Goal: Information Seeking & Learning: Learn about a topic

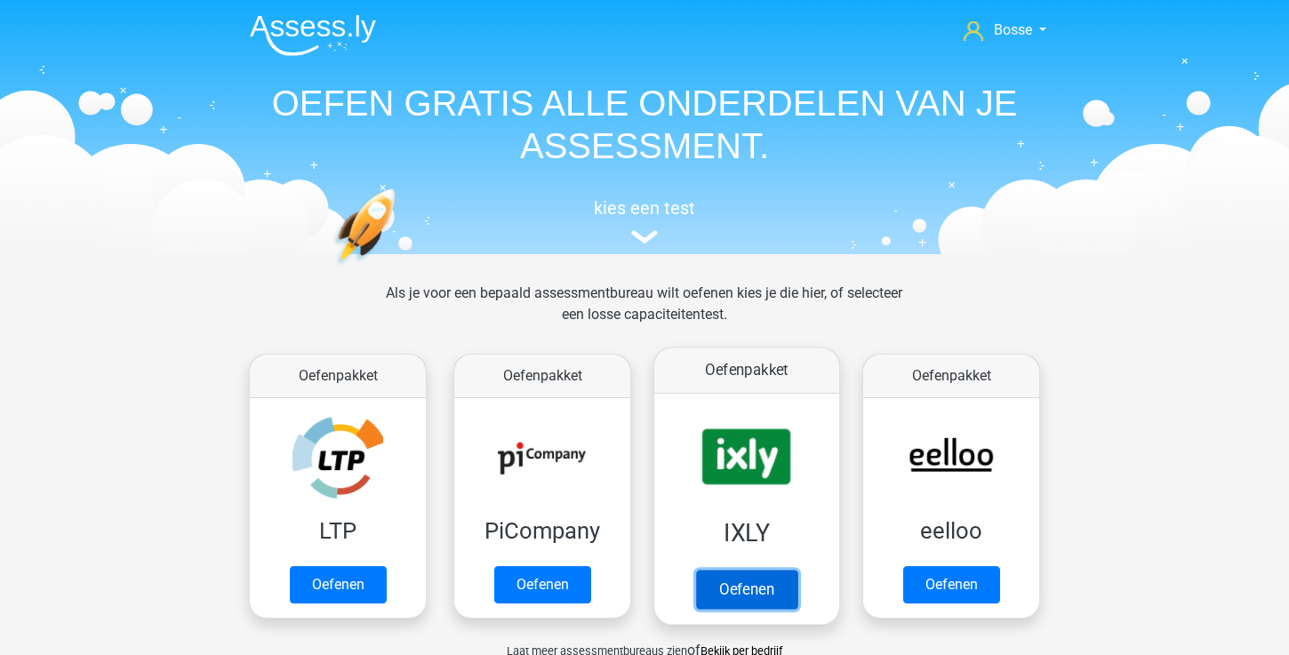
click at [742, 574] on link "Oefenen" at bounding box center [746, 589] width 101 height 39
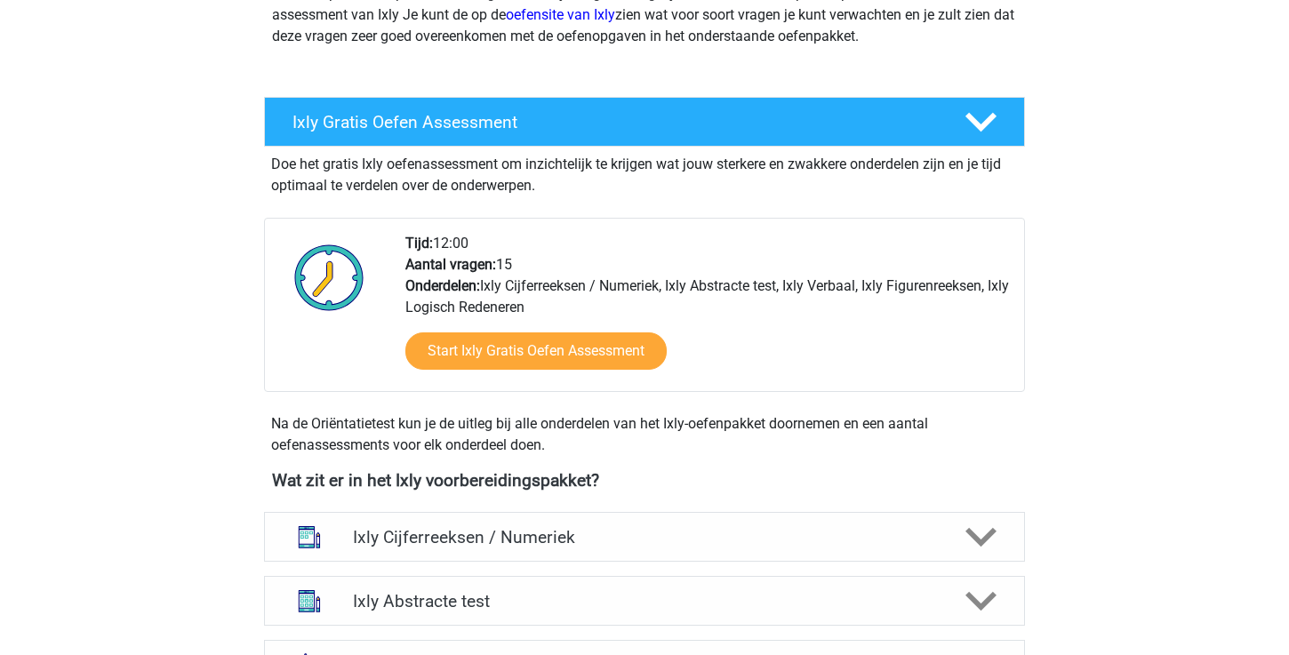
scroll to position [329, 0]
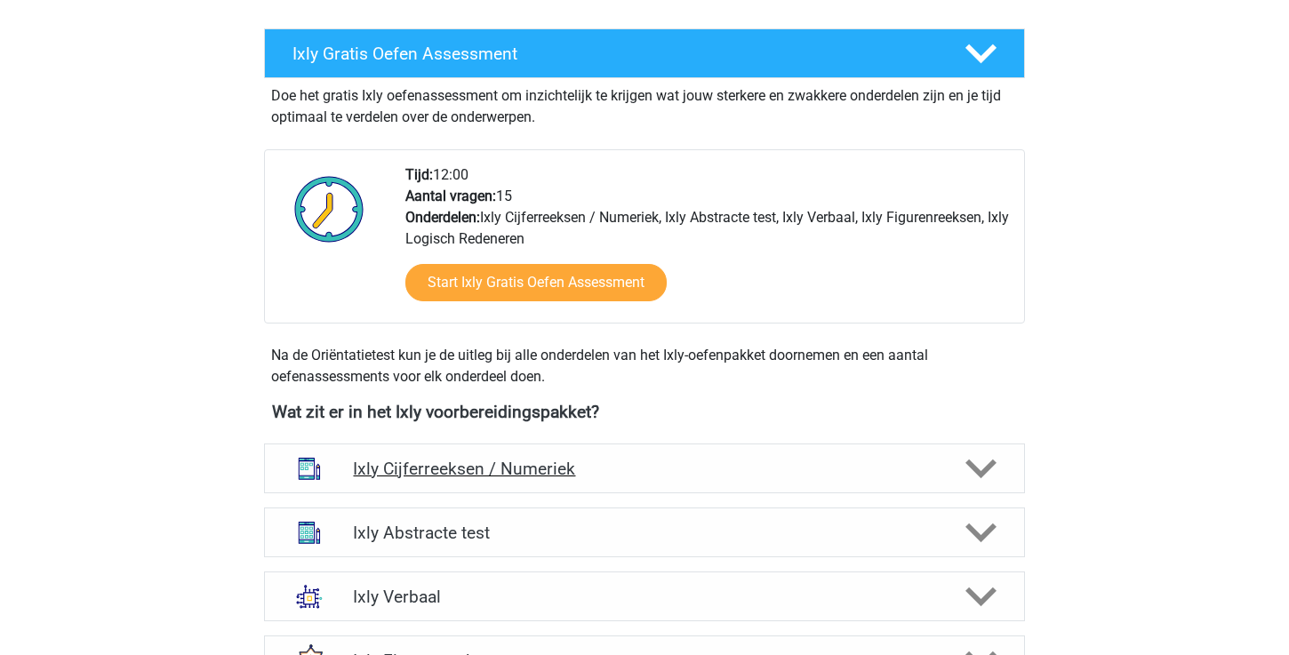
click at [993, 471] on icon at bounding box center [981, 469] width 31 height 31
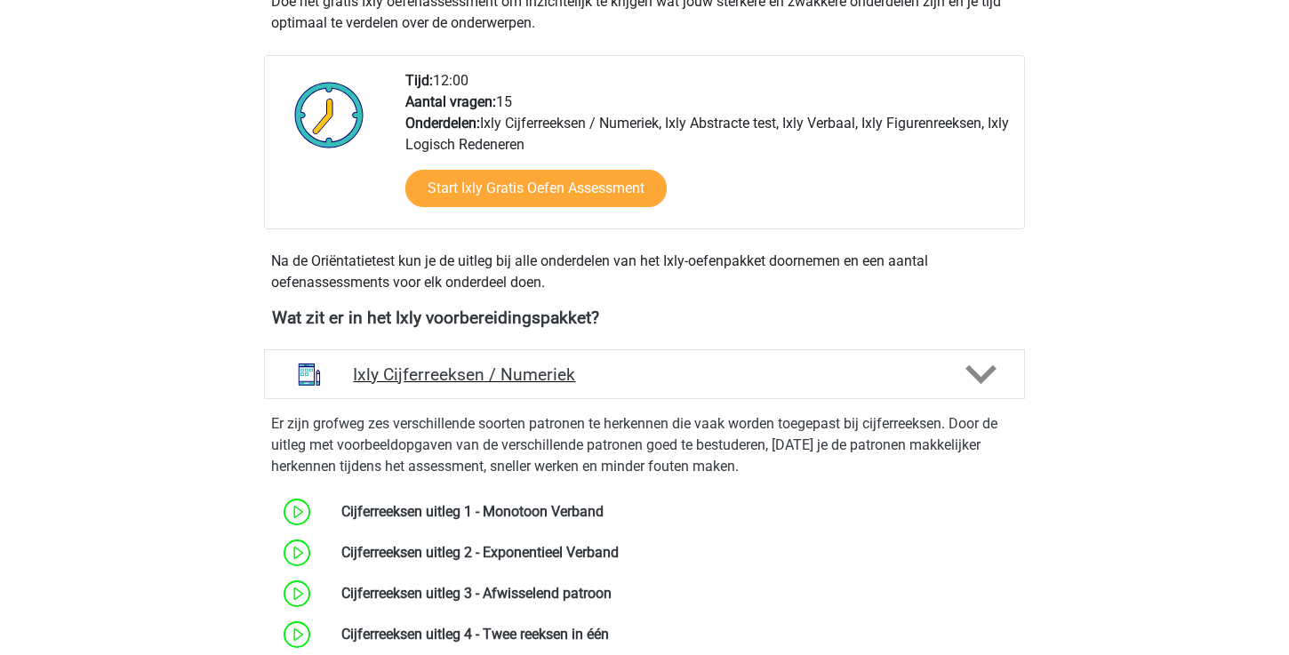
scroll to position [550, 0]
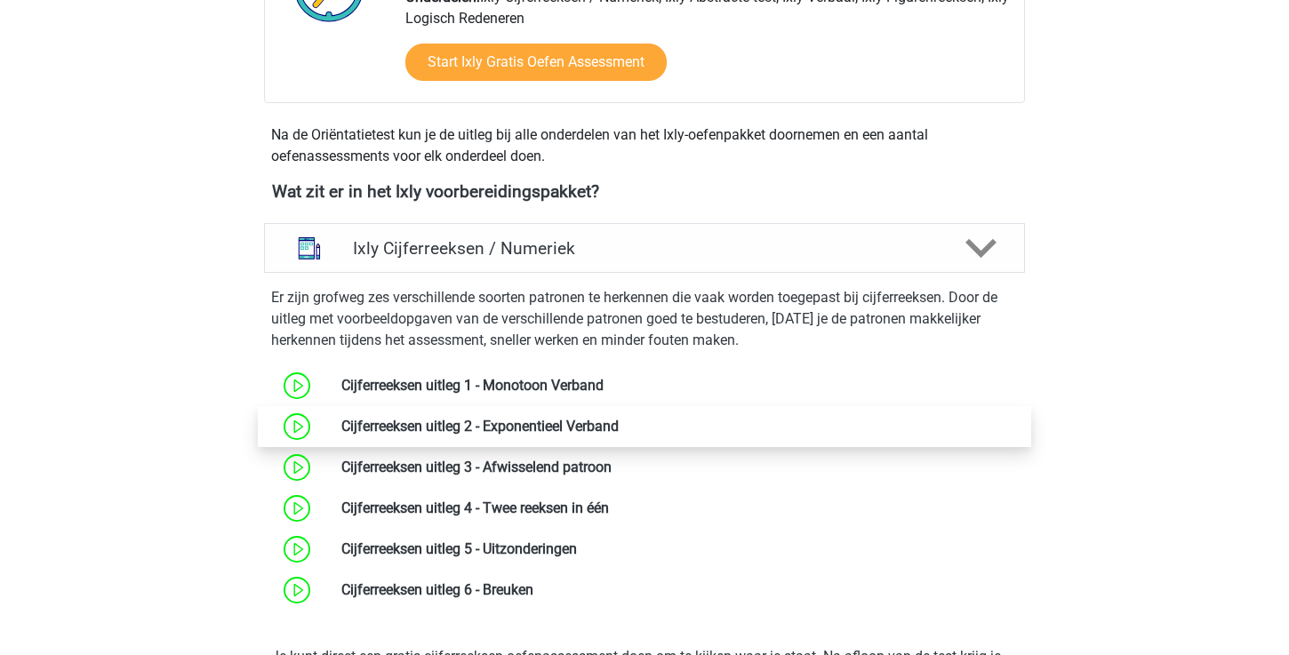
click at [619, 430] on link at bounding box center [619, 426] width 0 height 17
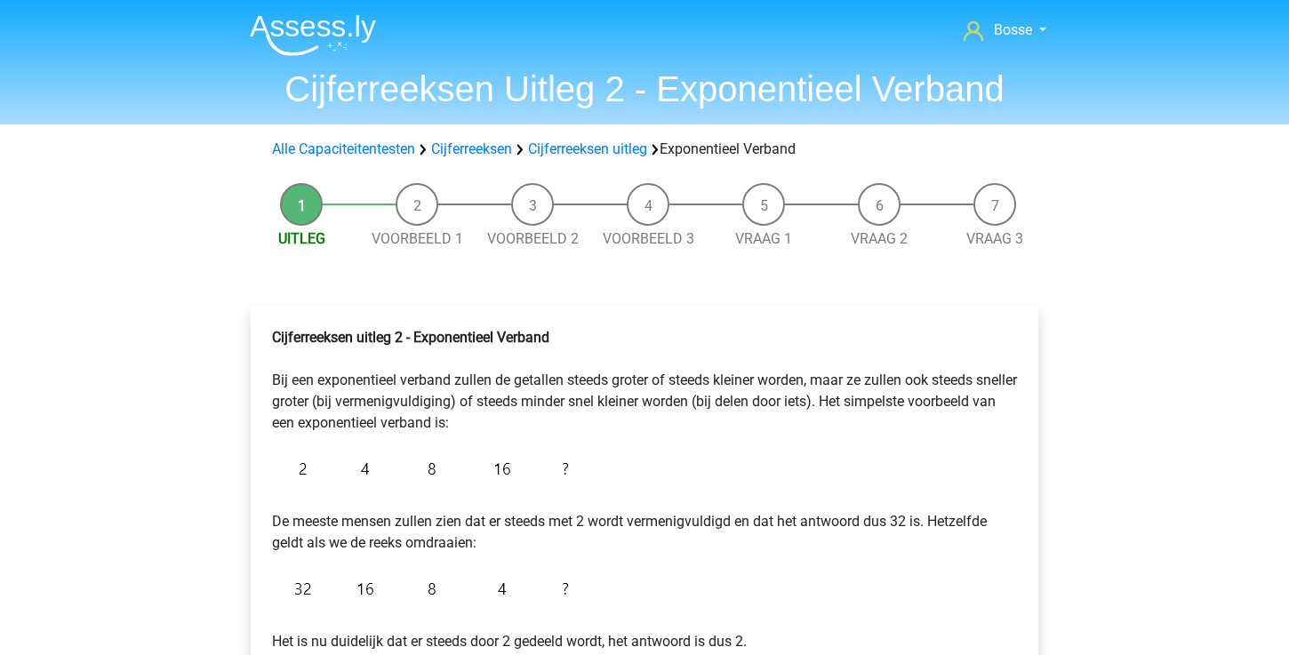
click at [316, 31] on img at bounding box center [313, 35] width 126 height 42
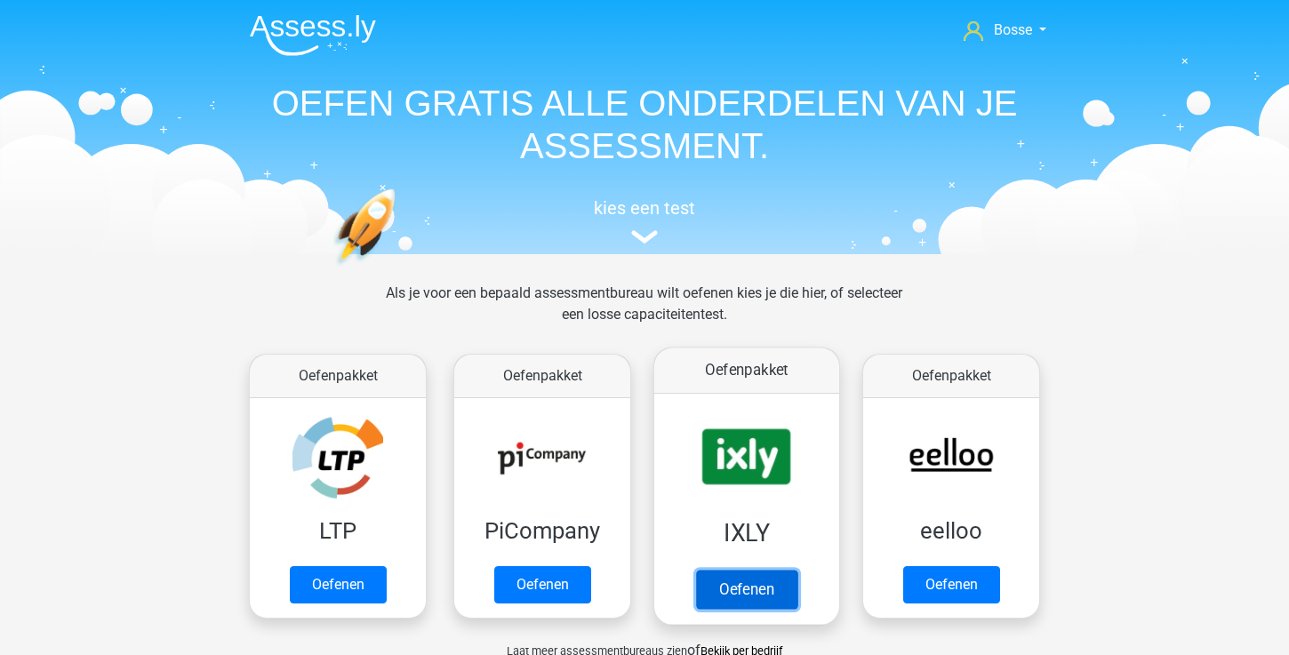
click at [739, 594] on link "Oefenen" at bounding box center [746, 589] width 101 height 39
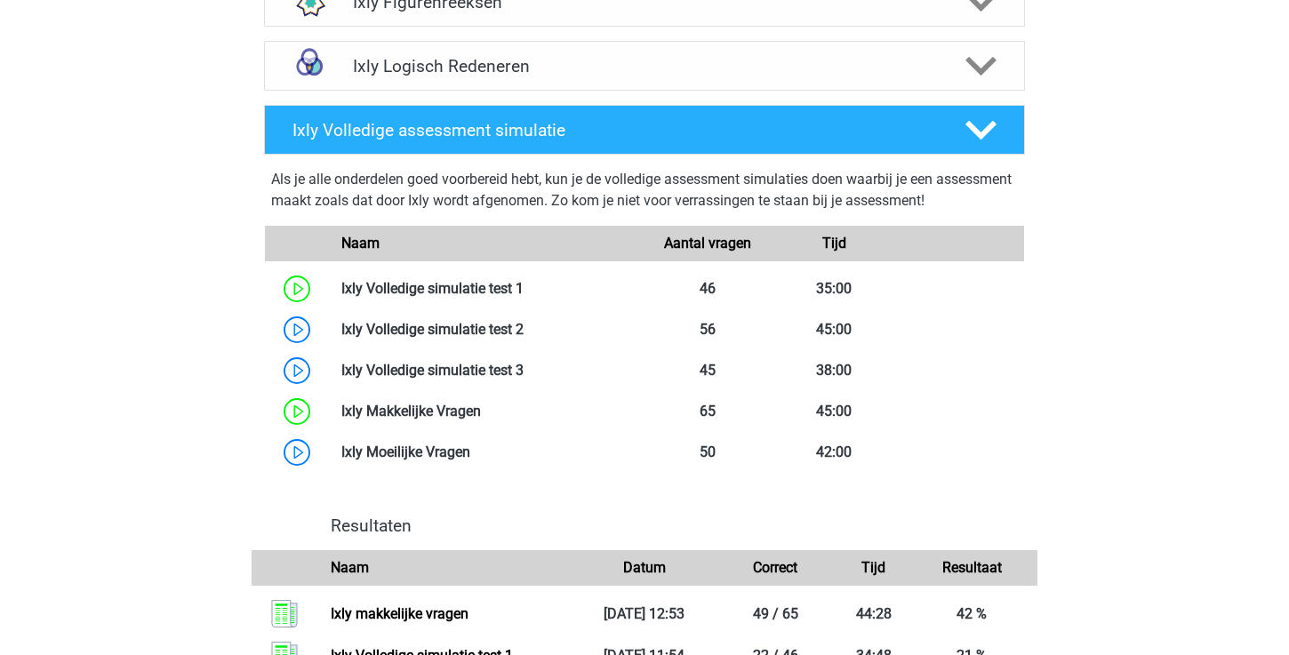
scroll to position [1007, 0]
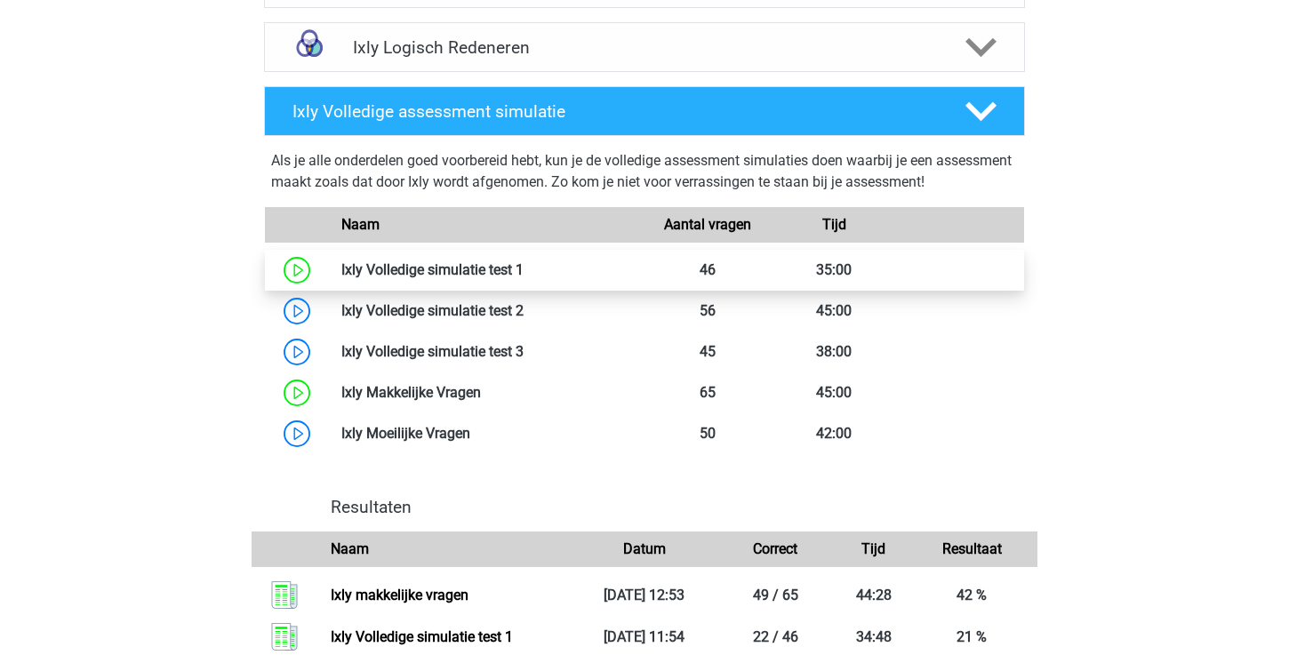
click at [524, 267] on link at bounding box center [524, 269] width 0 height 17
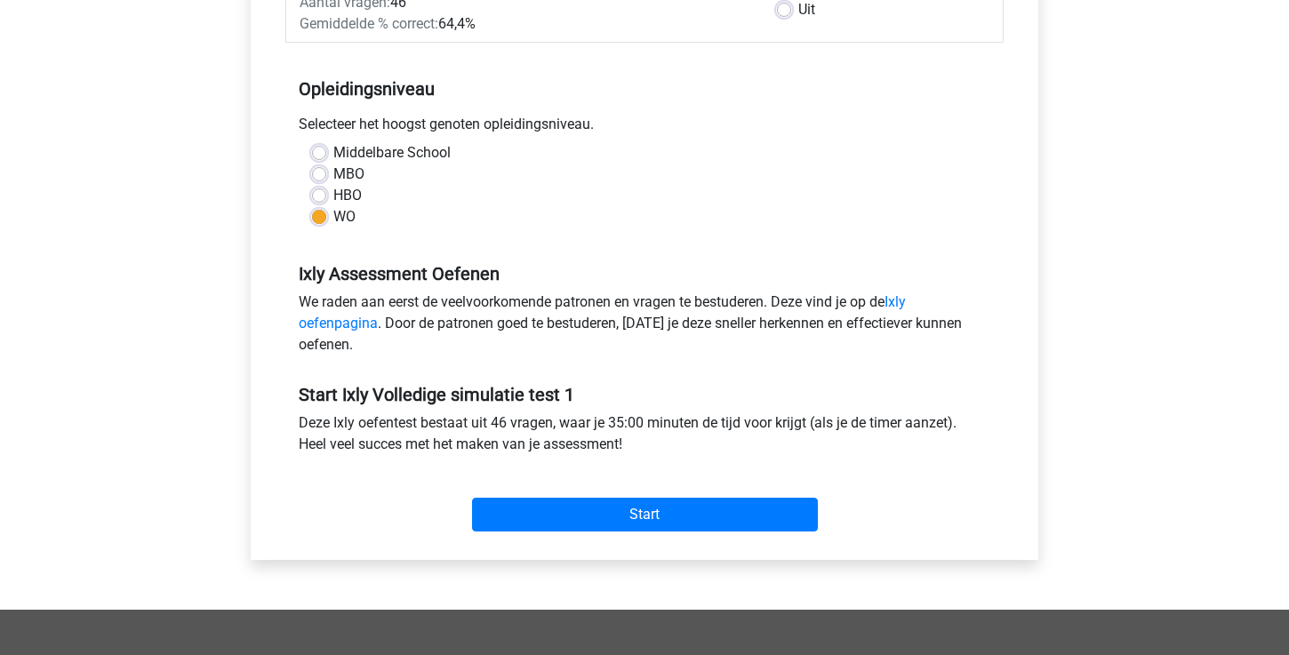
scroll to position [325, 0]
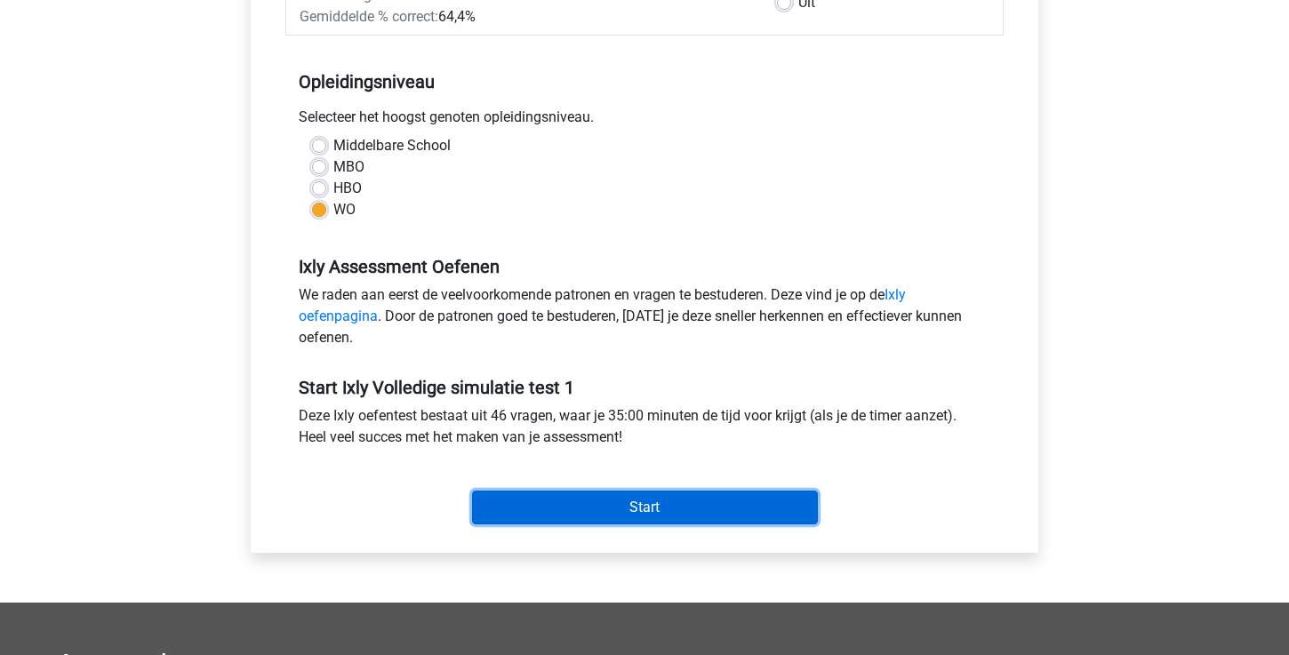
click at [638, 504] on input "Start" at bounding box center [645, 508] width 346 height 34
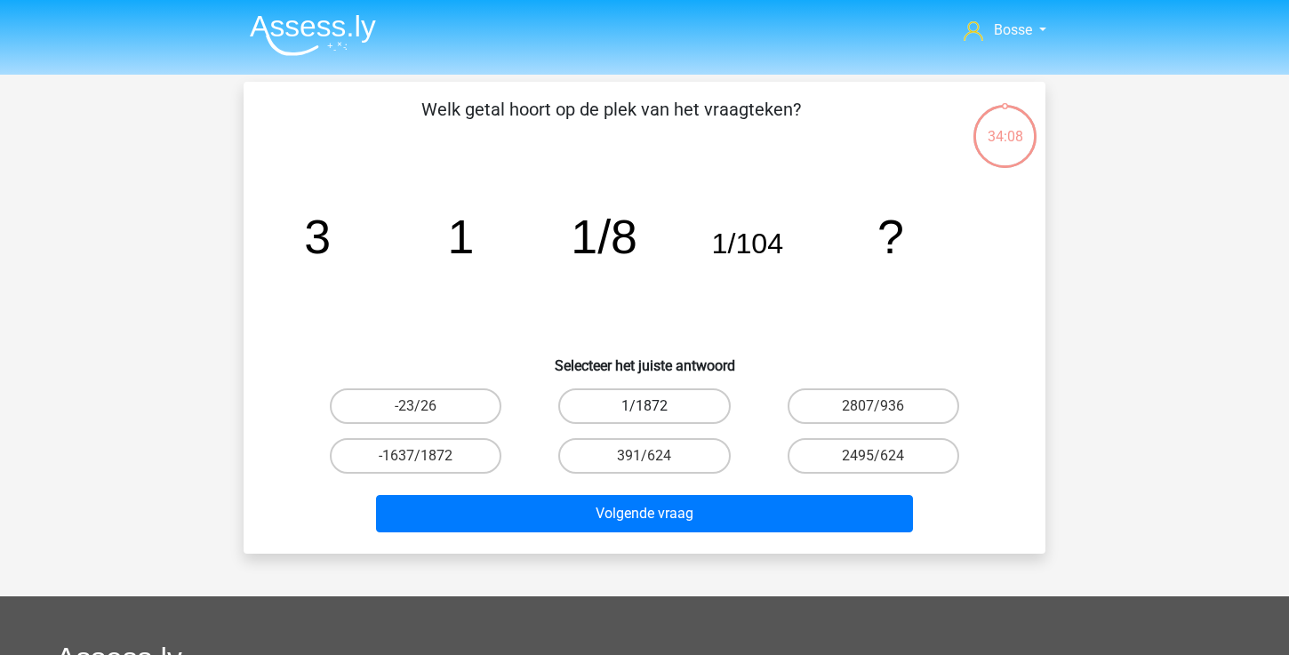
click at [629, 397] on label "1/1872" at bounding box center [644, 407] width 172 height 36
click at [645, 406] on input "1/1872" at bounding box center [651, 412] width 12 height 12
radio input "true"
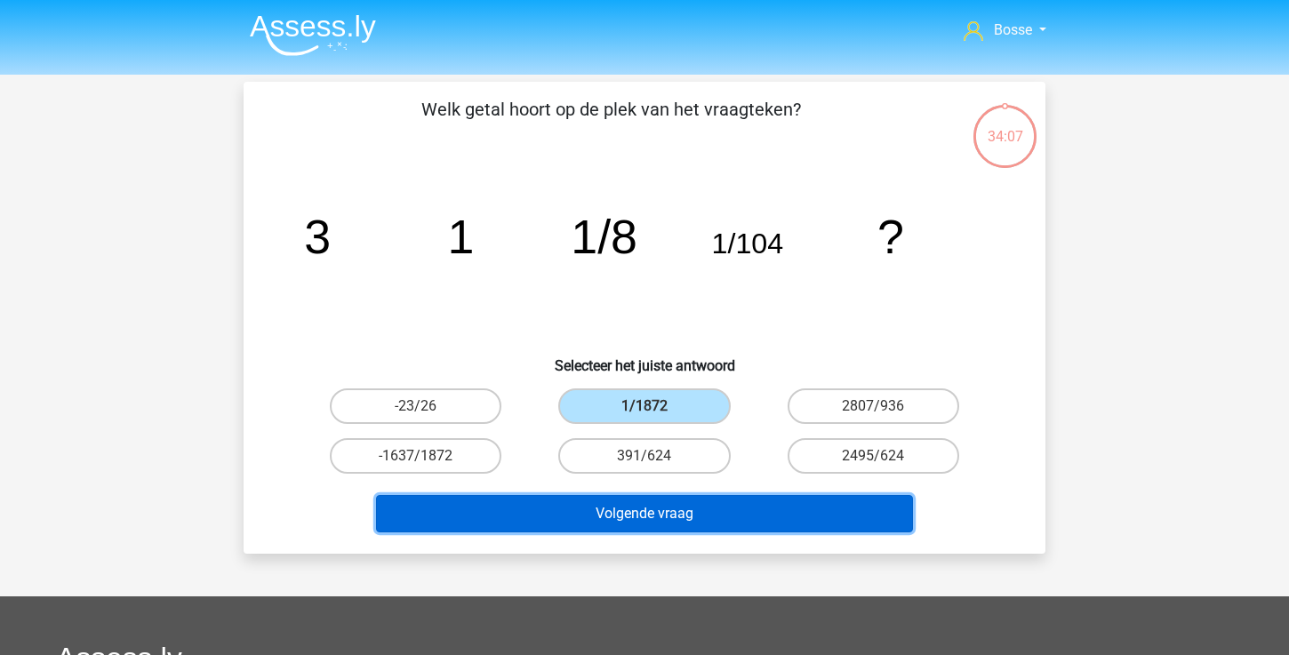
click at [606, 520] on button "Volgende vraag" at bounding box center [645, 513] width 538 height 37
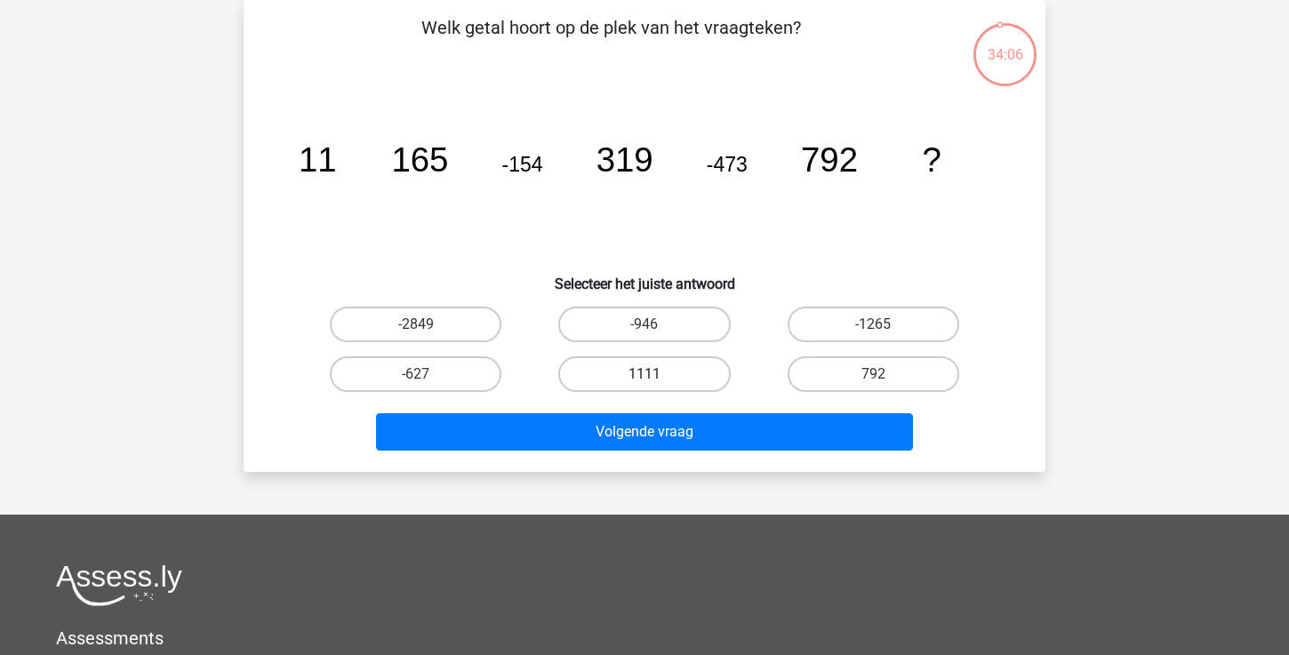
scroll to position [67, 0]
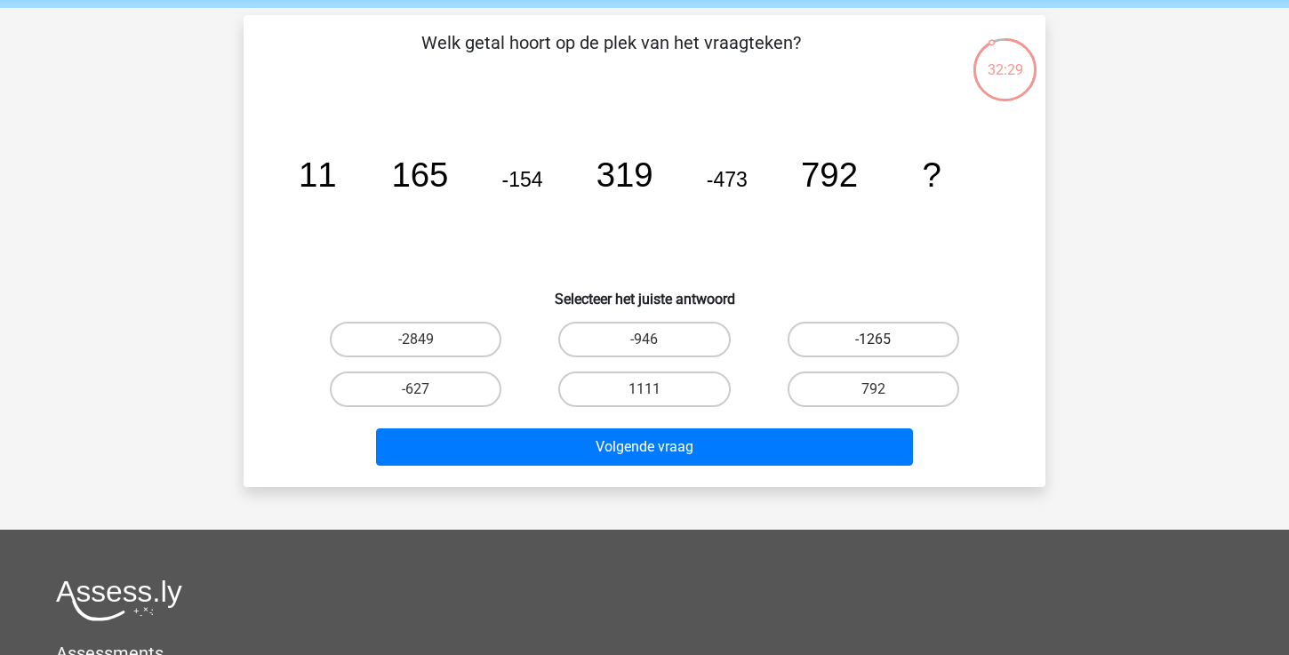
click at [827, 338] on label "-1265" at bounding box center [874, 340] width 172 height 36
click at [873, 340] on input "-1265" at bounding box center [879, 346] width 12 height 12
radio input "true"
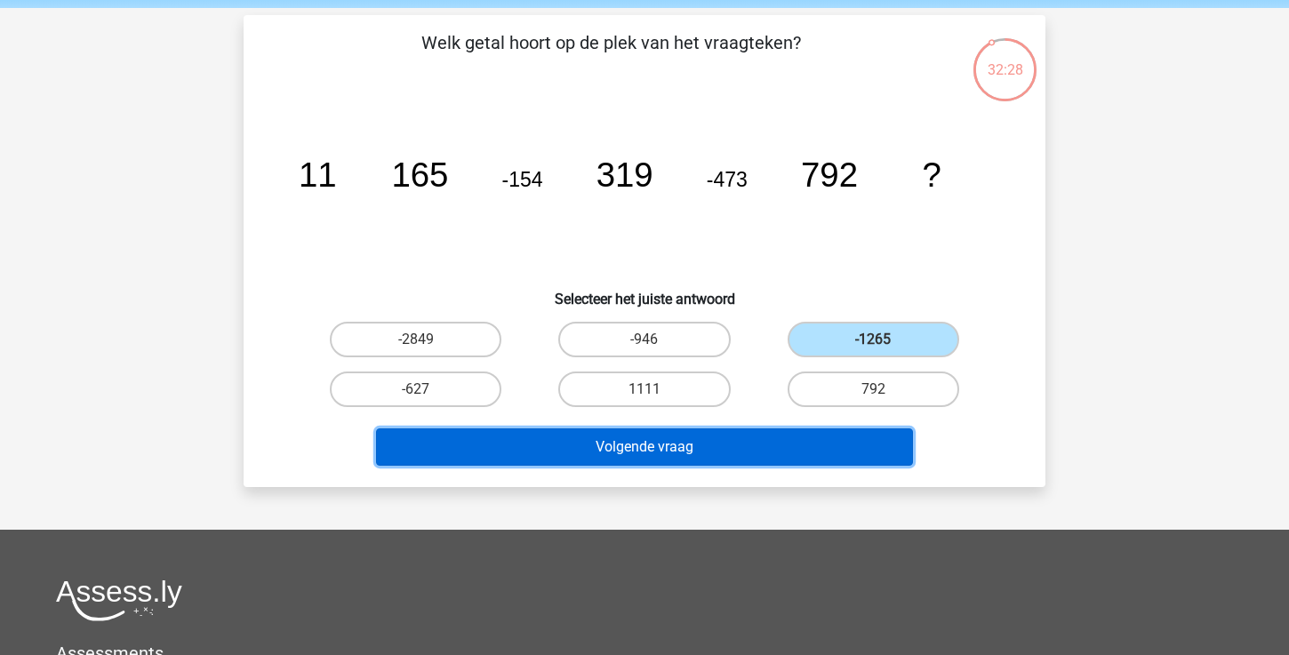
click at [729, 438] on button "Volgende vraag" at bounding box center [645, 447] width 538 height 37
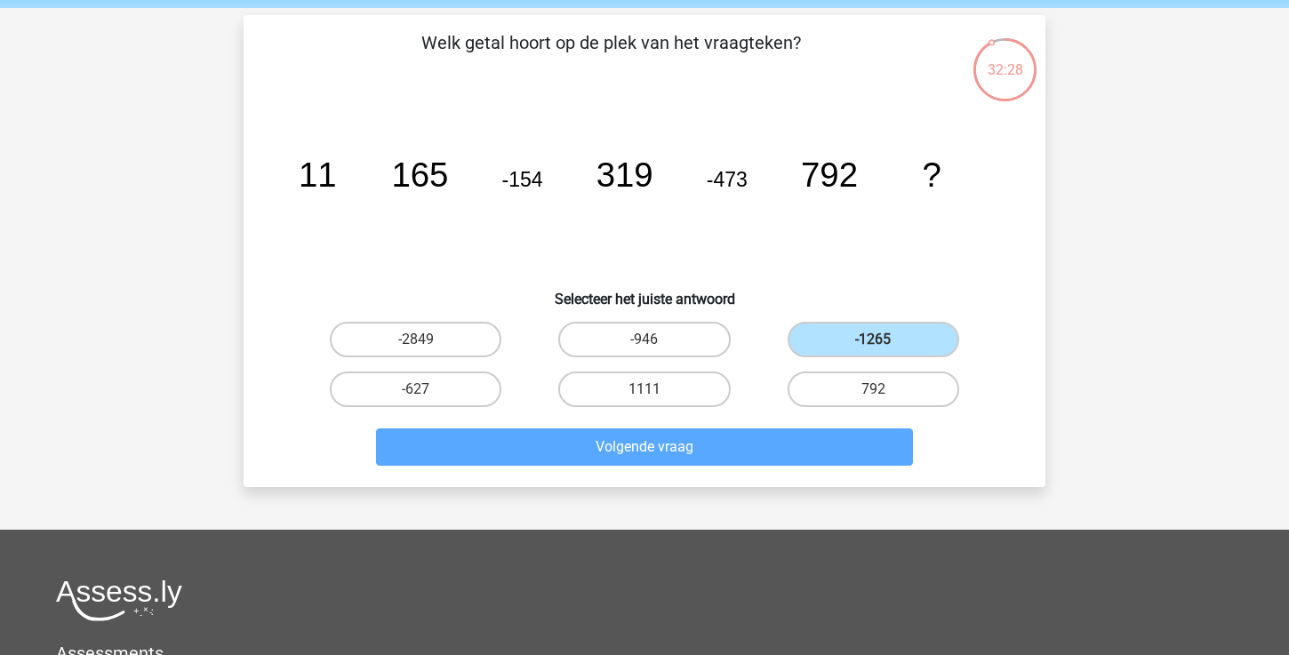
scroll to position [82, 0]
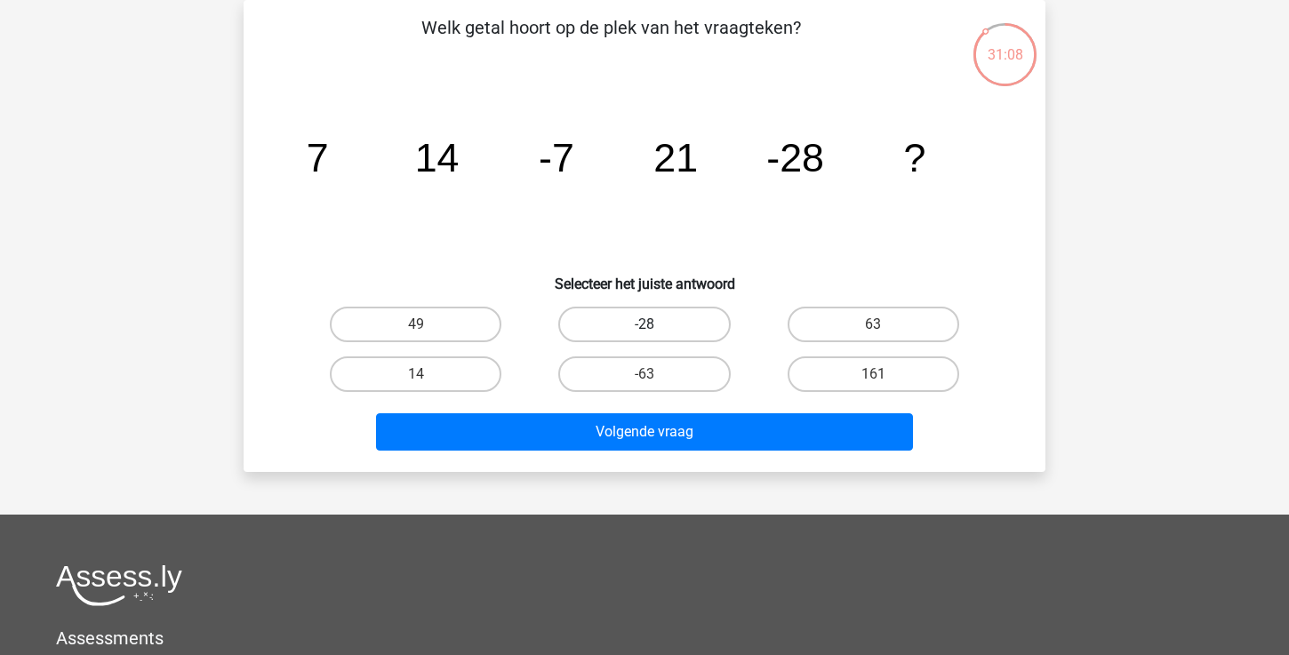
click at [637, 325] on label "-28" at bounding box center [644, 325] width 172 height 36
click at [645, 325] on input "-28" at bounding box center [651, 331] width 12 height 12
radio input "true"
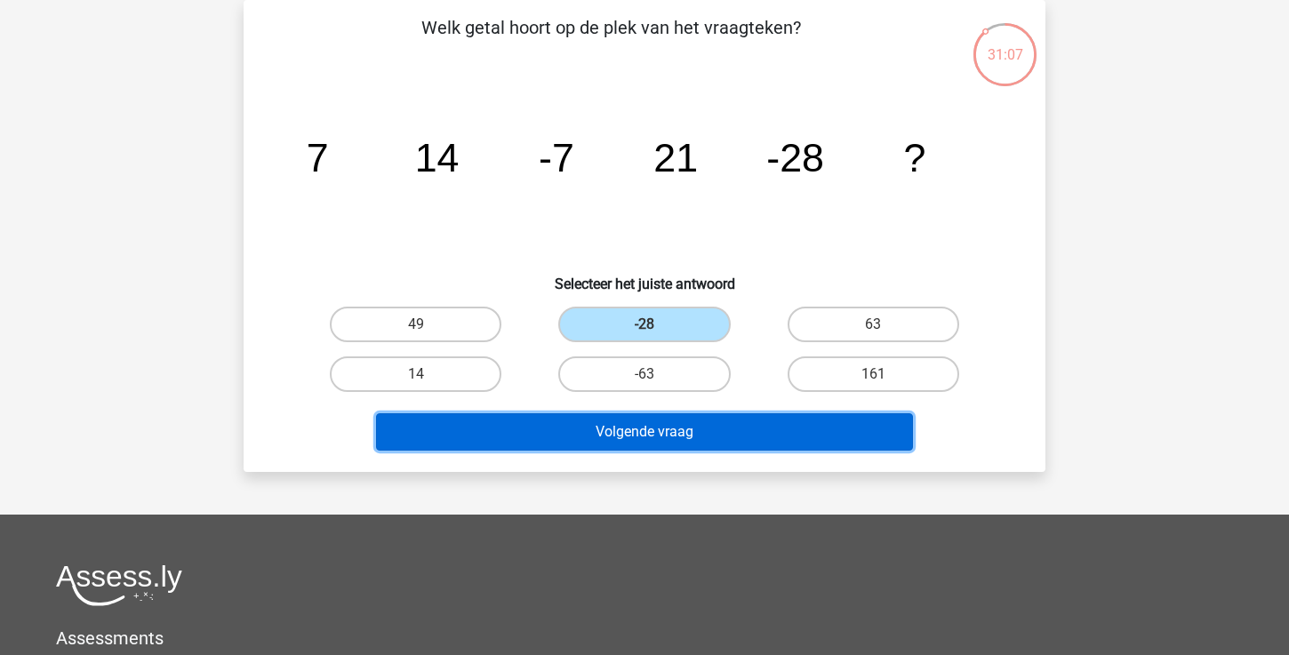
click at [623, 432] on button "Volgende vraag" at bounding box center [645, 431] width 538 height 37
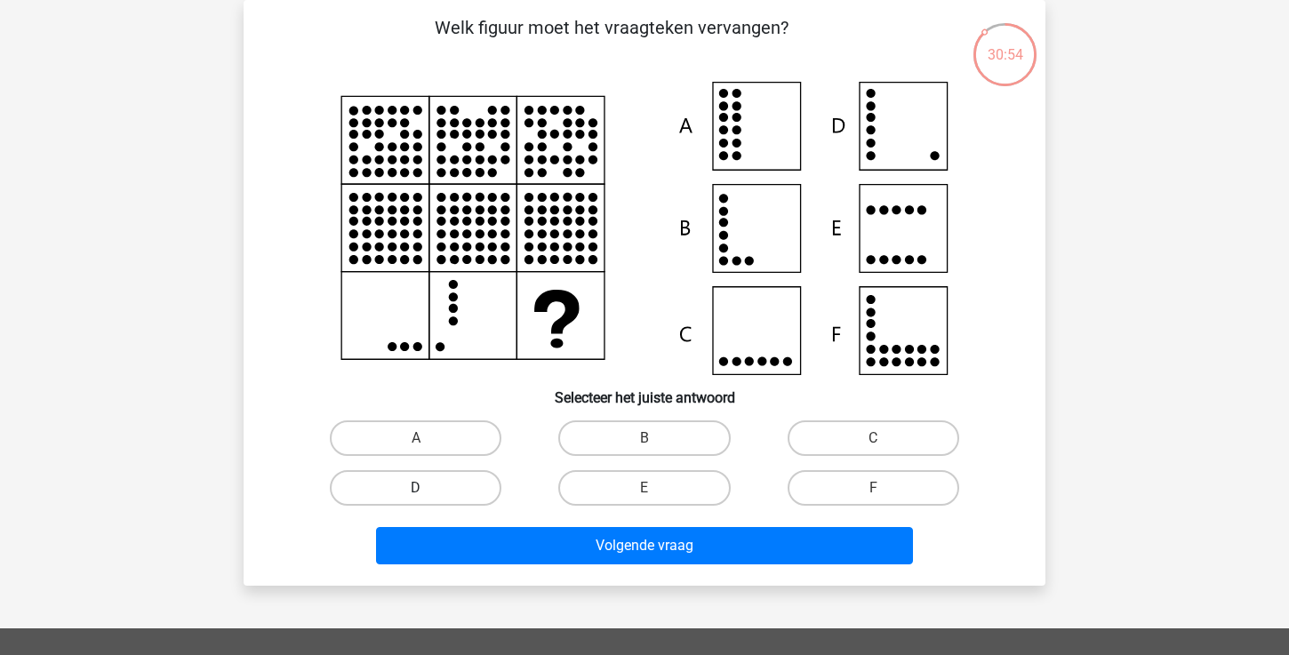
drag, startPoint x: 470, startPoint y: 485, endPoint x: 486, endPoint y: 495, distance: 19.2
click at [470, 485] on label "D" at bounding box center [416, 488] width 172 height 36
click at [428, 488] on input "D" at bounding box center [422, 494] width 12 height 12
radio input "true"
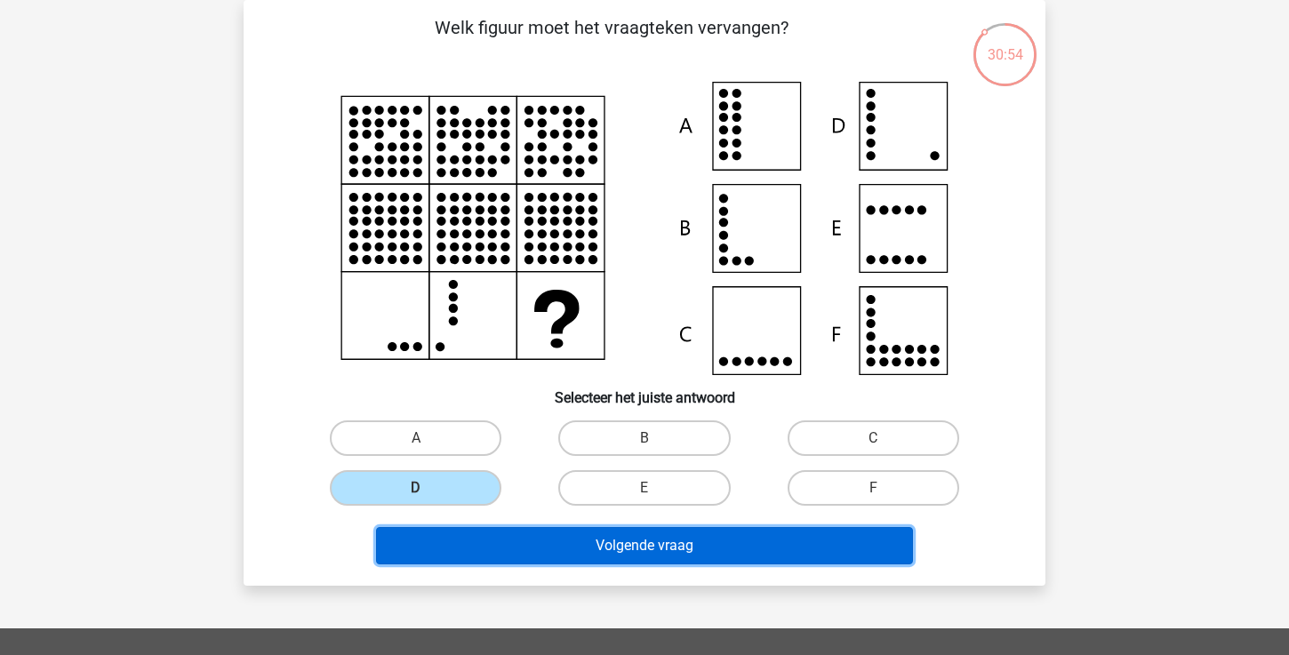
click at [531, 535] on button "Volgende vraag" at bounding box center [645, 545] width 538 height 37
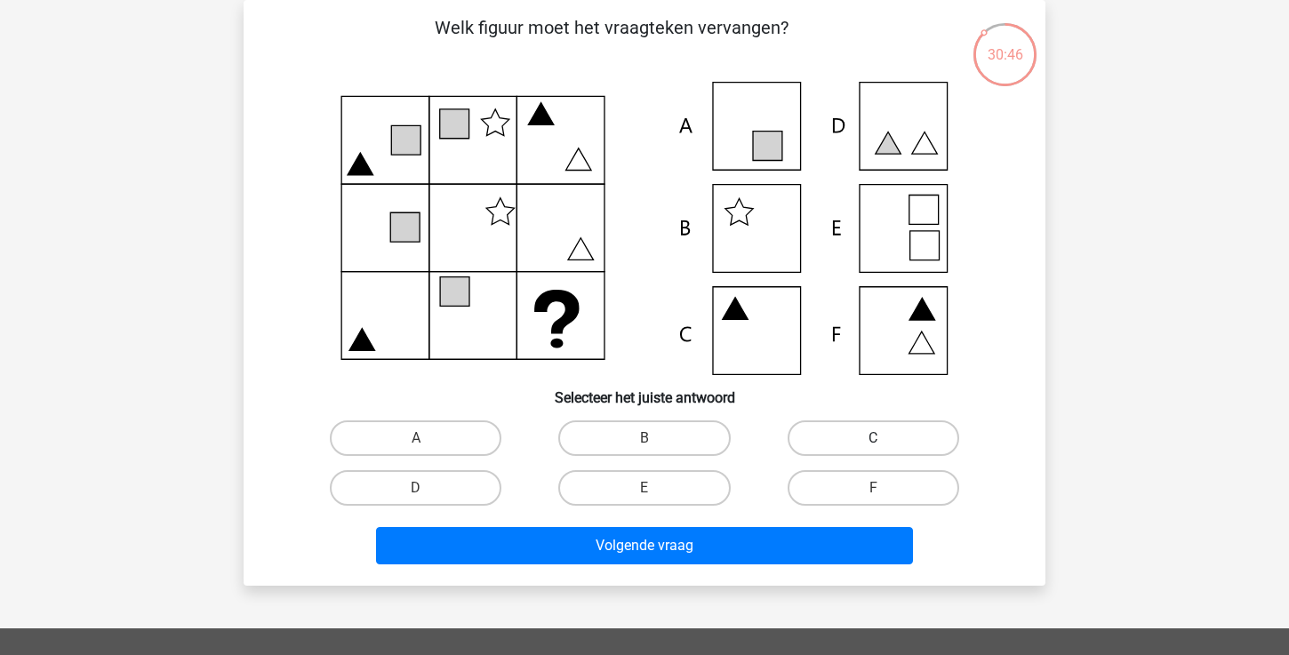
click at [814, 436] on label "C" at bounding box center [874, 439] width 172 height 36
click at [873, 438] on input "C" at bounding box center [879, 444] width 12 height 12
radio input "true"
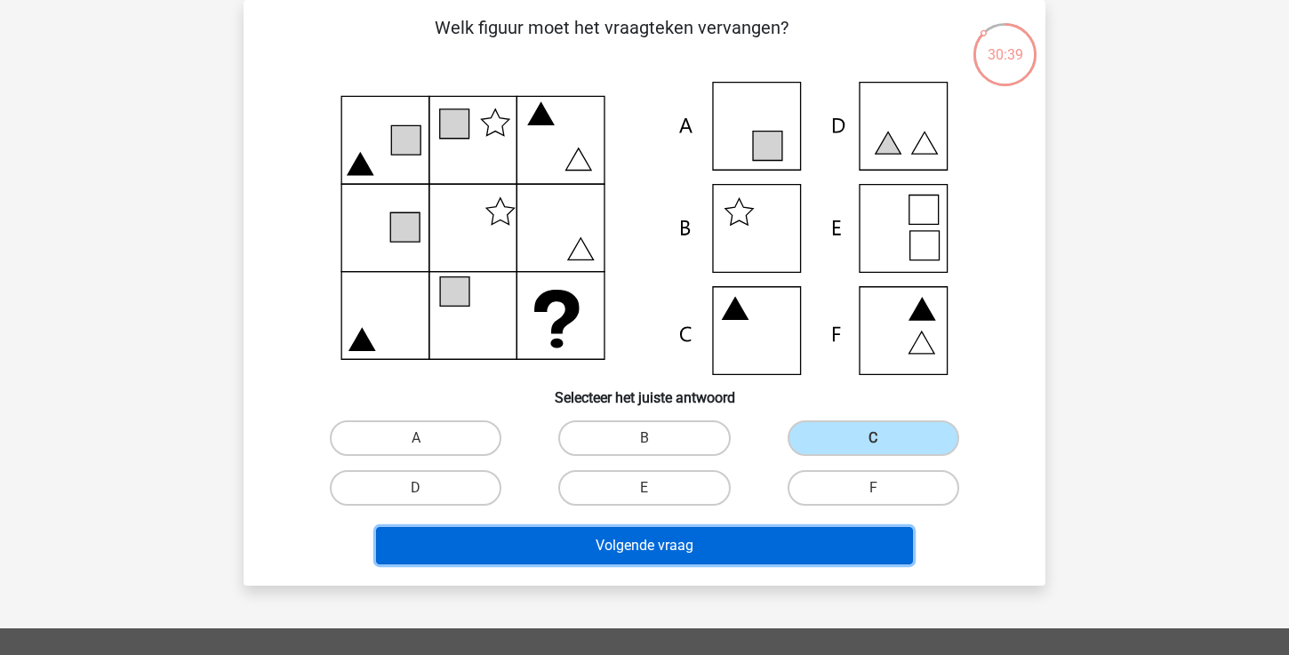
click at [593, 547] on button "Volgende vraag" at bounding box center [645, 545] width 538 height 37
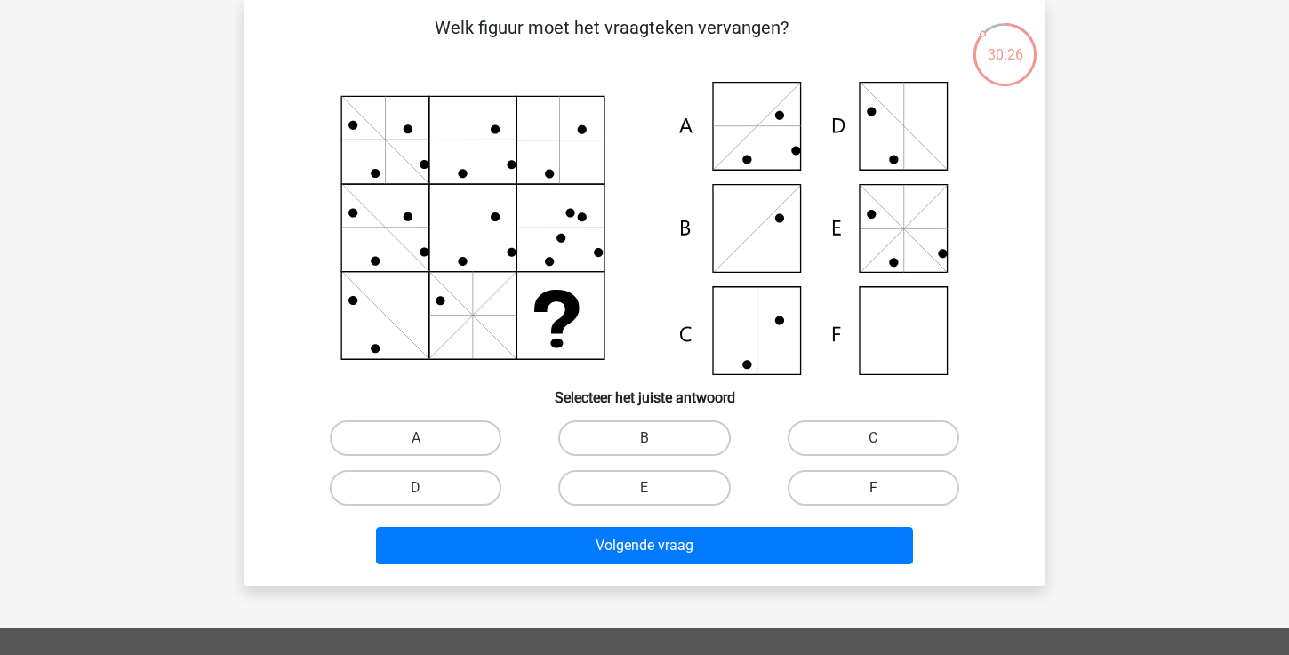
click at [855, 494] on label "F" at bounding box center [874, 488] width 172 height 36
click at [873, 494] on input "F" at bounding box center [879, 494] width 12 height 12
radio input "true"
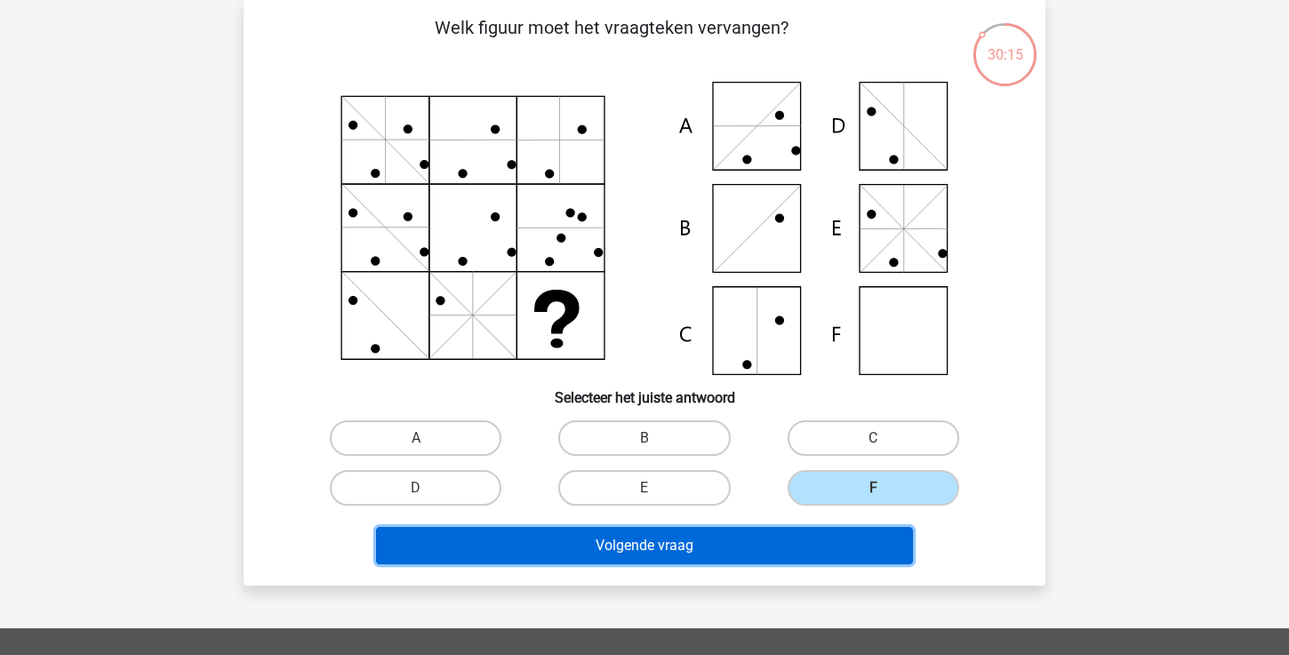
click at [788, 548] on button "Volgende vraag" at bounding box center [645, 545] width 538 height 37
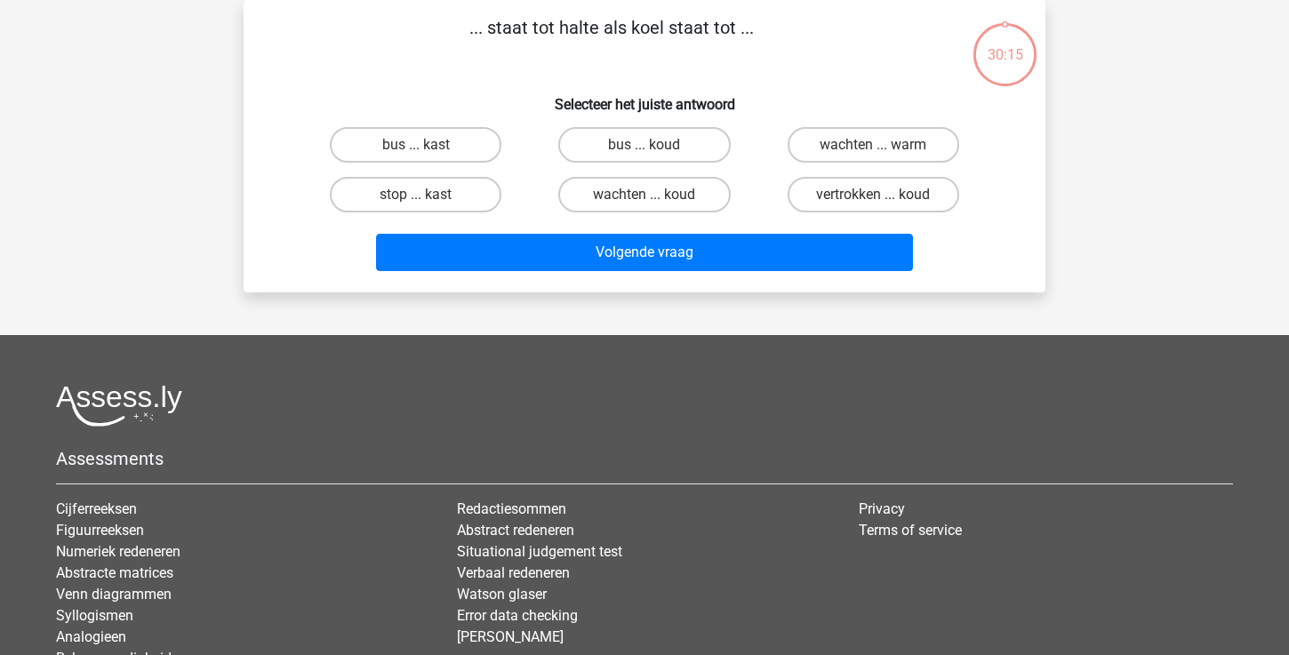
scroll to position [0, 0]
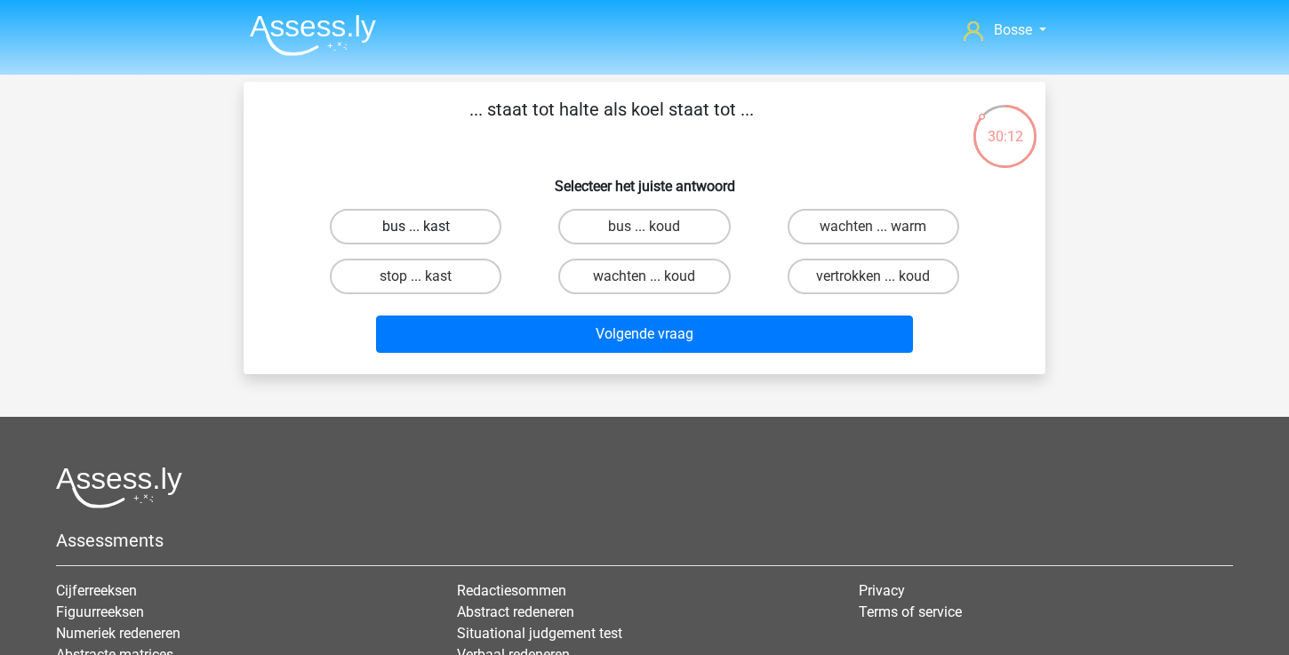
click at [469, 218] on label "bus ... kast" at bounding box center [416, 227] width 172 height 36
click at [428, 227] on input "bus ... kast" at bounding box center [422, 233] width 12 height 12
radio input "true"
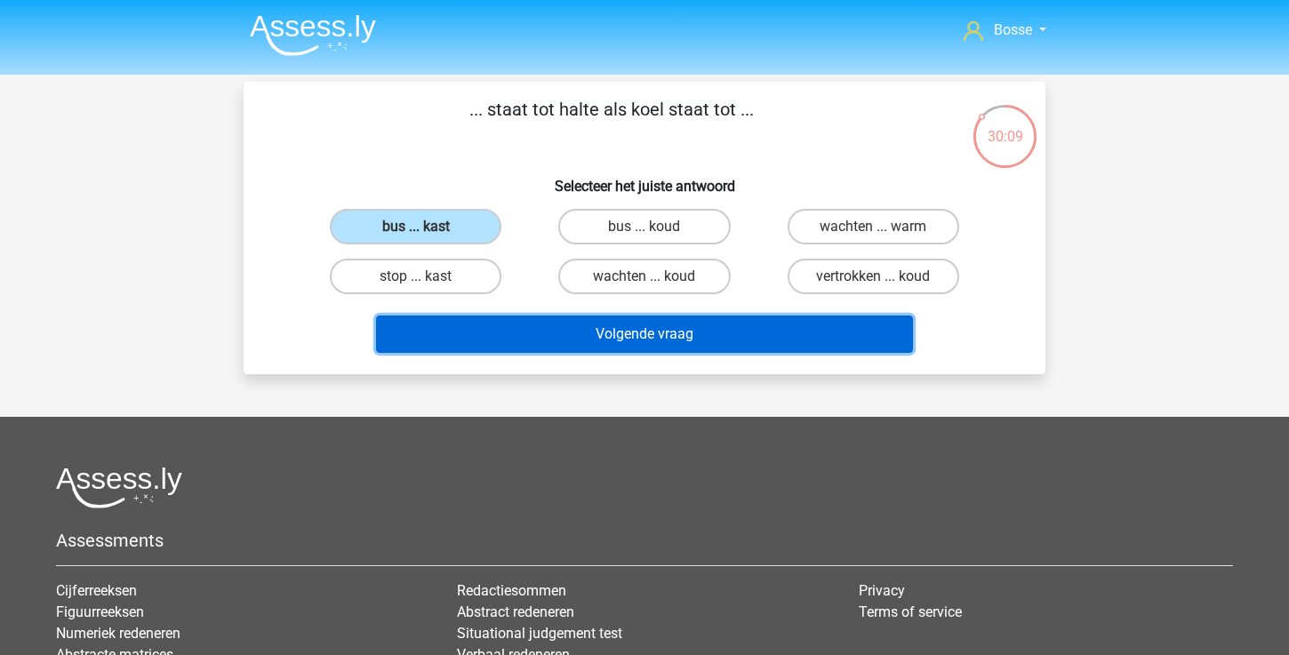
click at [621, 344] on button "Volgende vraag" at bounding box center [645, 334] width 538 height 37
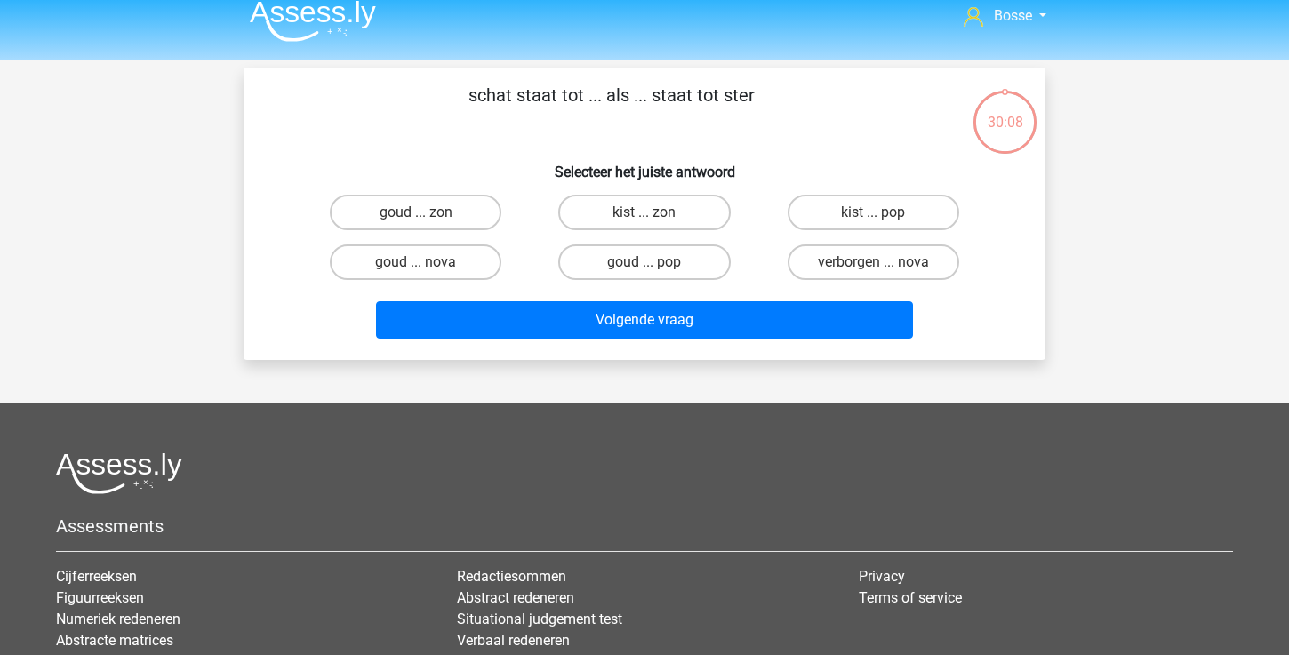
scroll to position [12, 0]
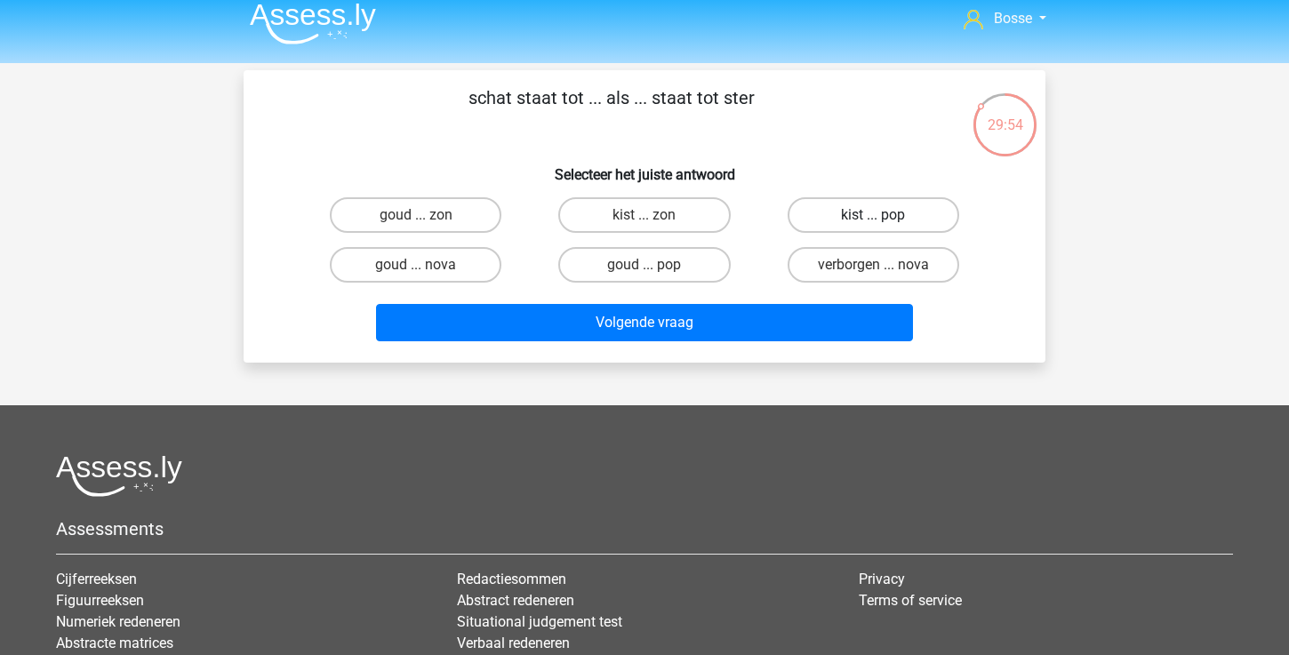
click at [824, 200] on label "kist ... pop" at bounding box center [874, 215] width 172 height 36
click at [873, 215] on input "kist ... pop" at bounding box center [879, 221] width 12 height 12
radio input "true"
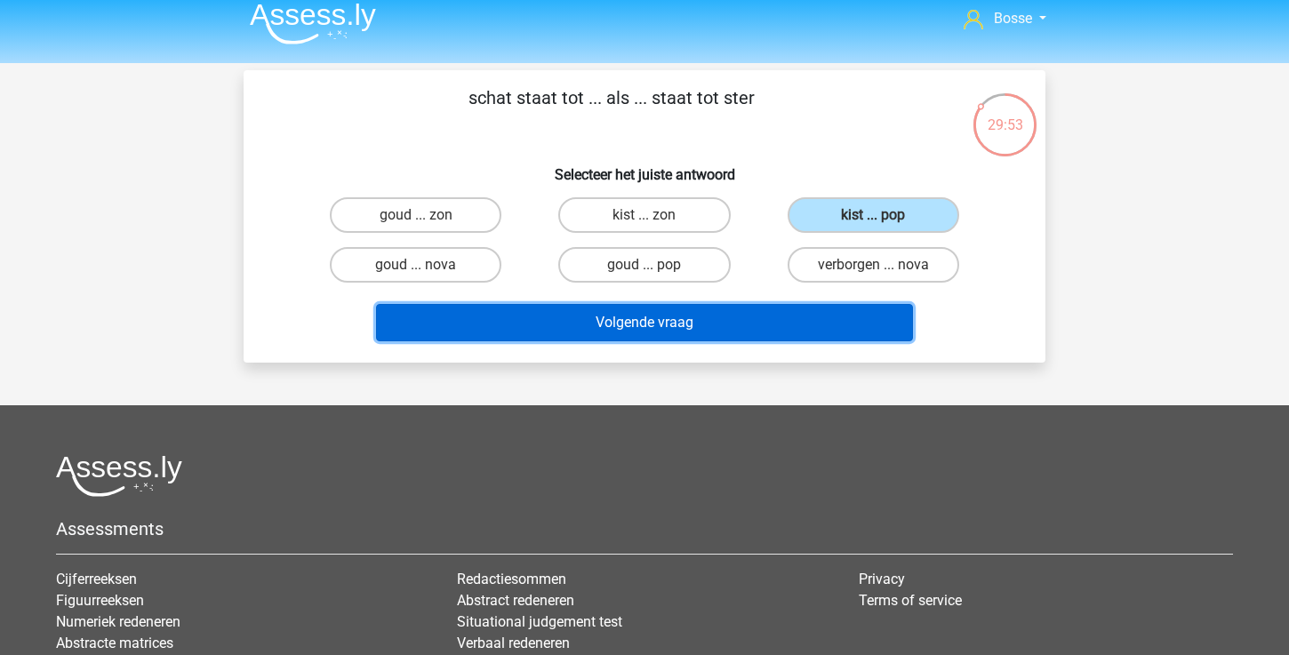
click at [755, 332] on button "Volgende vraag" at bounding box center [645, 322] width 538 height 37
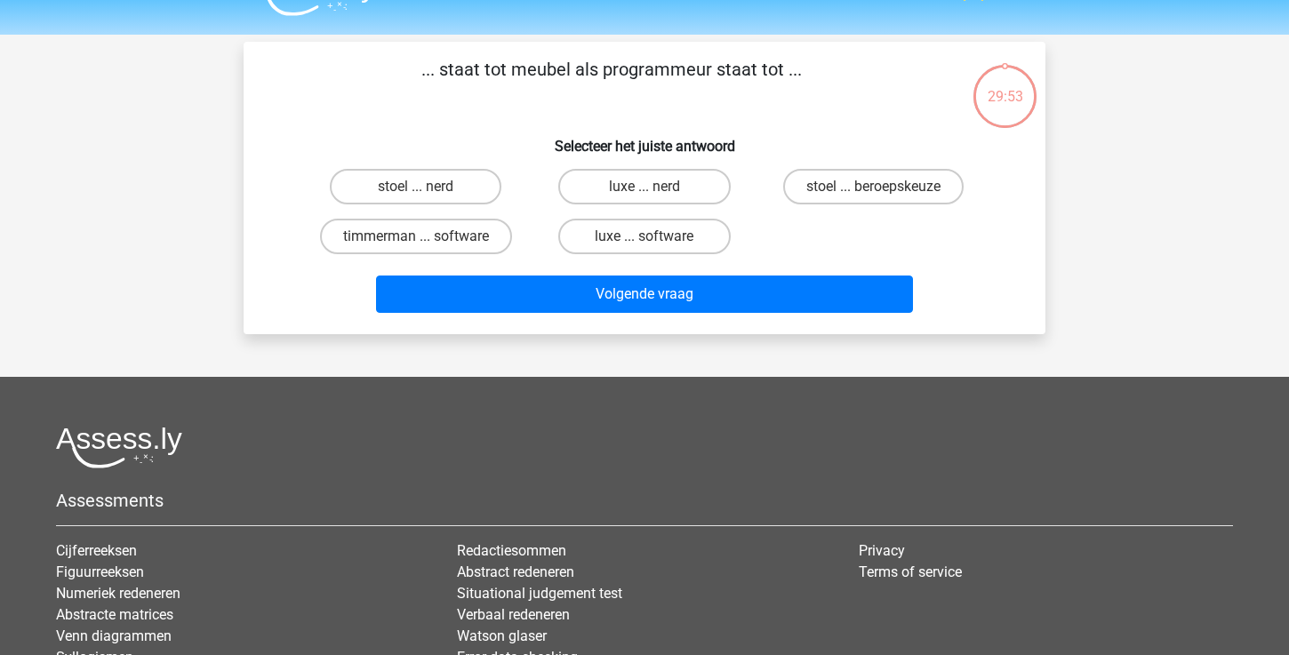
scroll to position [36, 0]
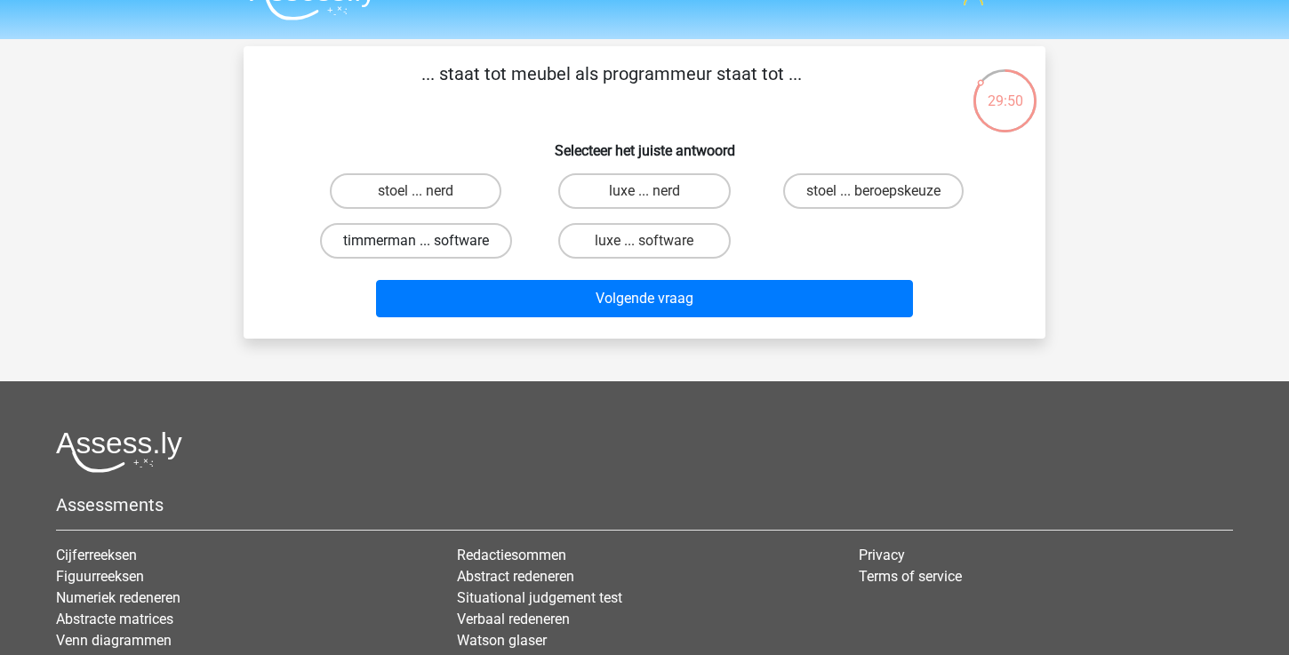
click at [460, 249] on label "timmerman ... software" at bounding box center [416, 241] width 192 height 36
click at [428, 249] on input "timmerman ... software" at bounding box center [422, 247] width 12 height 12
radio input "true"
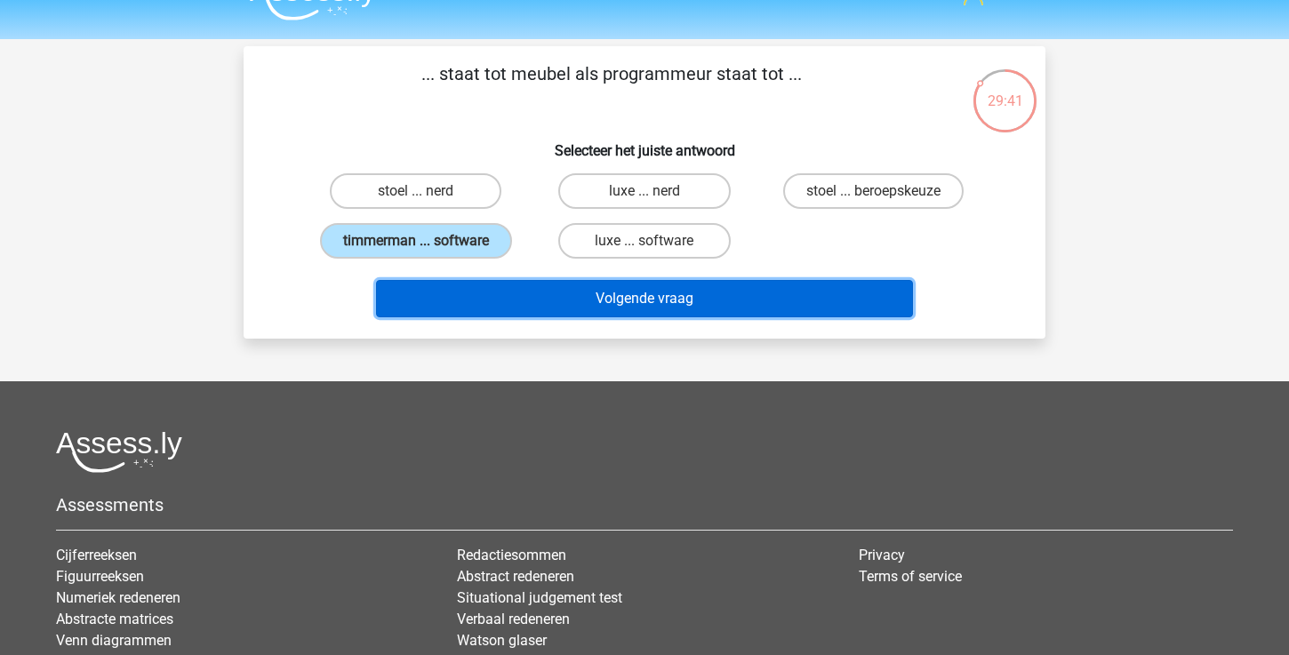
click at [669, 304] on button "Volgende vraag" at bounding box center [645, 298] width 538 height 37
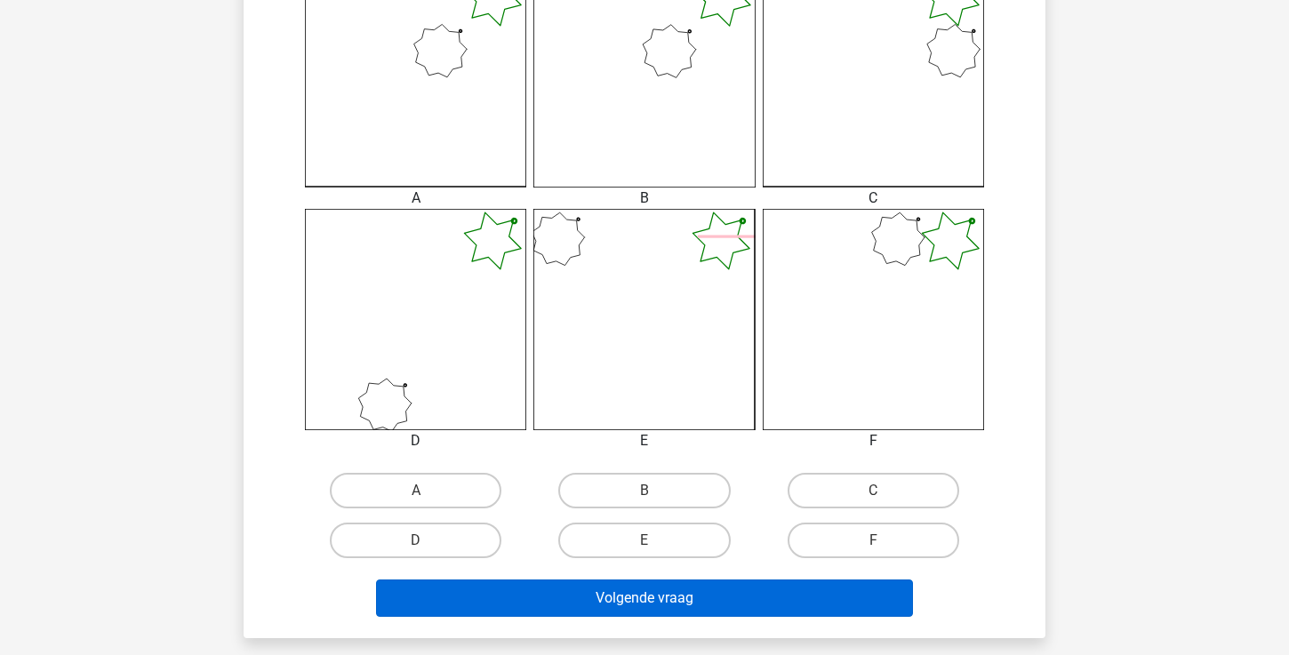
scroll to position [587, 0]
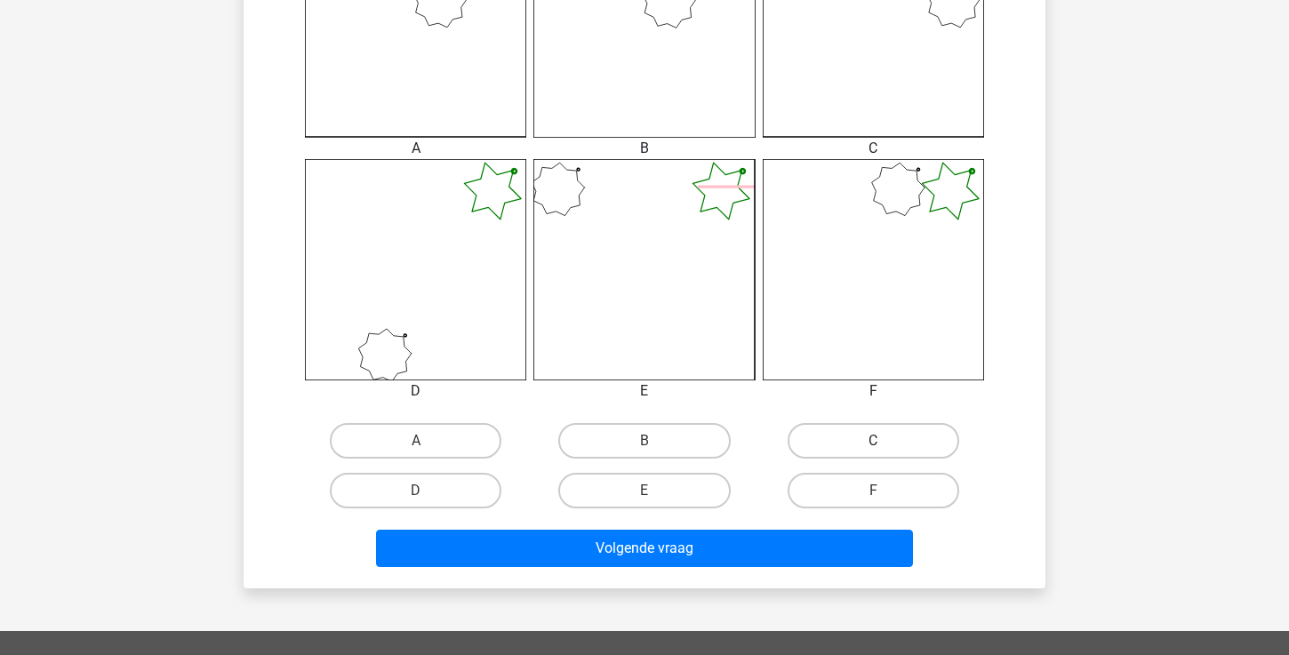
click at [857, 430] on label "C" at bounding box center [874, 441] width 172 height 36
click at [873, 441] on input "C" at bounding box center [879, 447] width 12 height 12
radio input "true"
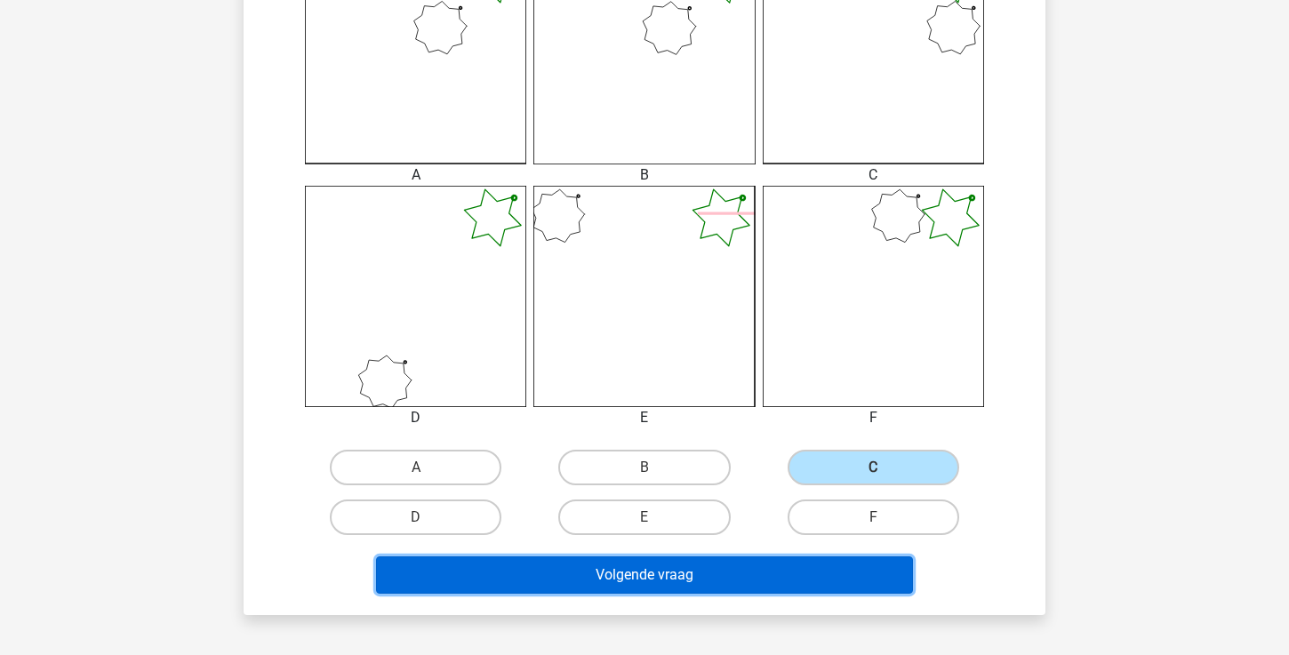
click at [718, 573] on button "Volgende vraag" at bounding box center [645, 575] width 538 height 37
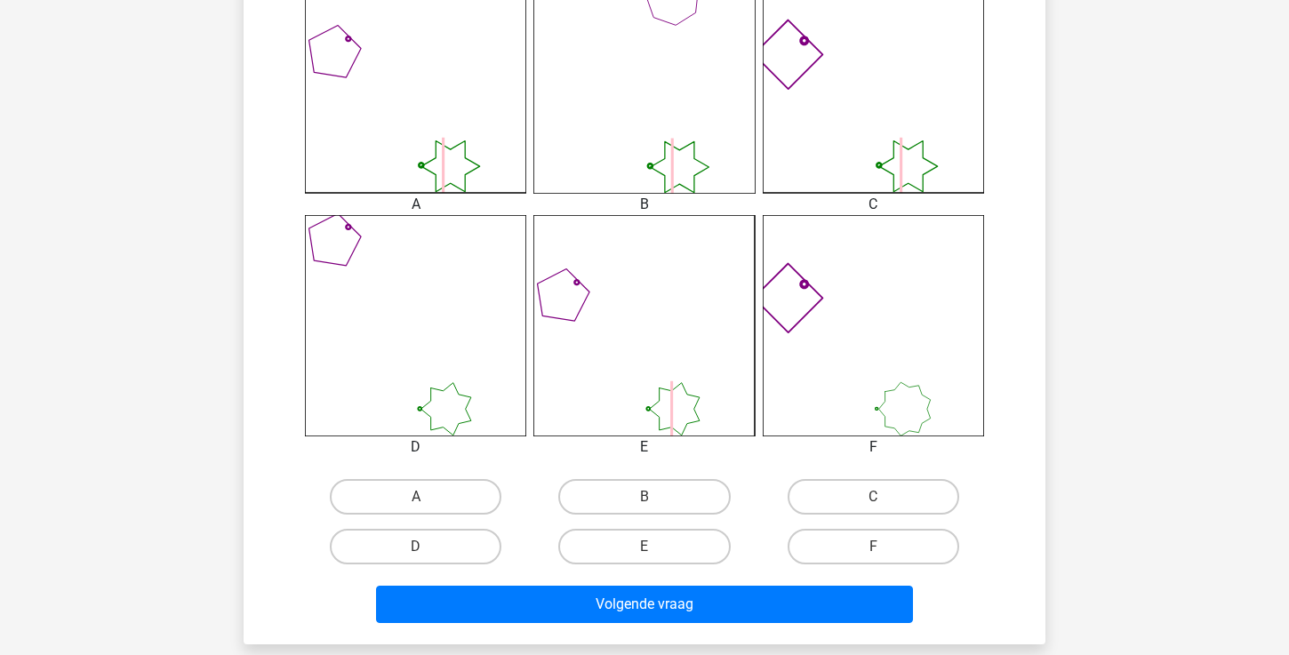
scroll to position [536, 0]
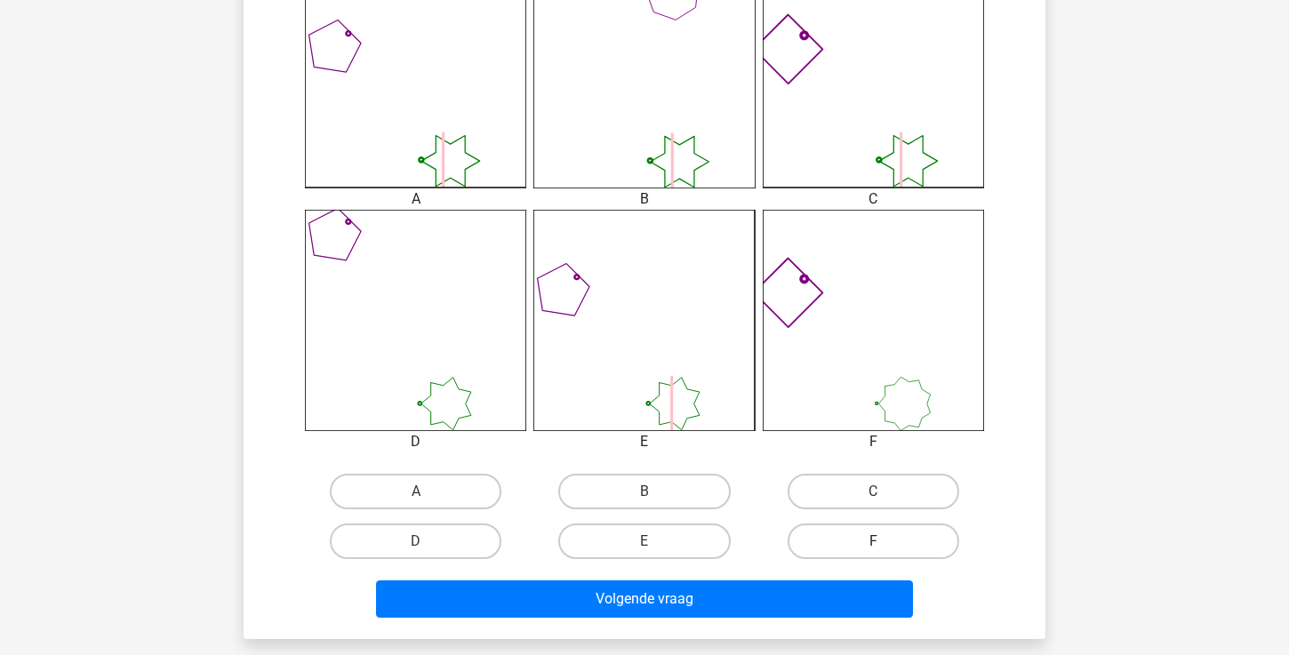
click at [814, 537] on label "F" at bounding box center [874, 542] width 172 height 36
click at [873, 542] on input "F" at bounding box center [879, 548] width 12 height 12
radio input "true"
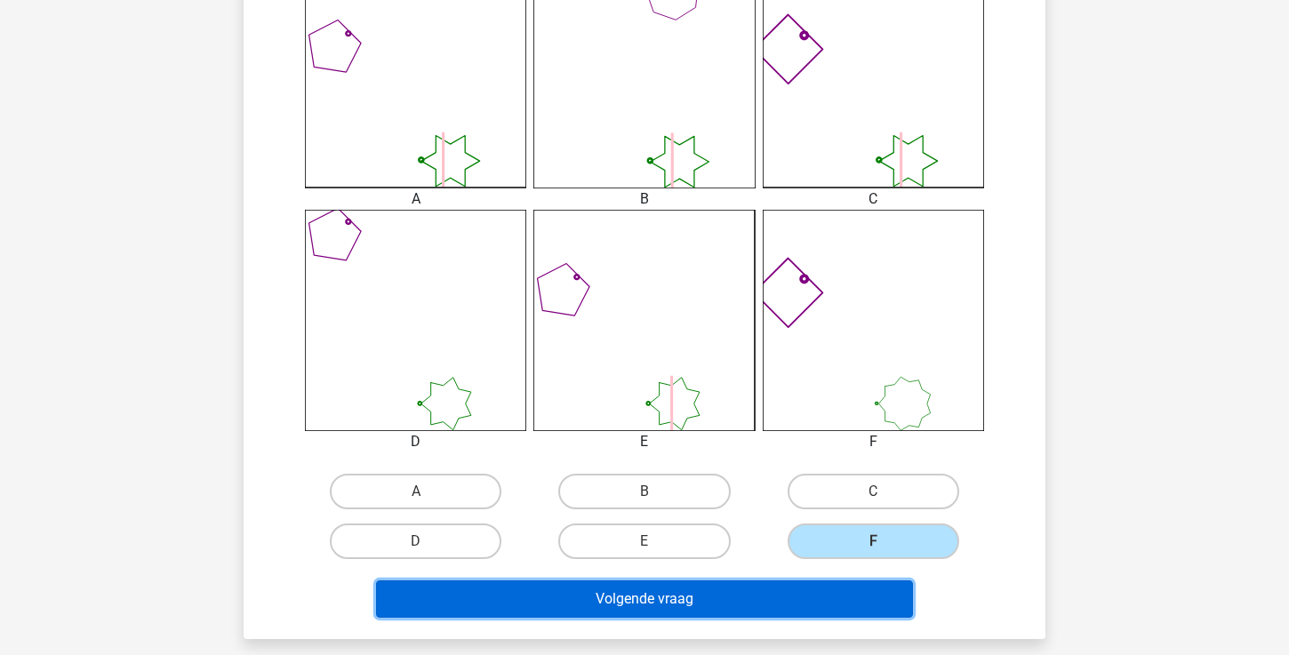
click at [780, 598] on button "Volgende vraag" at bounding box center [645, 599] width 538 height 37
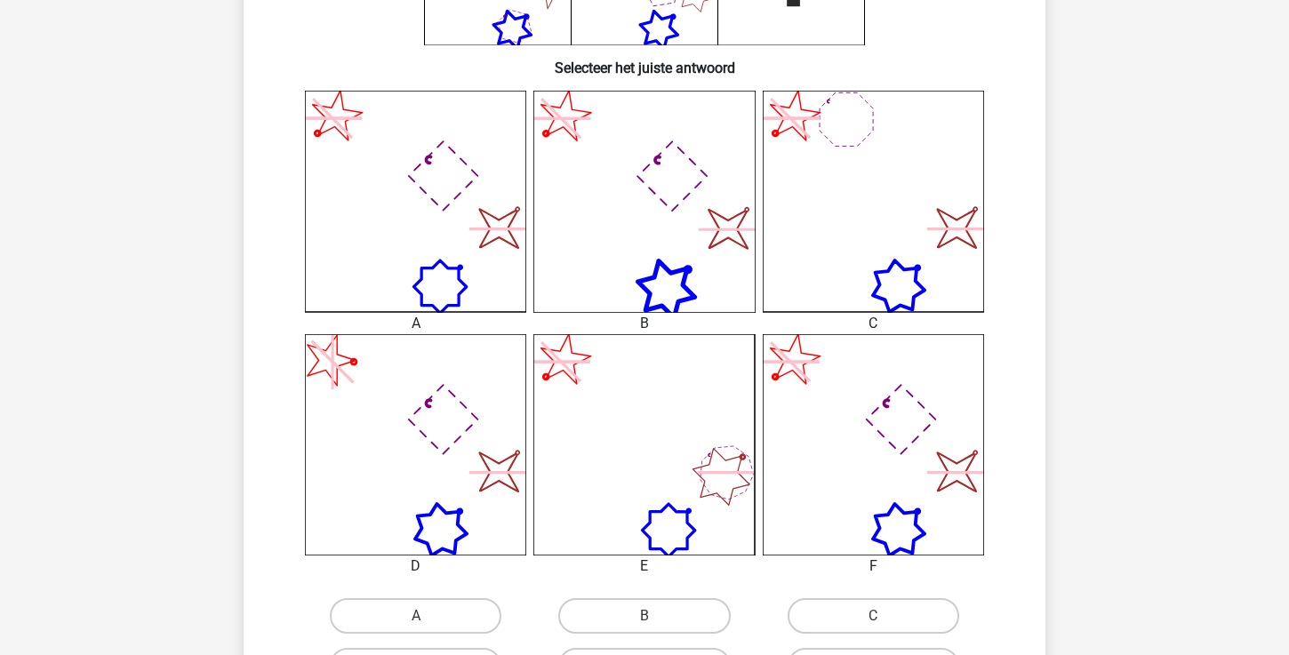
scroll to position [413, 0]
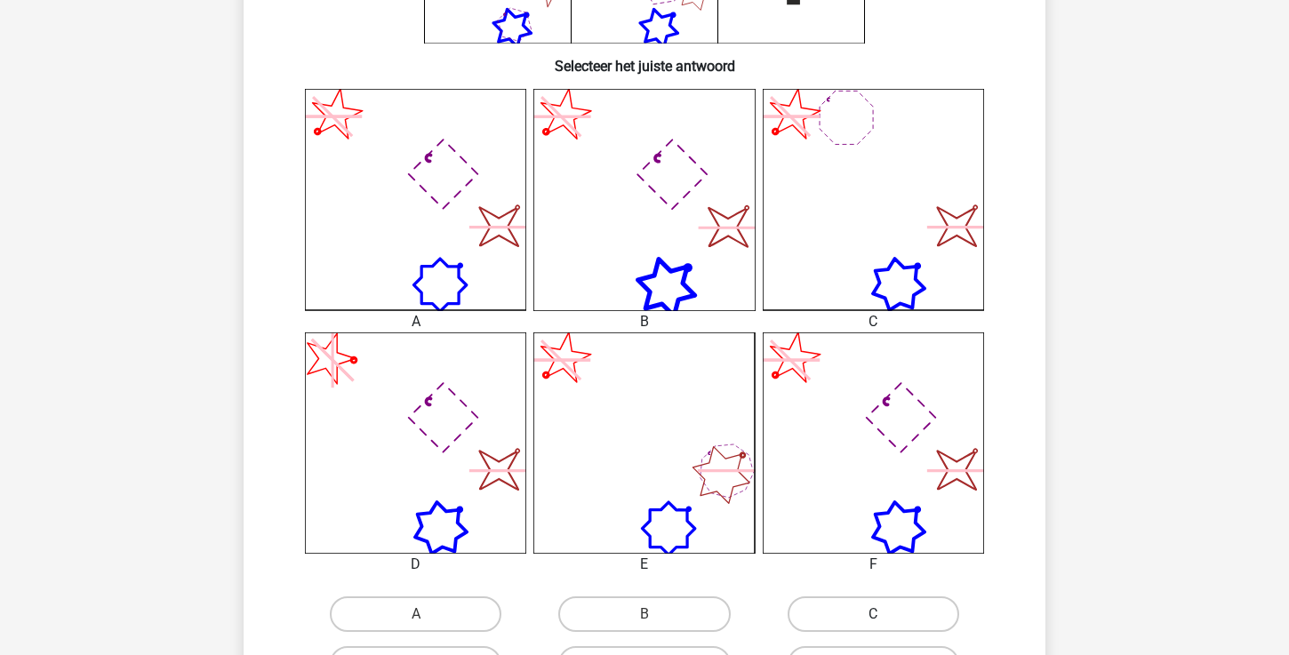
click at [828, 614] on label "C" at bounding box center [874, 615] width 172 height 36
click at [873, 614] on input "C" at bounding box center [879, 620] width 12 height 12
radio input "true"
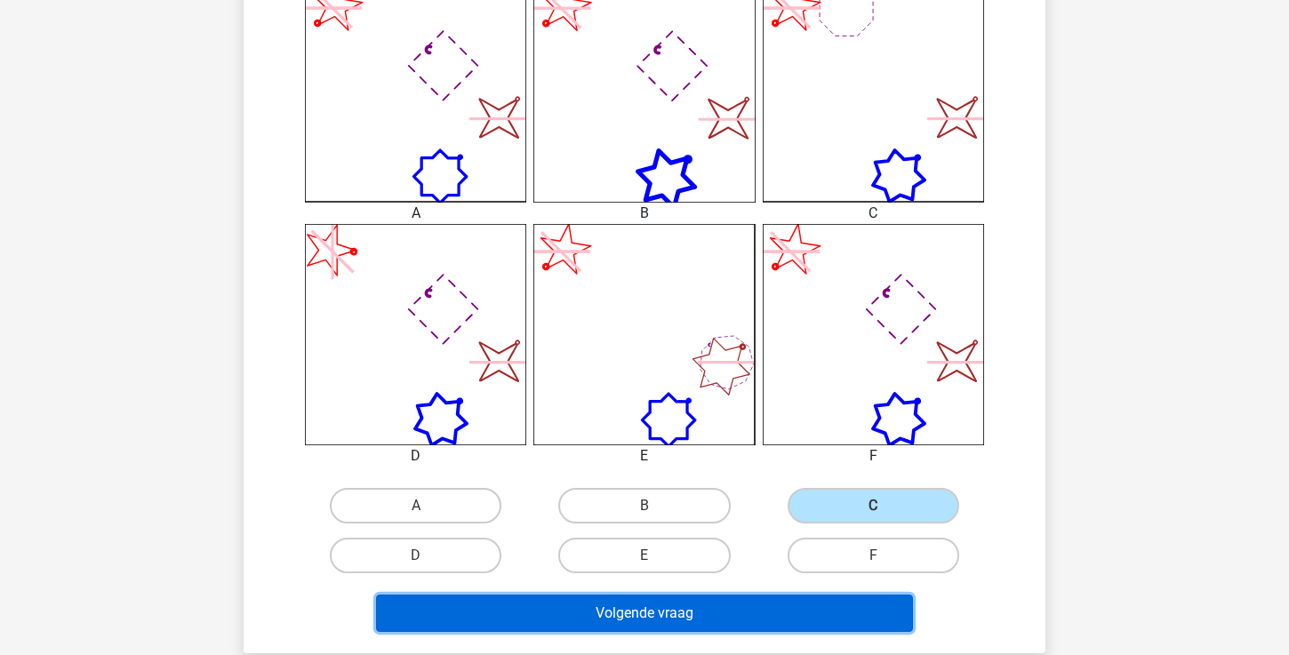
click at [759, 614] on button "Volgende vraag" at bounding box center [645, 613] width 538 height 37
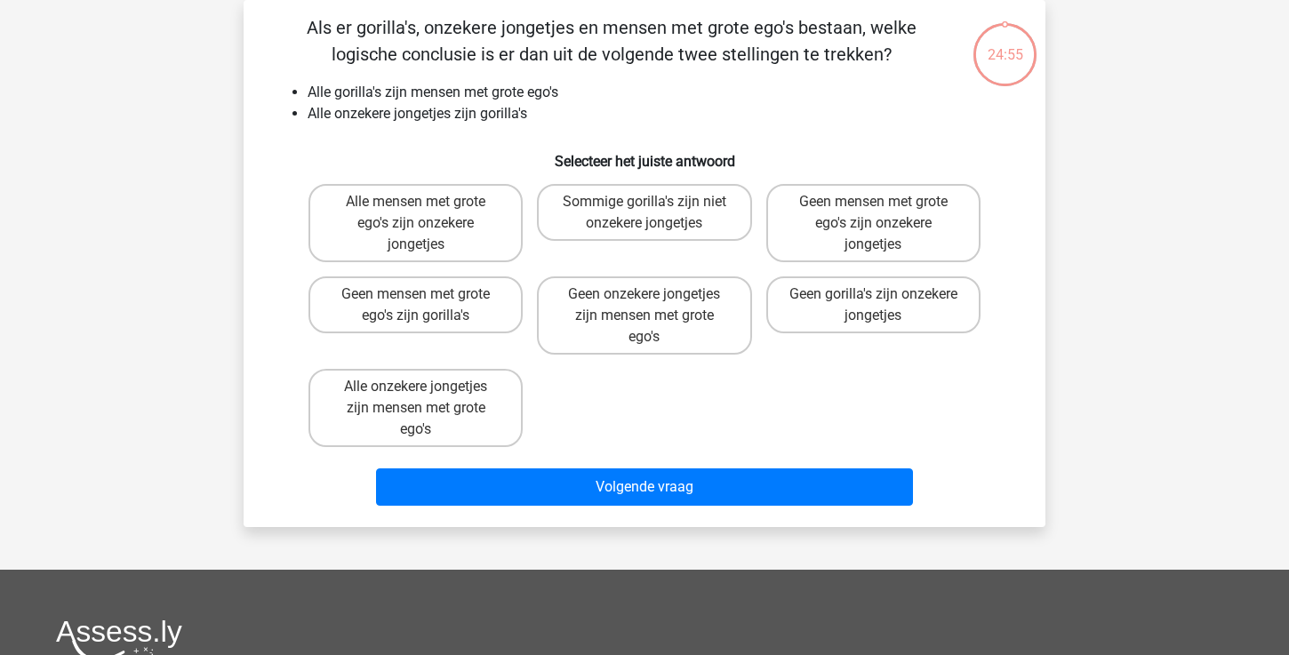
scroll to position [27, 0]
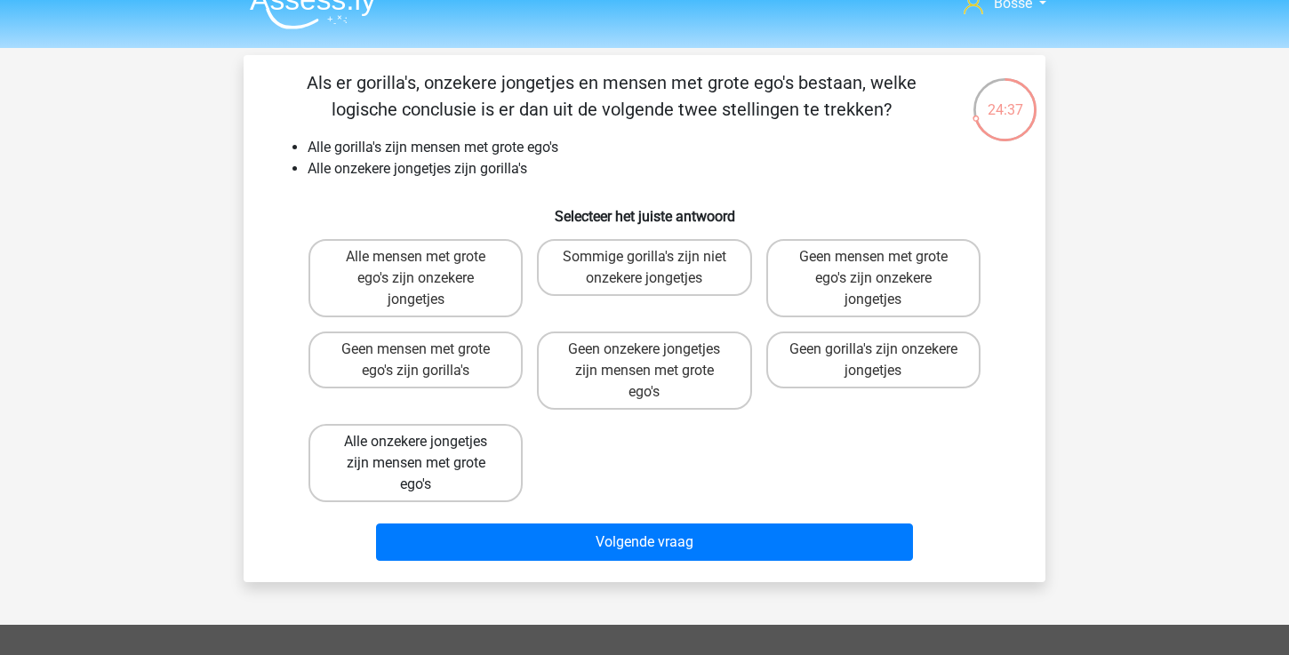
click at [489, 466] on label "Alle onzekere jongetjes zijn mensen met grote ego's" at bounding box center [416, 463] width 214 height 78
click at [428, 454] on input "Alle onzekere jongetjes zijn mensen met grote ego's" at bounding box center [422, 448] width 12 height 12
radio input "true"
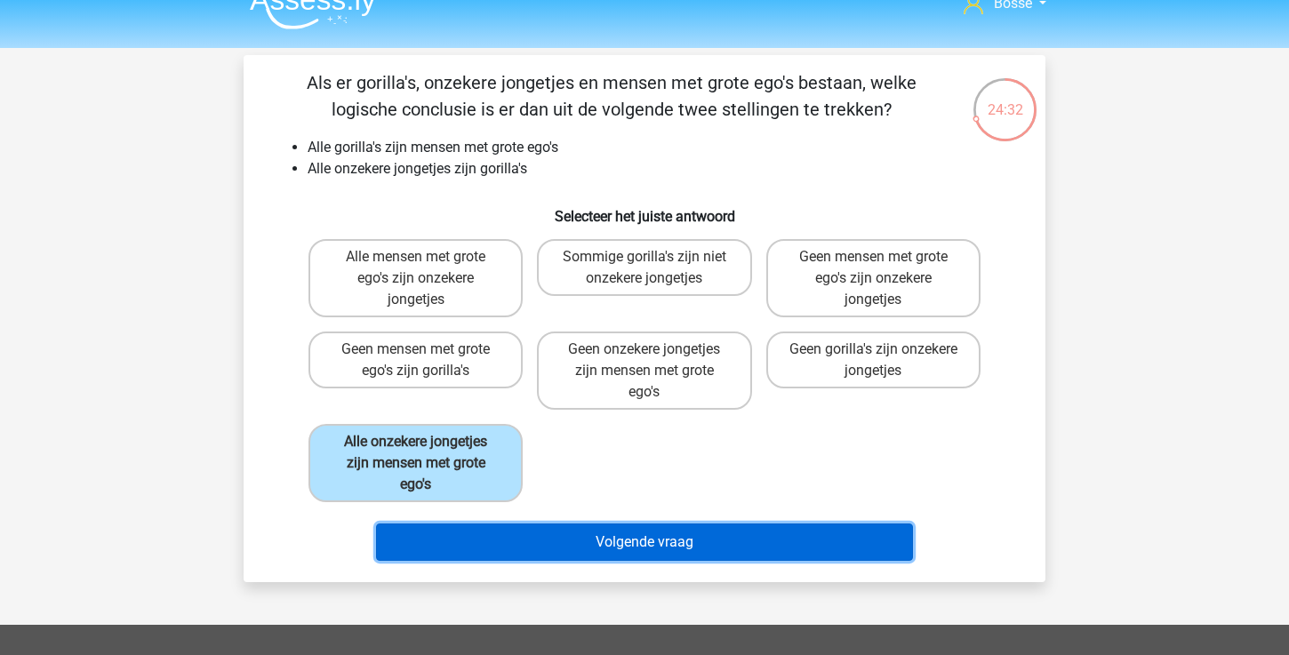
click at [582, 538] on button "Volgende vraag" at bounding box center [645, 542] width 538 height 37
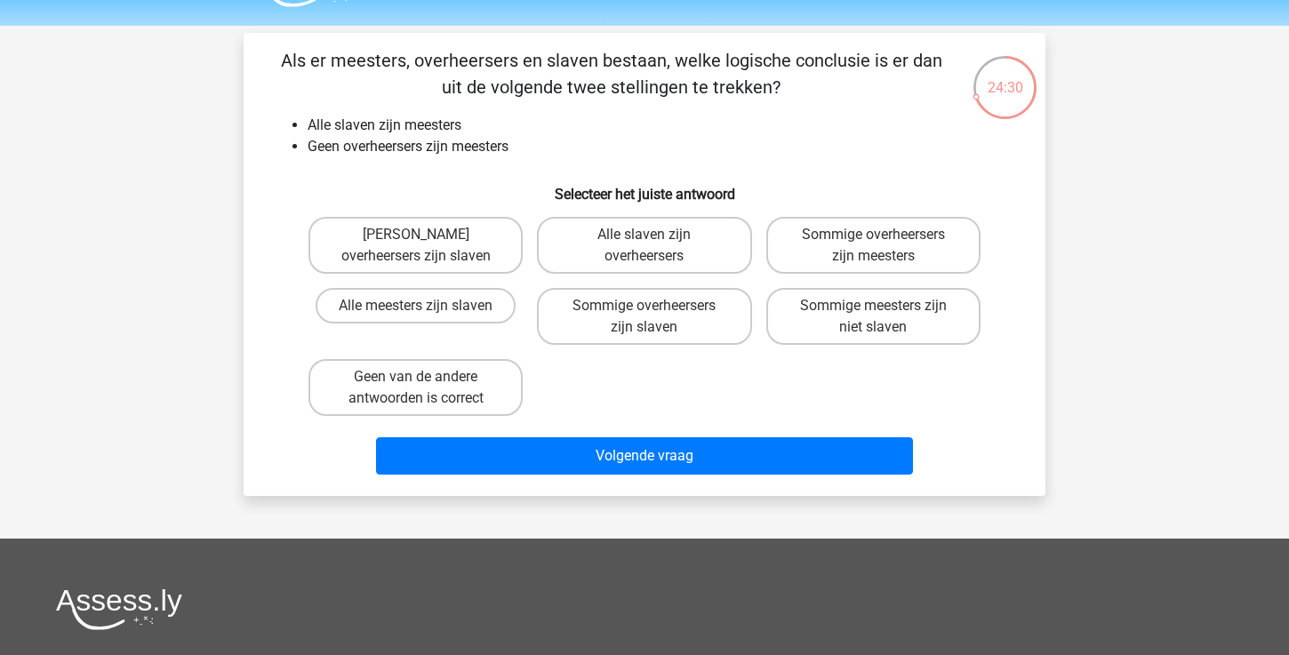
scroll to position [46, 0]
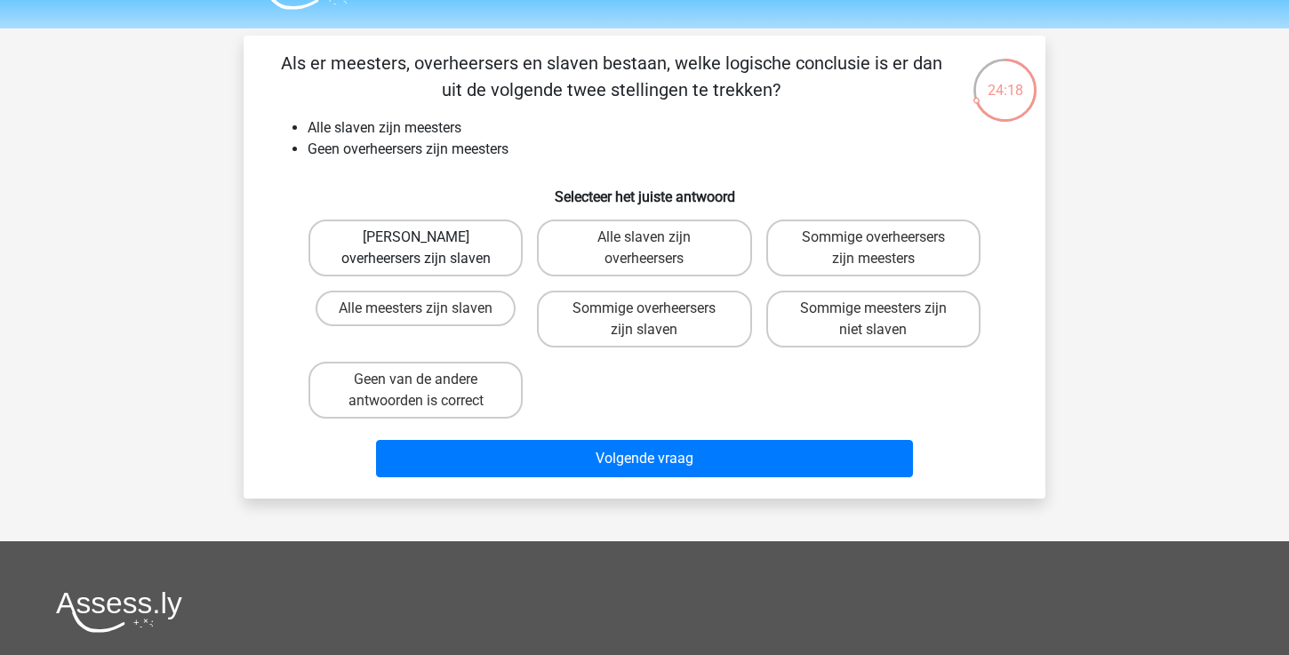
click at [514, 258] on label "Geen overheersers zijn slaven" at bounding box center [416, 248] width 214 height 57
click at [428, 249] on input "Geen overheersers zijn slaven" at bounding box center [422, 243] width 12 height 12
radio input "true"
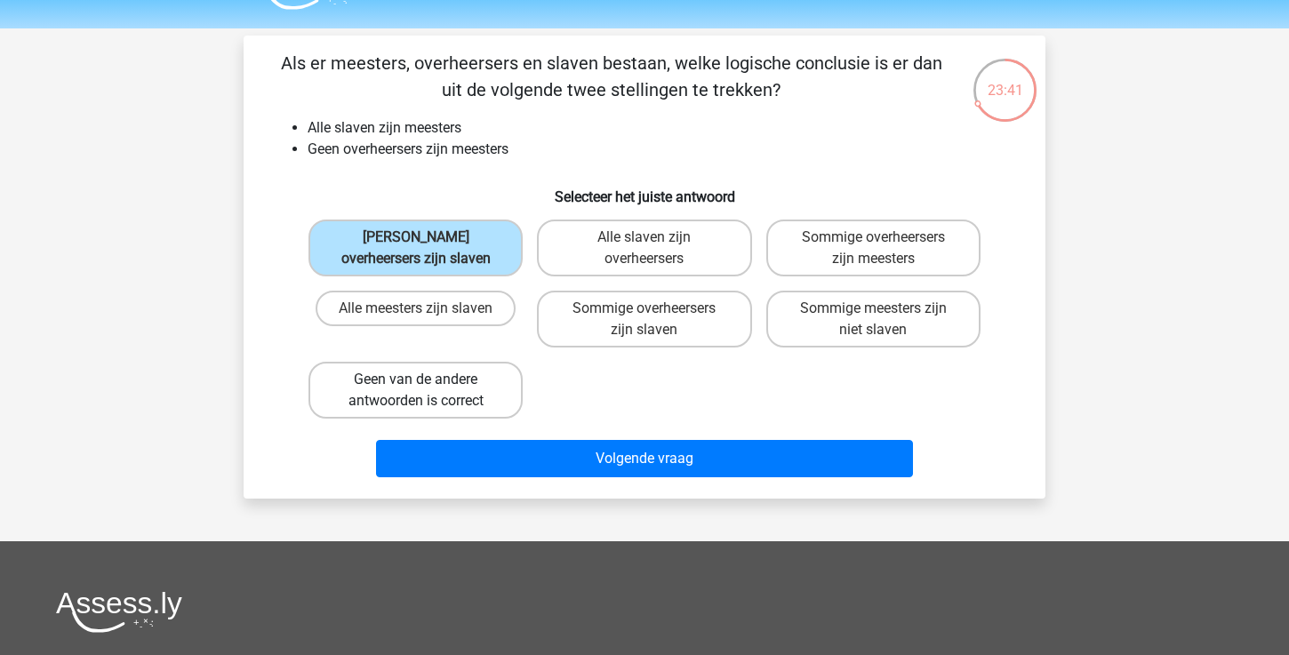
click at [496, 395] on label "Geen van de andere antwoorden is correct" at bounding box center [416, 390] width 214 height 57
click at [428, 391] on input "Geen van de andere antwoorden is correct" at bounding box center [422, 386] width 12 height 12
radio input "true"
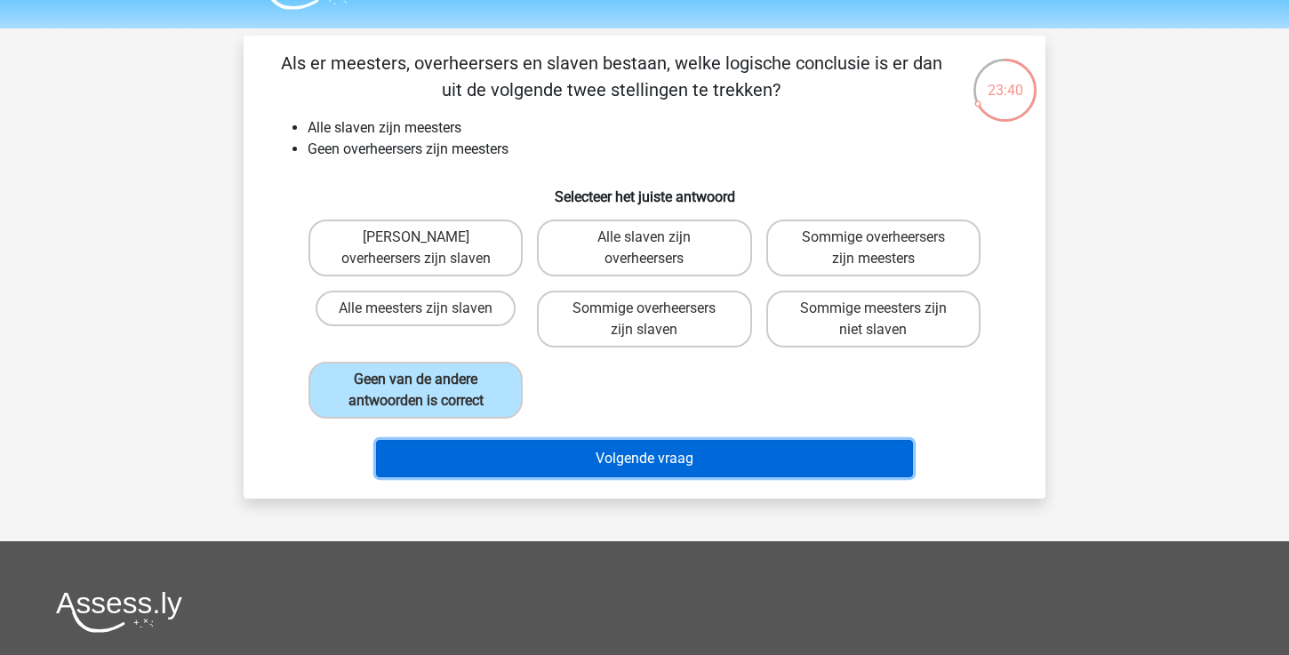
click at [526, 463] on button "Volgende vraag" at bounding box center [645, 458] width 538 height 37
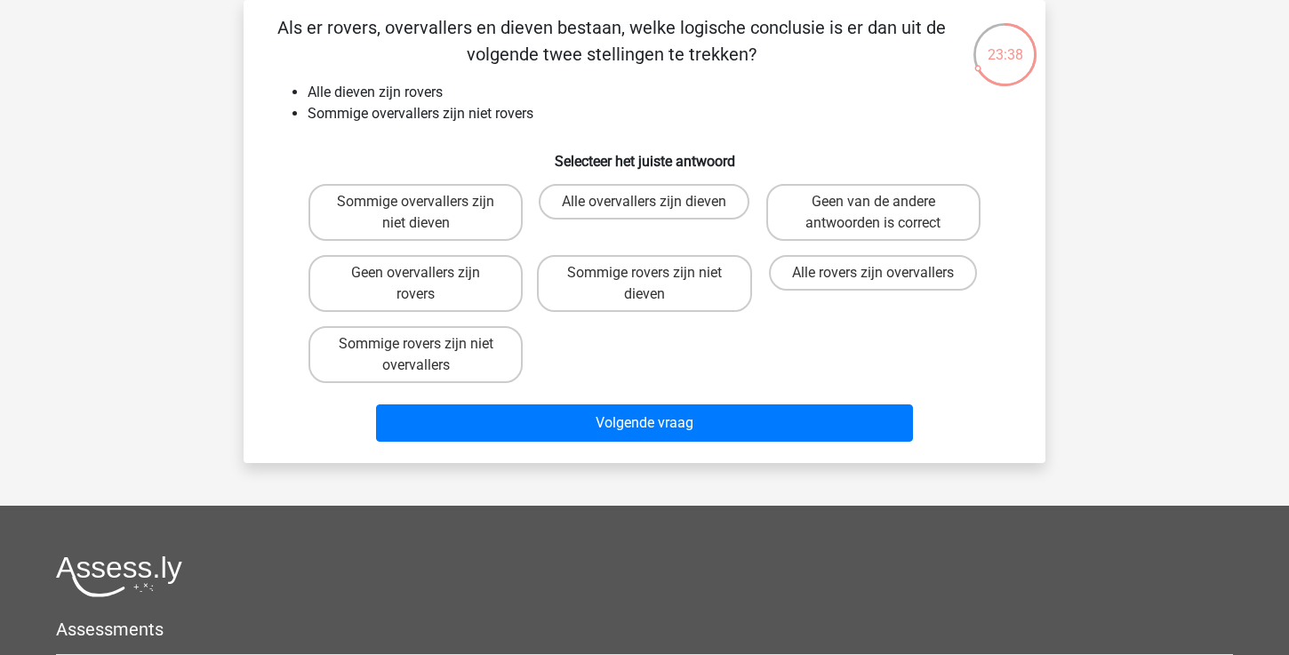
scroll to position [71, 0]
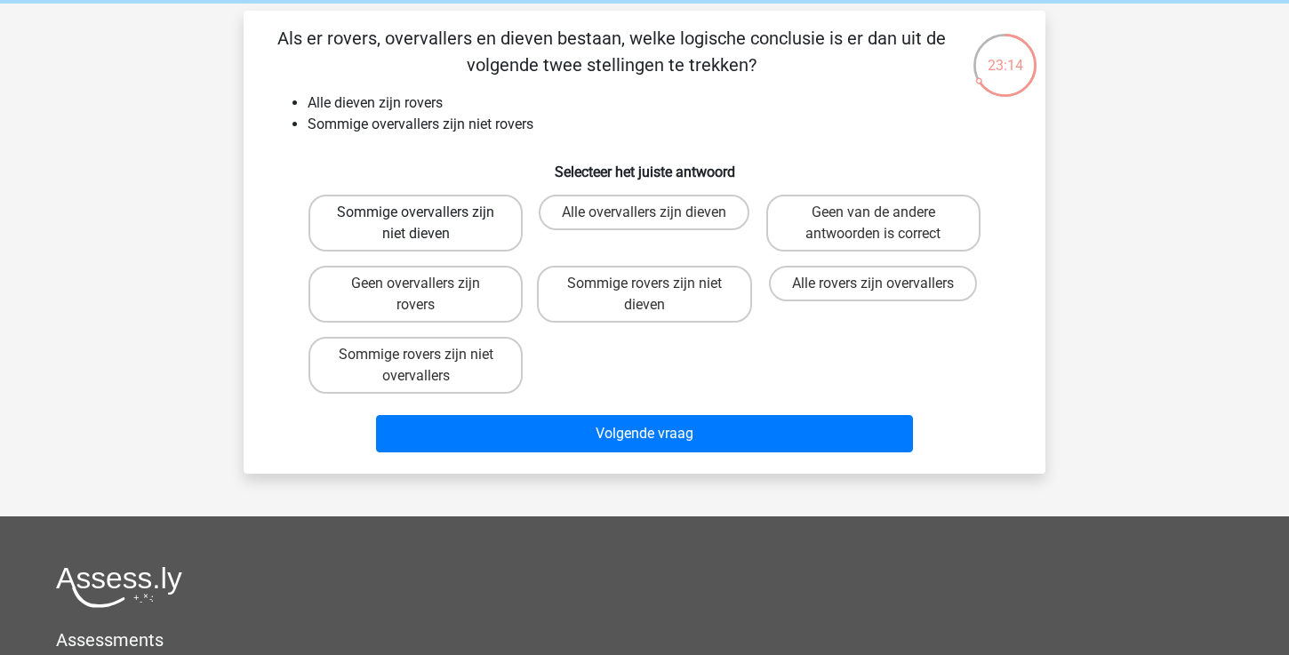
click at [474, 219] on label "Sommige overvallers zijn niet dieven" at bounding box center [416, 223] width 214 height 57
click at [428, 219] on input "Sommige overvallers zijn niet dieven" at bounding box center [422, 219] width 12 height 12
radio input "true"
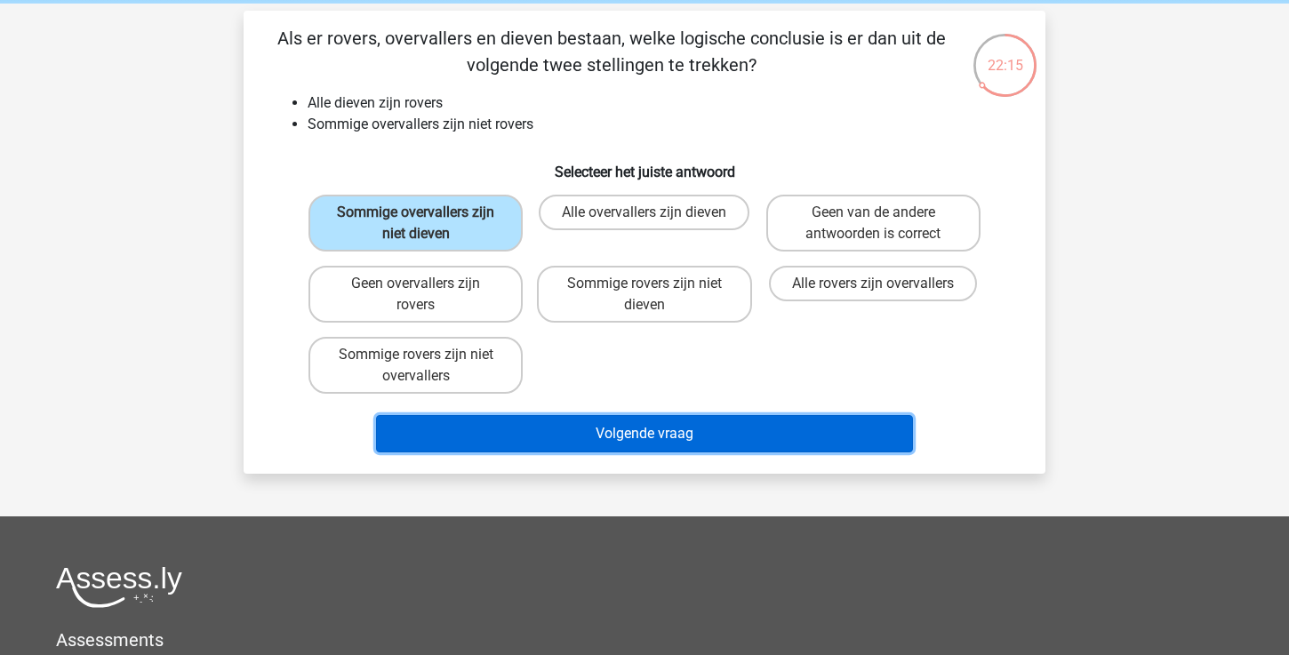
click at [586, 424] on button "Volgende vraag" at bounding box center [645, 433] width 538 height 37
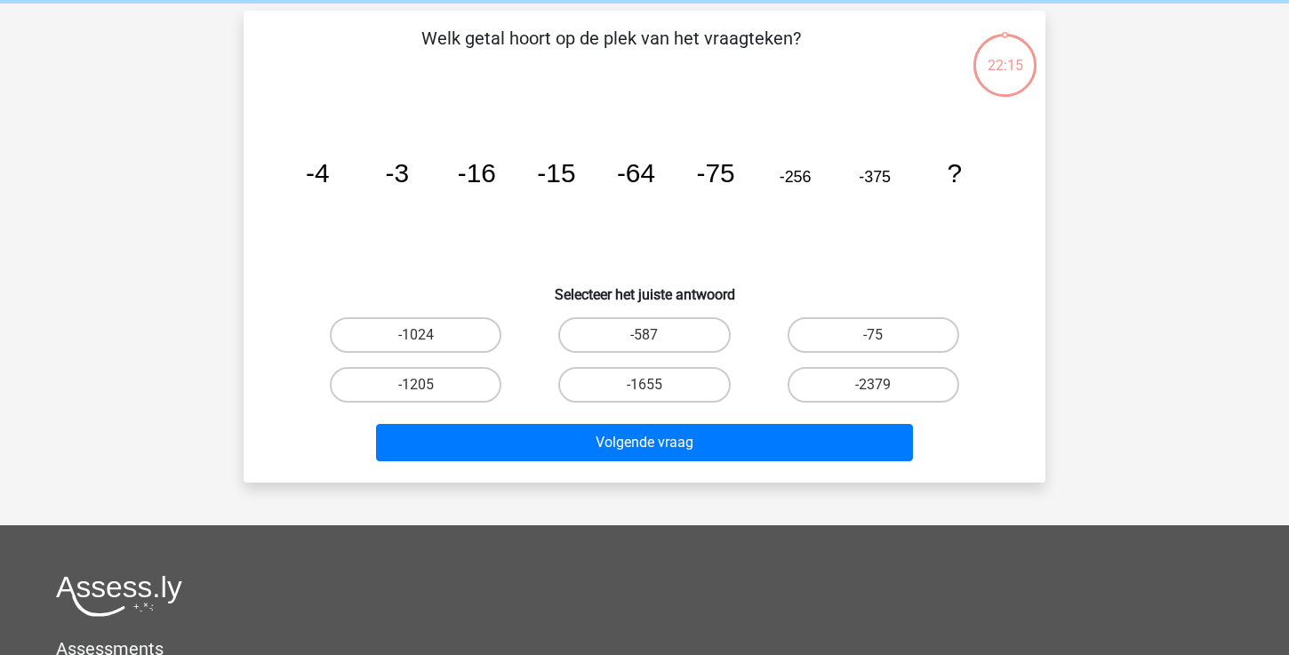
scroll to position [82, 0]
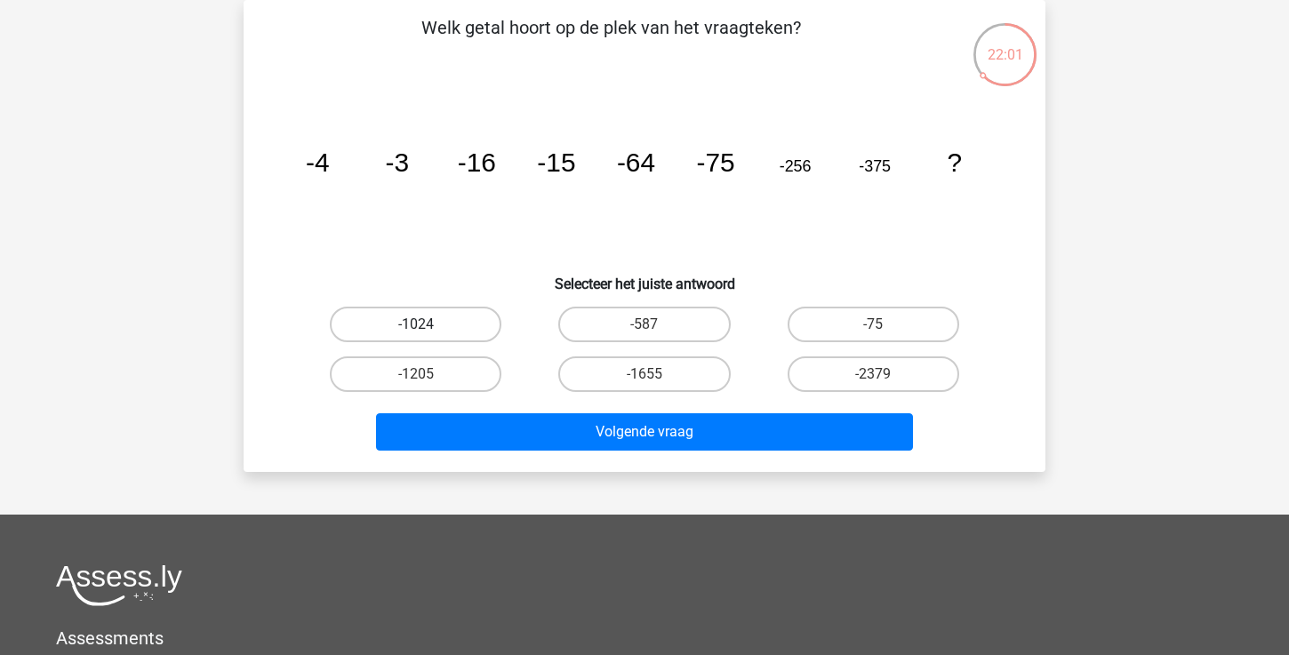
click at [443, 328] on label "-1024" at bounding box center [416, 325] width 172 height 36
click at [428, 328] on input "-1024" at bounding box center [422, 331] width 12 height 12
radio input "true"
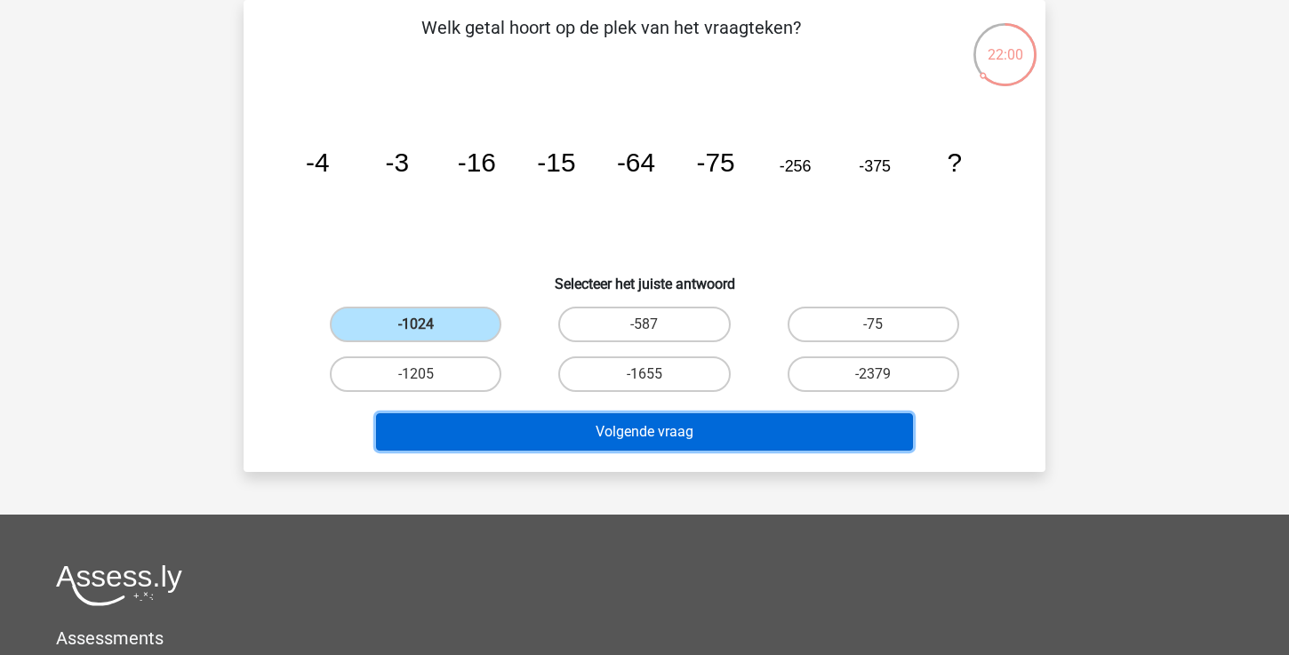
click at [523, 427] on button "Volgende vraag" at bounding box center [645, 431] width 538 height 37
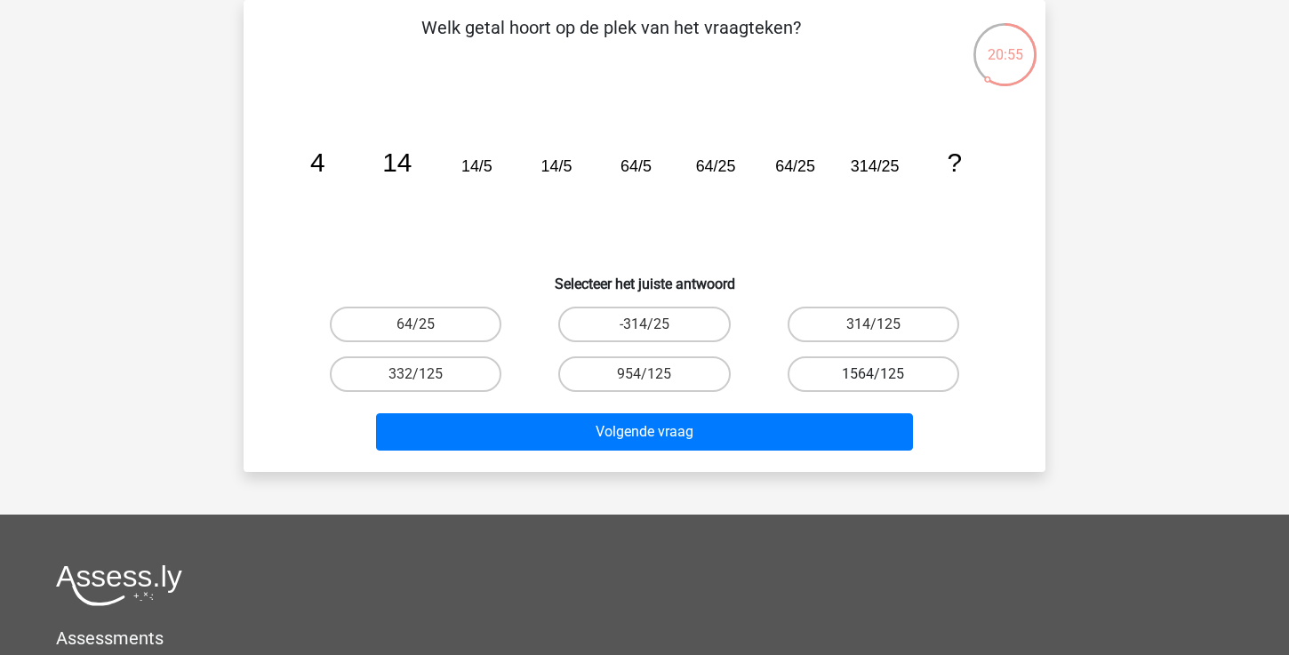
click at [929, 373] on label "1564/125" at bounding box center [874, 375] width 172 height 36
click at [885, 374] on input "1564/125" at bounding box center [879, 380] width 12 height 12
radio input "true"
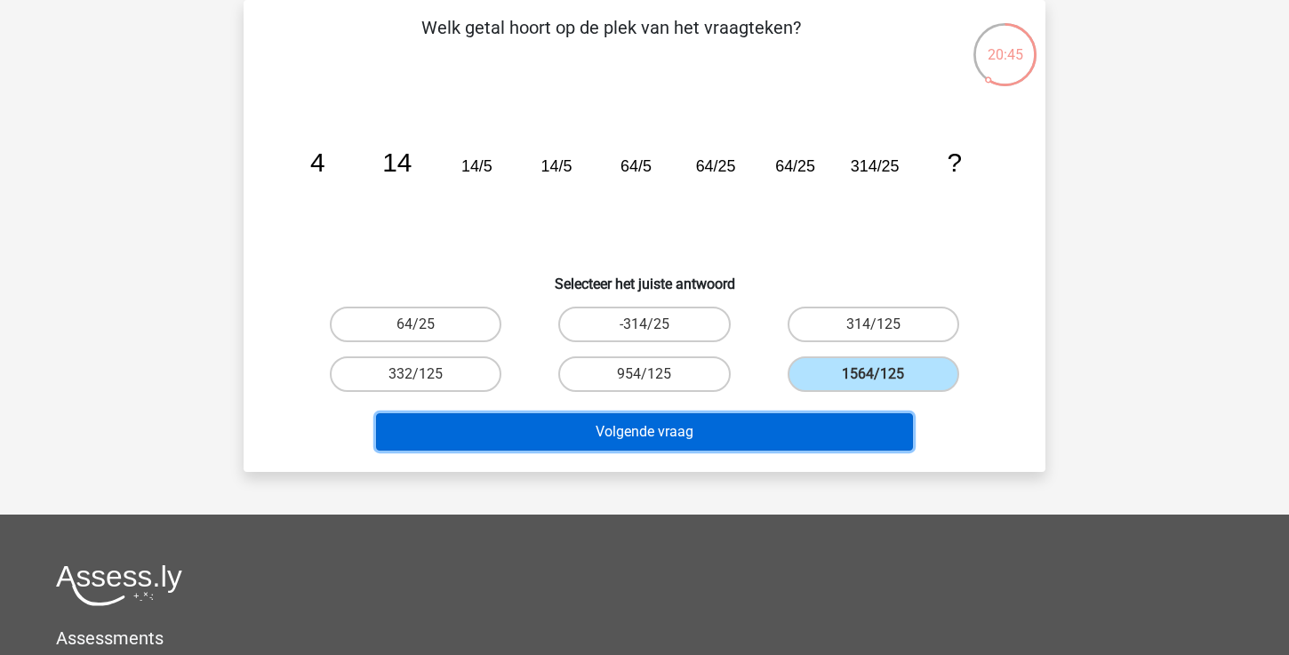
click at [661, 431] on button "Volgende vraag" at bounding box center [645, 431] width 538 height 37
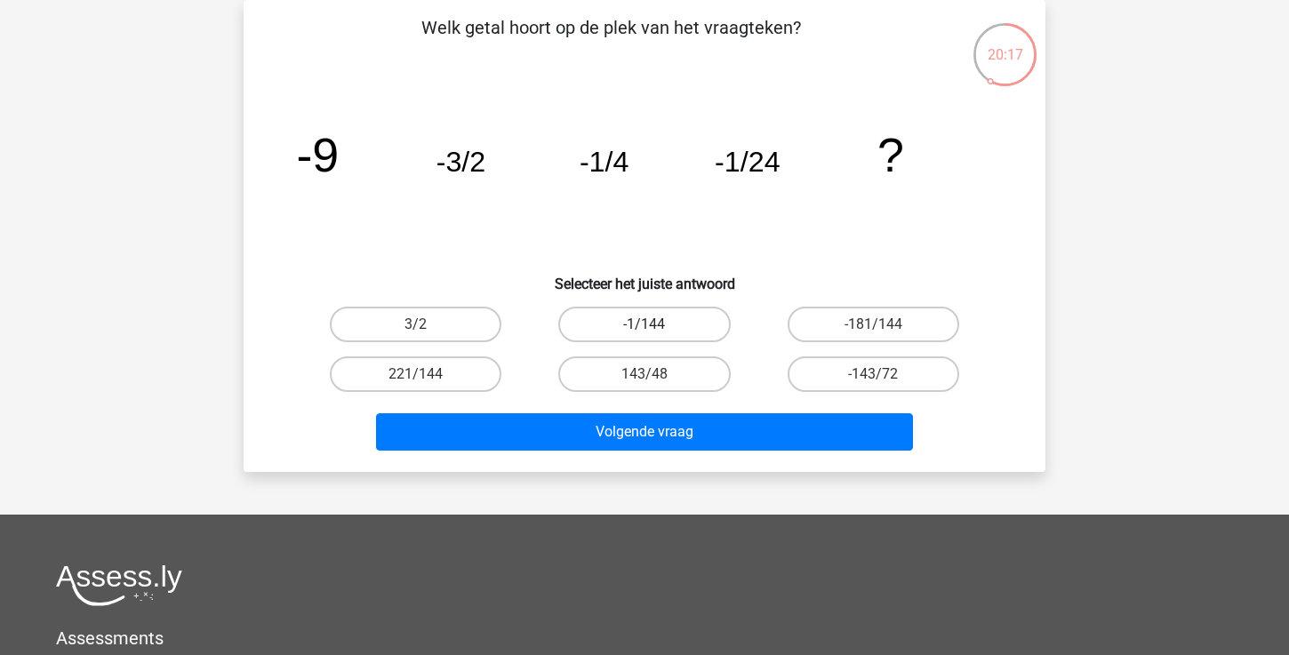
click at [609, 321] on label "-1/144" at bounding box center [644, 325] width 172 height 36
click at [645, 325] on input "-1/144" at bounding box center [651, 331] width 12 height 12
radio input "true"
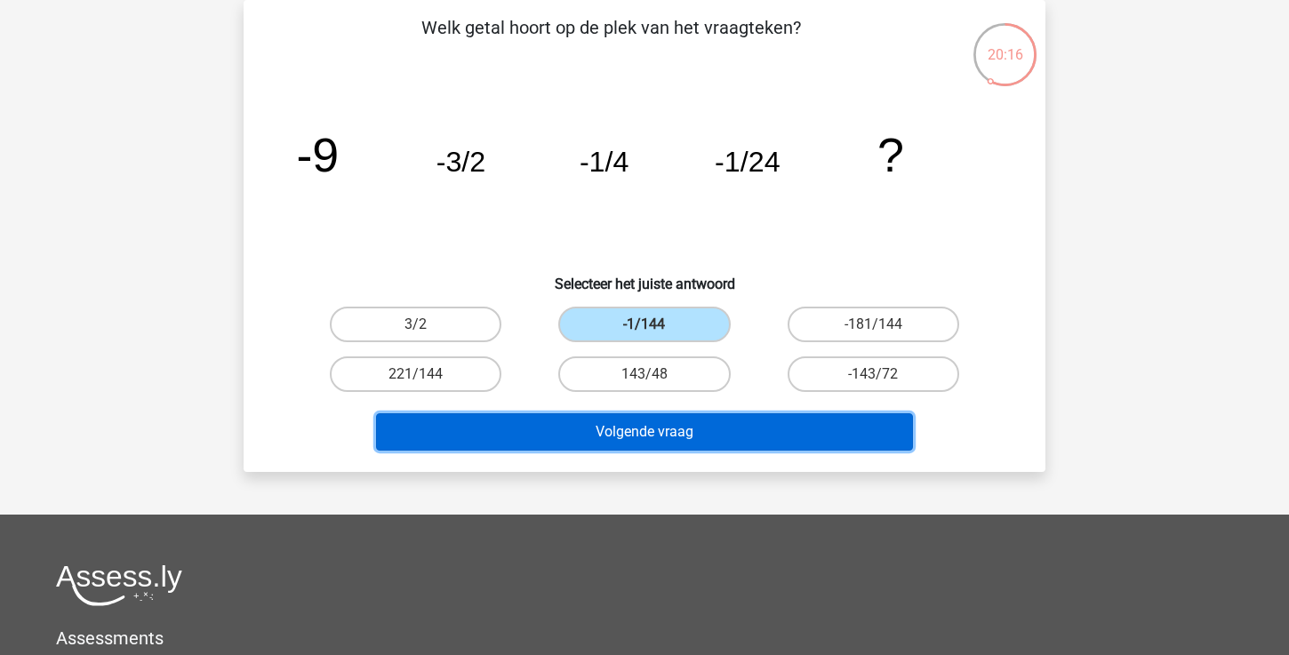
click at [635, 439] on button "Volgende vraag" at bounding box center [645, 431] width 538 height 37
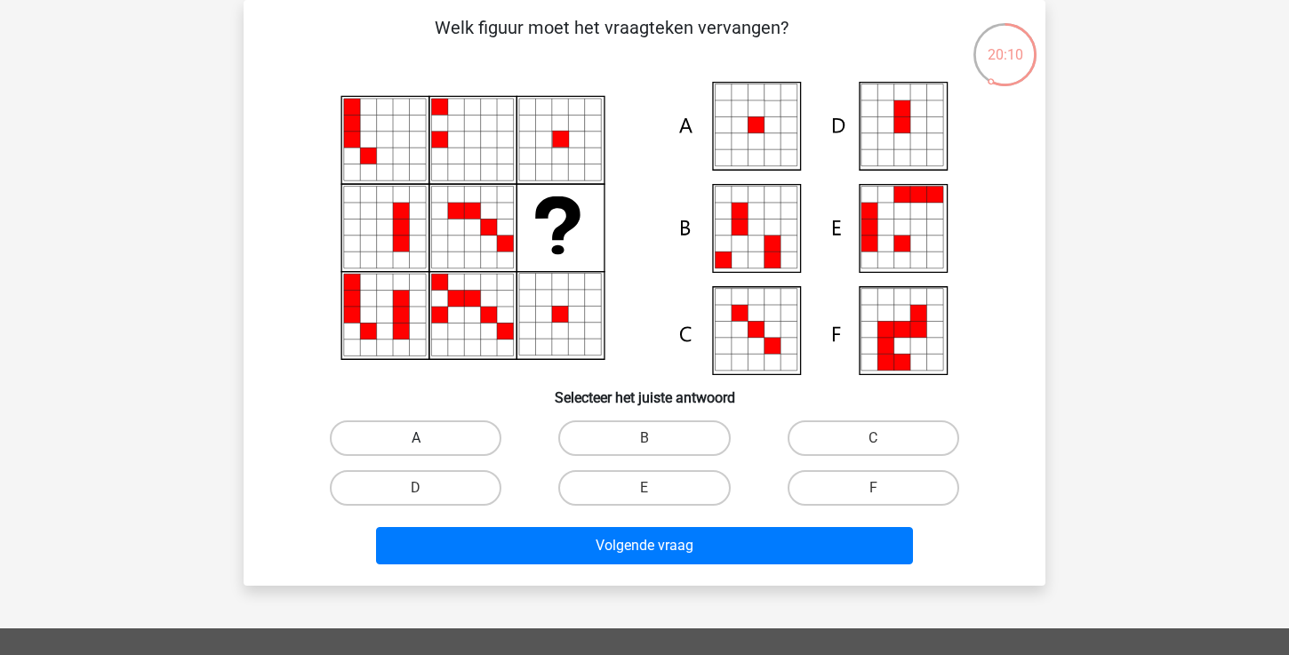
click at [409, 436] on label "A" at bounding box center [416, 439] width 172 height 36
click at [416, 438] on input "A" at bounding box center [422, 444] width 12 height 12
radio input "true"
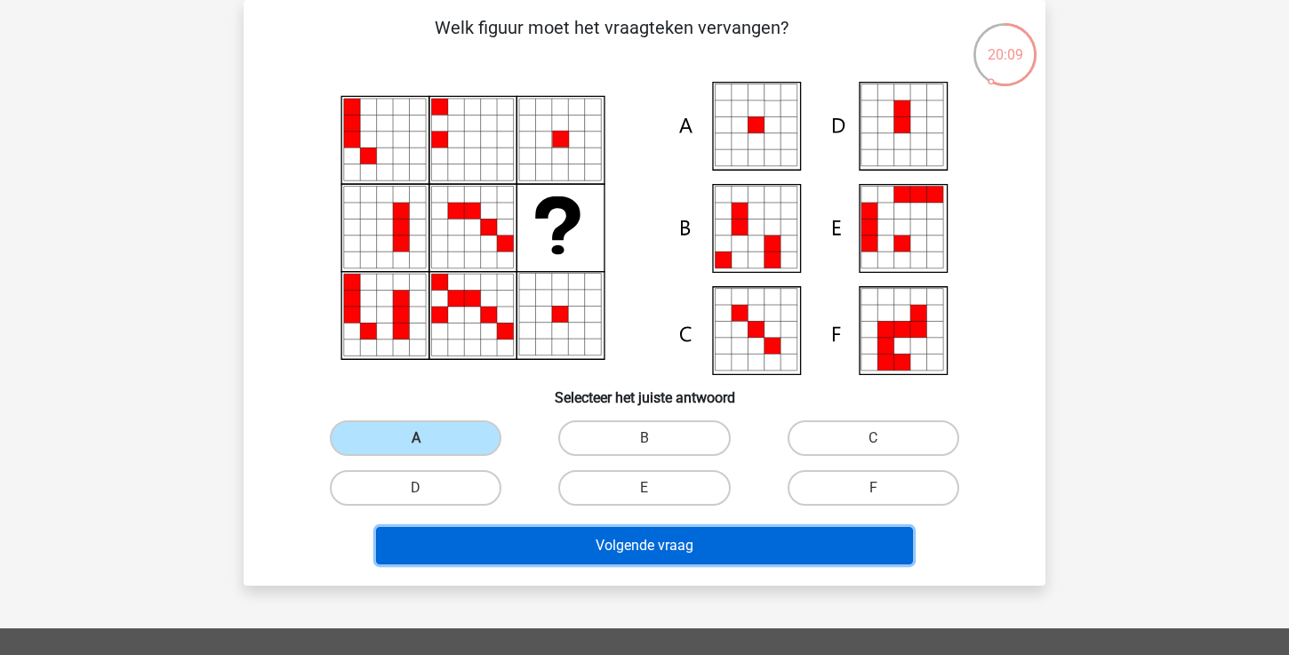
click at [504, 545] on button "Volgende vraag" at bounding box center [645, 545] width 538 height 37
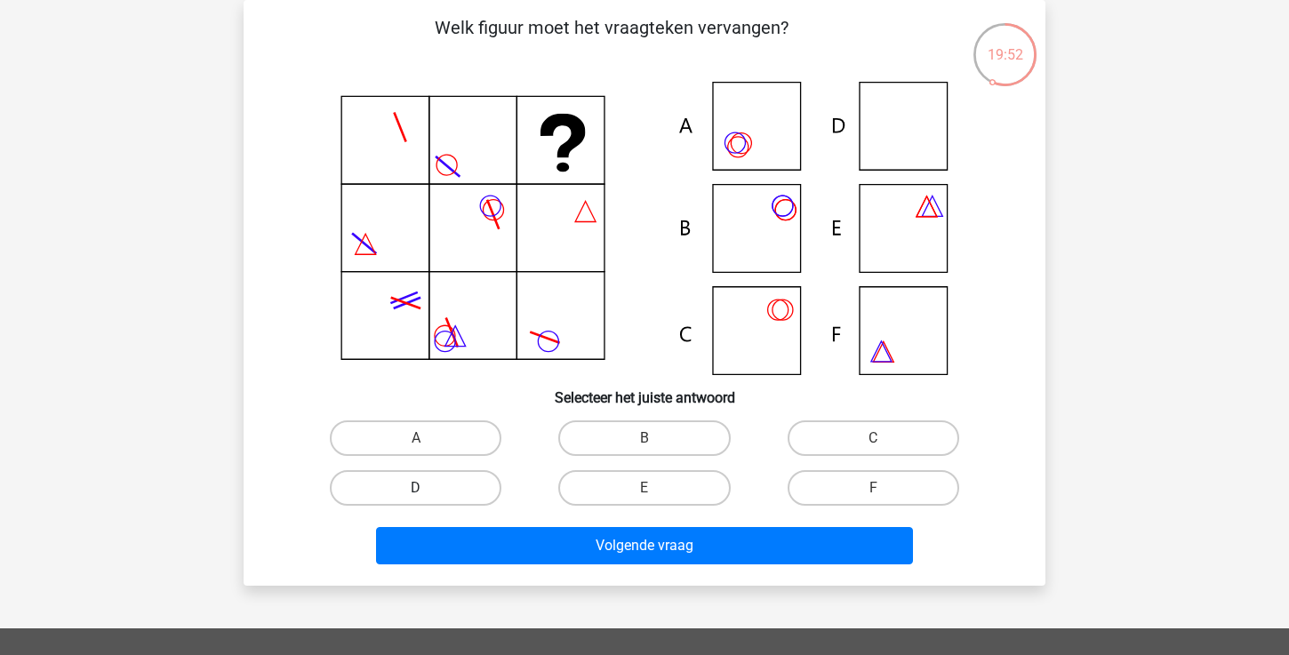
click at [470, 494] on label "D" at bounding box center [416, 488] width 172 height 36
click at [428, 494] on input "D" at bounding box center [422, 494] width 12 height 12
radio input "true"
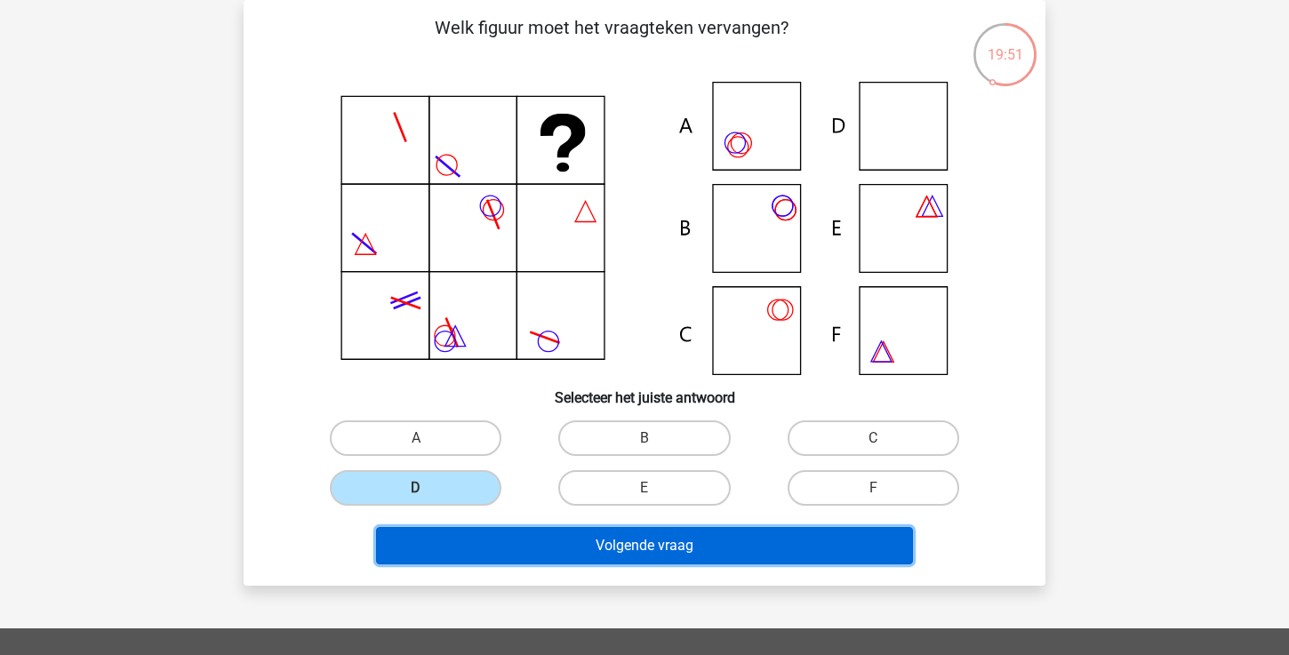
click at [558, 542] on button "Volgende vraag" at bounding box center [645, 545] width 538 height 37
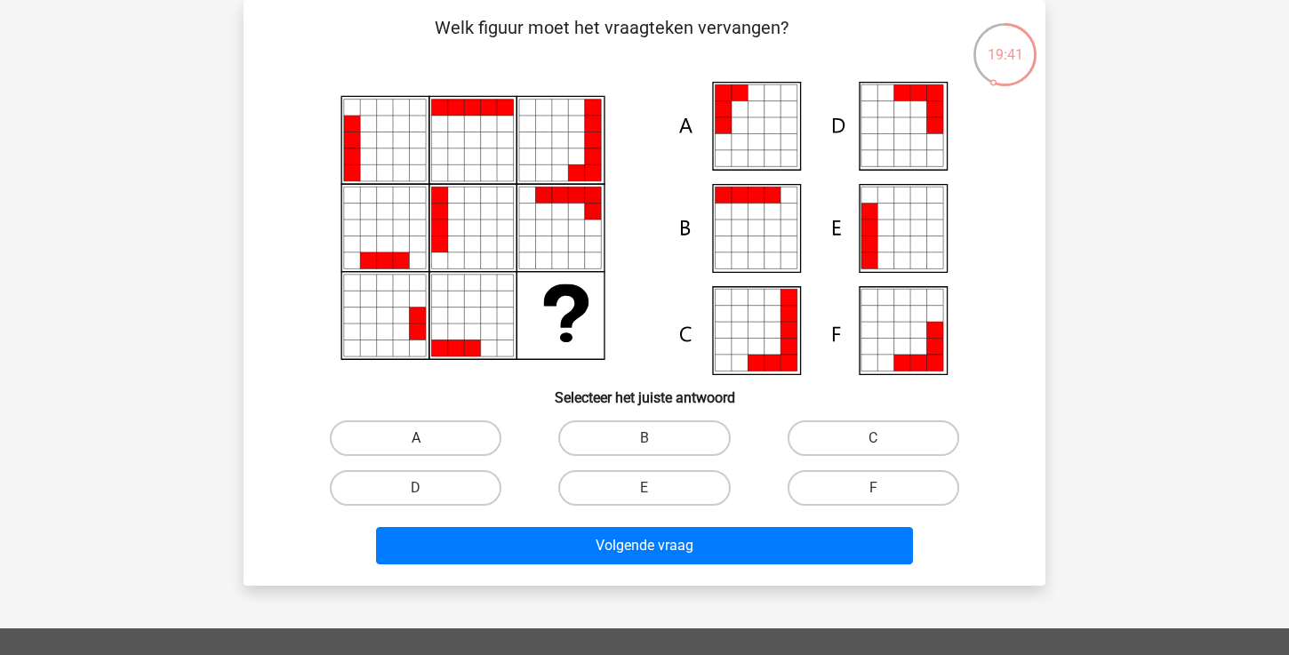
click at [469, 430] on label "A" at bounding box center [416, 439] width 172 height 36
click at [428, 438] on input "A" at bounding box center [422, 444] width 12 height 12
radio input "true"
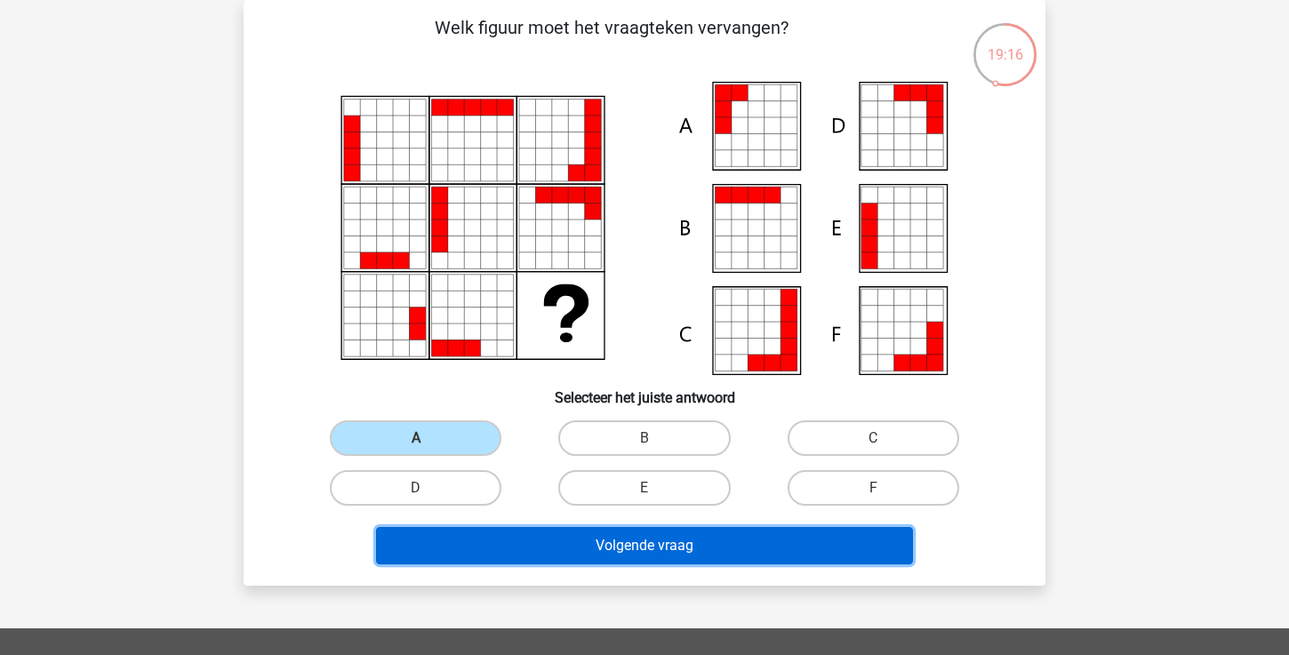
click at [550, 552] on button "Volgende vraag" at bounding box center [645, 545] width 538 height 37
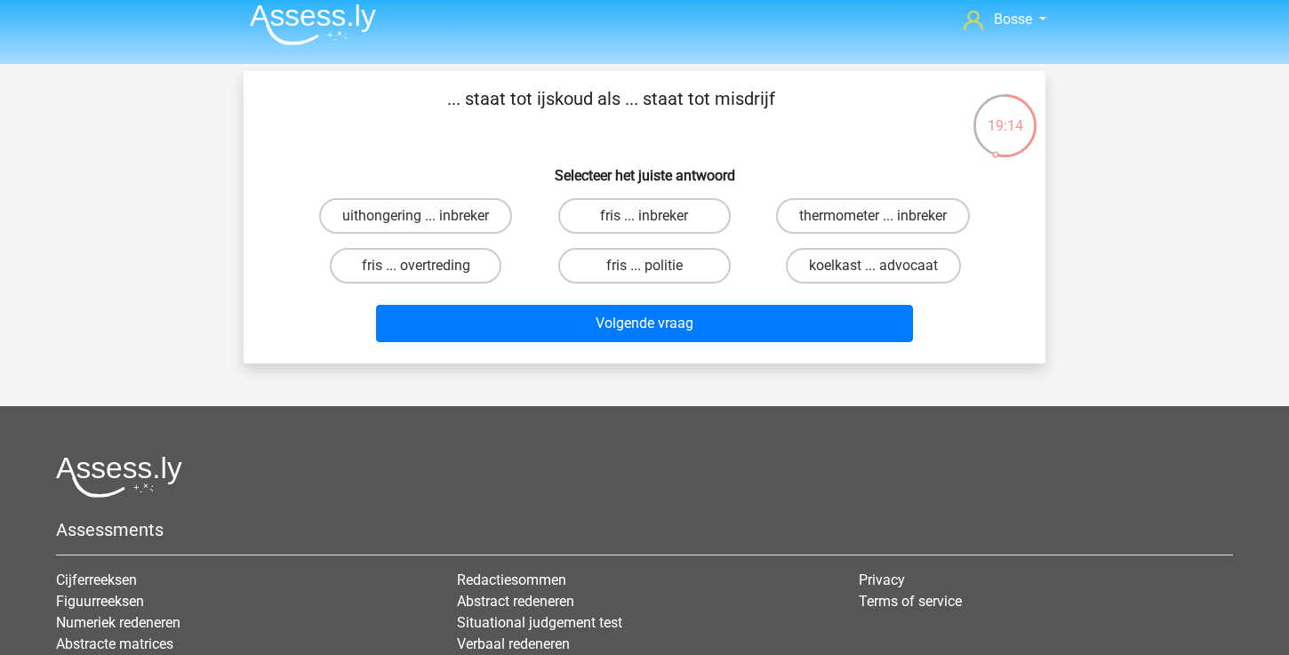
scroll to position [0, 0]
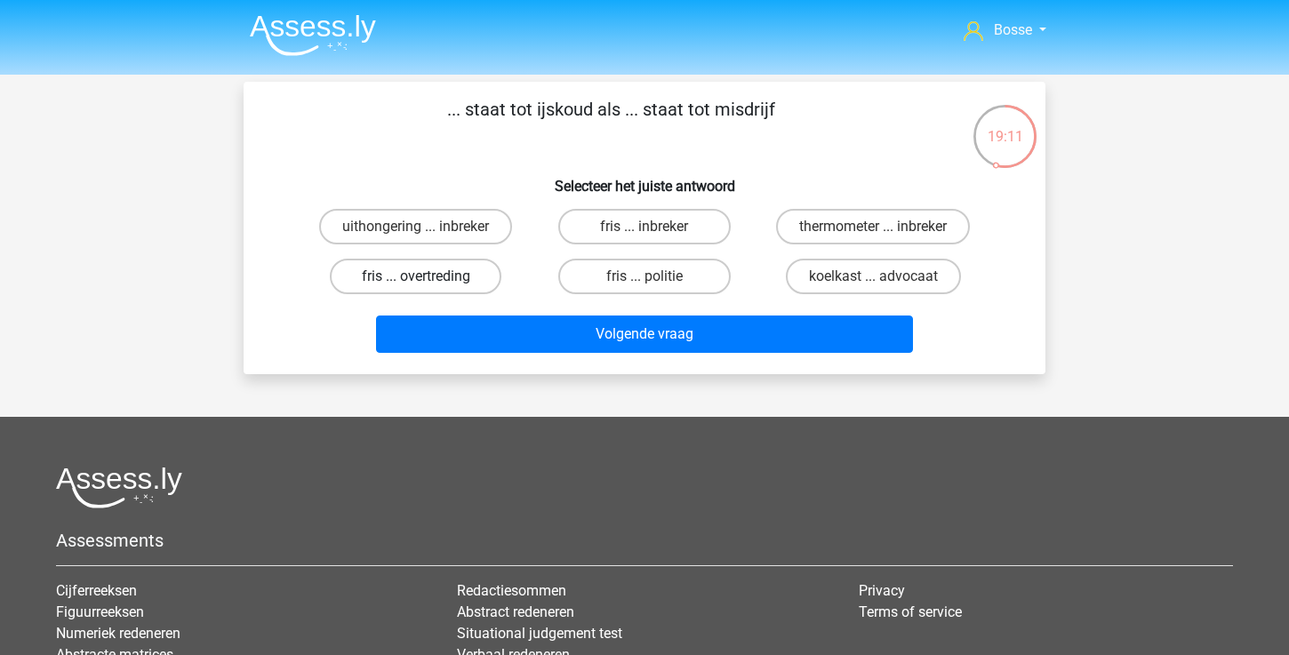
click at [443, 279] on label "fris ... overtreding" at bounding box center [416, 277] width 172 height 36
click at [428, 279] on input "fris ... overtreding" at bounding box center [422, 283] width 12 height 12
radio input "true"
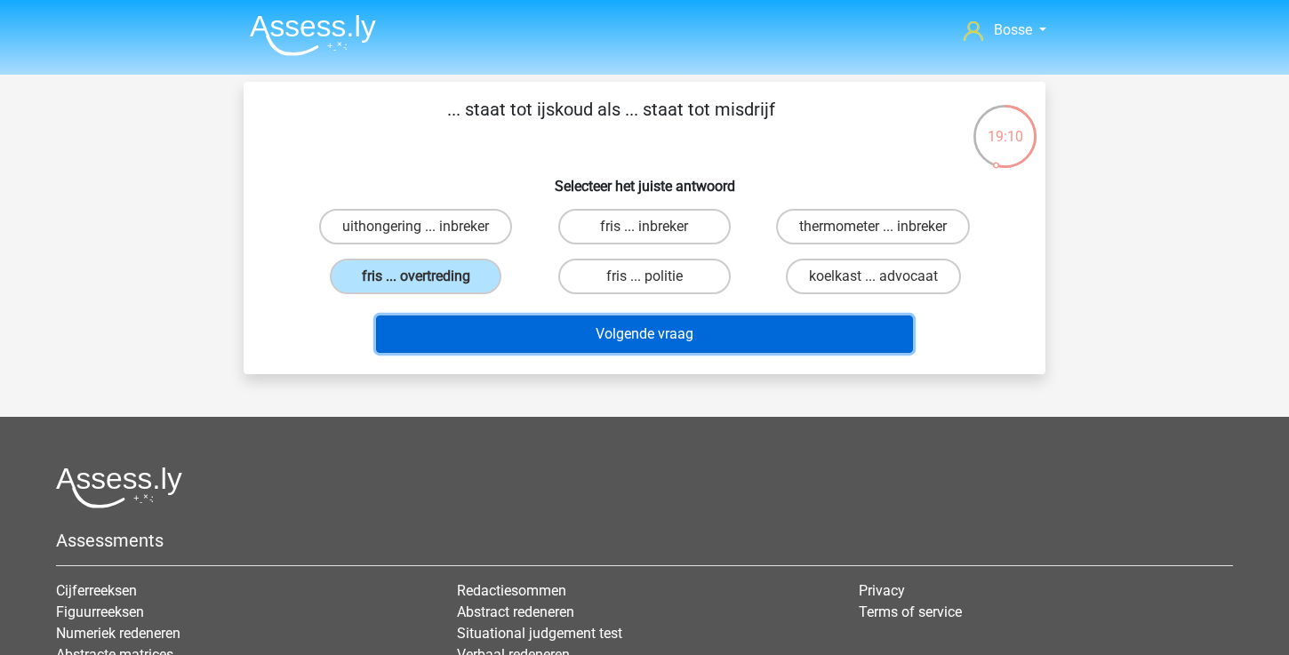
click at [530, 341] on button "Volgende vraag" at bounding box center [645, 334] width 538 height 37
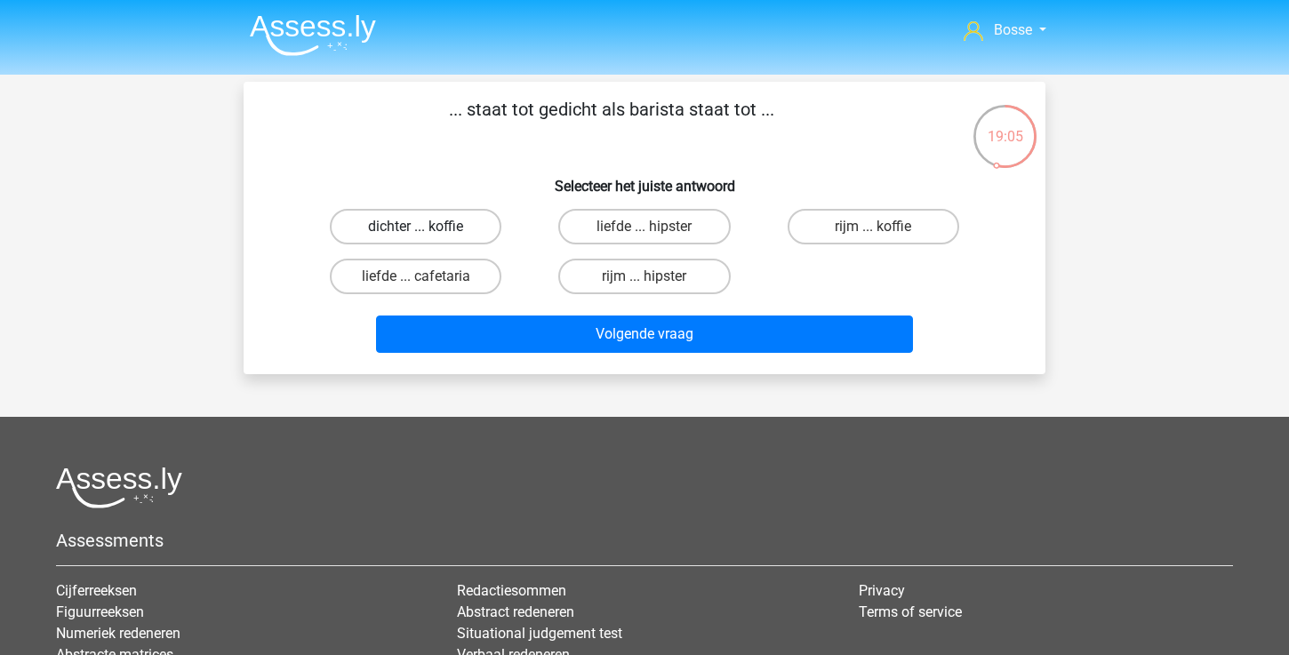
click at [473, 235] on label "dichter ... koffie" at bounding box center [416, 227] width 172 height 36
click at [428, 235] on input "dichter ... koffie" at bounding box center [422, 233] width 12 height 12
radio input "true"
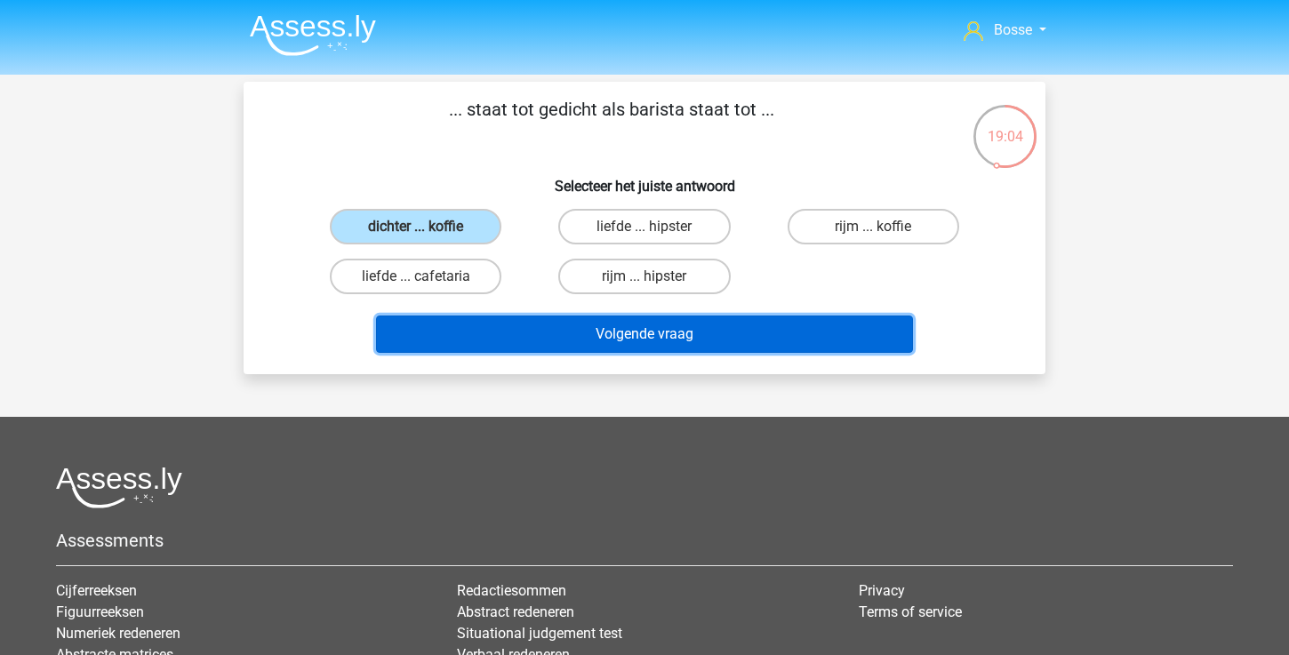
click at [546, 332] on button "Volgende vraag" at bounding box center [645, 334] width 538 height 37
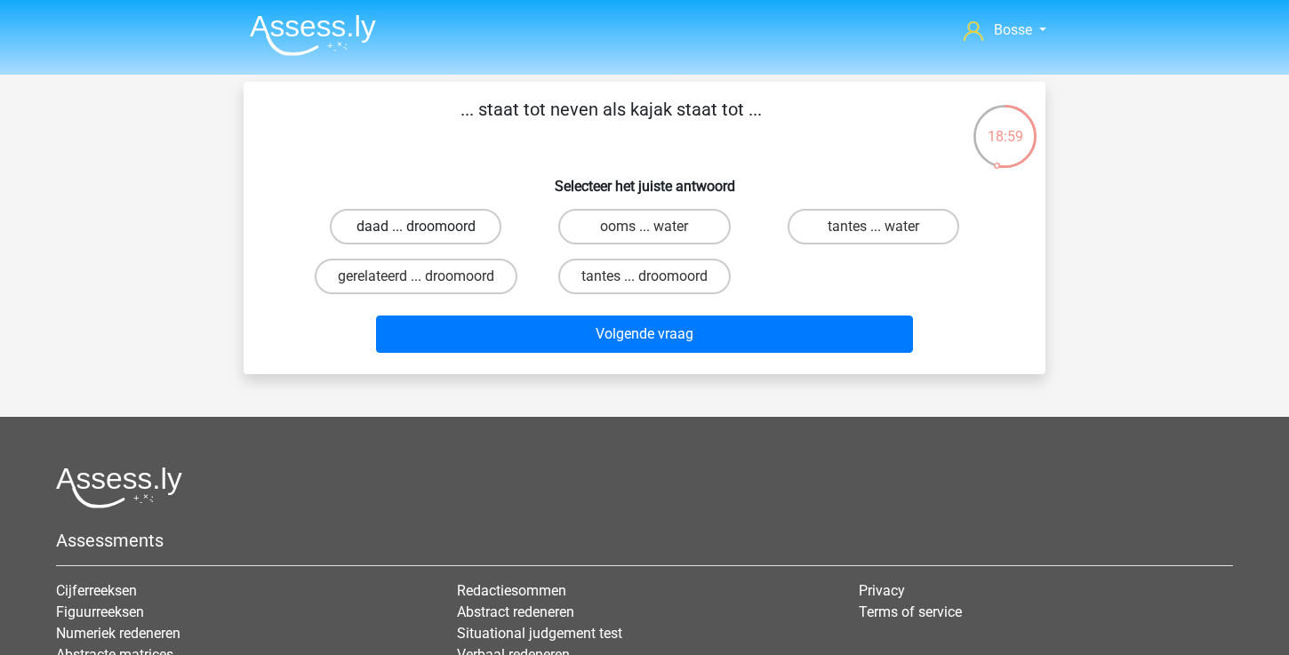
click at [478, 232] on label "daad ... droomoord" at bounding box center [416, 227] width 172 height 36
click at [428, 232] on input "daad ... droomoord" at bounding box center [422, 233] width 12 height 12
radio input "true"
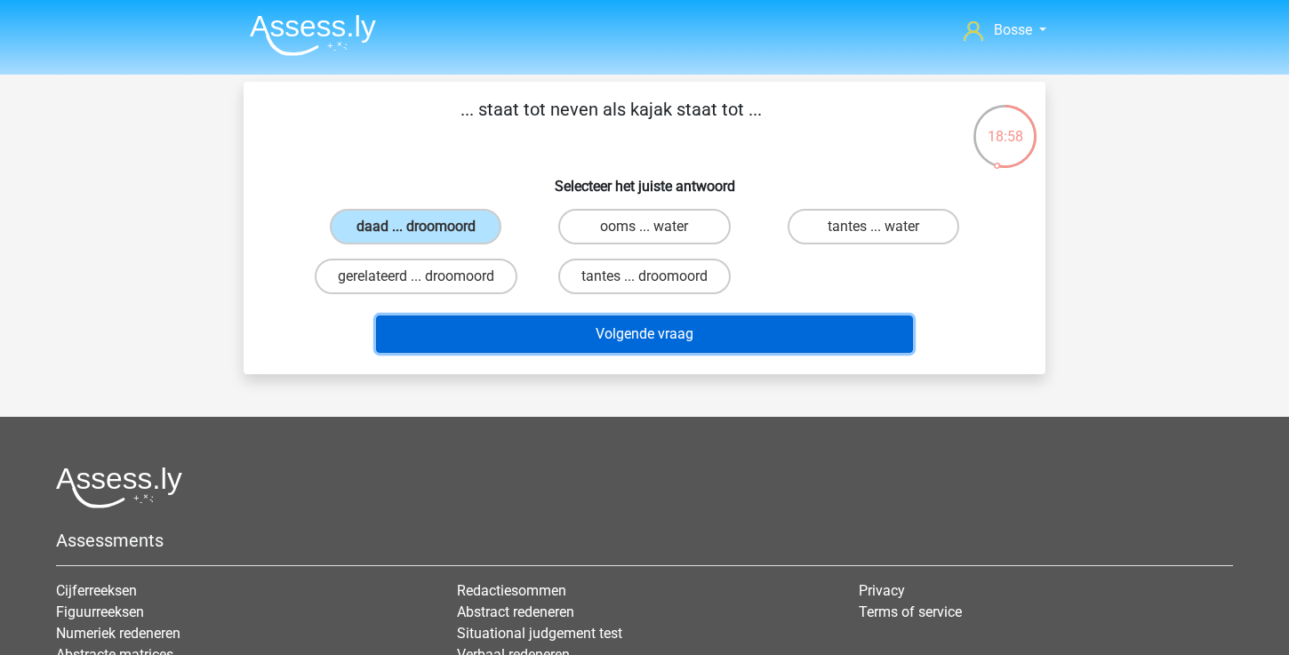
click at [598, 349] on button "Volgende vraag" at bounding box center [645, 334] width 538 height 37
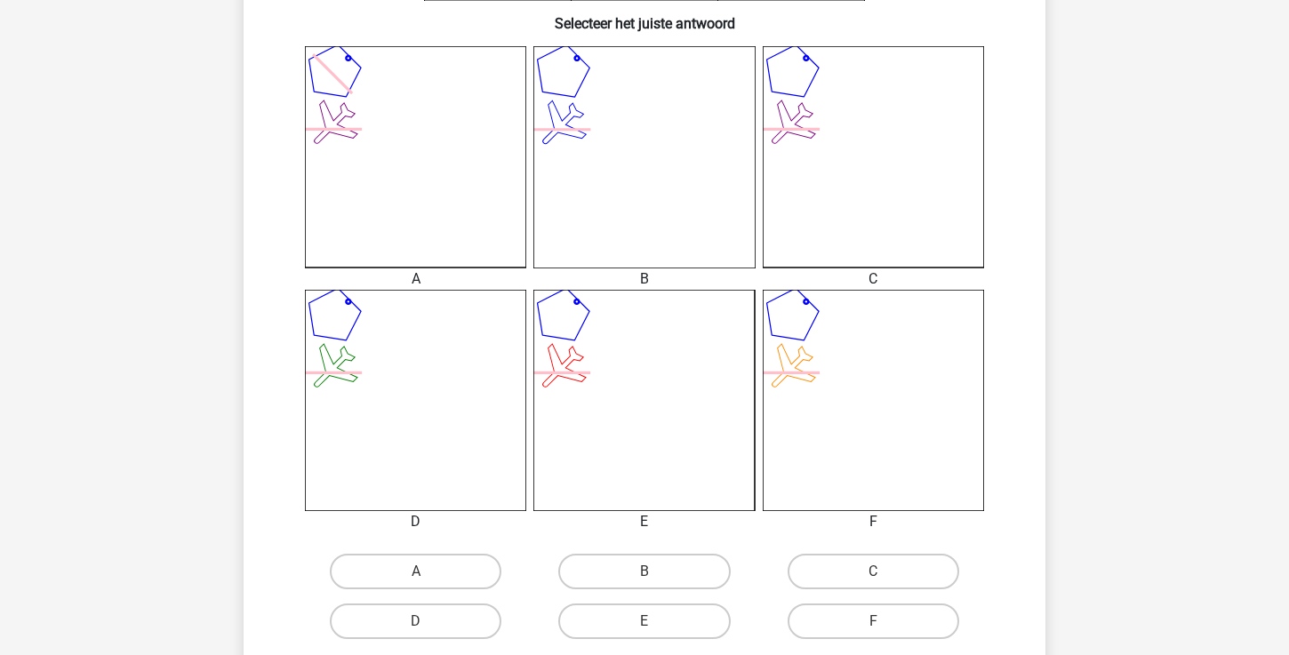
scroll to position [487, 0]
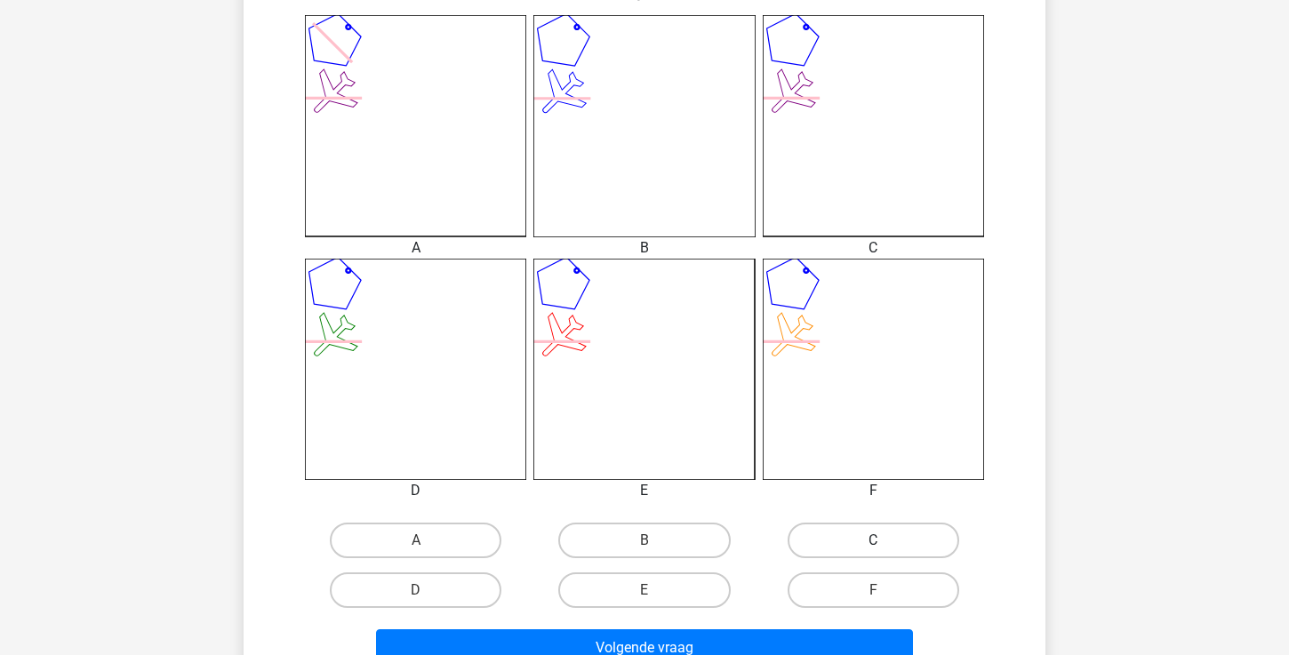
click at [855, 545] on label "C" at bounding box center [874, 541] width 172 height 36
click at [873, 545] on input "C" at bounding box center [879, 547] width 12 height 12
radio input "true"
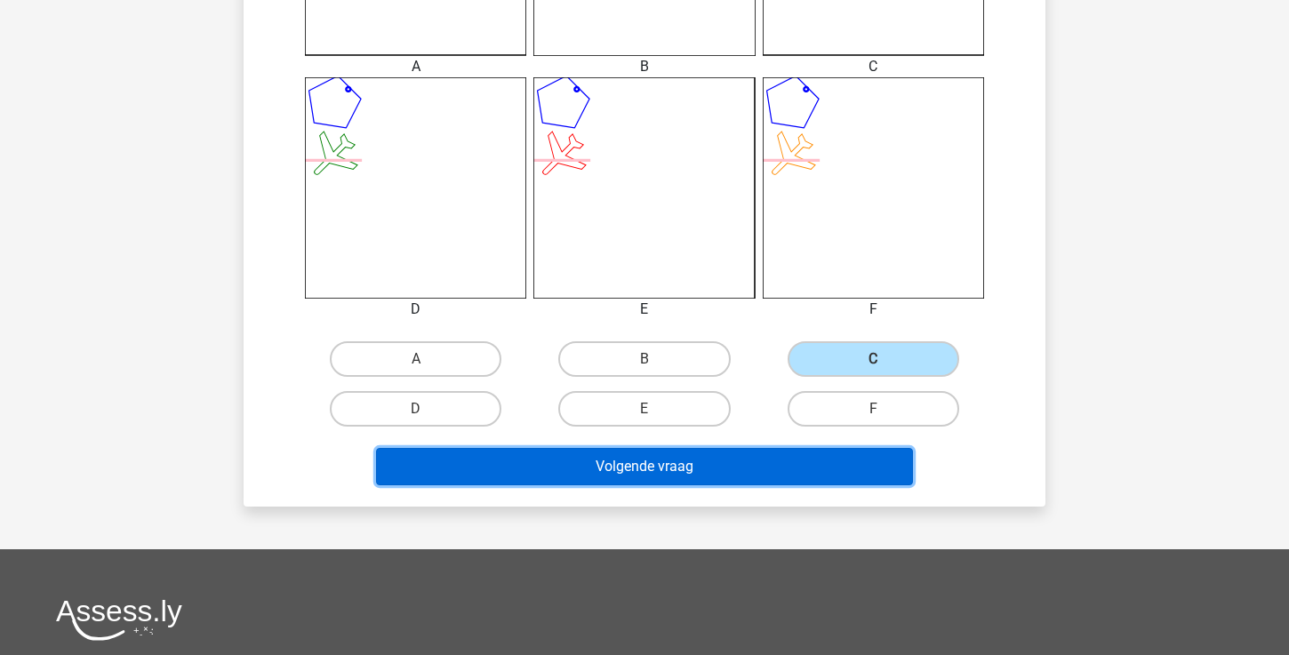
click at [689, 475] on button "Volgende vraag" at bounding box center [645, 466] width 538 height 37
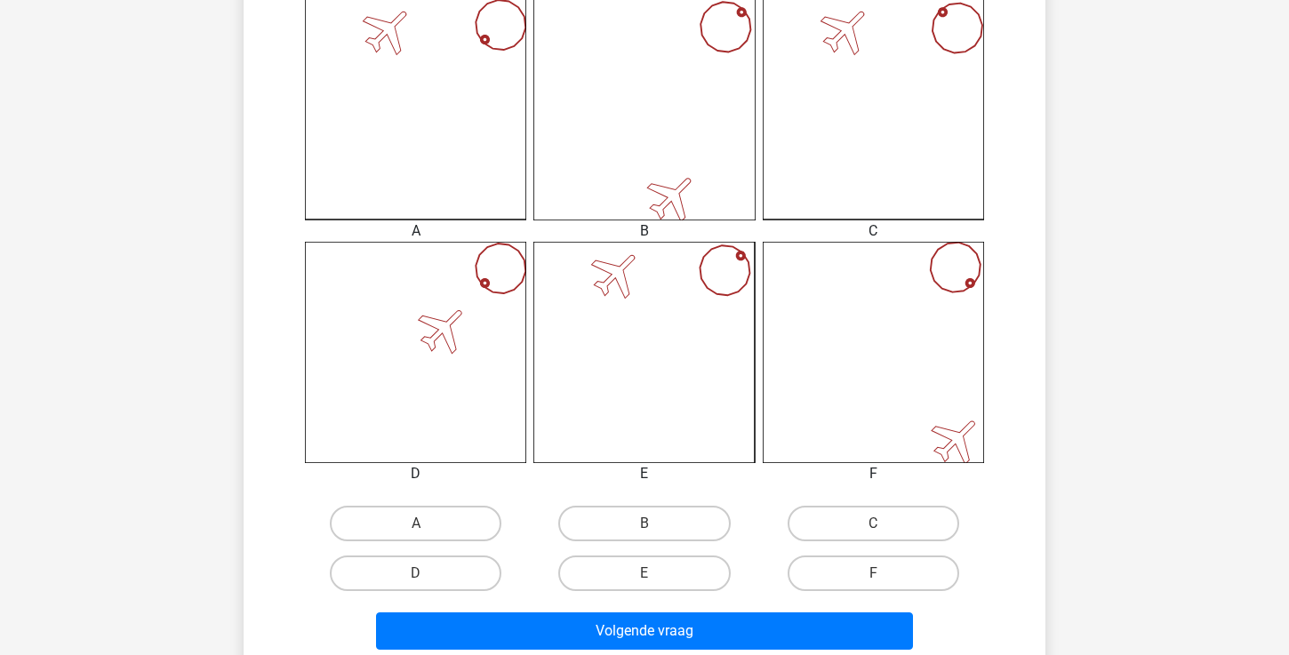
scroll to position [509, 0]
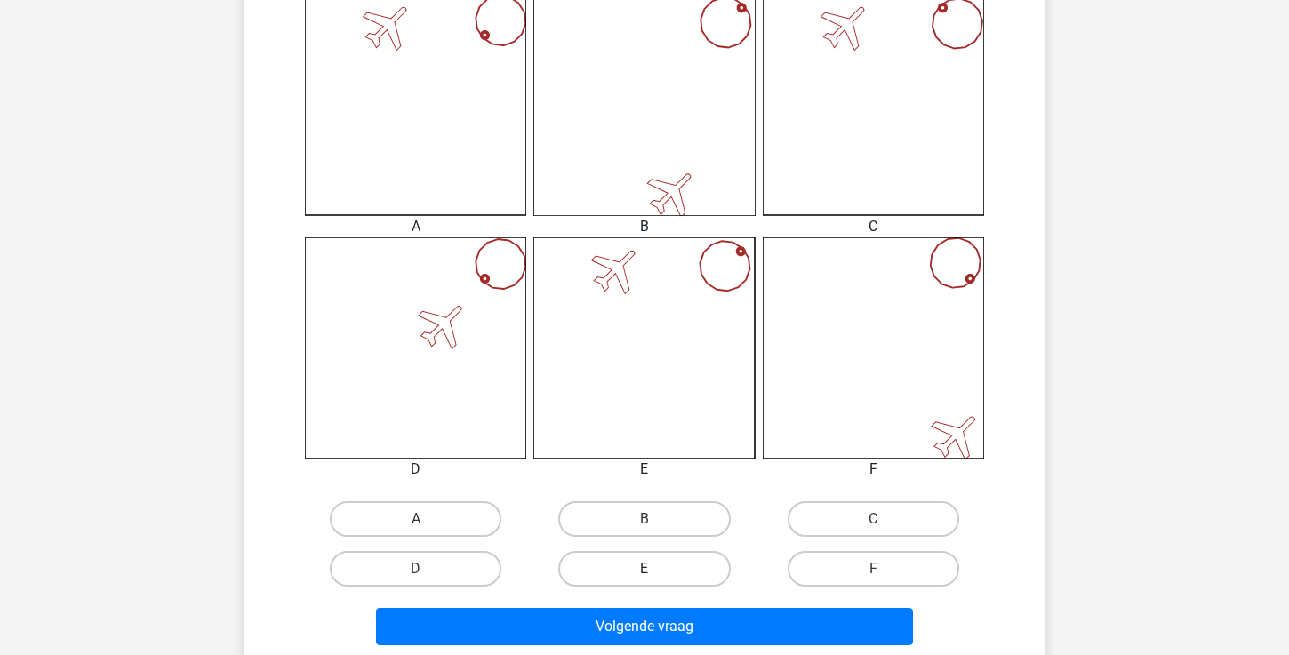
click at [630, 570] on label "E" at bounding box center [644, 569] width 172 height 36
click at [645, 570] on input "E" at bounding box center [651, 575] width 12 height 12
radio input "true"
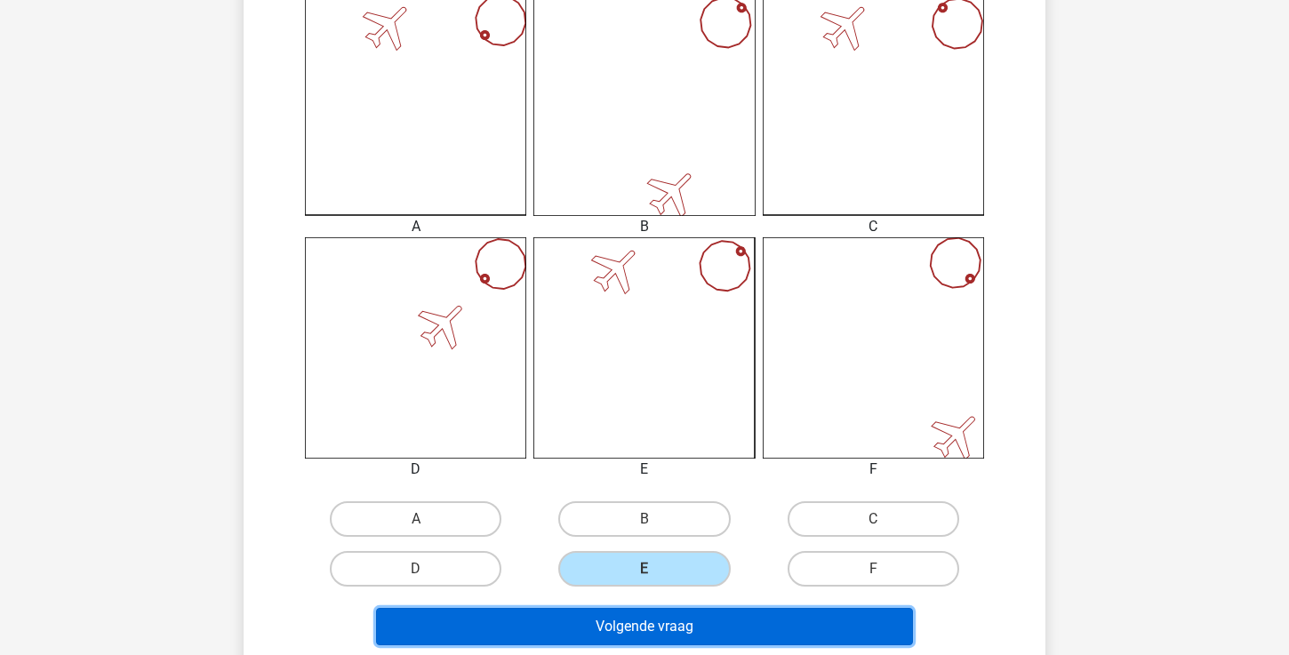
click at [617, 625] on button "Volgende vraag" at bounding box center [645, 626] width 538 height 37
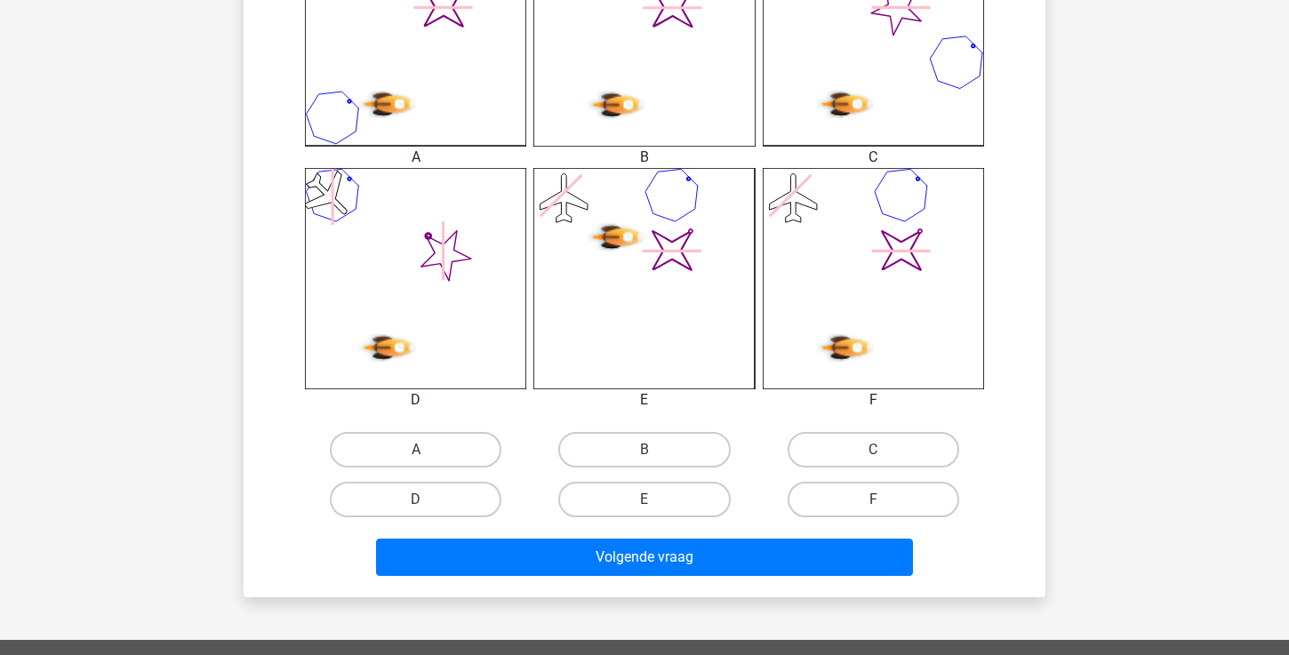
scroll to position [584, 0]
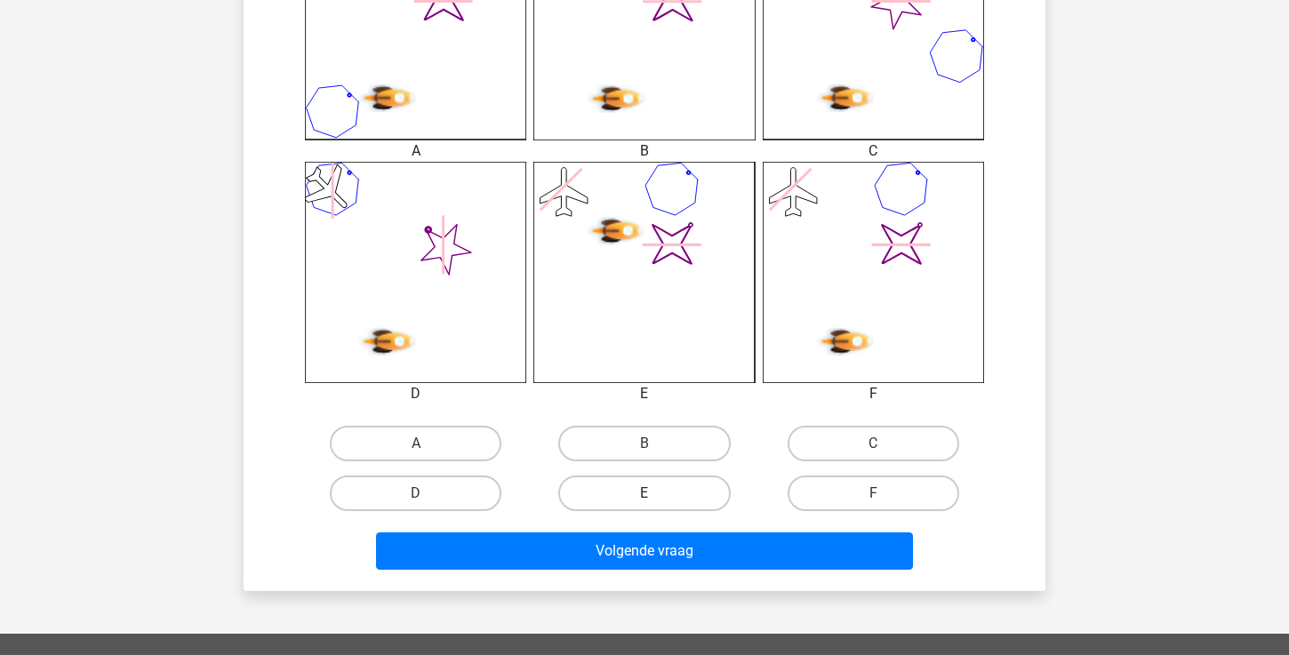
click at [639, 502] on label "E" at bounding box center [644, 494] width 172 height 36
click at [645, 502] on input "E" at bounding box center [651, 500] width 12 height 12
radio input "true"
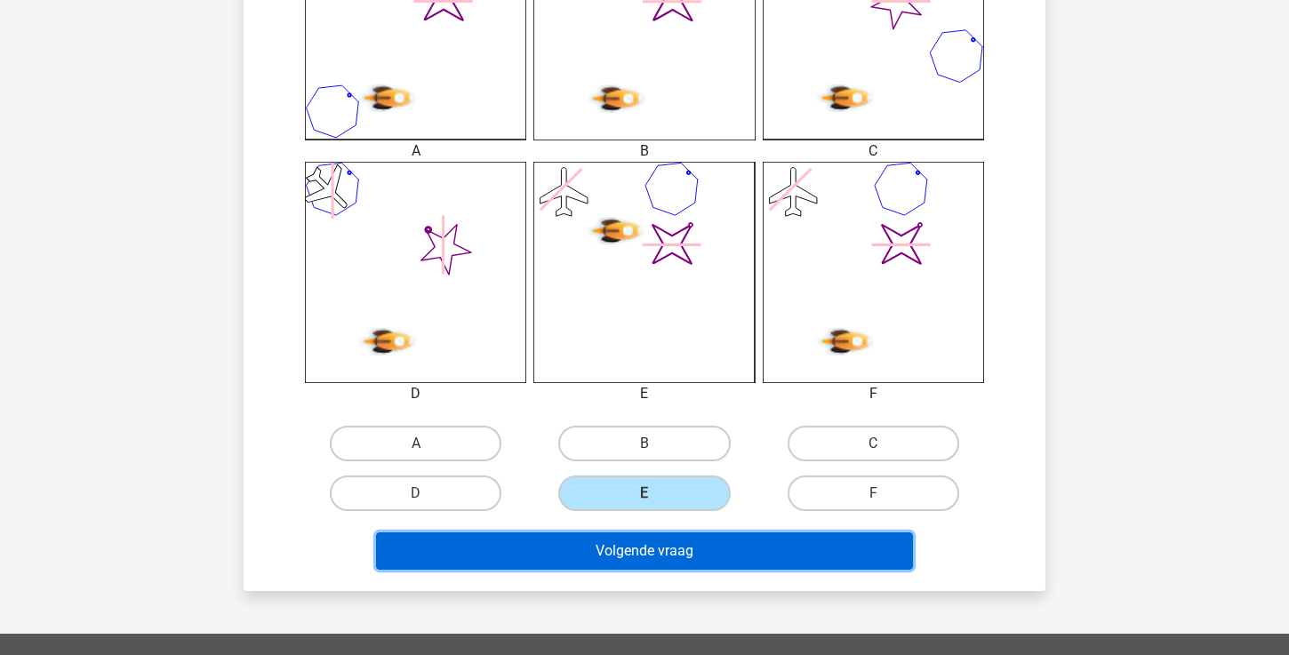
click at [630, 544] on button "Volgende vraag" at bounding box center [645, 551] width 538 height 37
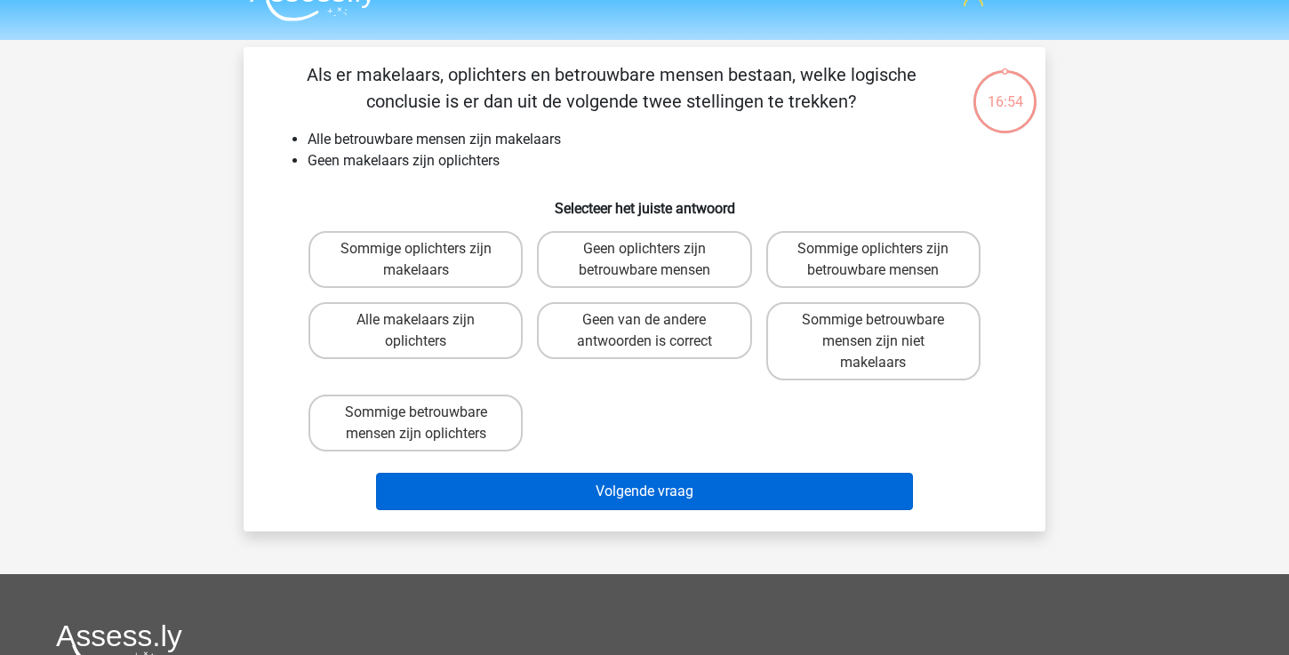
scroll to position [33, 0]
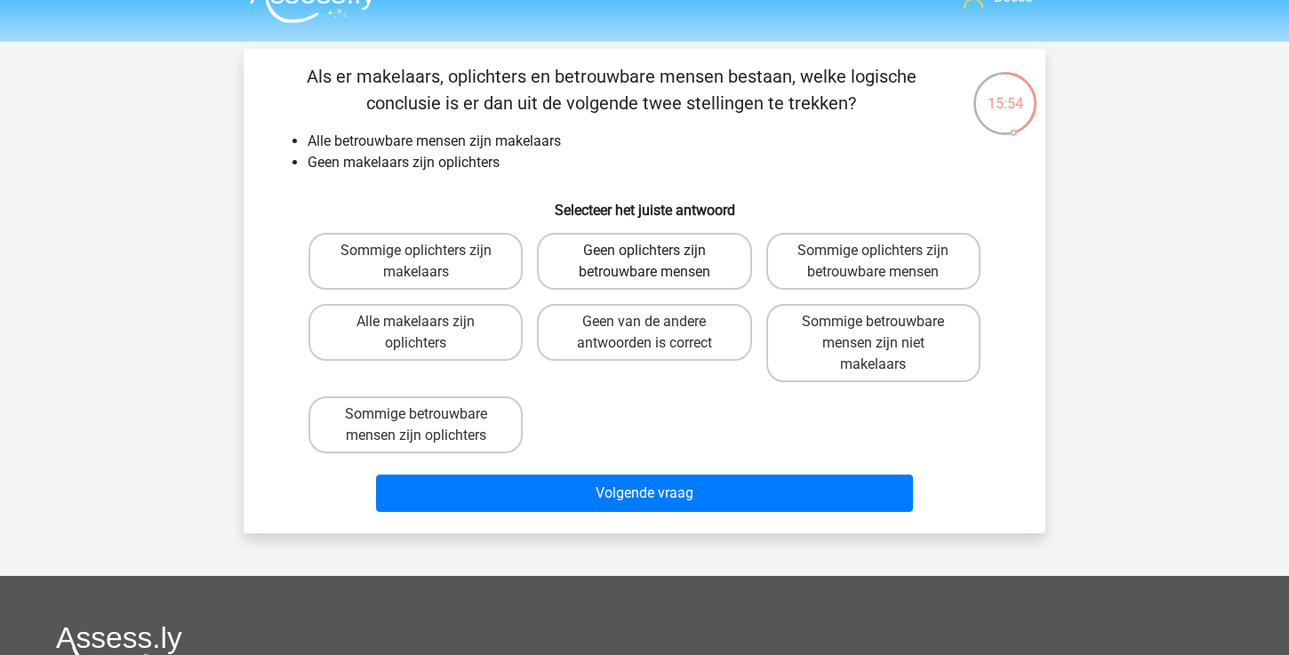
click at [606, 268] on label "Geen oplichters zijn betrouwbare mensen" at bounding box center [644, 261] width 214 height 57
click at [645, 262] on input "Geen oplichters zijn betrouwbare mensen" at bounding box center [651, 257] width 12 height 12
radio input "true"
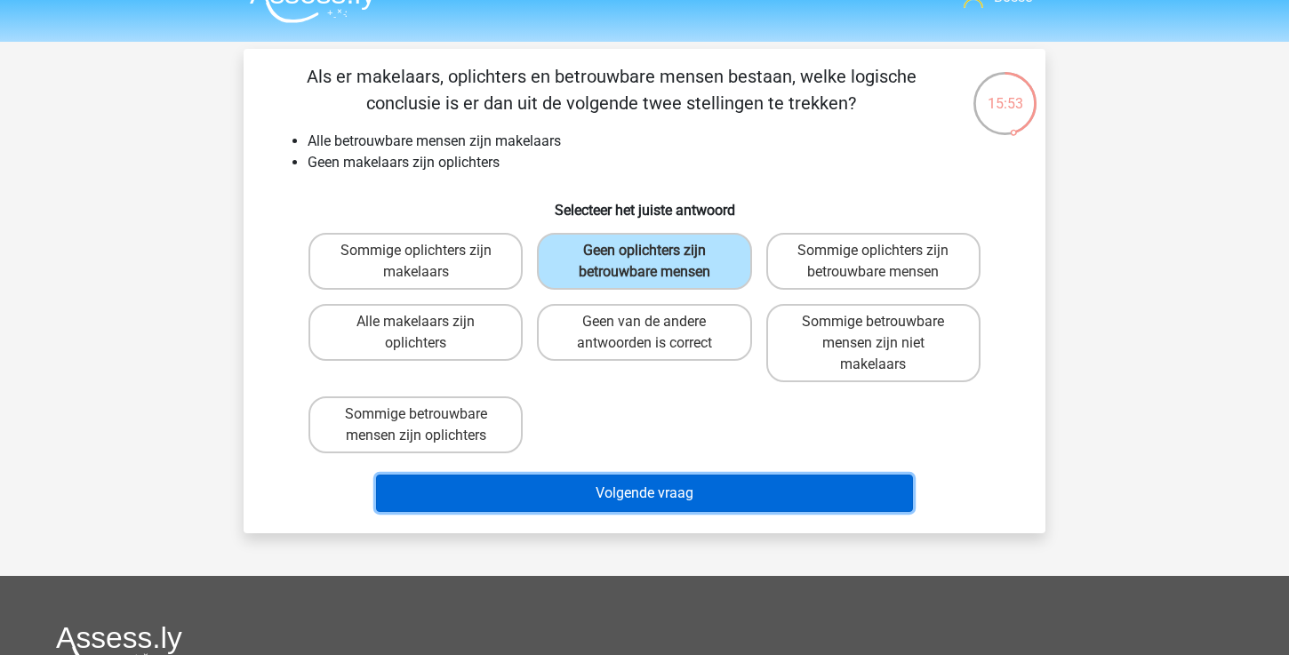
click at [668, 490] on button "Volgende vraag" at bounding box center [645, 493] width 538 height 37
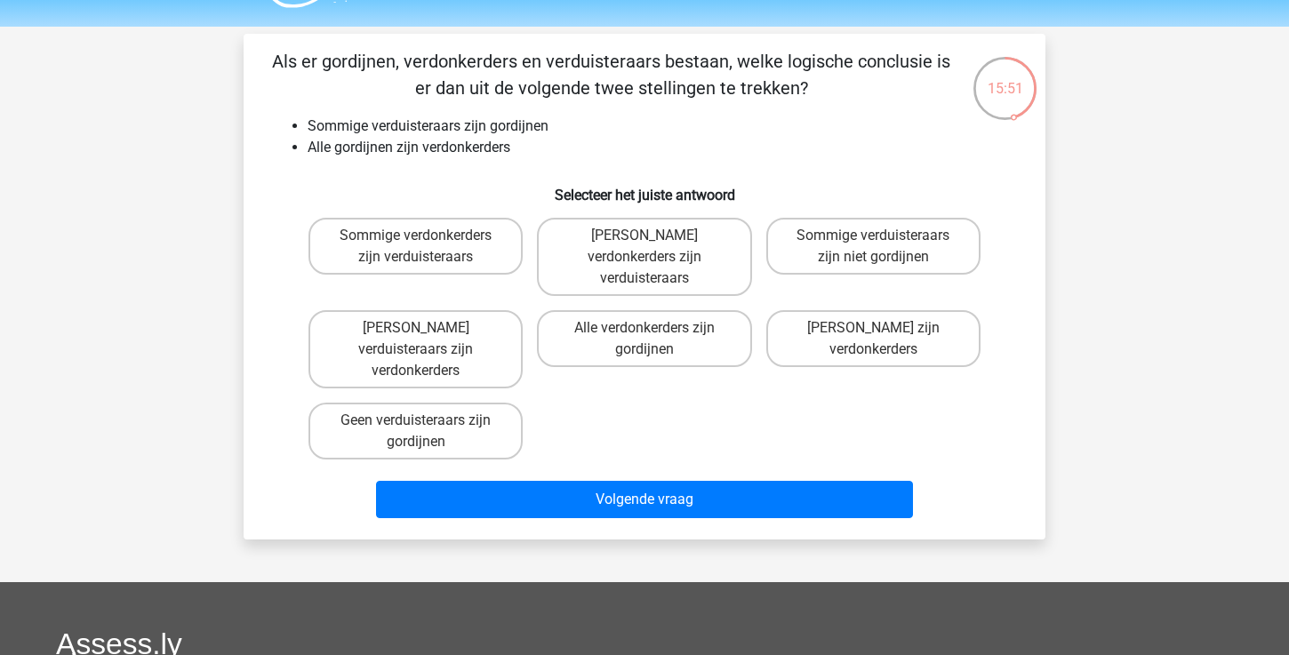
scroll to position [45, 0]
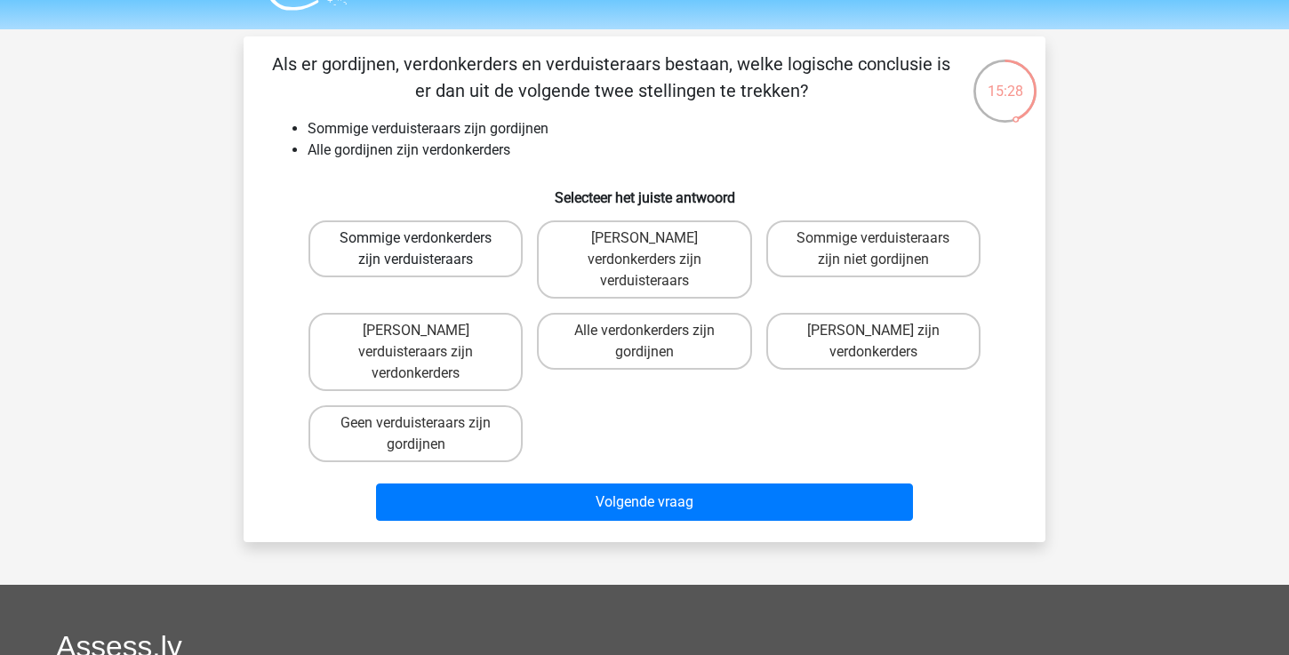
click at [446, 267] on label "Sommige verdonkerders zijn verduisteraars" at bounding box center [416, 249] width 214 height 57
click at [428, 250] on input "Sommige verdonkerders zijn verduisteraars" at bounding box center [422, 244] width 12 height 12
radio input "true"
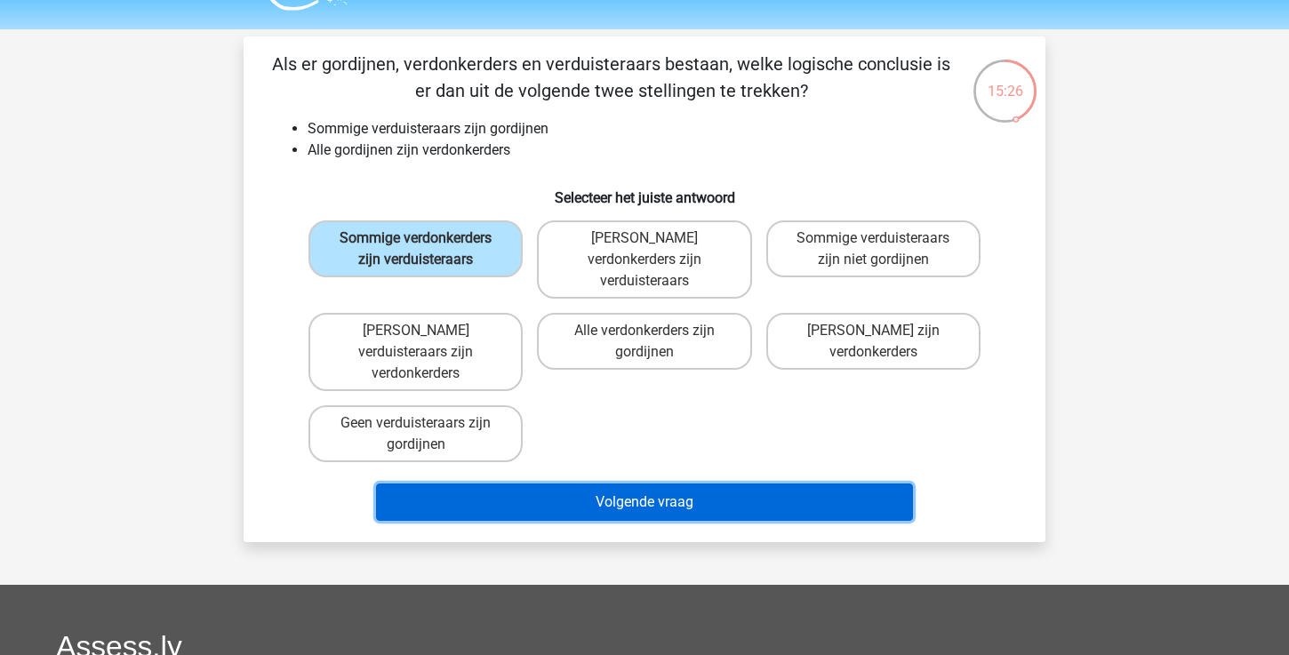
click at [564, 484] on button "Volgende vraag" at bounding box center [645, 502] width 538 height 37
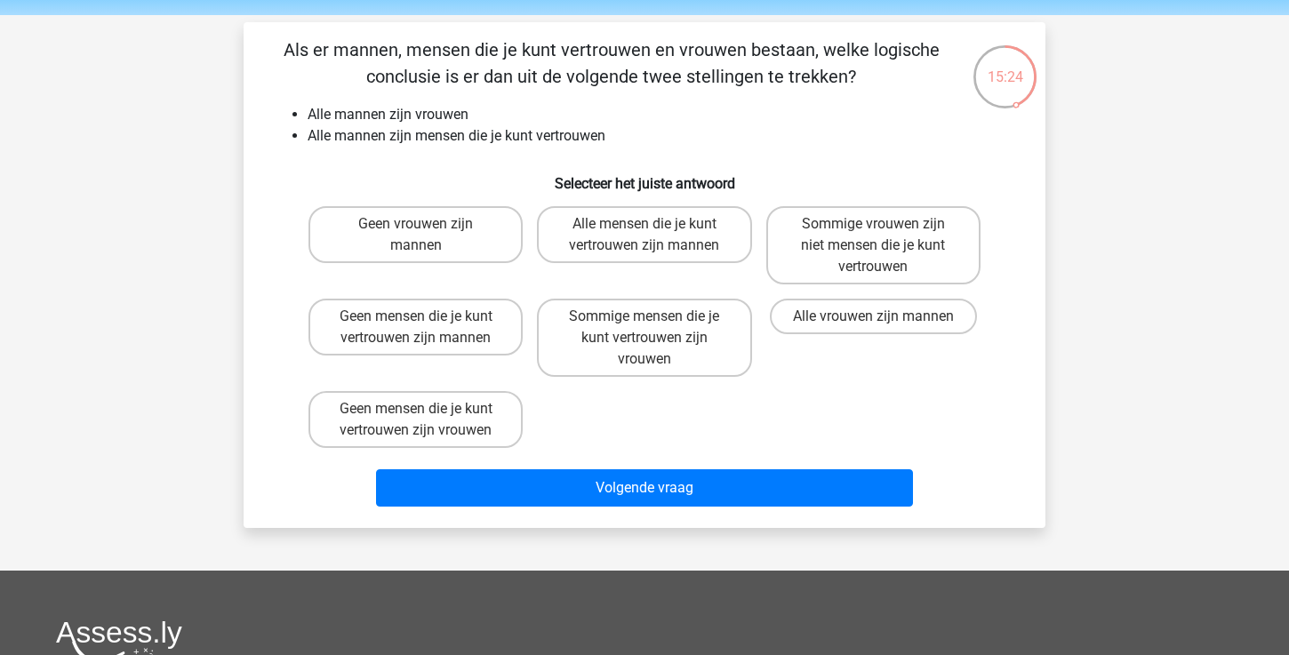
scroll to position [40, 0]
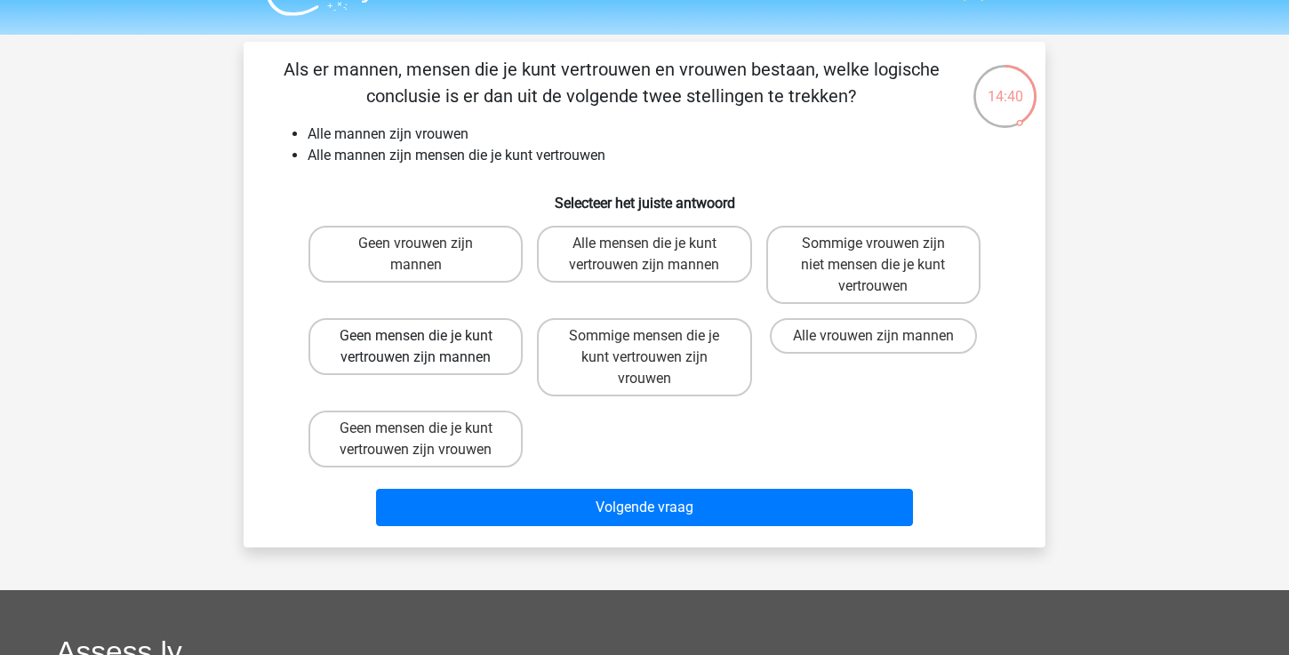
click at [461, 340] on label "Geen mensen die je kunt vertrouwen zijn mannen" at bounding box center [416, 346] width 214 height 57
click at [428, 340] on input "Geen mensen die je kunt vertrouwen zijn mannen" at bounding box center [422, 342] width 12 height 12
radio input "true"
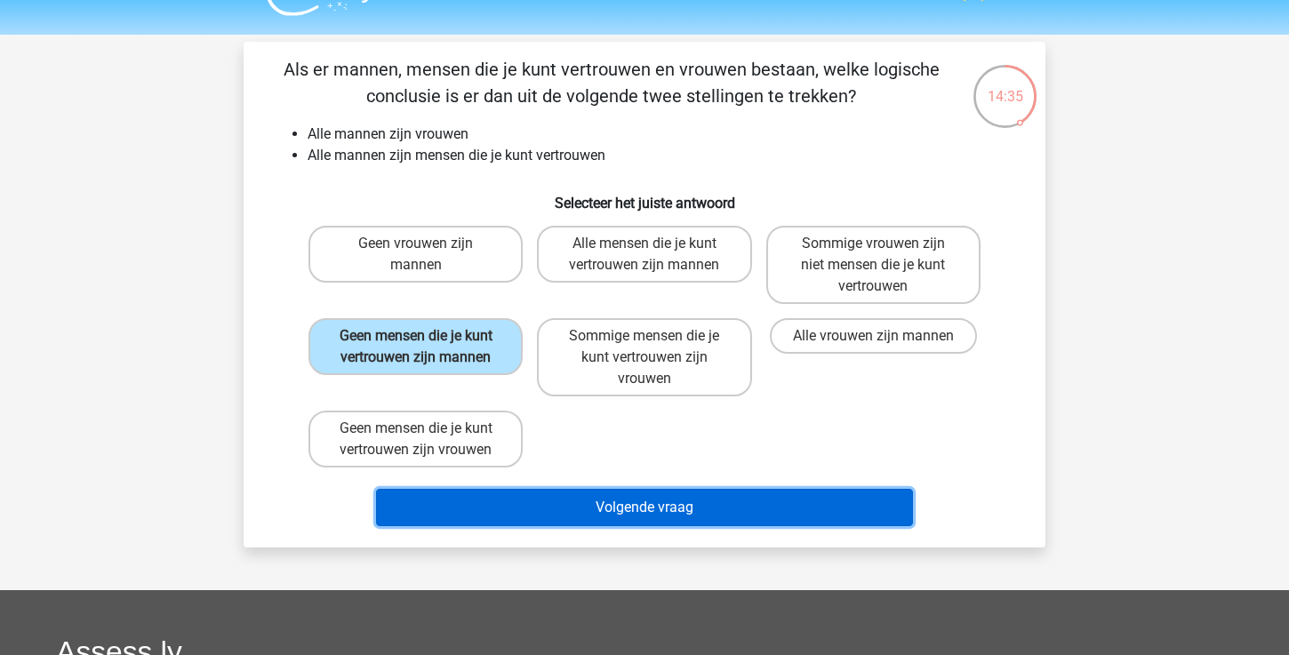
click at [579, 499] on button "Volgende vraag" at bounding box center [645, 507] width 538 height 37
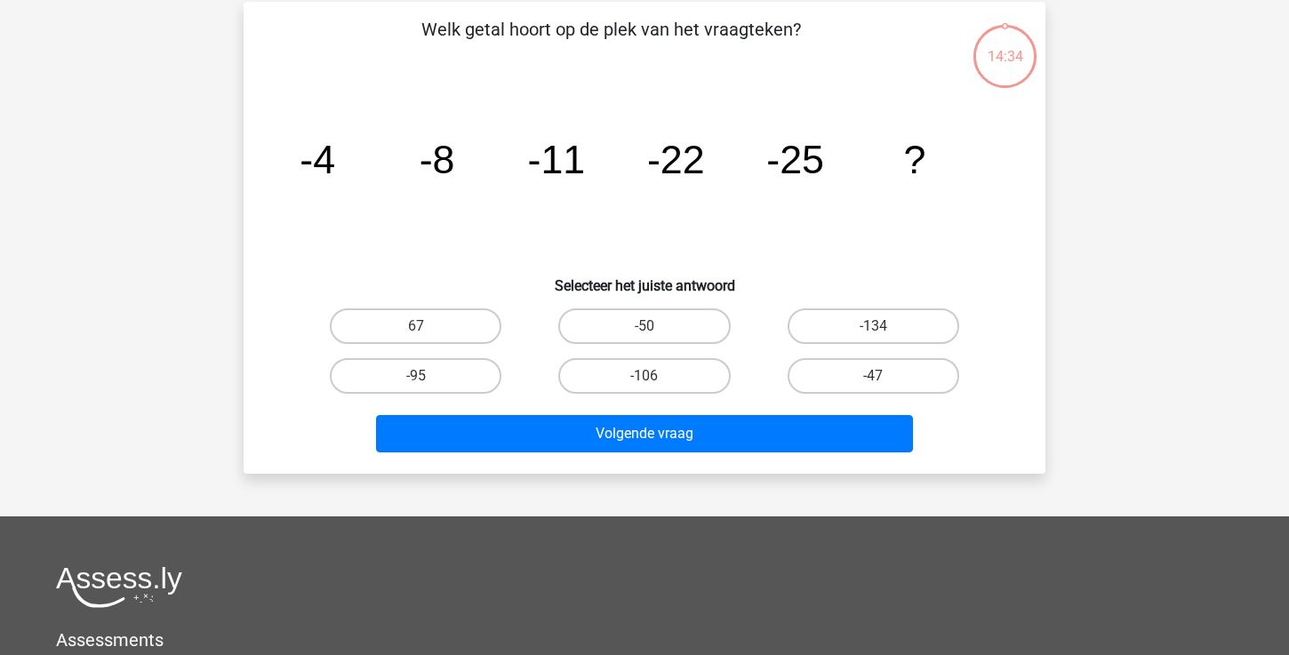
scroll to position [82, 0]
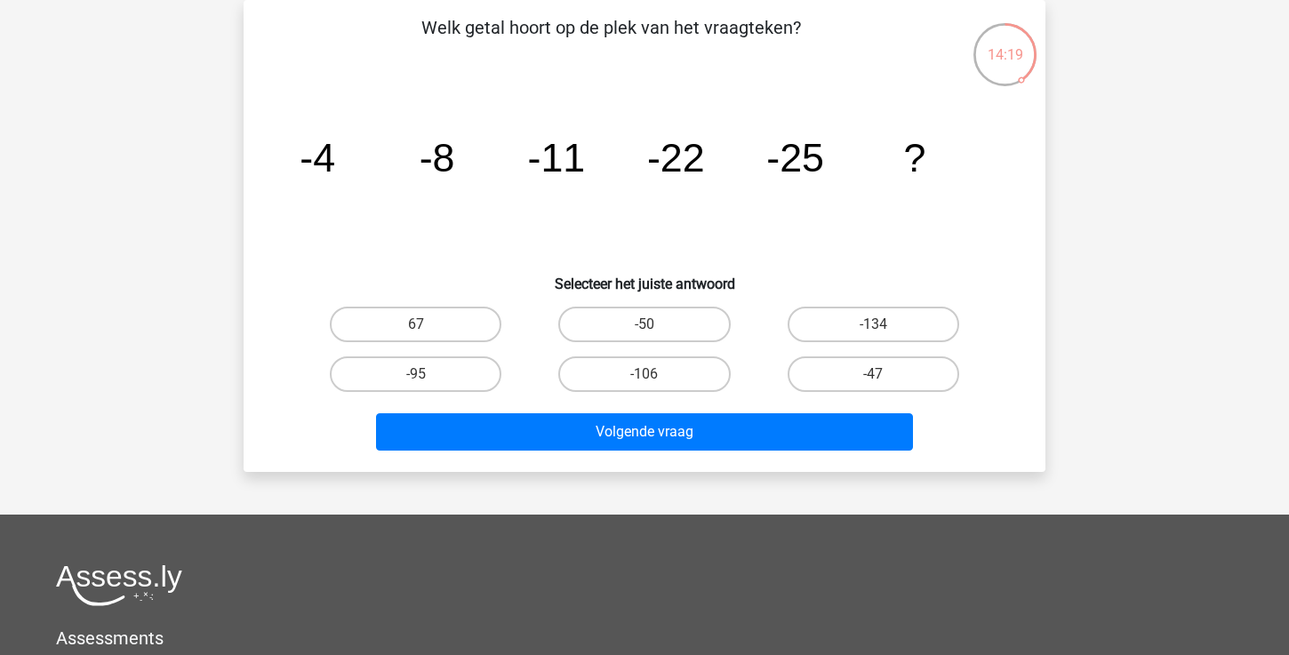
click at [647, 347] on div "-50" at bounding box center [644, 325] width 229 height 50
click at [647, 334] on input "-50" at bounding box center [651, 331] width 12 height 12
radio input "true"
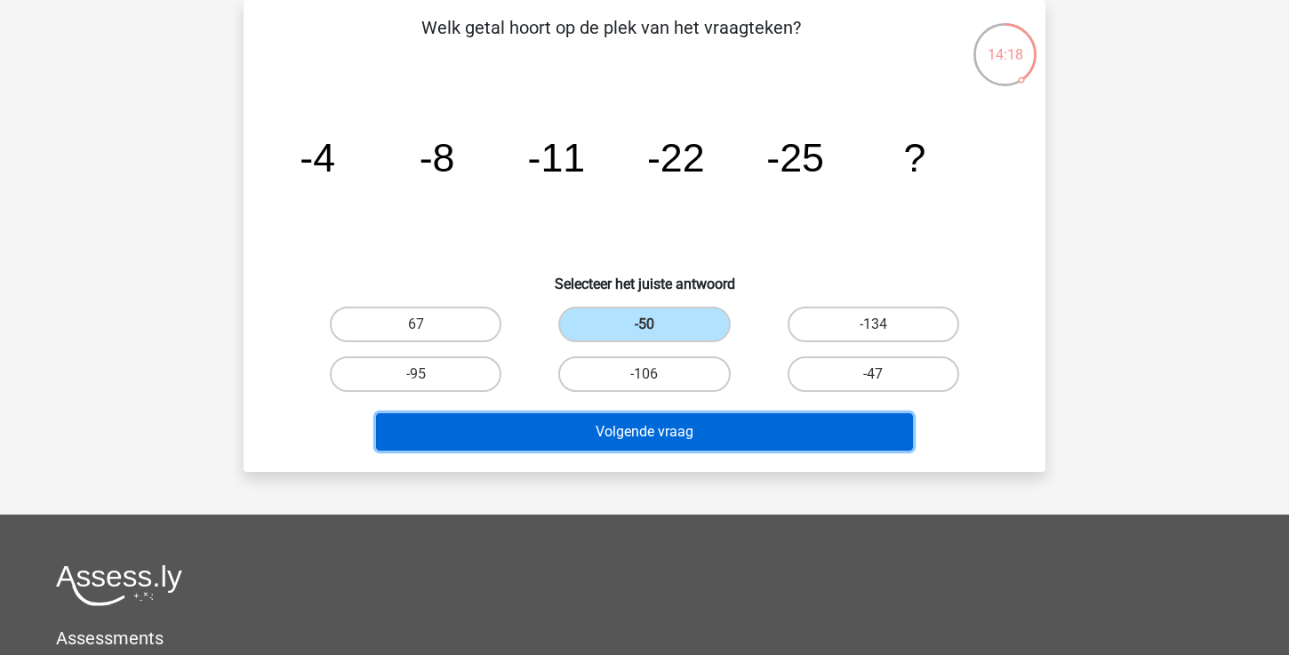
click at [638, 430] on button "Volgende vraag" at bounding box center [645, 431] width 538 height 37
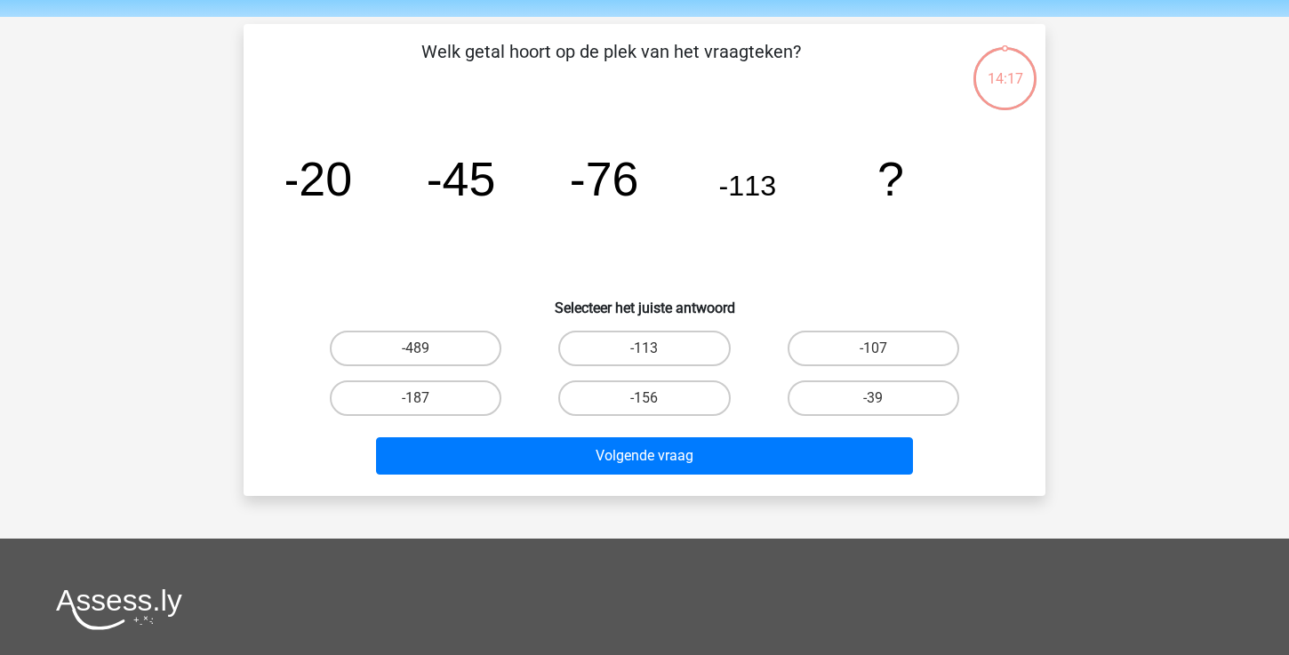
scroll to position [56, 0]
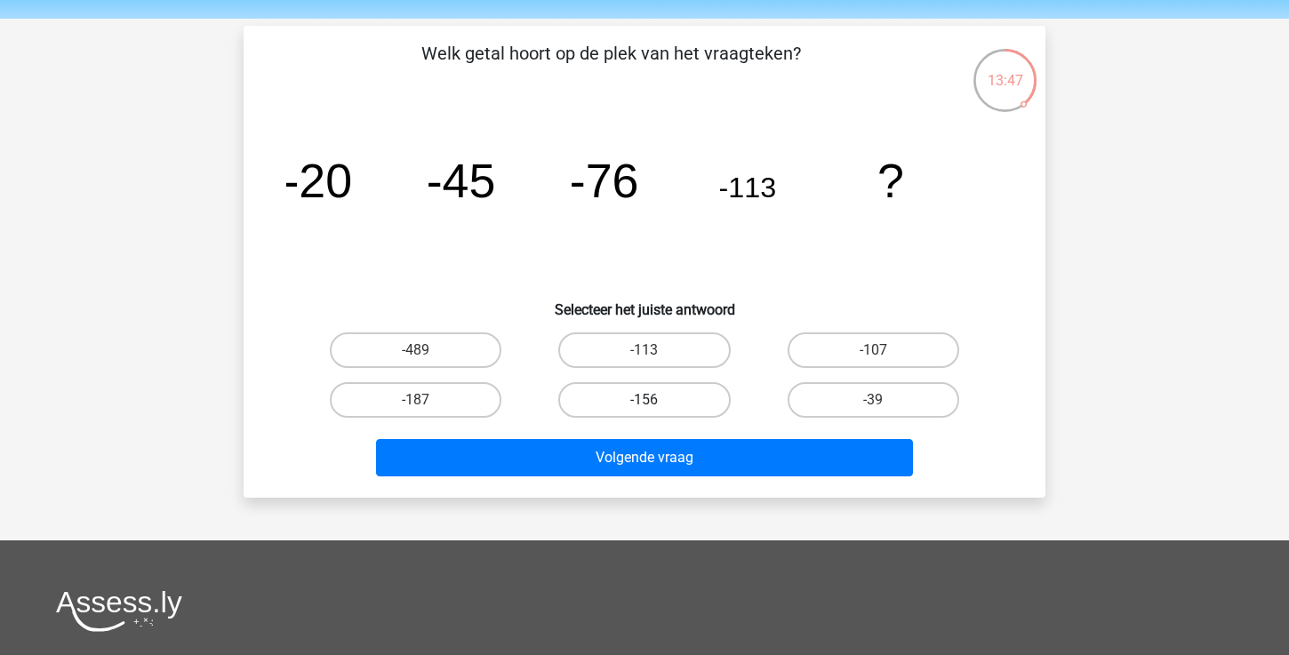
click at [642, 404] on label "-156" at bounding box center [644, 400] width 172 height 36
click at [645, 404] on input "-156" at bounding box center [651, 406] width 12 height 12
radio input "true"
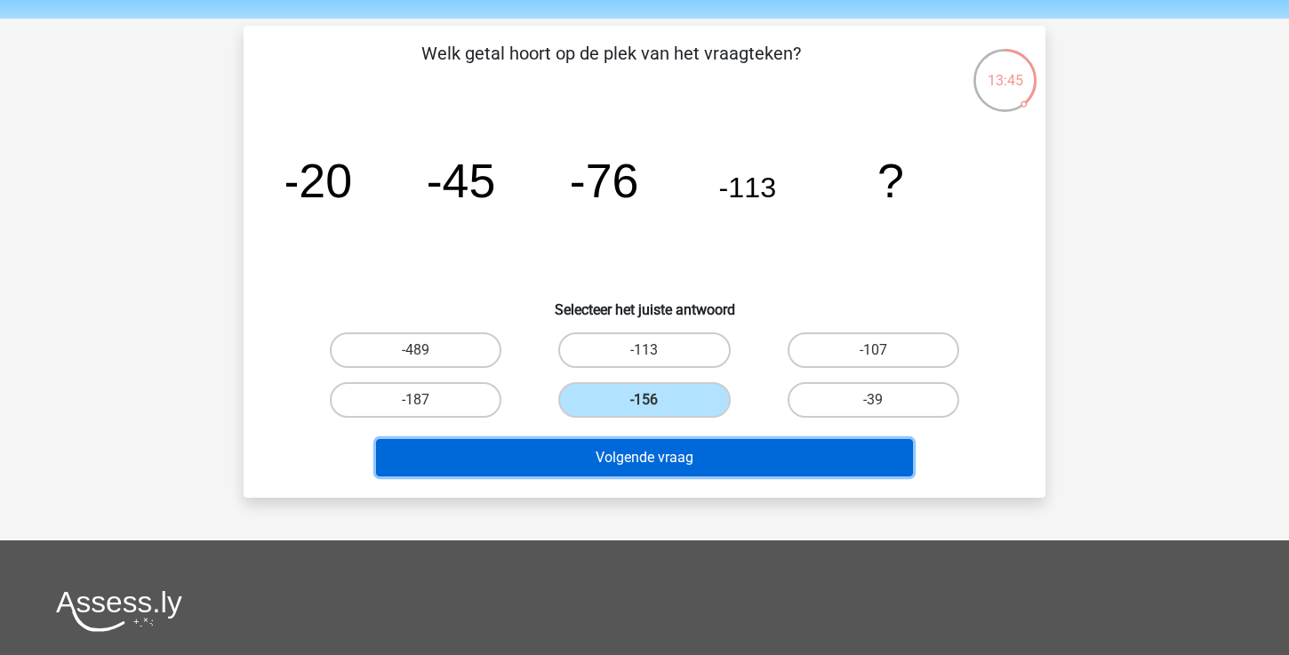
click at [630, 463] on button "Volgende vraag" at bounding box center [645, 457] width 538 height 37
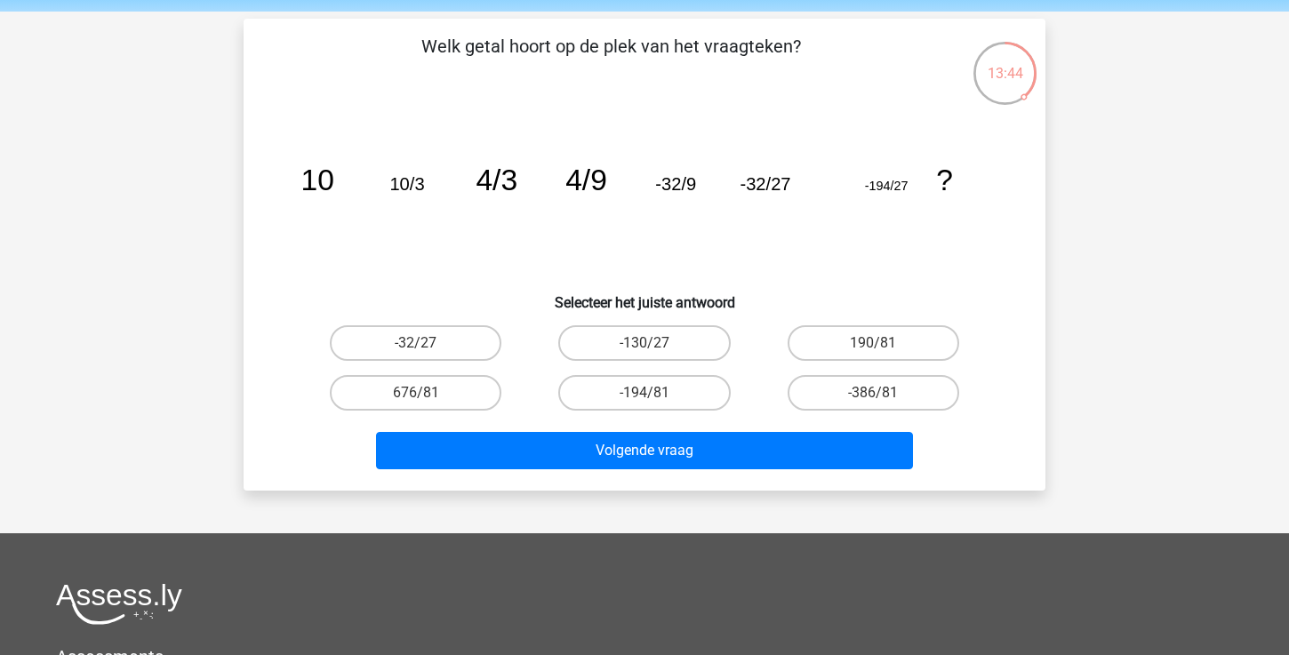
scroll to position [57, 0]
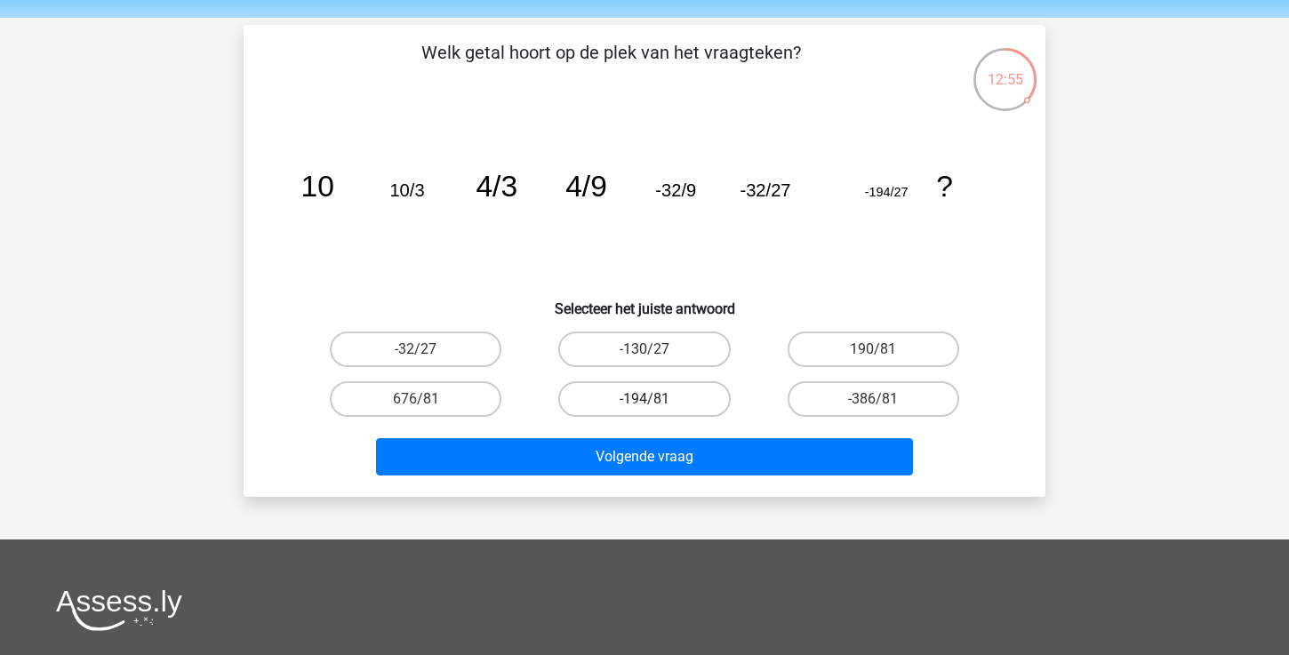
click at [685, 394] on label "-194/81" at bounding box center [644, 399] width 172 height 36
click at [656, 399] on input "-194/81" at bounding box center [651, 405] width 12 height 12
radio input "true"
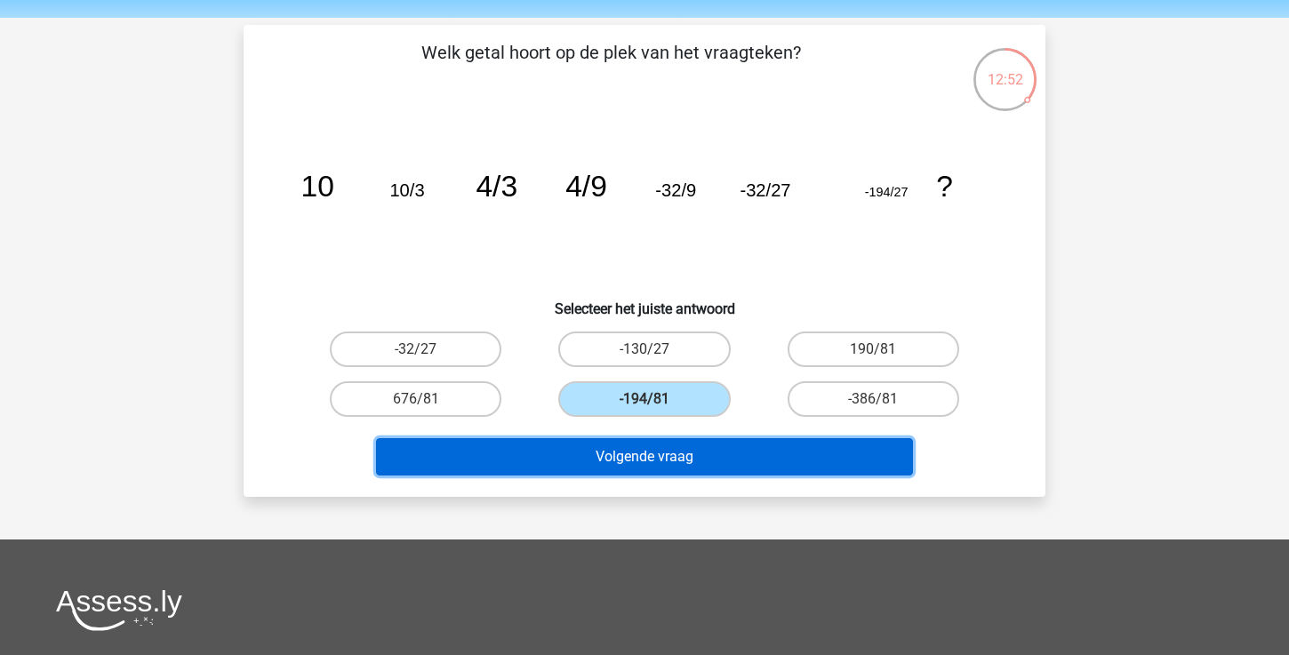
click at [675, 459] on button "Volgende vraag" at bounding box center [645, 456] width 538 height 37
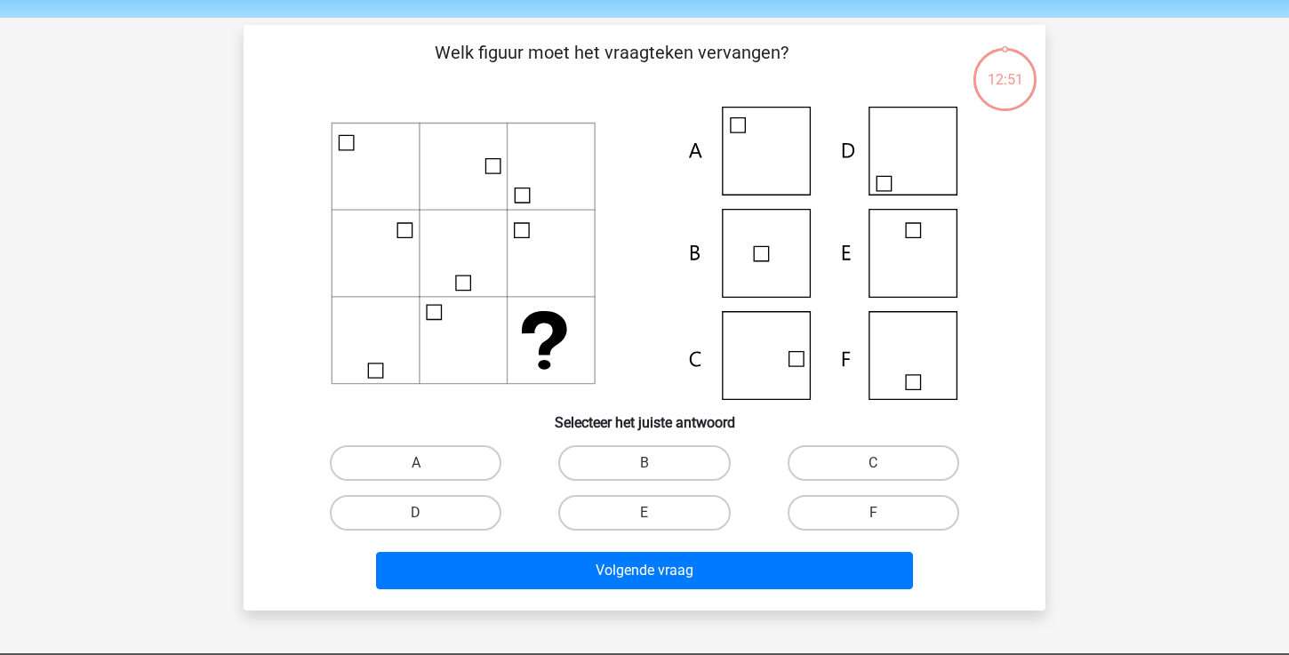
scroll to position [82, 0]
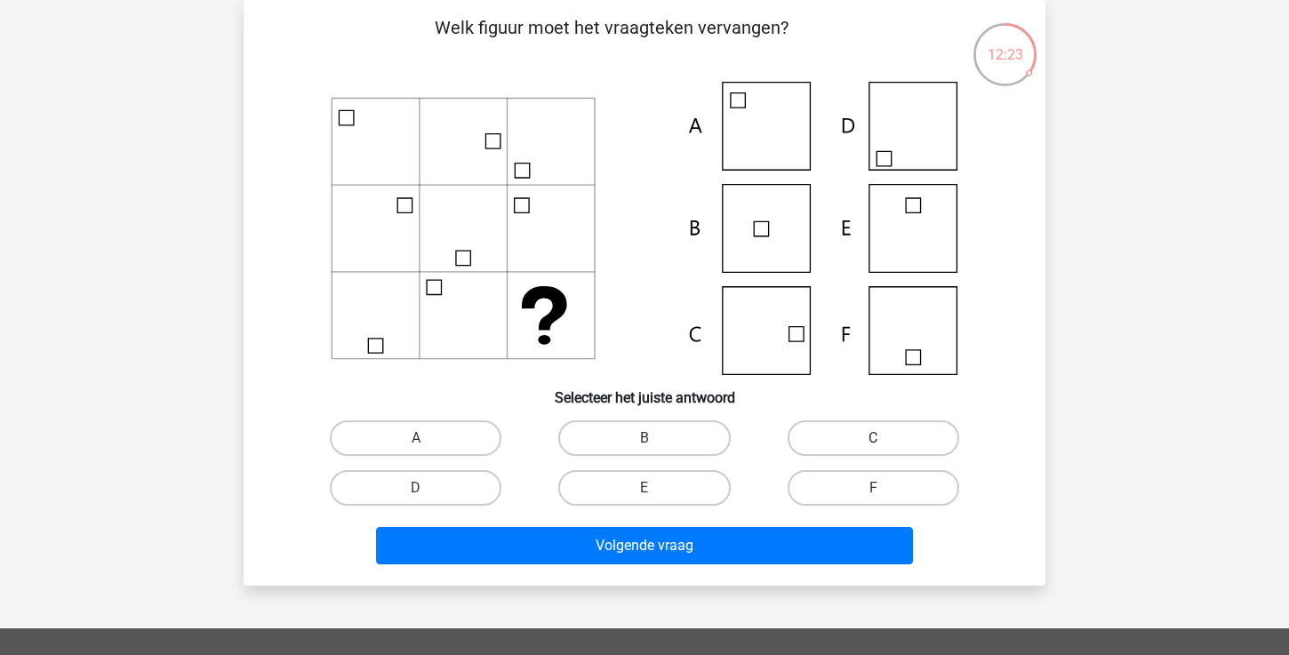
click at [871, 441] on label "C" at bounding box center [874, 439] width 172 height 36
click at [873, 441] on input "C" at bounding box center [879, 444] width 12 height 12
radio input "true"
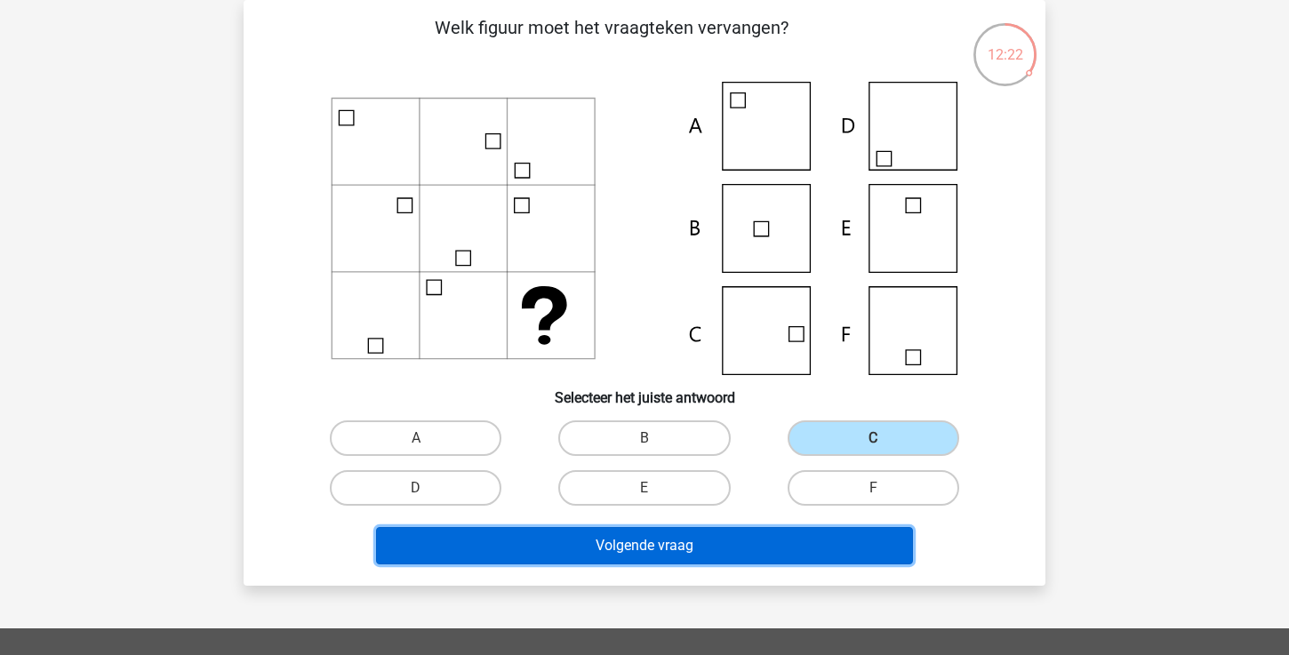
click at [751, 548] on button "Volgende vraag" at bounding box center [645, 545] width 538 height 37
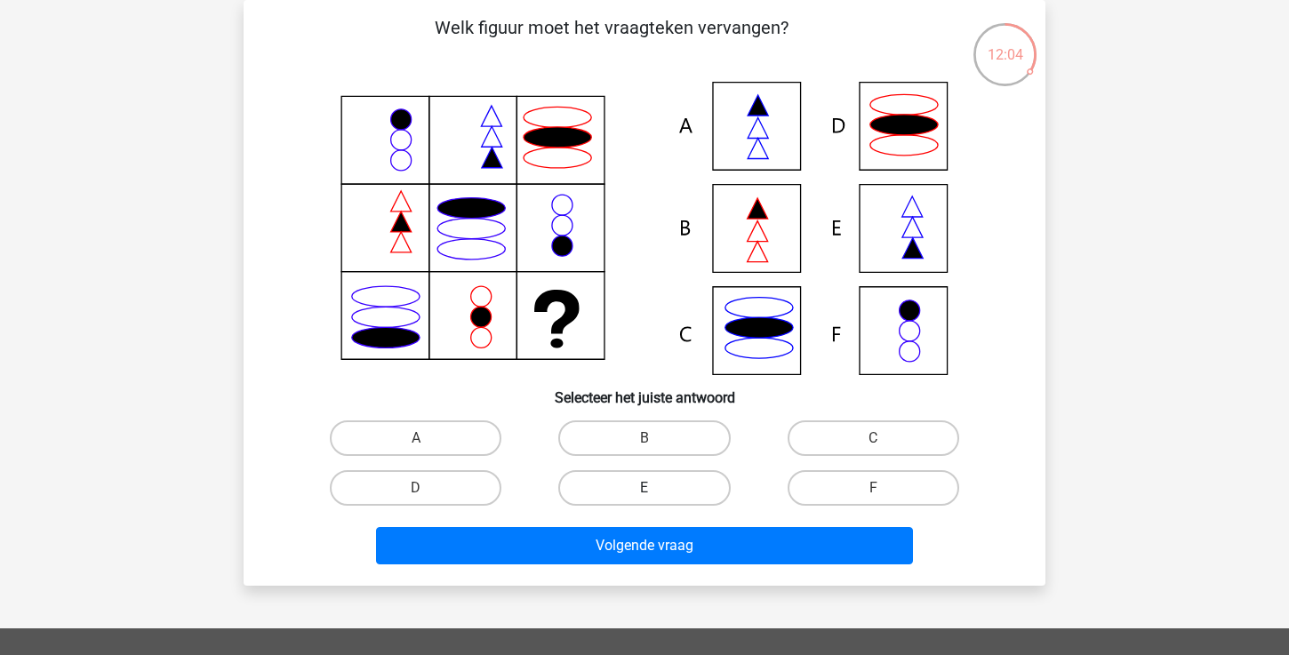
click at [682, 498] on label "E" at bounding box center [644, 488] width 172 height 36
click at [656, 498] on input "E" at bounding box center [651, 494] width 12 height 12
radio input "true"
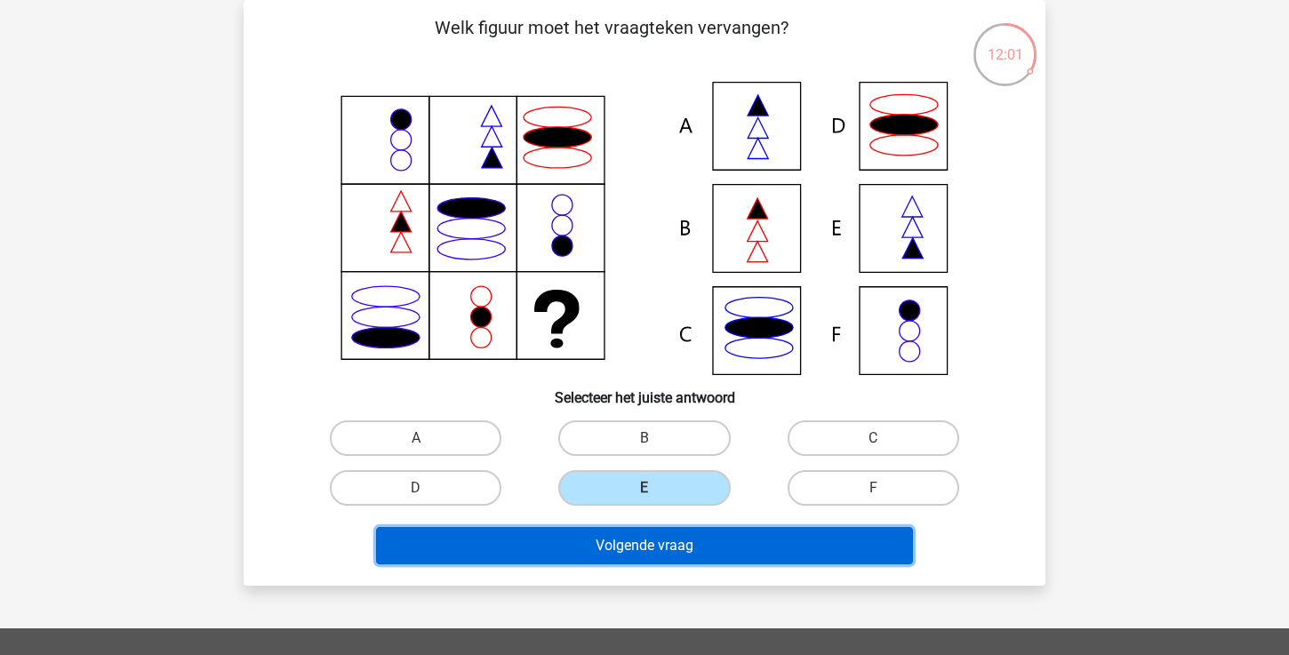
click at [676, 544] on button "Volgende vraag" at bounding box center [645, 545] width 538 height 37
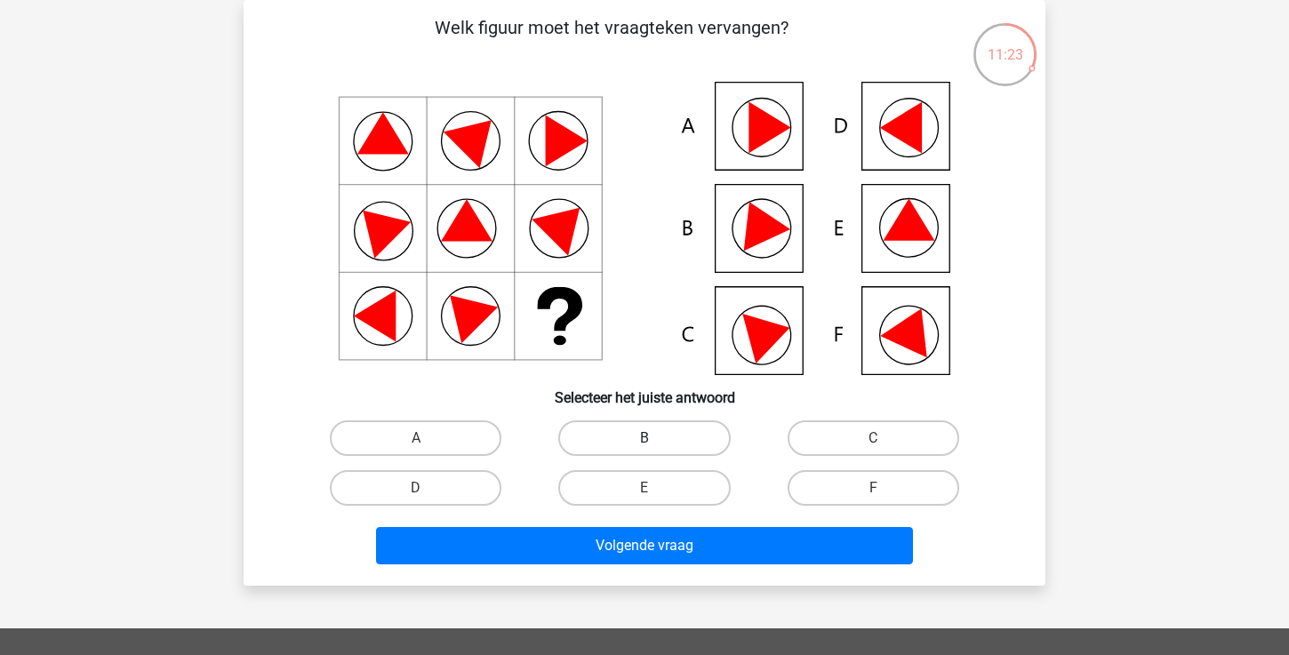
click at [636, 446] on label "B" at bounding box center [644, 439] width 172 height 36
click at [645, 446] on input "B" at bounding box center [651, 444] width 12 height 12
radio input "true"
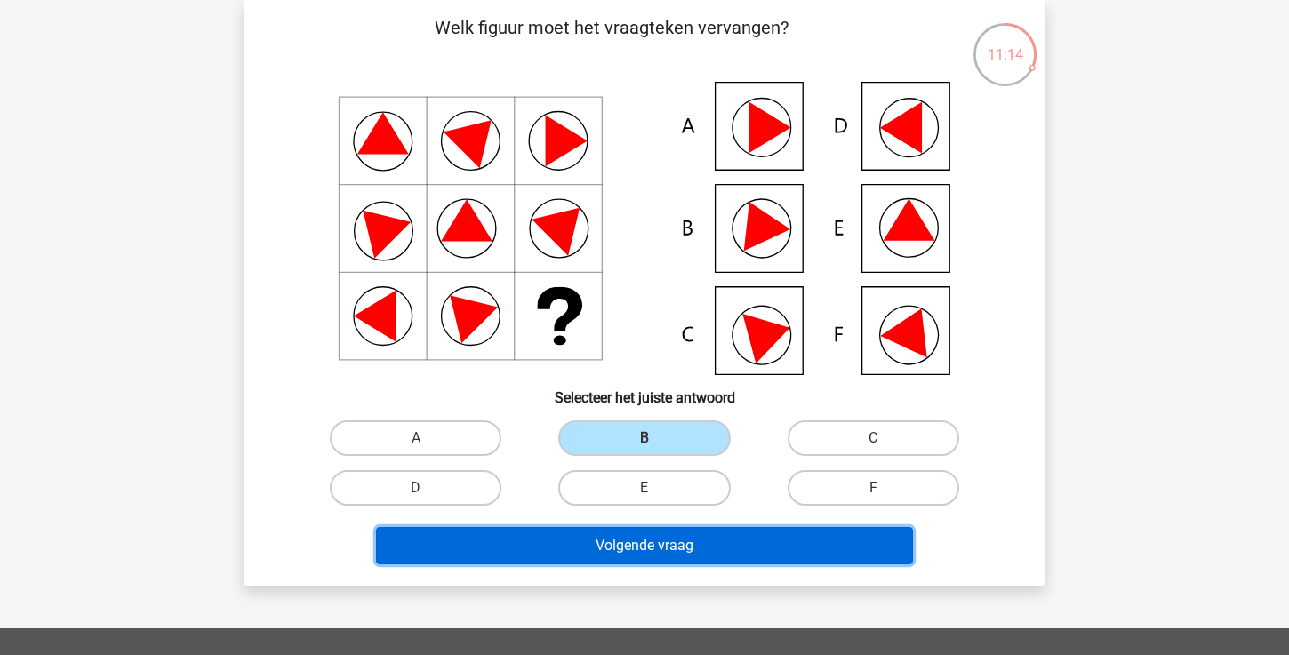
click at [599, 551] on button "Volgende vraag" at bounding box center [645, 545] width 538 height 37
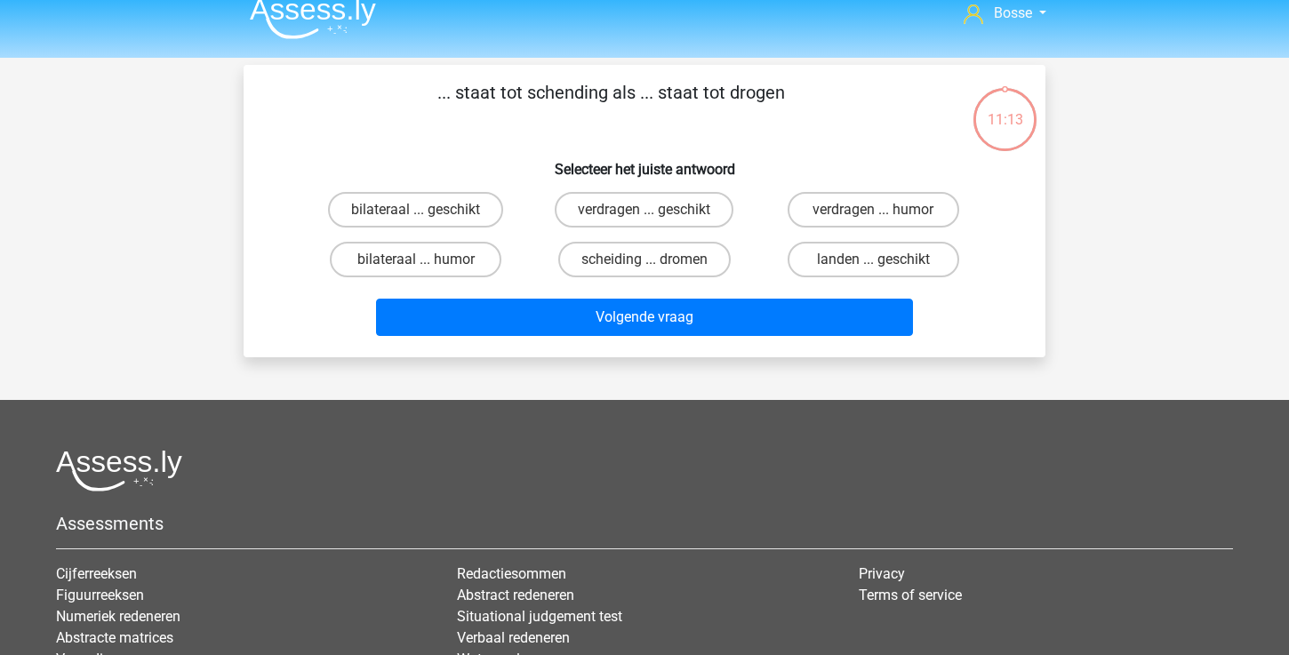
scroll to position [0, 0]
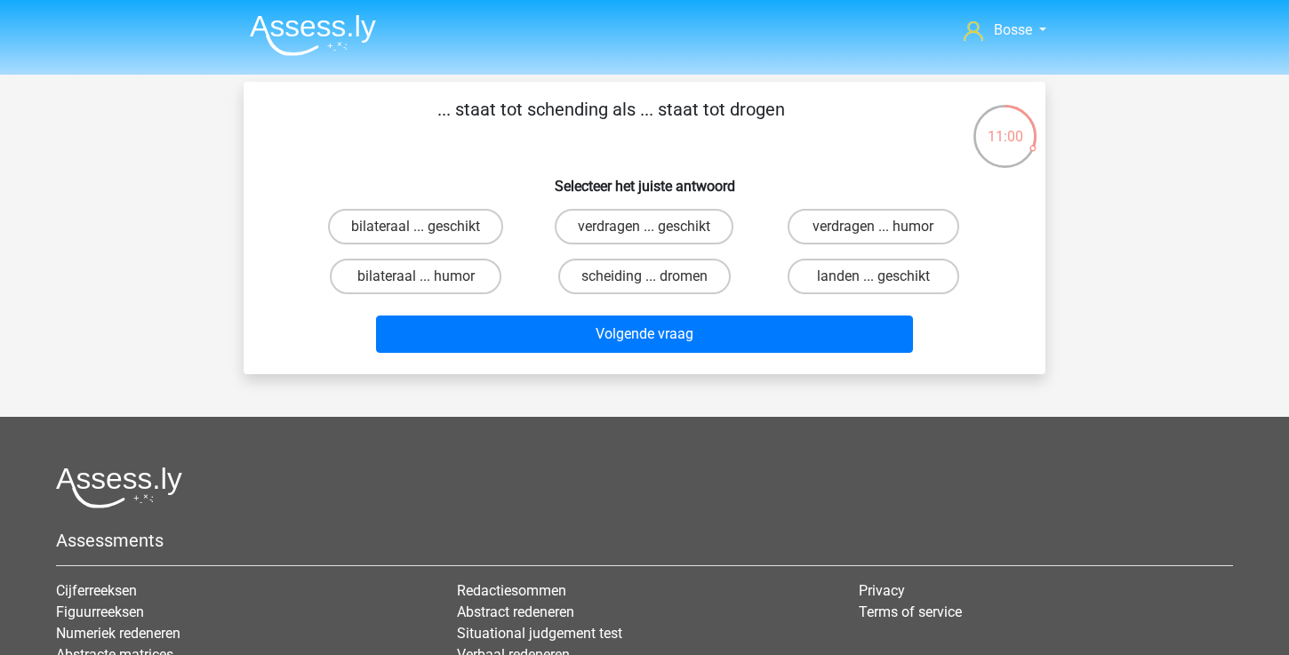
click at [655, 278] on input "scheiding ... dromen" at bounding box center [651, 283] width 12 height 12
radio input "true"
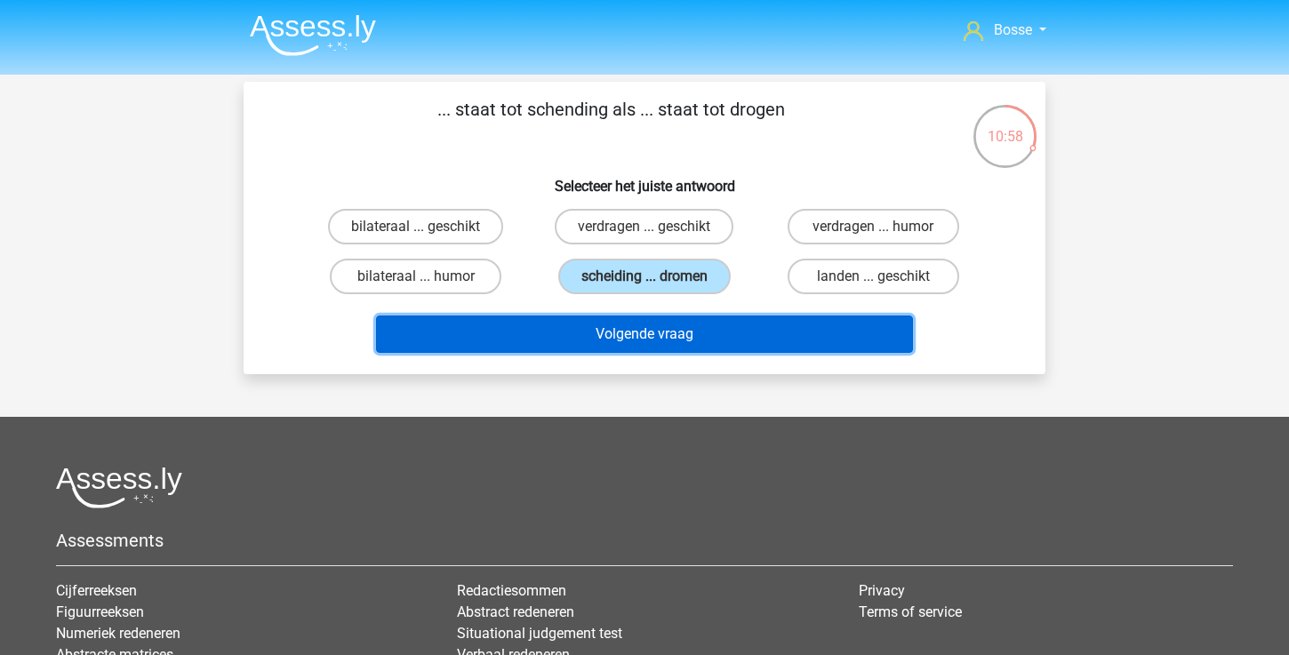
click at [640, 335] on button "Volgende vraag" at bounding box center [645, 334] width 538 height 37
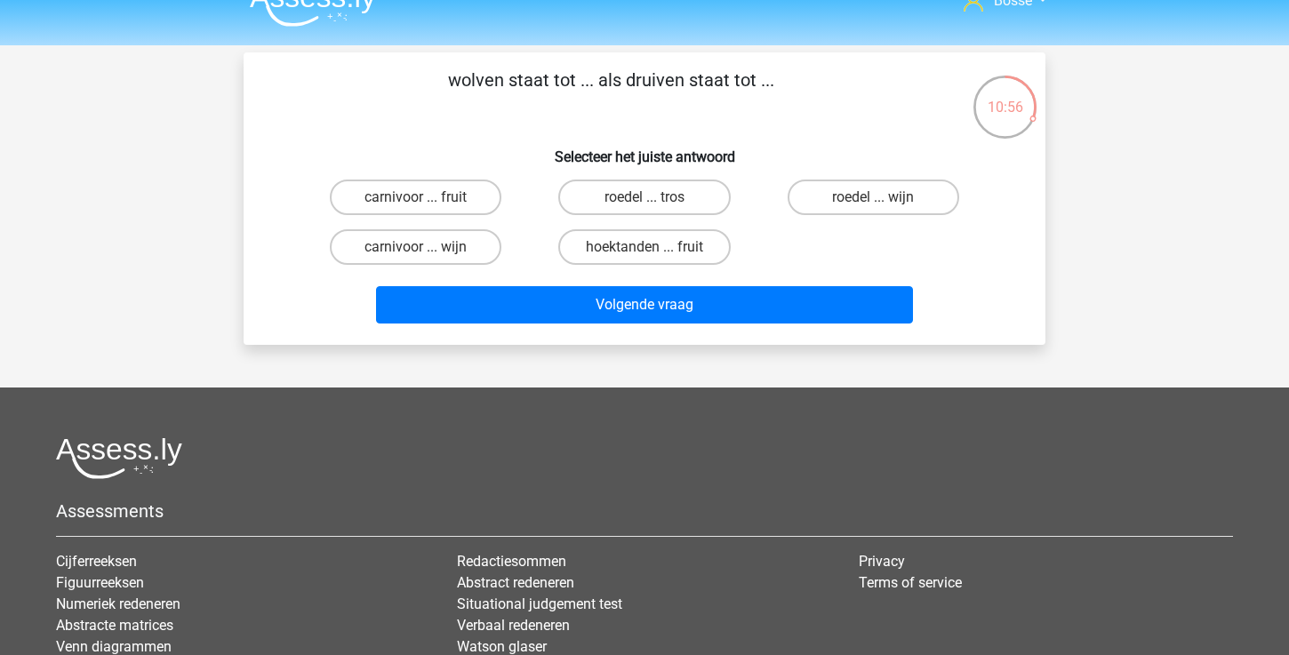
scroll to position [27, 0]
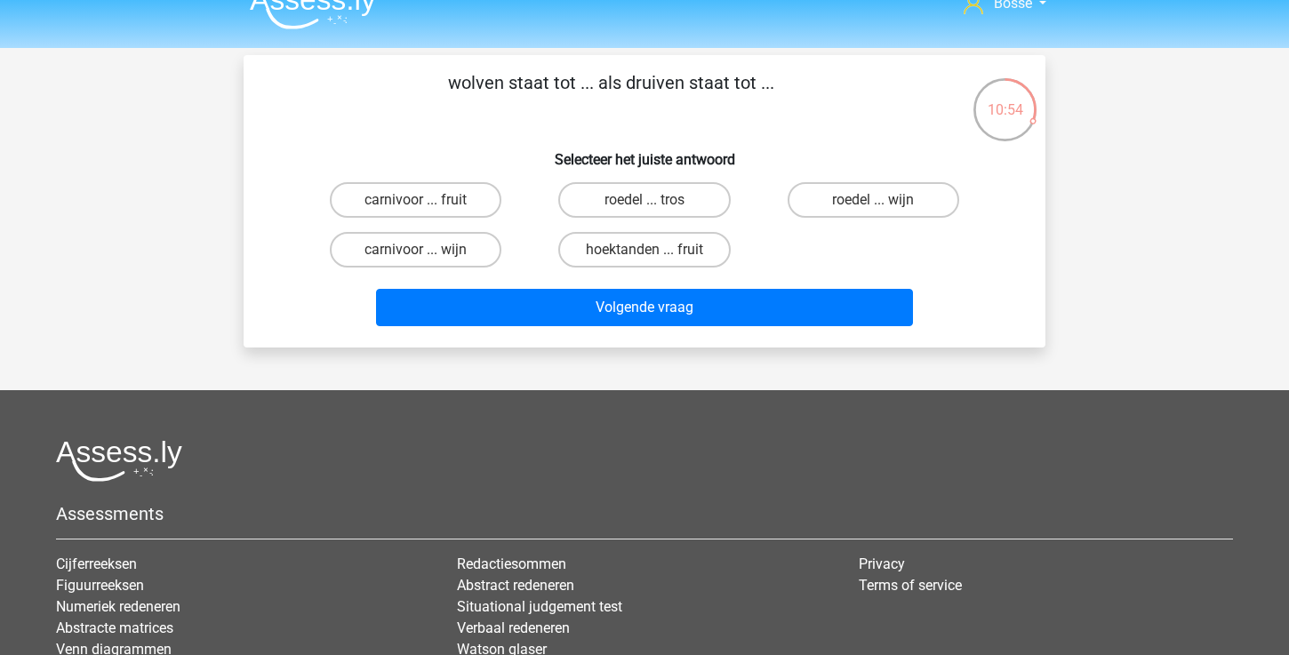
click at [651, 203] on input "roedel ... tros" at bounding box center [651, 206] width 12 height 12
radio input "true"
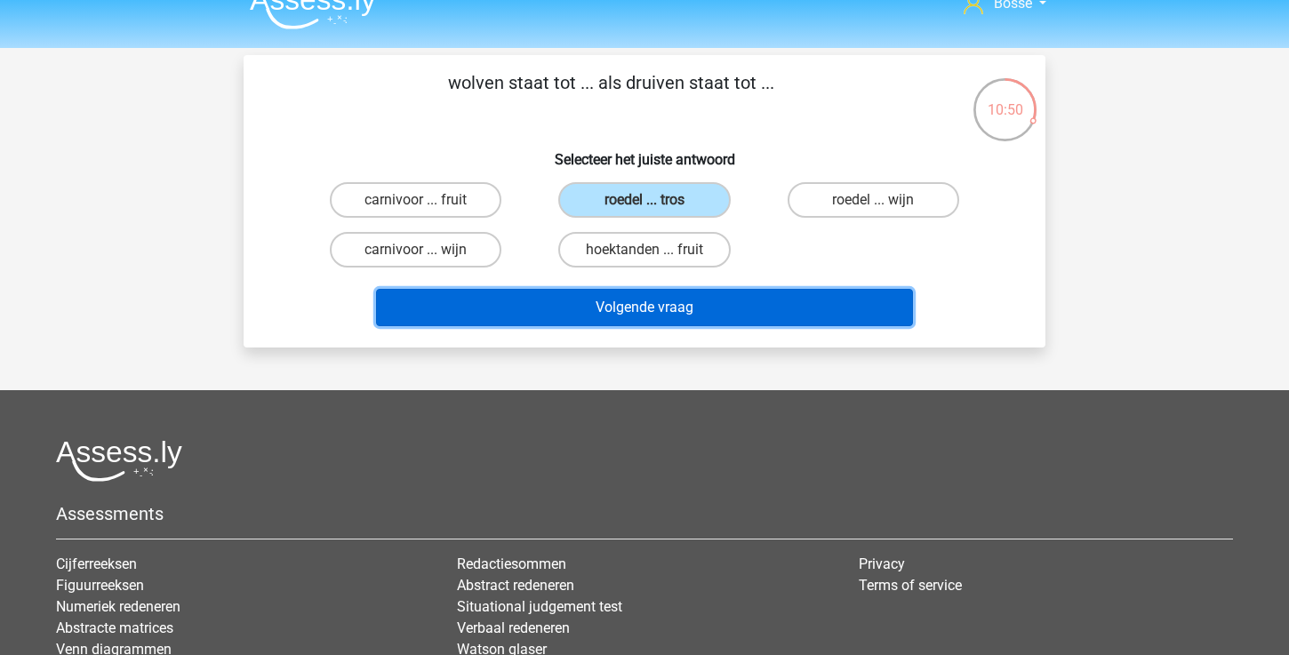
click at [636, 314] on button "Volgende vraag" at bounding box center [645, 307] width 538 height 37
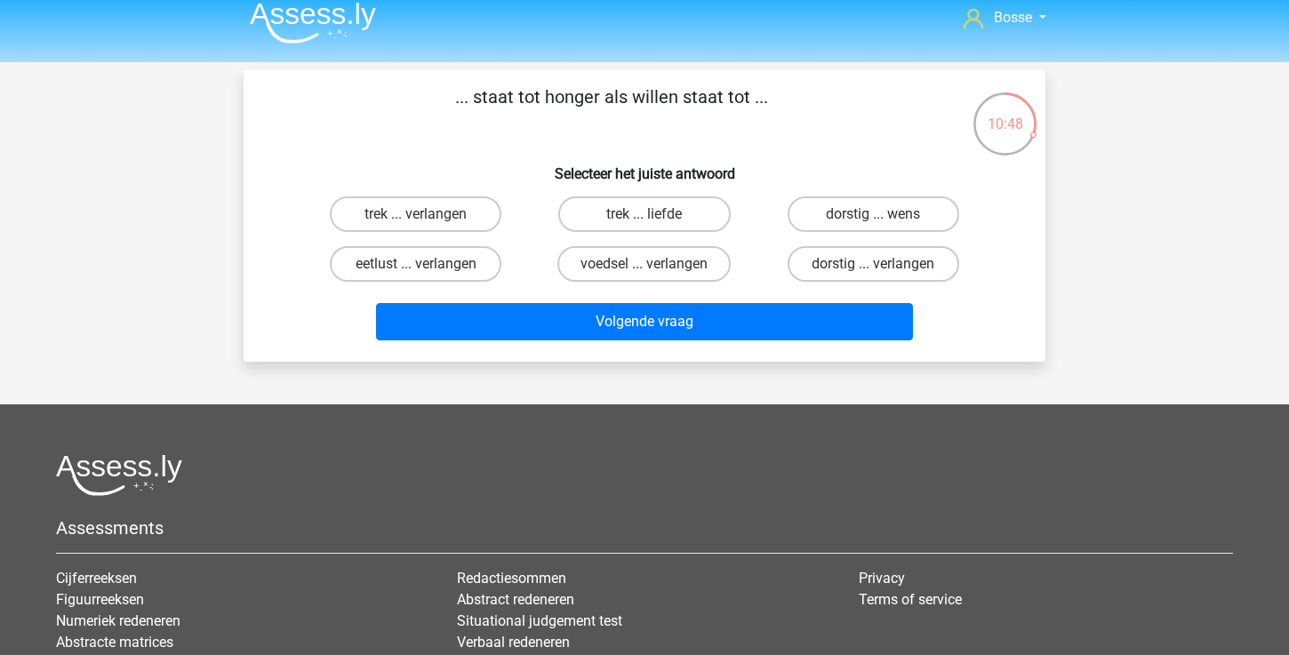
scroll to position [9, 0]
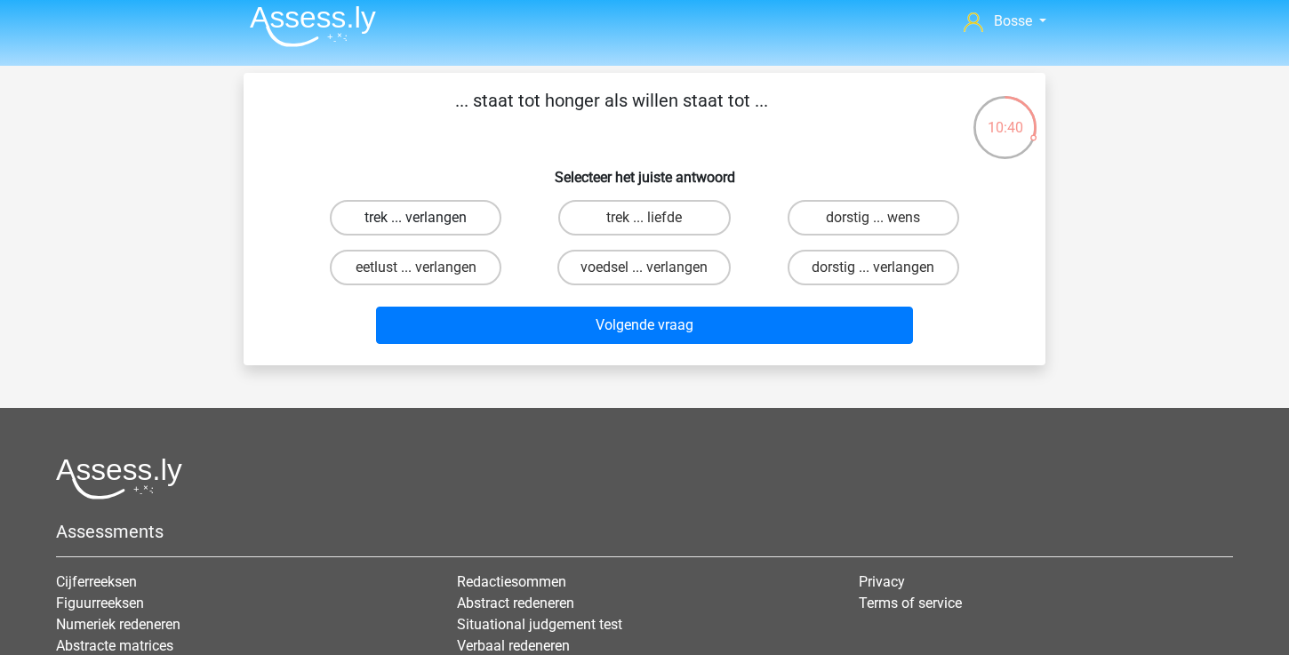
click at [446, 220] on label "trek ... verlangen" at bounding box center [416, 218] width 172 height 36
click at [428, 220] on input "trek ... verlangen" at bounding box center [422, 224] width 12 height 12
radio input "true"
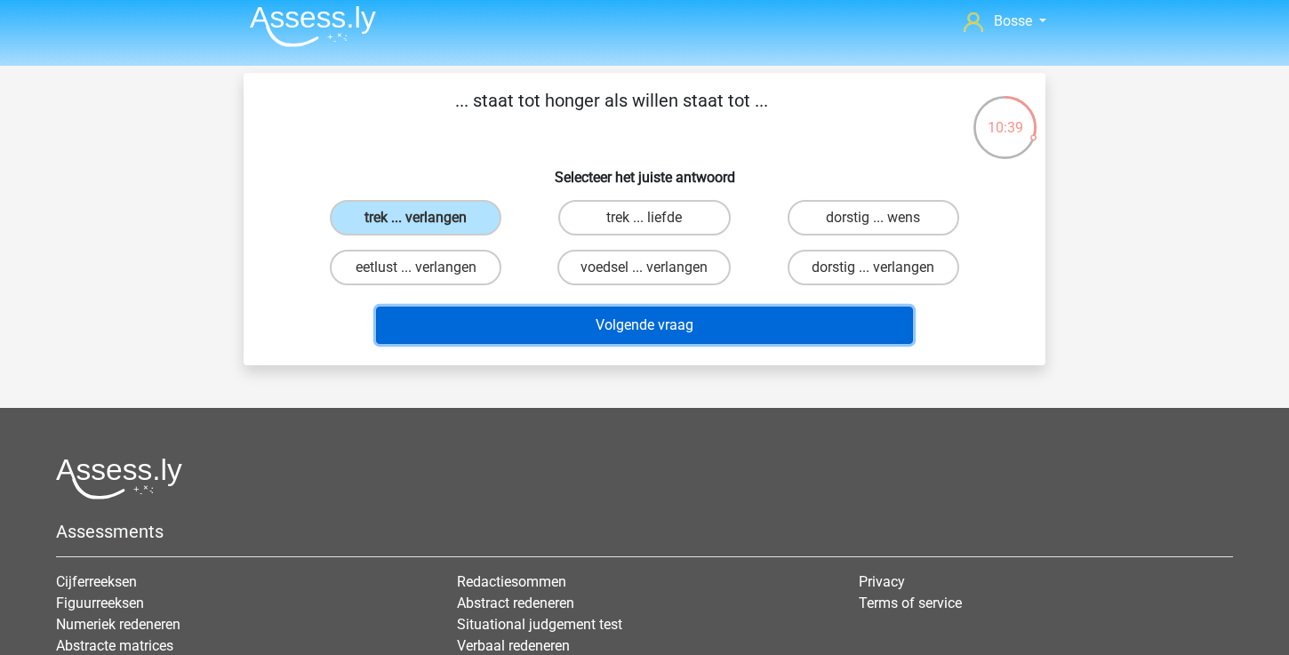
click at [606, 326] on button "Volgende vraag" at bounding box center [645, 325] width 538 height 37
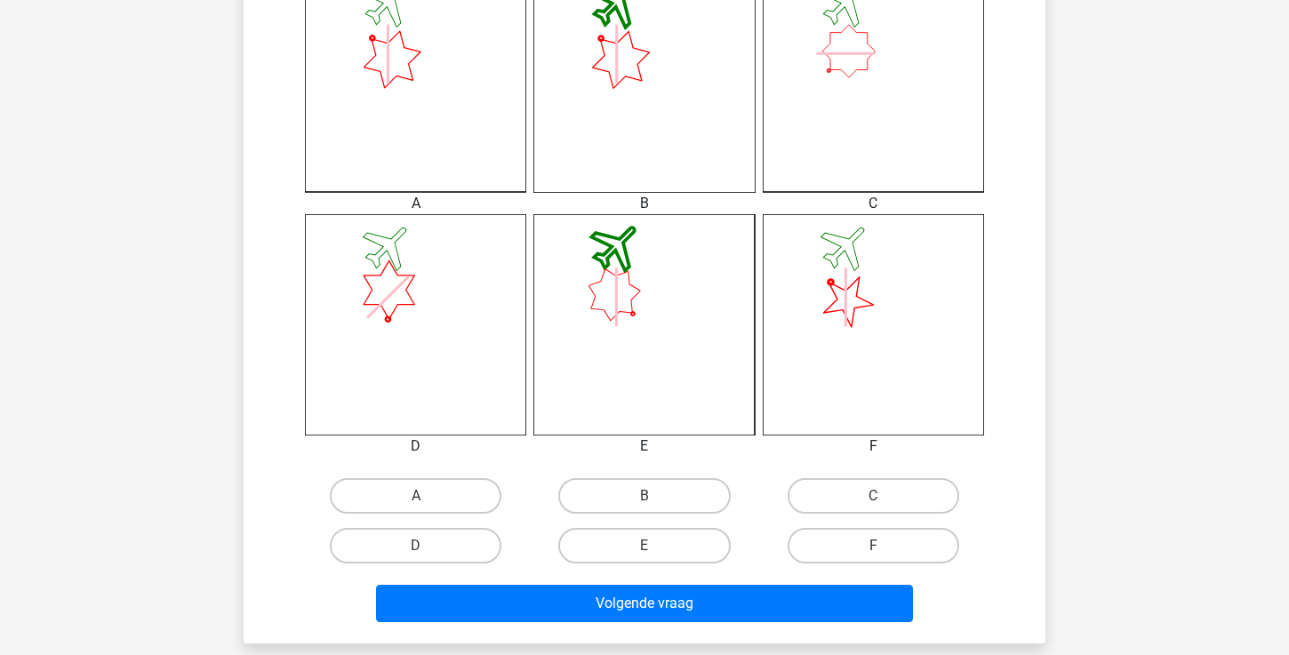
scroll to position [534, 0]
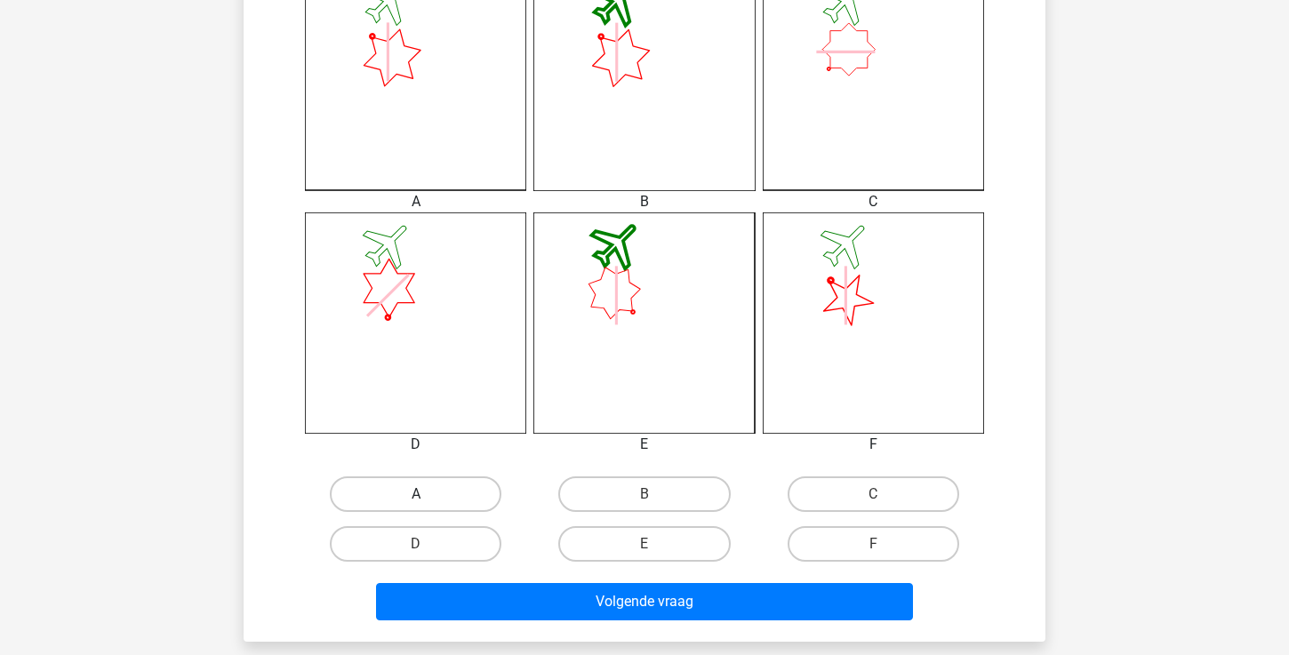
click at [405, 496] on label "A" at bounding box center [416, 495] width 172 height 36
click at [416, 496] on input "A" at bounding box center [422, 500] width 12 height 12
radio input "true"
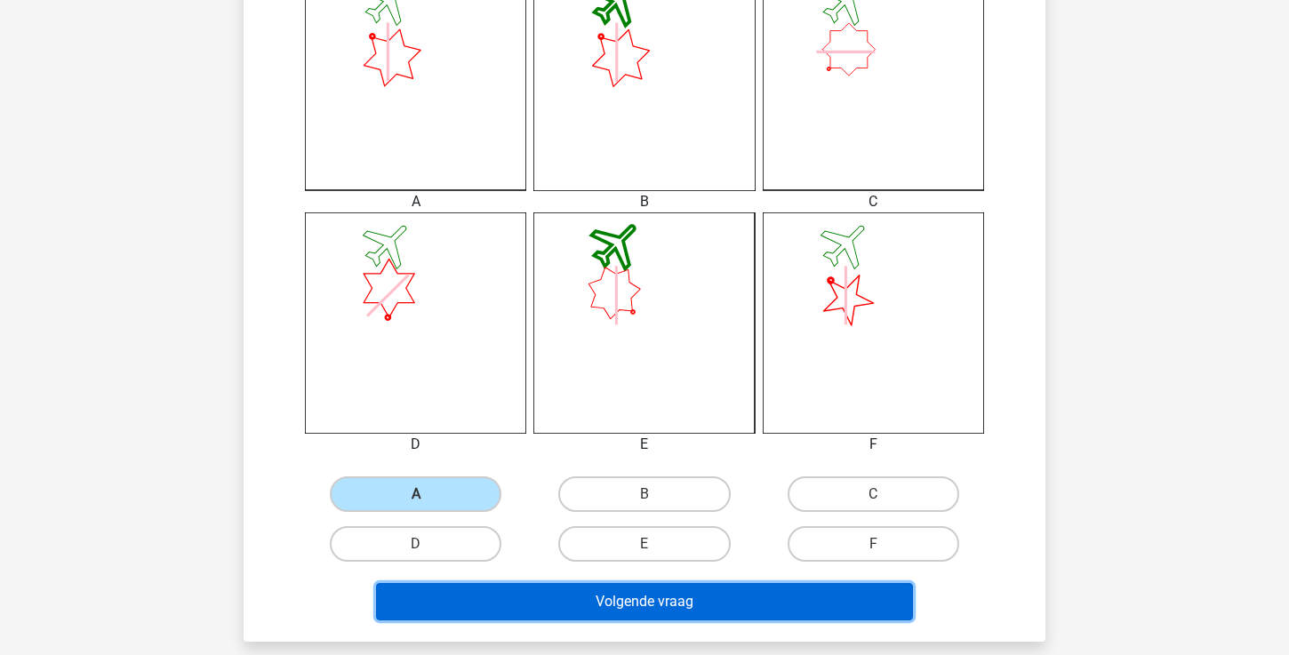
click at [502, 605] on button "Volgende vraag" at bounding box center [645, 601] width 538 height 37
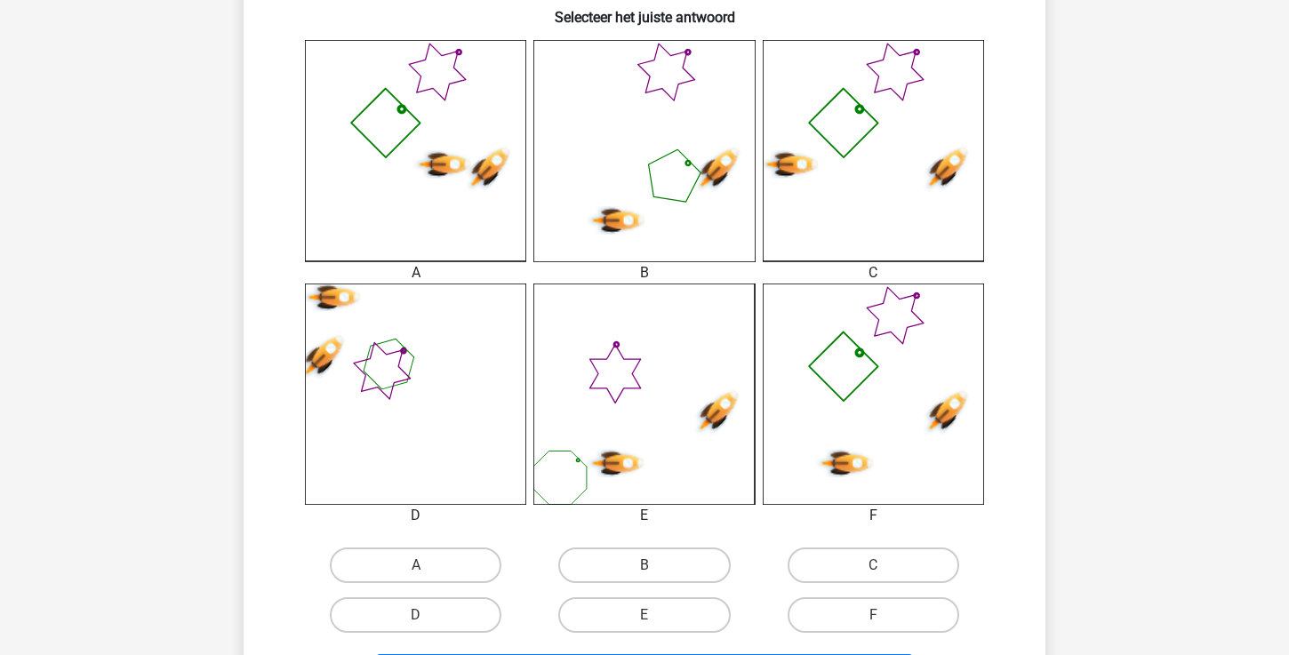
scroll to position [466, 0]
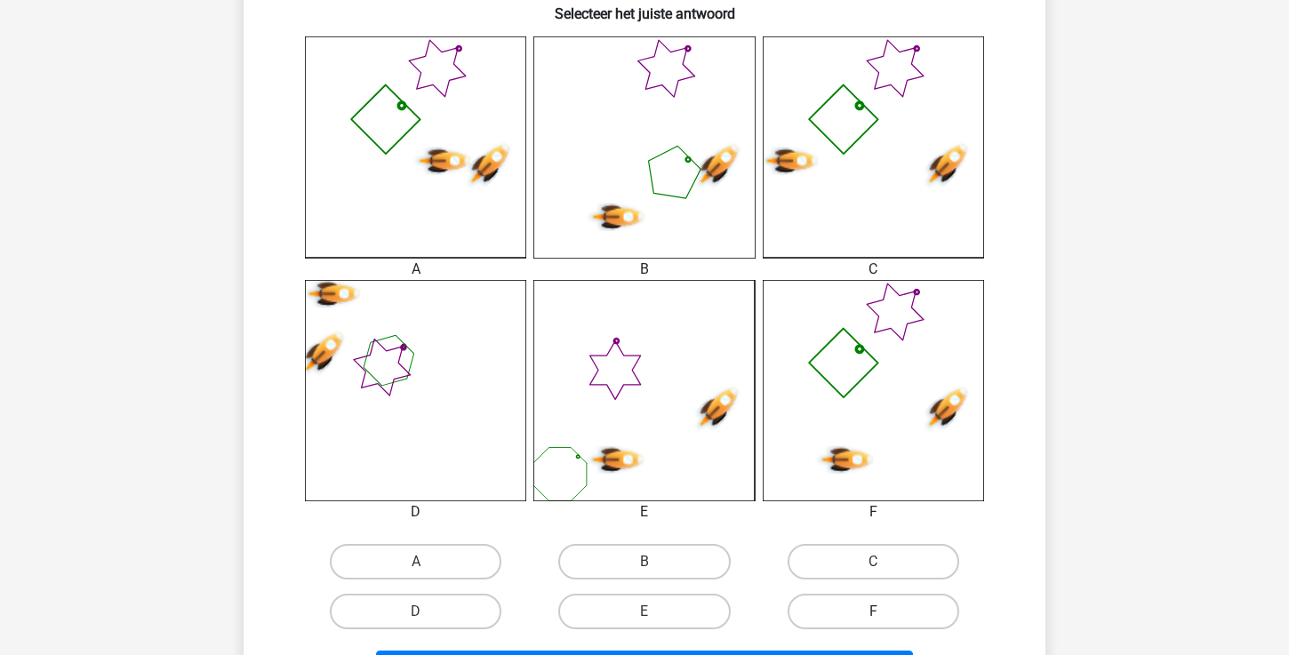
click at [855, 603] on label "F" at bounding box center [874, 612] width 172 height 36
click at [873, 612] on input "F" at bounding box center [879, 618] width 12 height 12
radio input "true"
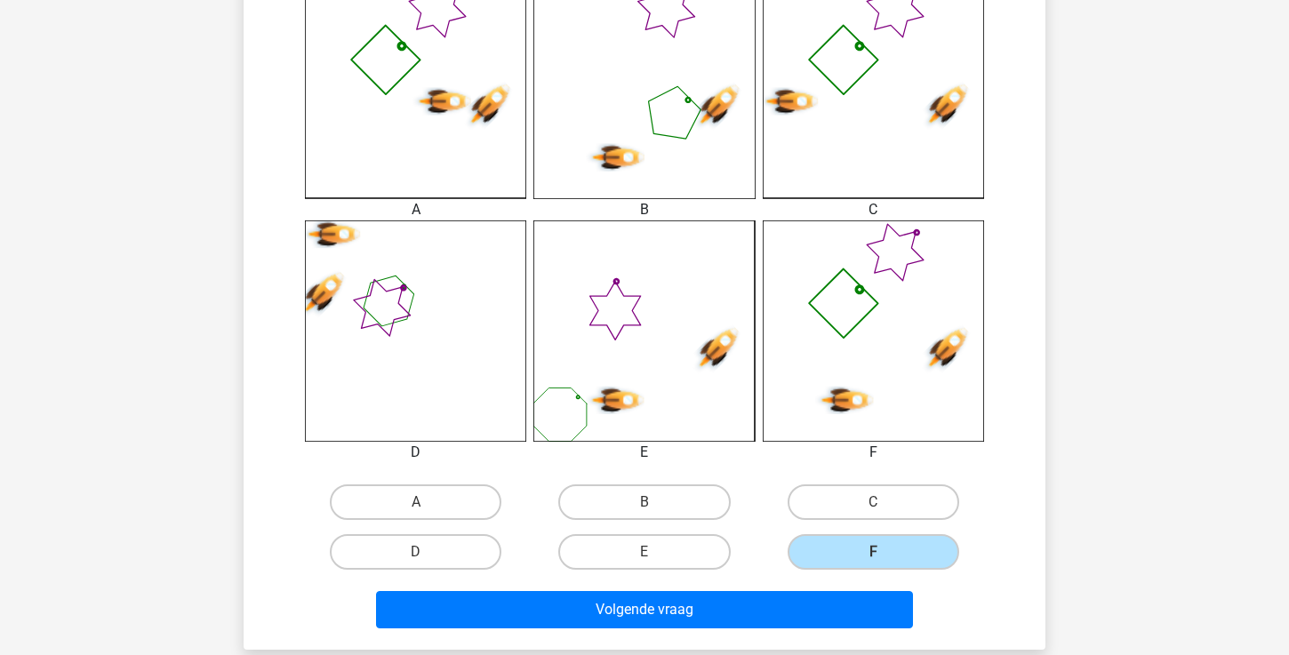
scroll to position [526, 0]
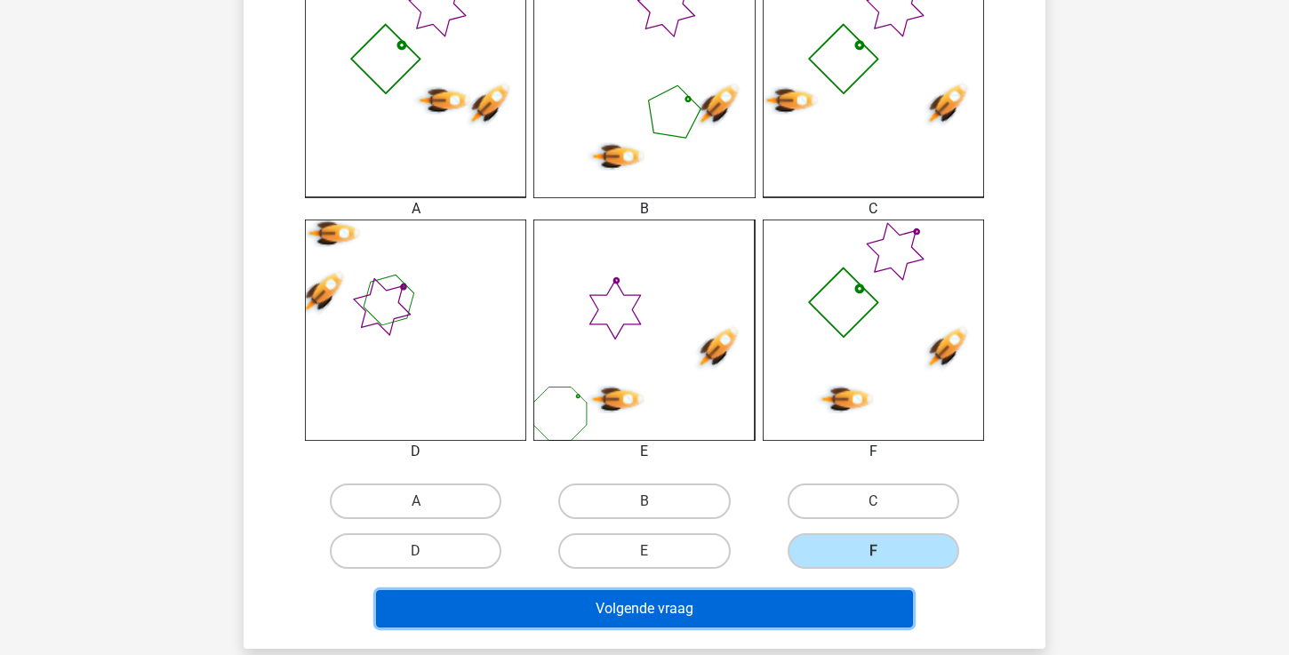
click at [807, 604] on button "Volgende vraag" at bounding box center [645, 608] width 538 height 37
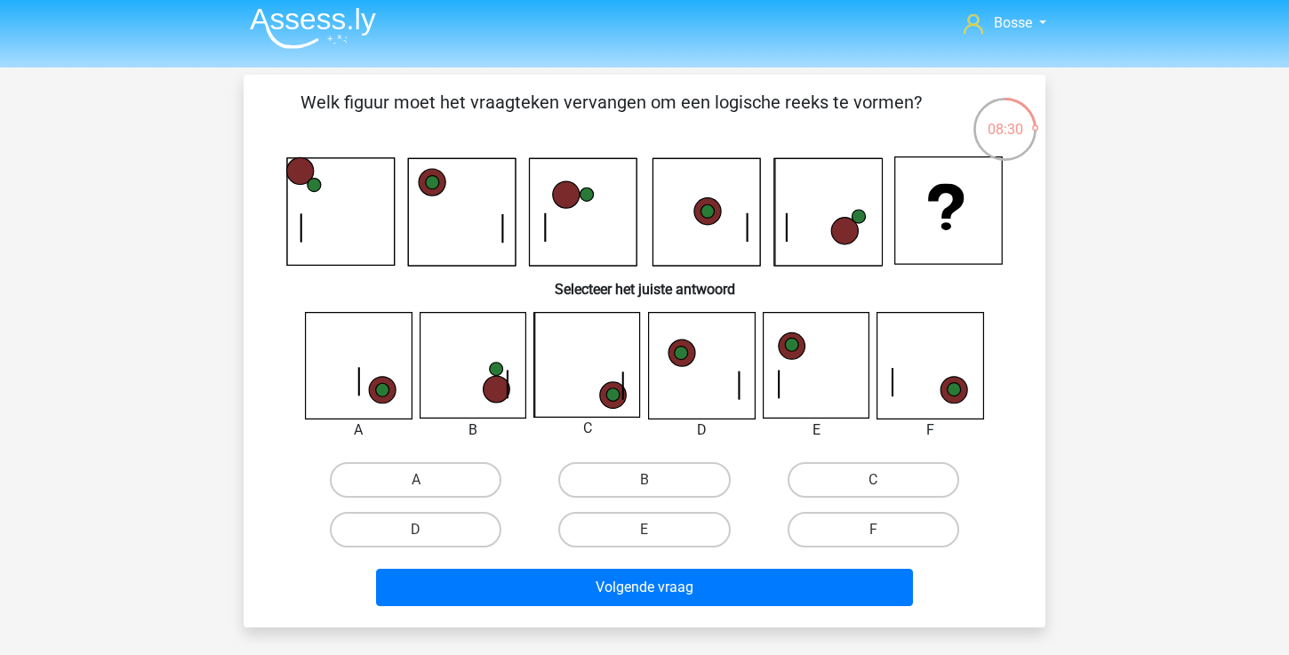
scroll to position [9, 0]
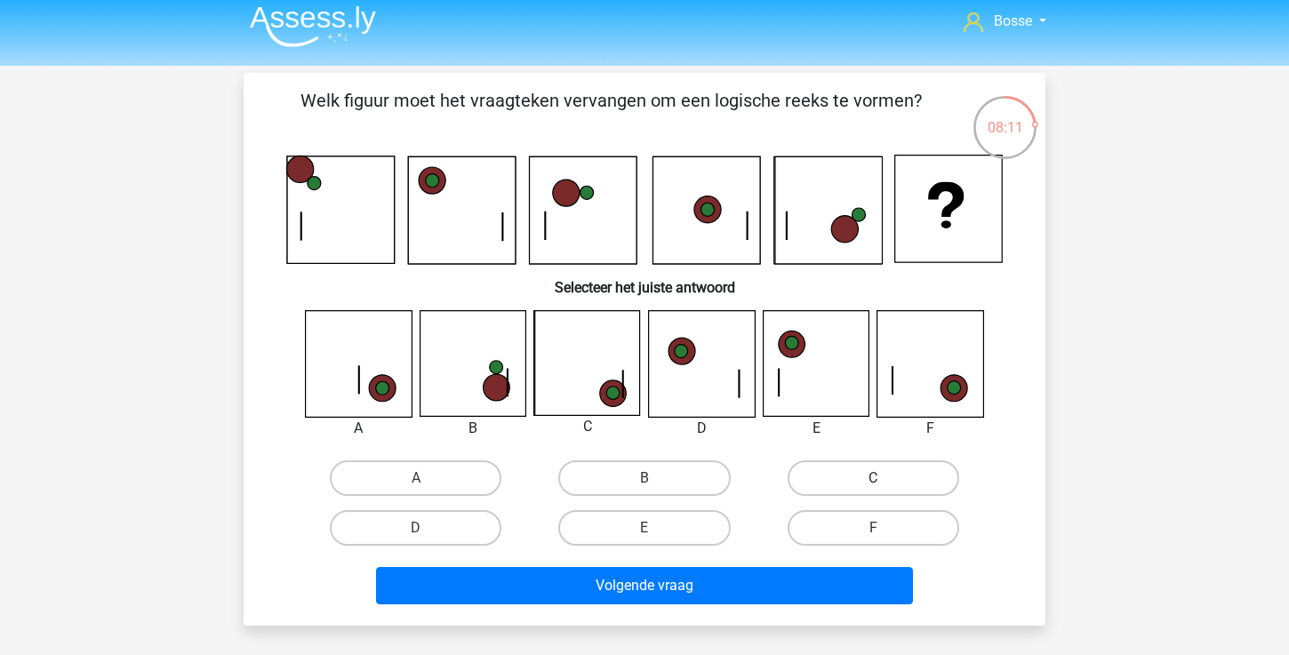
click at [871, 466] on label "C" at bounding box center [874, 479] width 172 height 36
click at [873, 478] on input "C" at bounding box center [879, 484] width 12 height 12
radio input "true"
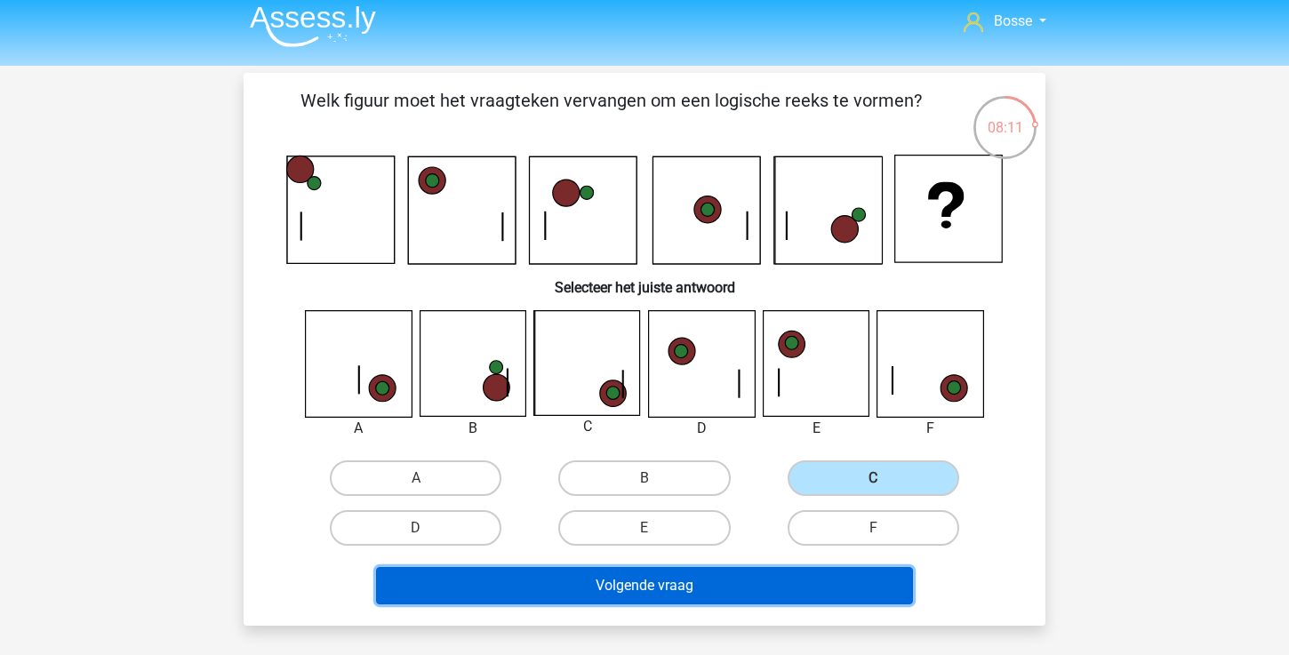
click at [642, 577] on button "Volgende vraag" at bounding box center [645, 585] width 538 height 37
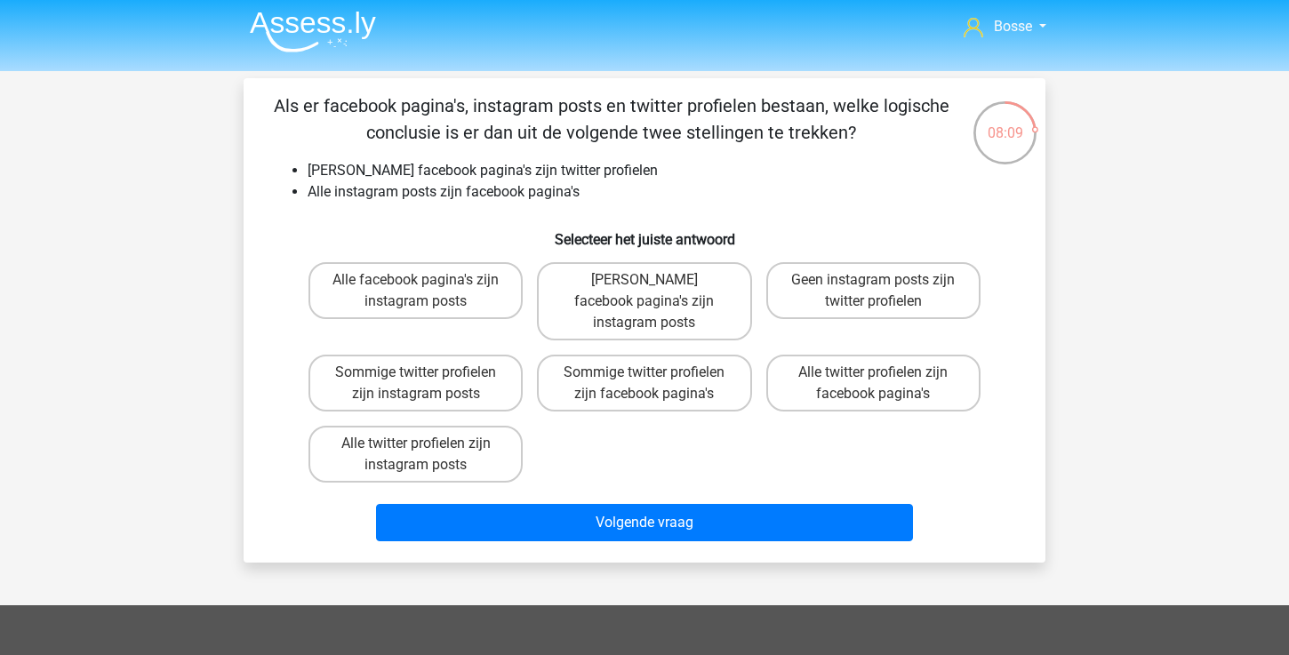
scroll to position [0, 0]
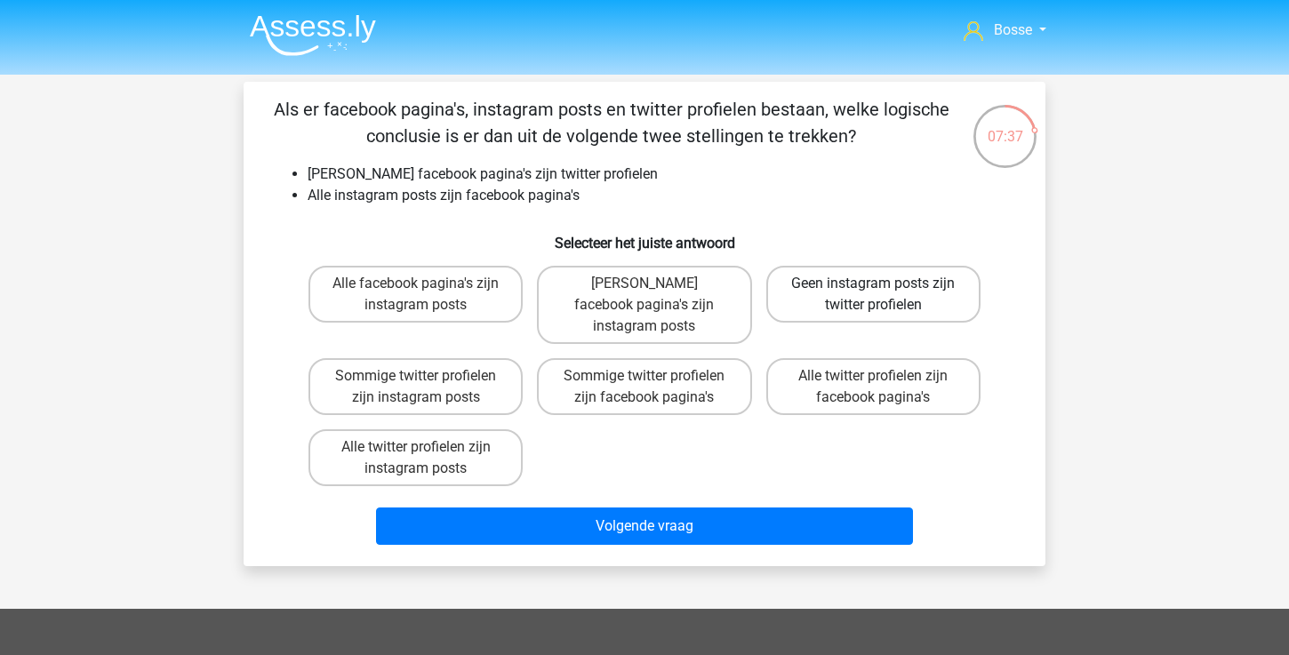
click at [806, 294] on label "Geen instagram posts zijn twitter profielen" at bounding box center [874, 294] width 214 height 57
click at [873, 294] on input "Geen instagram posts zijn twitter profielen" at bounding box center [879, 290] width 12 height 12
radio input "true"
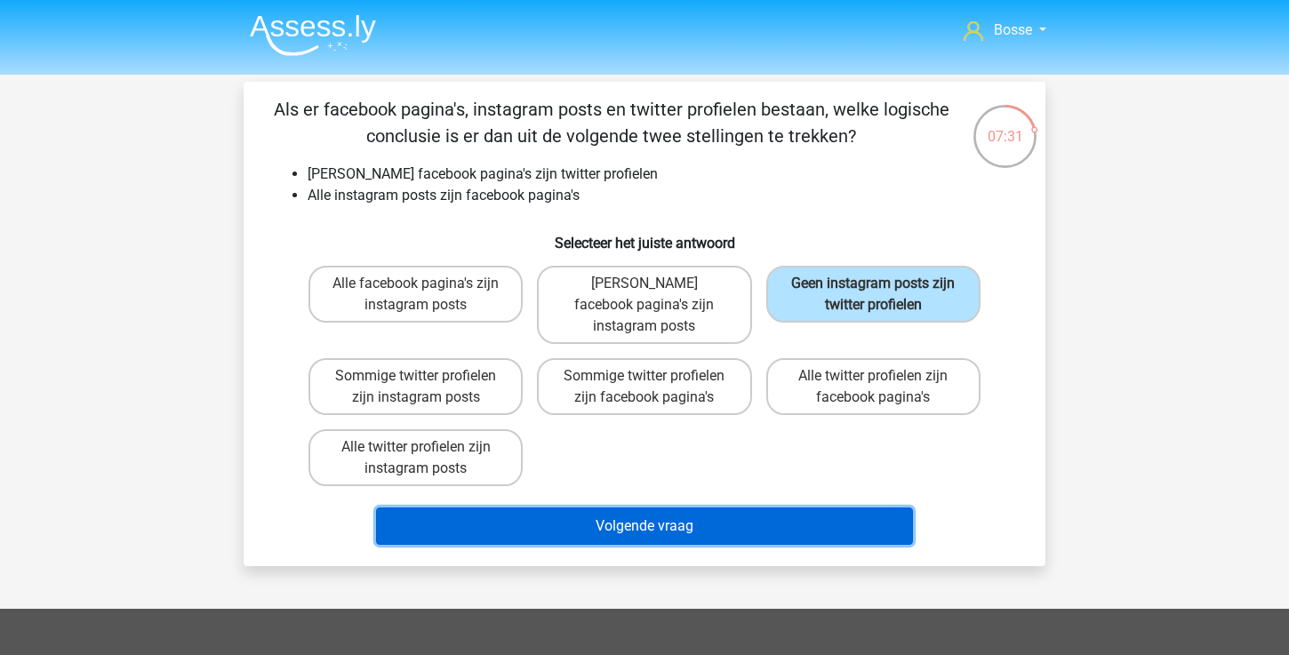
click at [671, 508] on button "Volgende vraag" at bounding box center [645, 526] width 538 height 37
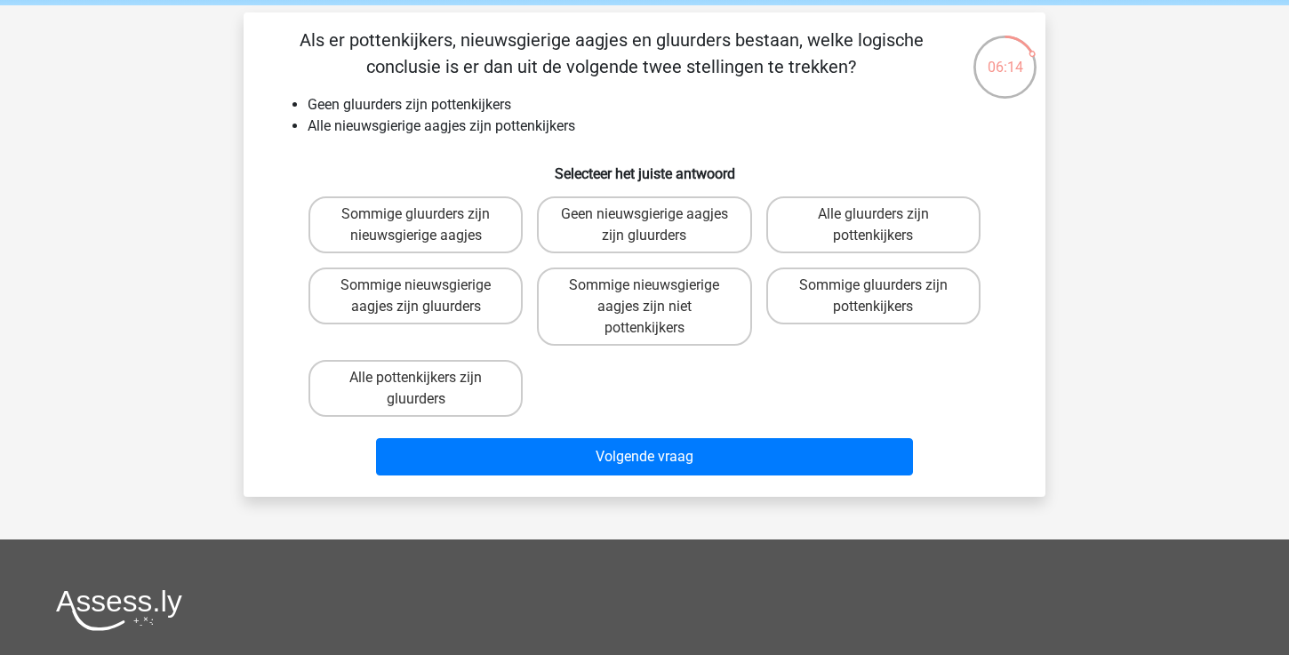
scroll to position [70, 0]
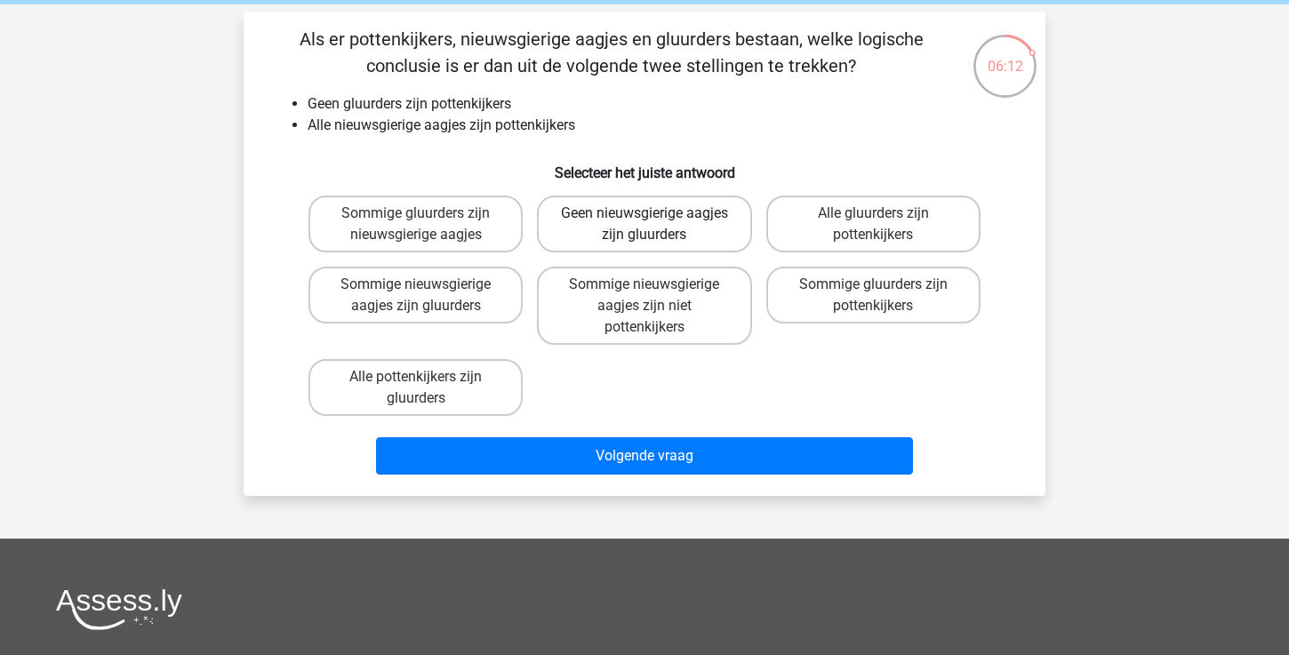
click at [719, 244] on label "Geen nieuwsgierige aagjes zijn gluurders" at bounding box center [644, 224] width 214 height 57
click at [656, 225] on input "Geen nieuwsgierige aagjes zijn gluurders" at bounding box center [651, 219] width 12 height 12
radio input "true"
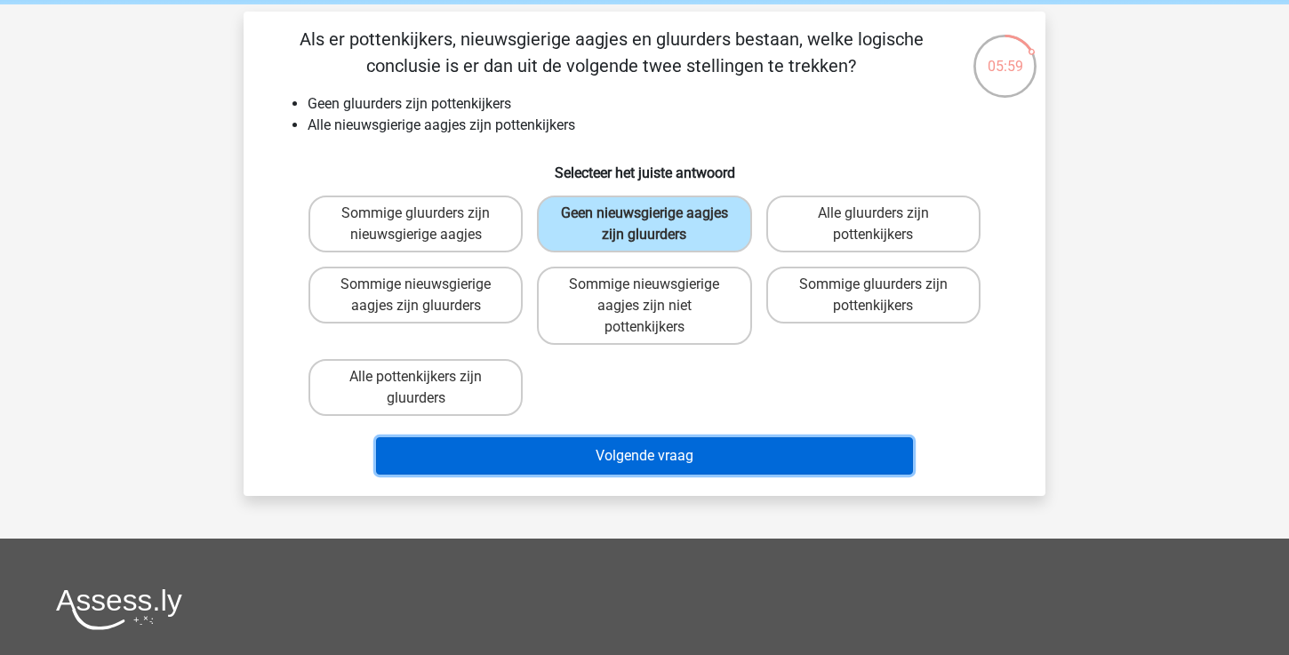
click at [670, 457] on button "Volgende vraag" at bounding box center [645, 456] width 538 height 37
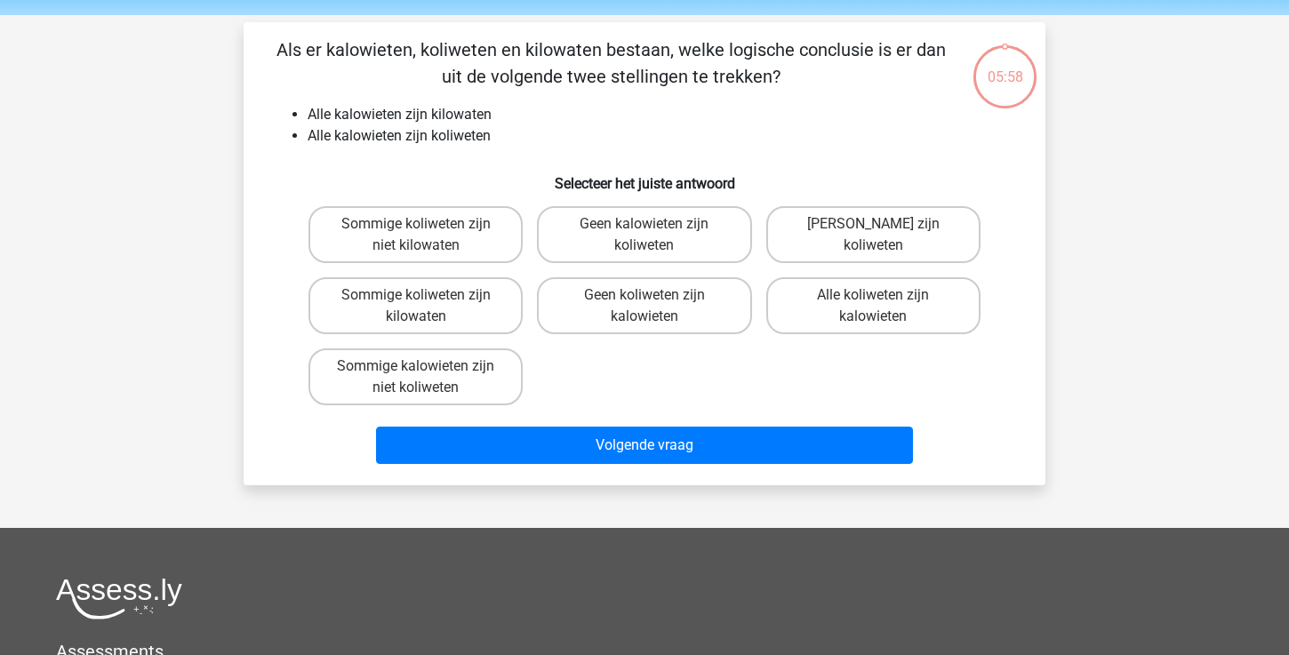
scroll to position [56, 0]
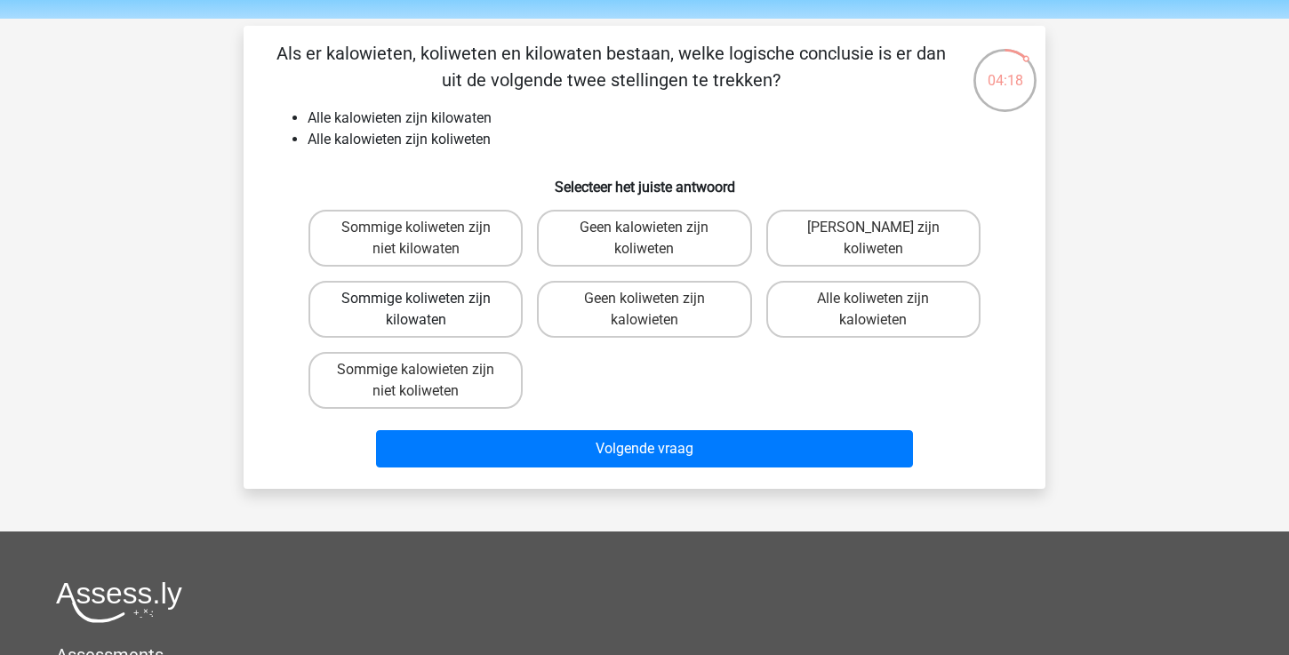
click at [483, 308] on label "Sommige koliweten zijn kilowaten" at bounding box center [416, 309] width 214 height 57
click at [428, 308] on input "Sommige koliweten zijn kilowaten" at bounding box center [422, 305] width 12 height 12
radio input "true"
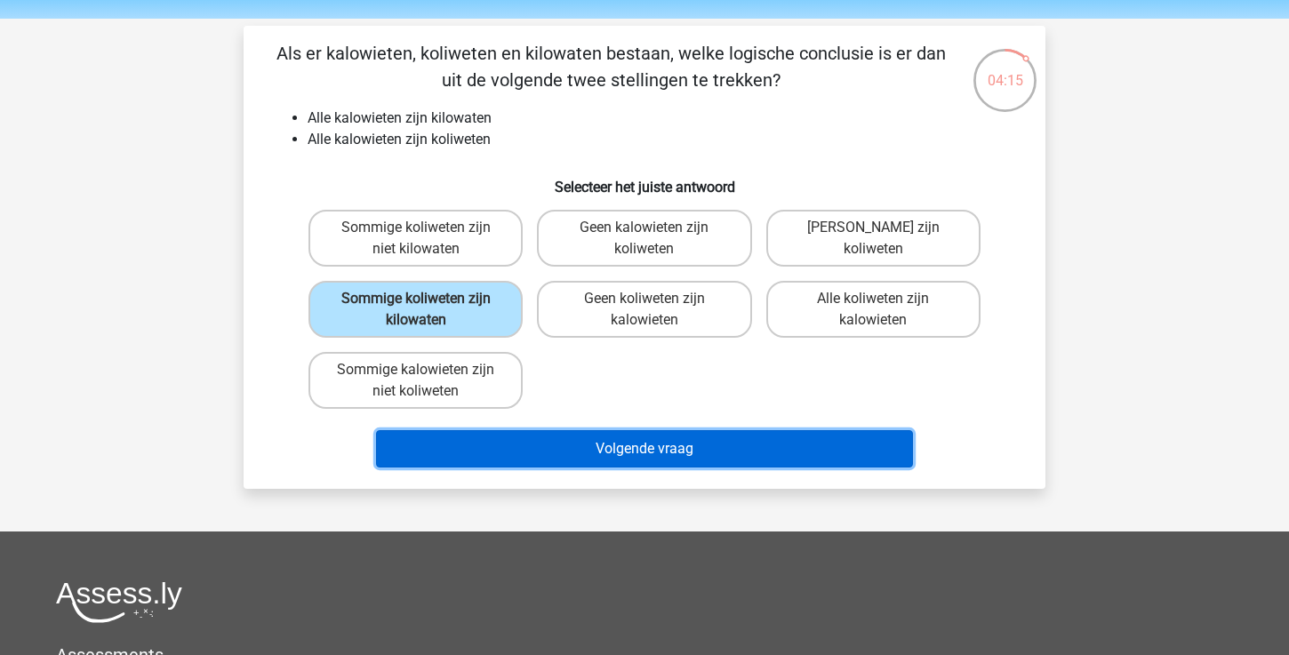
click at [611, 452] on button "Volgende vraag" at bounding box center [645, 448] width 538 height 37
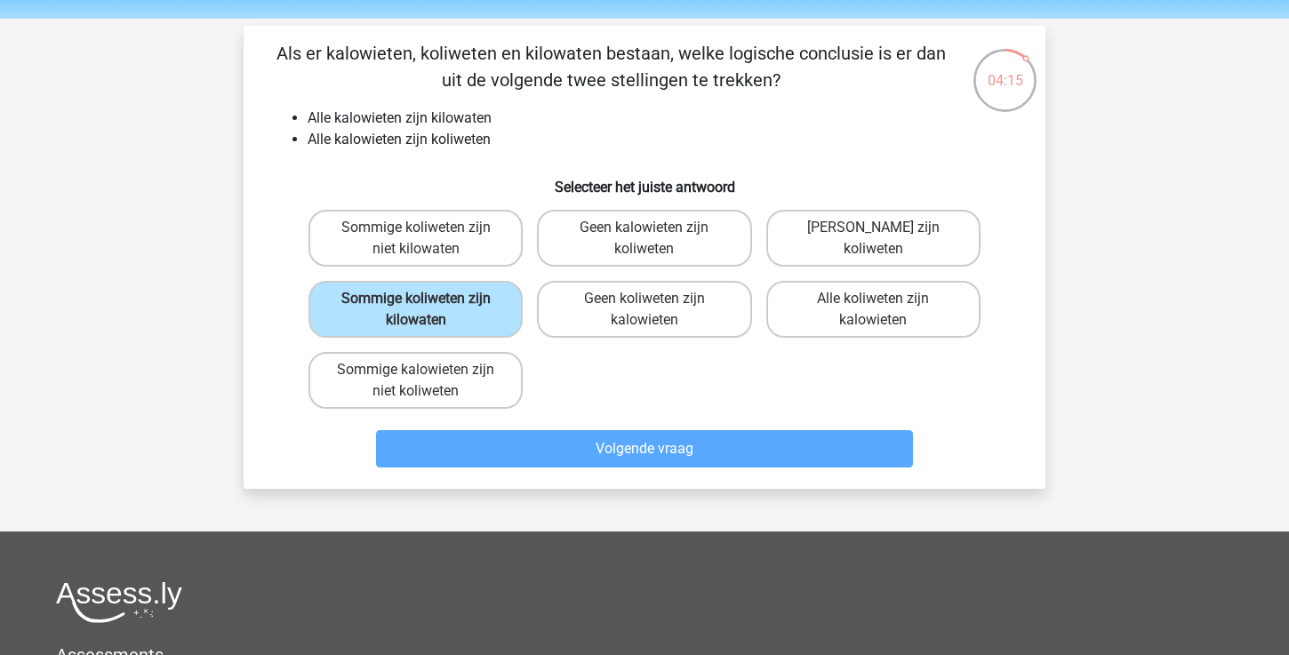
scroll to position [82, 0]
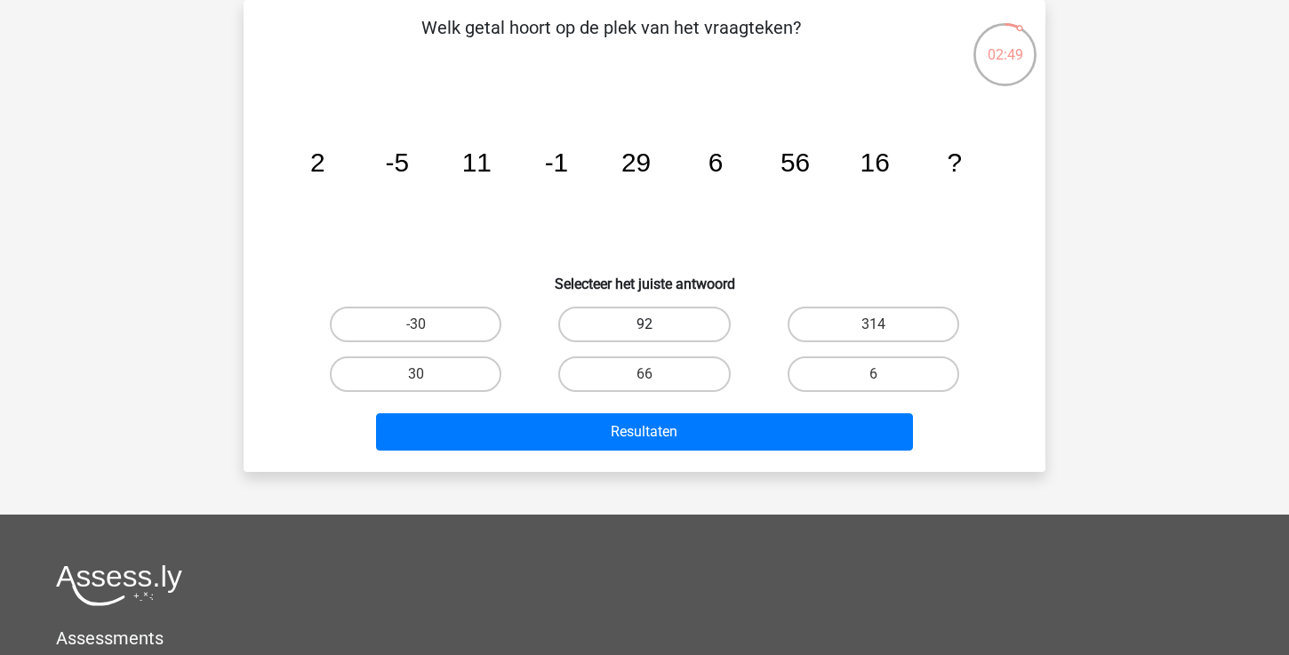
click at [692, 320] on label "92" at bounding box center [644, 325] width 172 height 36
click at [656, 325] on input "92" at bounding box center [651, 331] width 12 height 12
radio input "true"
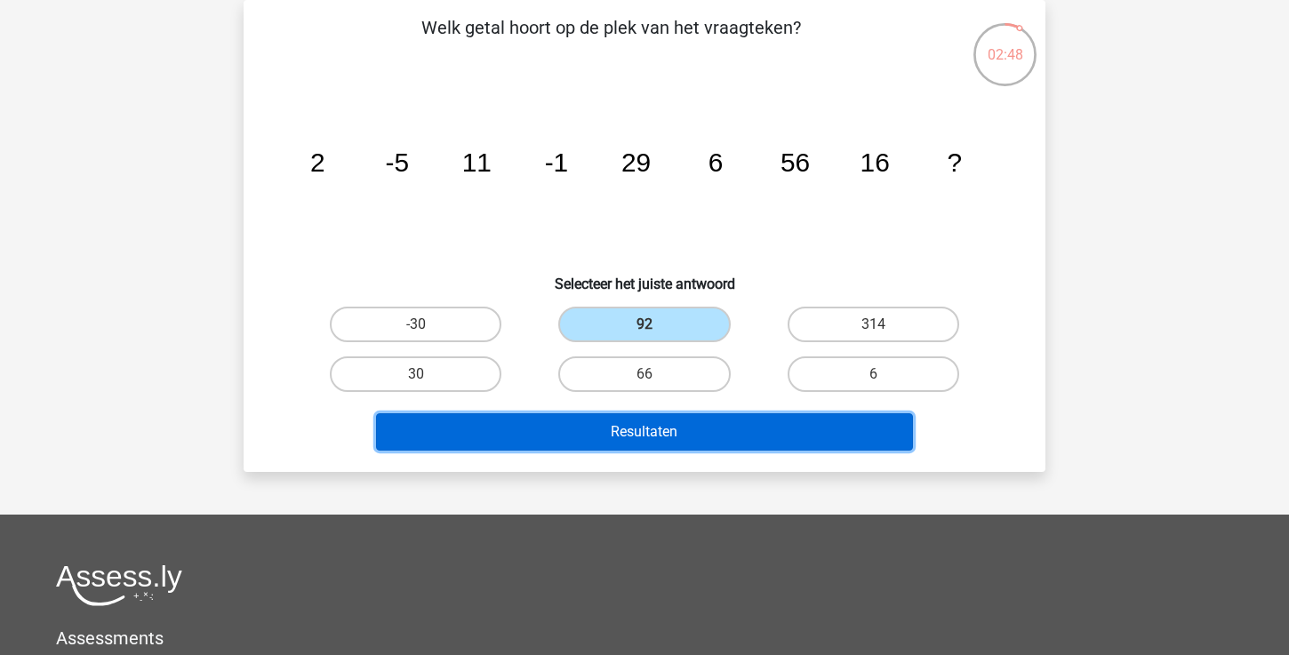
click at [657, 436] on button "Resultaten" at bounding box center [645, 431] width 538 height 37
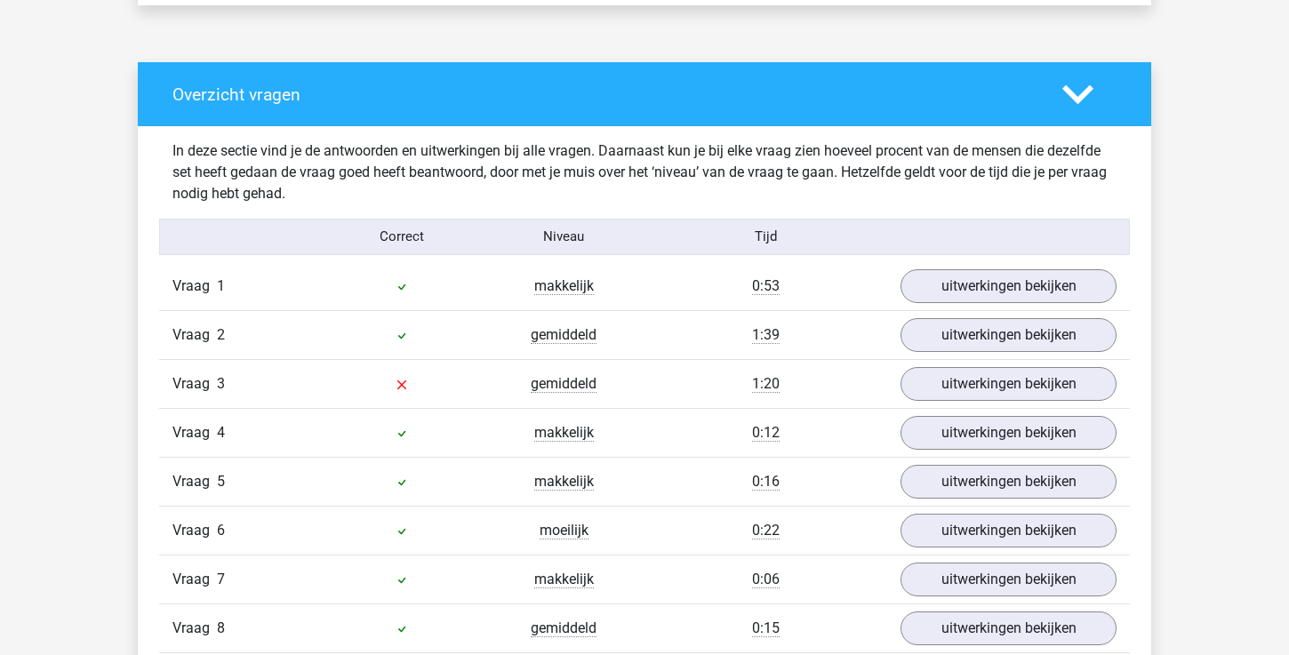
scroll to position [1316, 0]
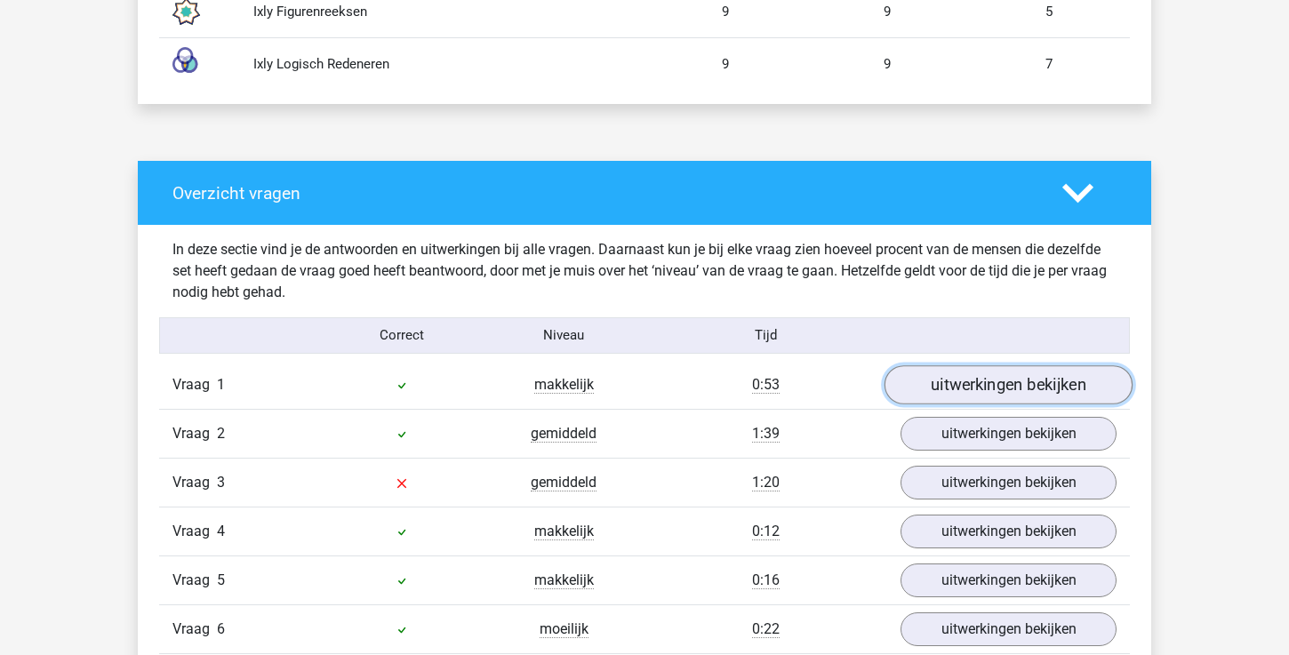
click at [957, 397] on link "uitwerkingen bekijken" at bounding box center [1009, 384] width 248 height 39
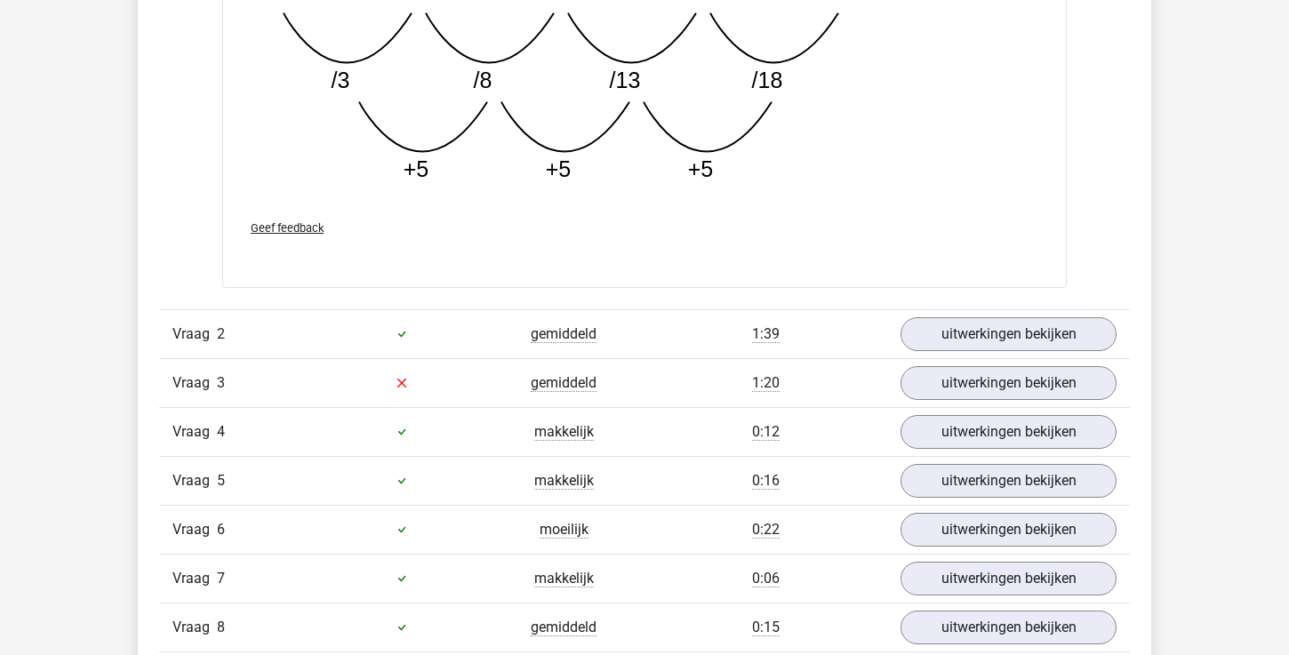
scroll to position [2326, 0]
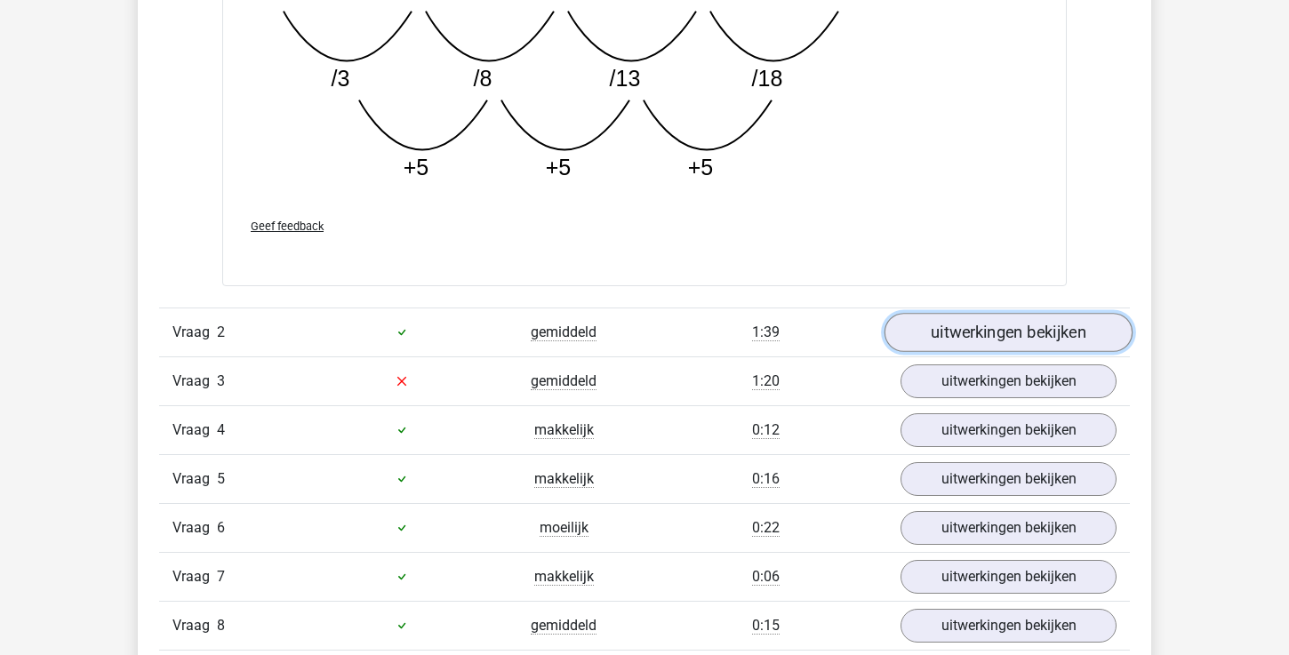
click at [967, 343] on link "uitwerkingen bekijken" at bounding box center [1009, 332] width 248 height 39
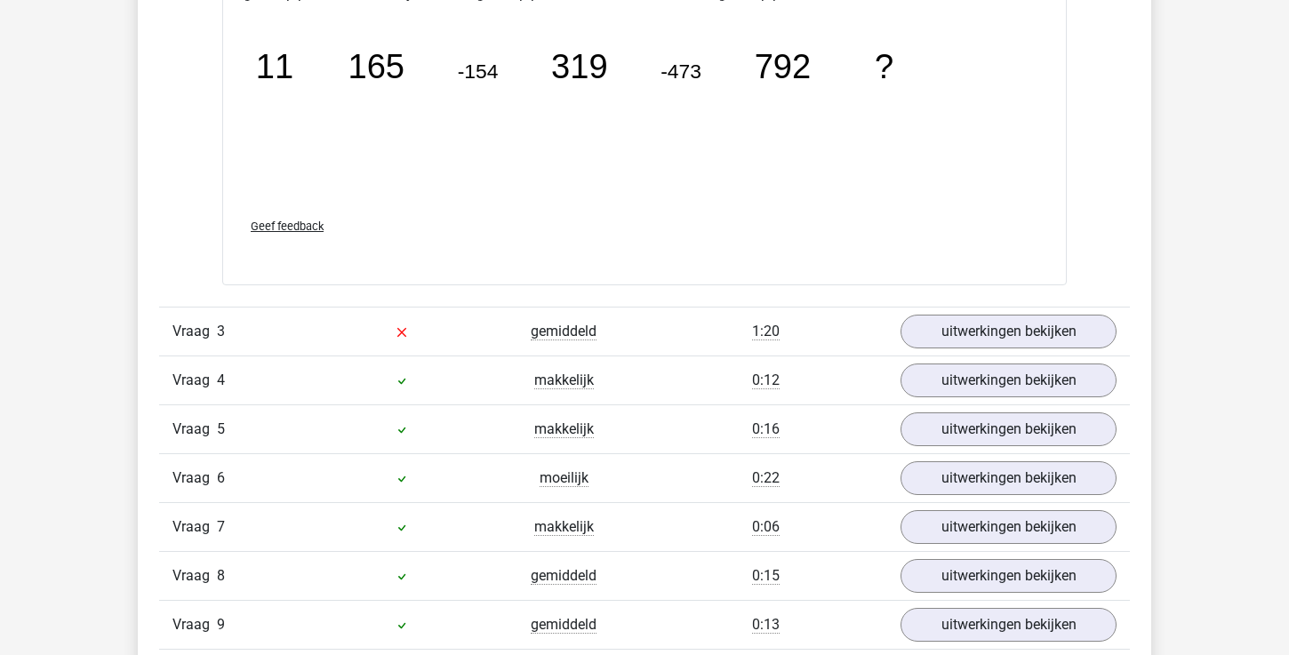
scroll to position [3185, 0]
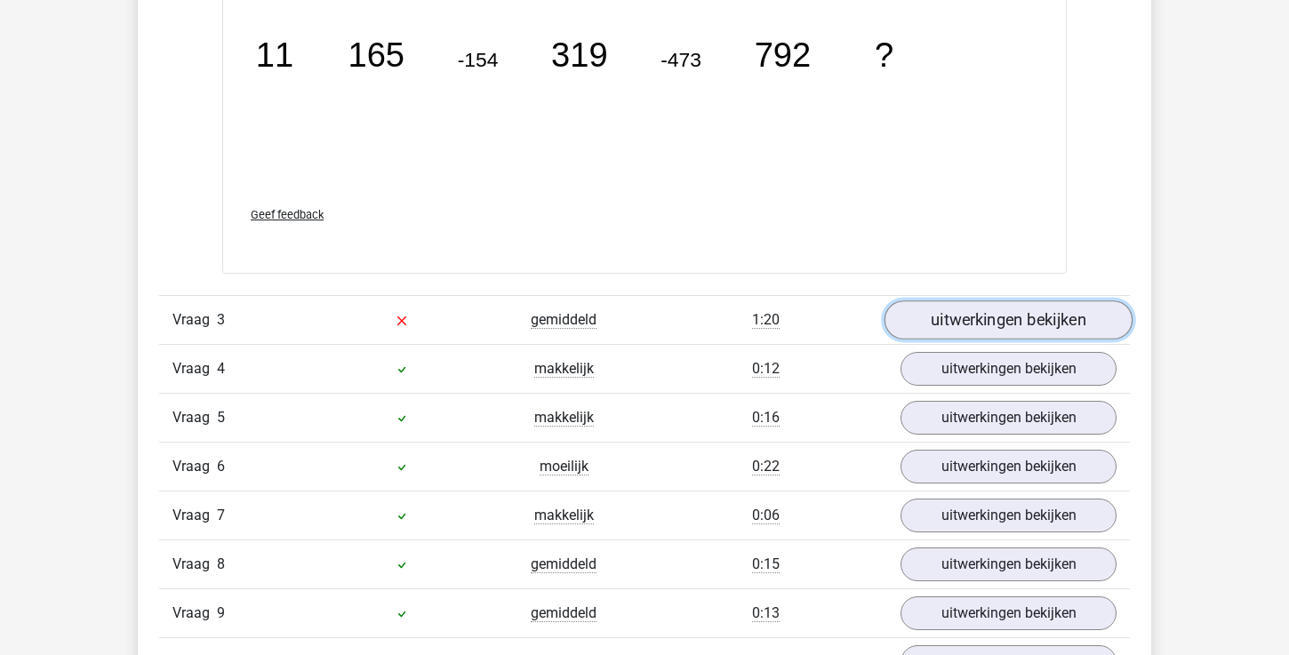
click at [984, 325] on link "uitwerkingen bekijken" at bounding box center [1009, 320] width 248 height 39
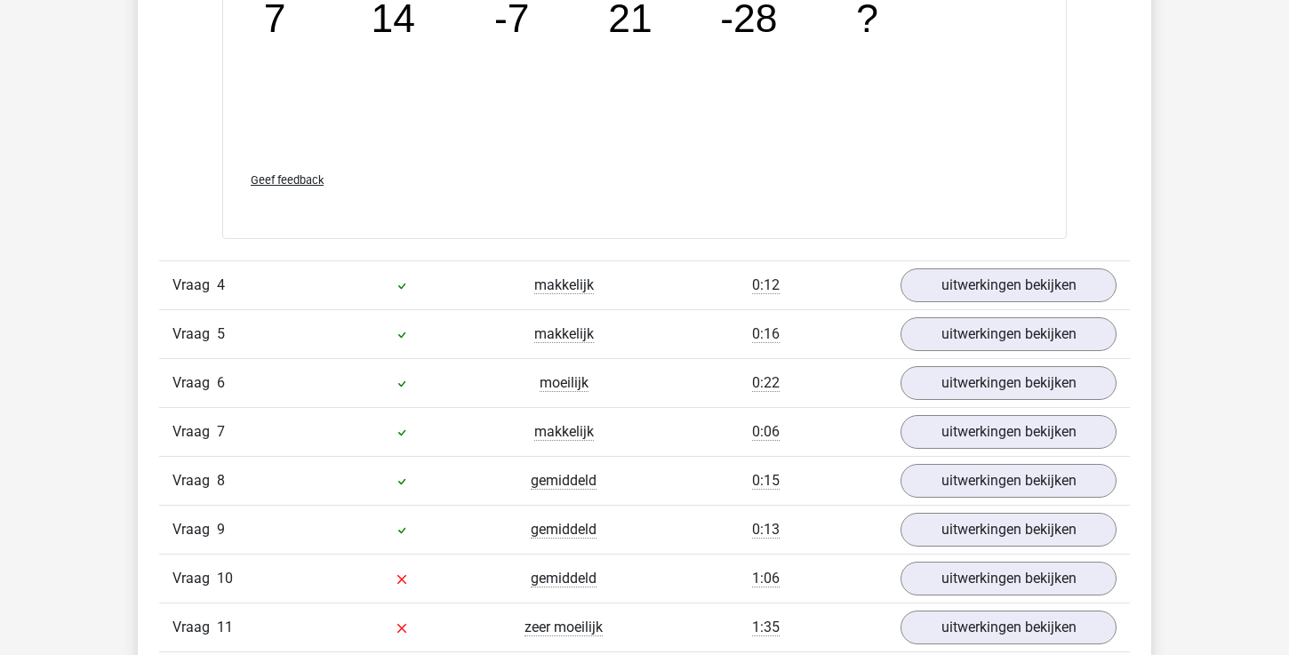
scroll to position [4069, 0]
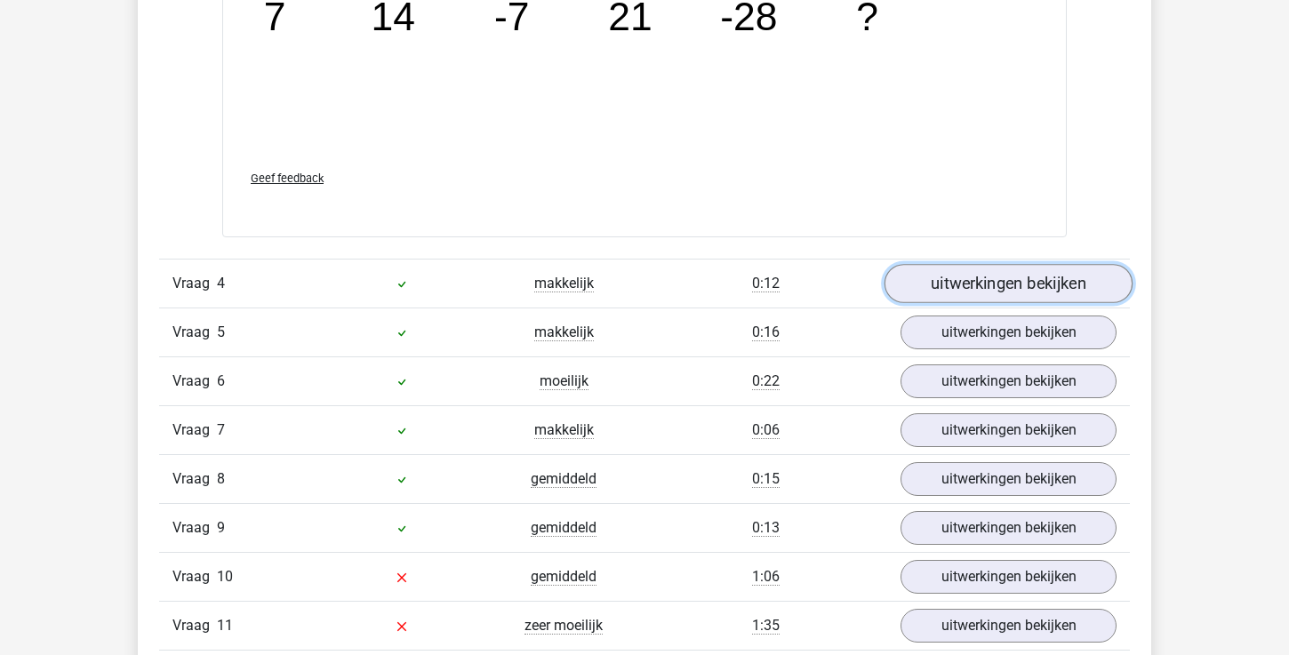
click at [989, 288] on link "uitwerkingen bekijken" at bounding box center [1009, 283] width 248 height 39
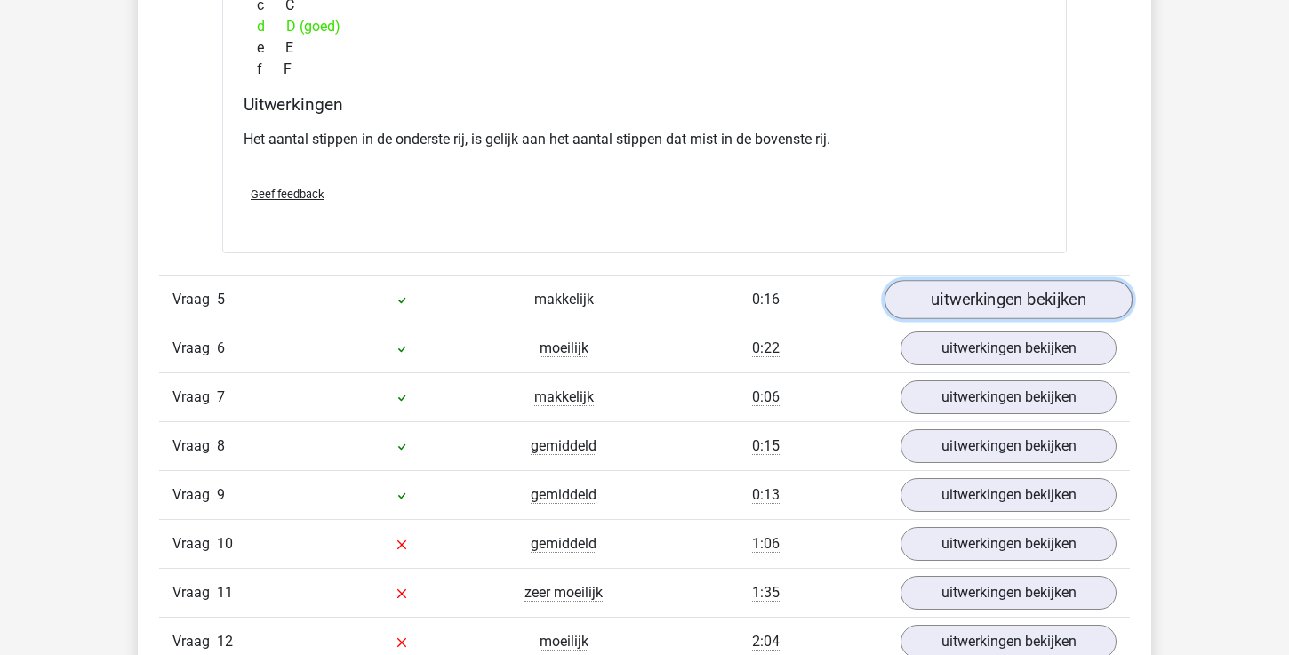
click at [988, 290] on link "uitwerkingen bekijken" at bounding box center [1009, 299] width 248 height 39
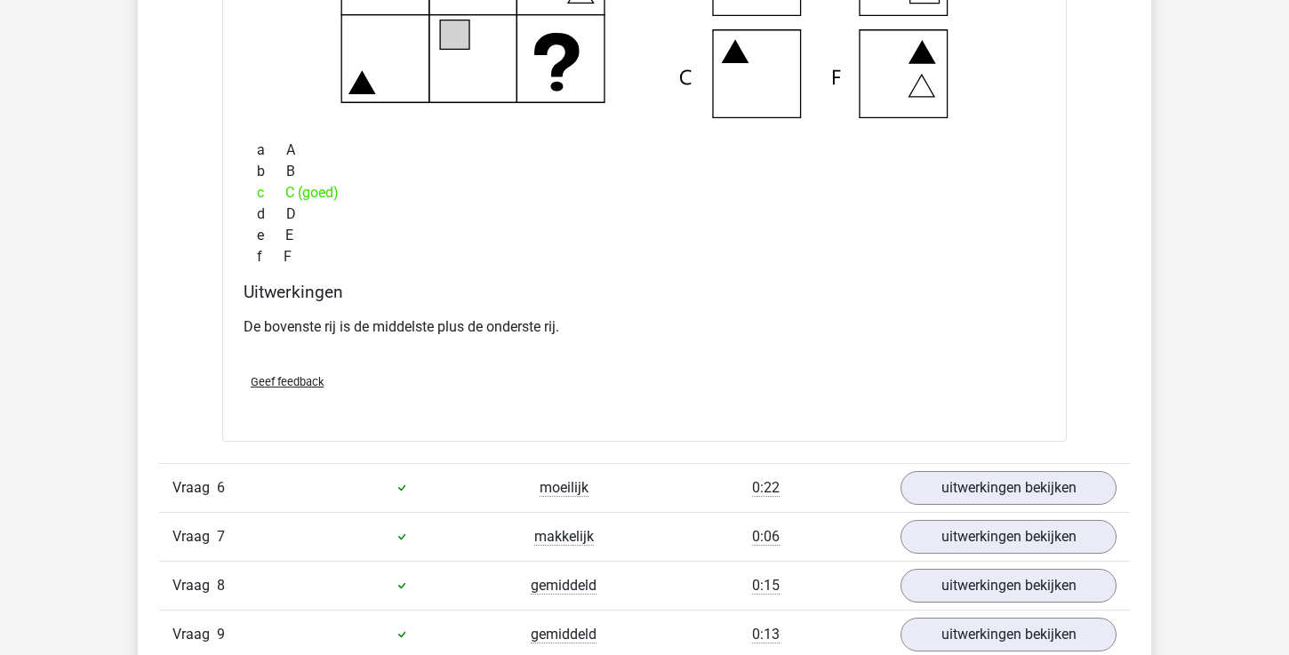
scroll to position [5379, 0]
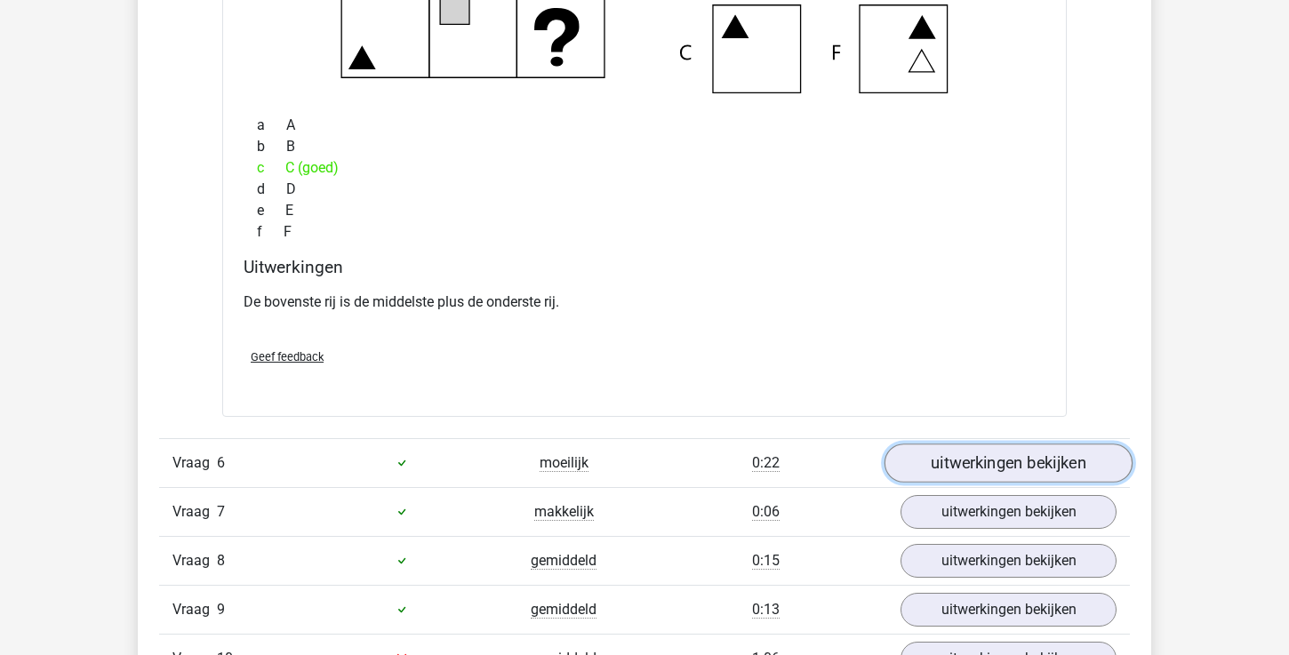
click at [982, 464] on link "uitwerkingen bekijken" at bounding box center [1009, 463] width 248 height 39
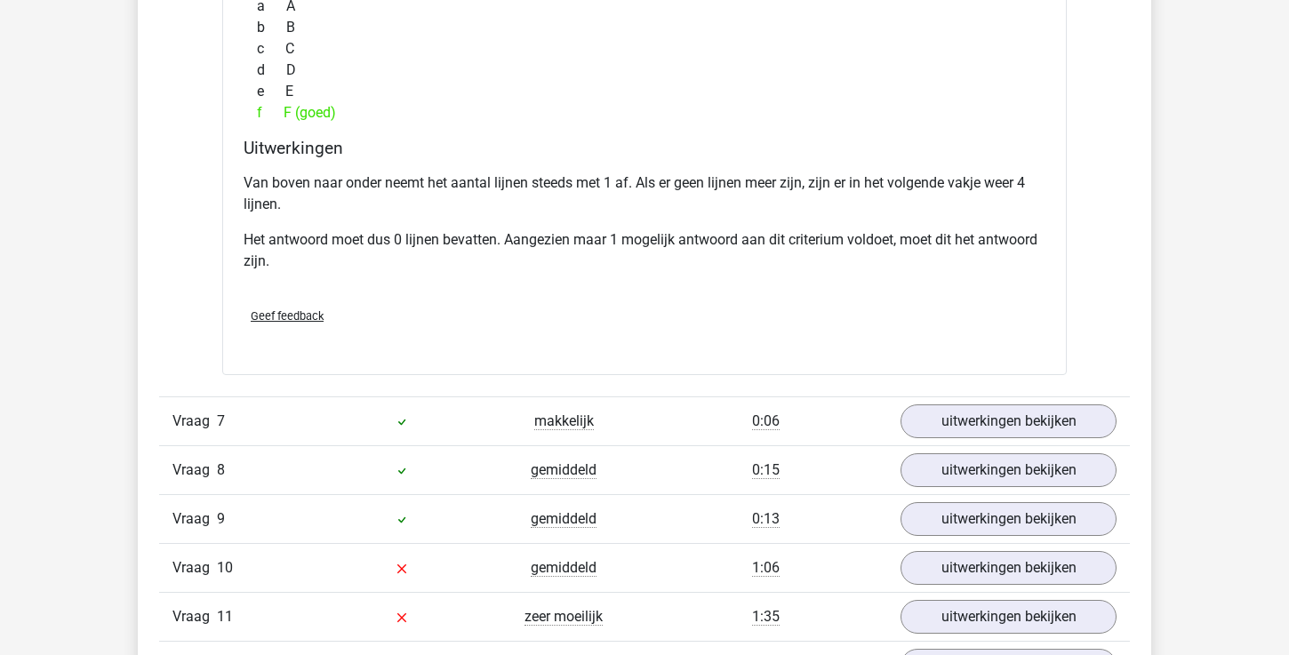
scroll to position [6304, 0]
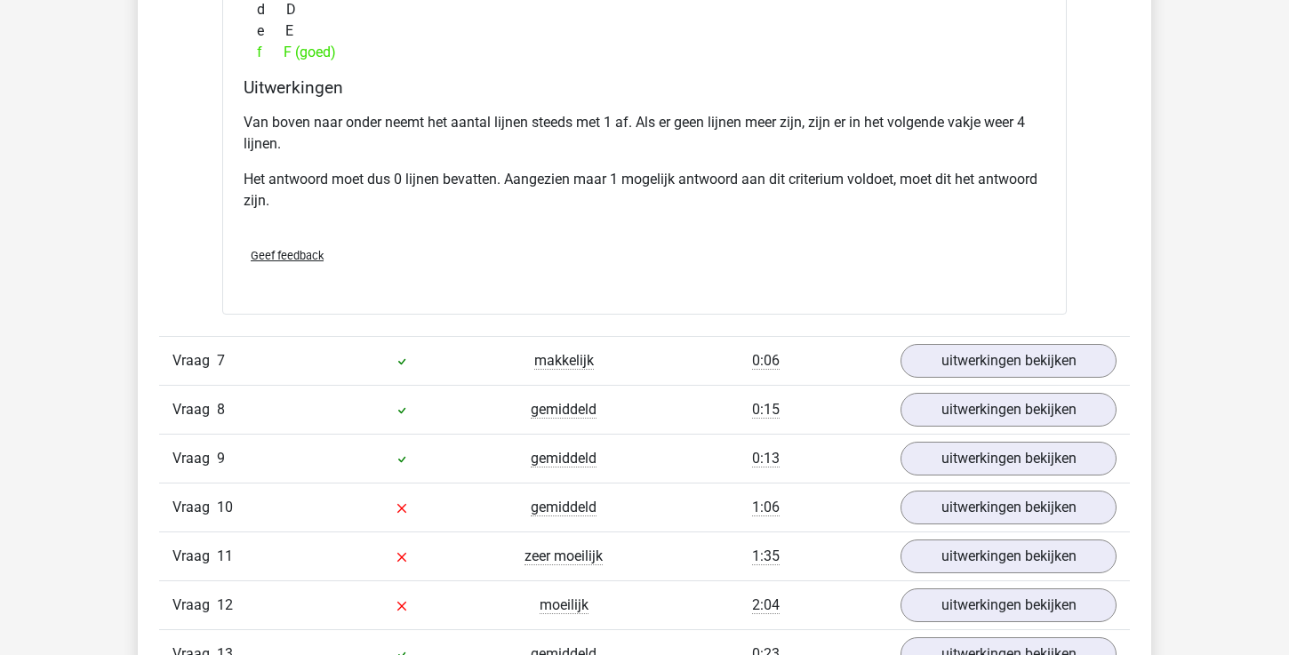
click at [959, 381] on div "Vraag 7 makkelijk 0:06 uitwerkingen bekijken" at bounding box center [644, 360] width 971 height 49
click at [966, 365] on link "uitwerkingen bekijken" at bounding box center [1009, 360] width 248 height 39
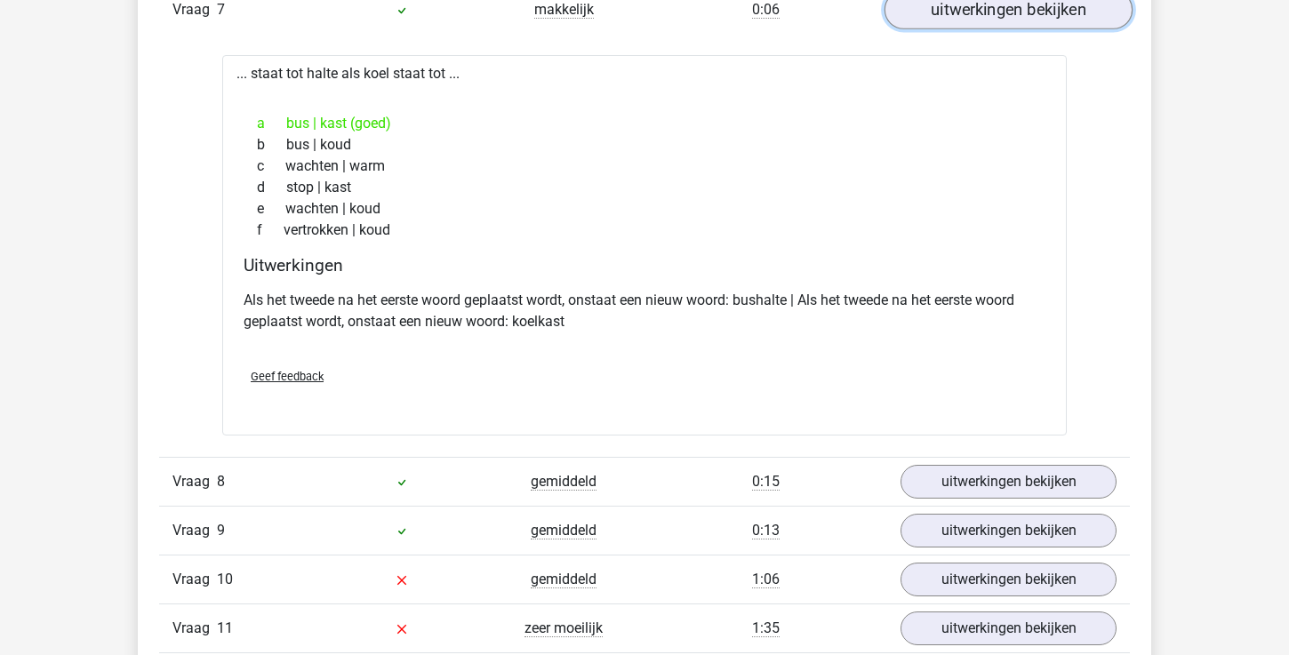
scroll to position [6753, 0]
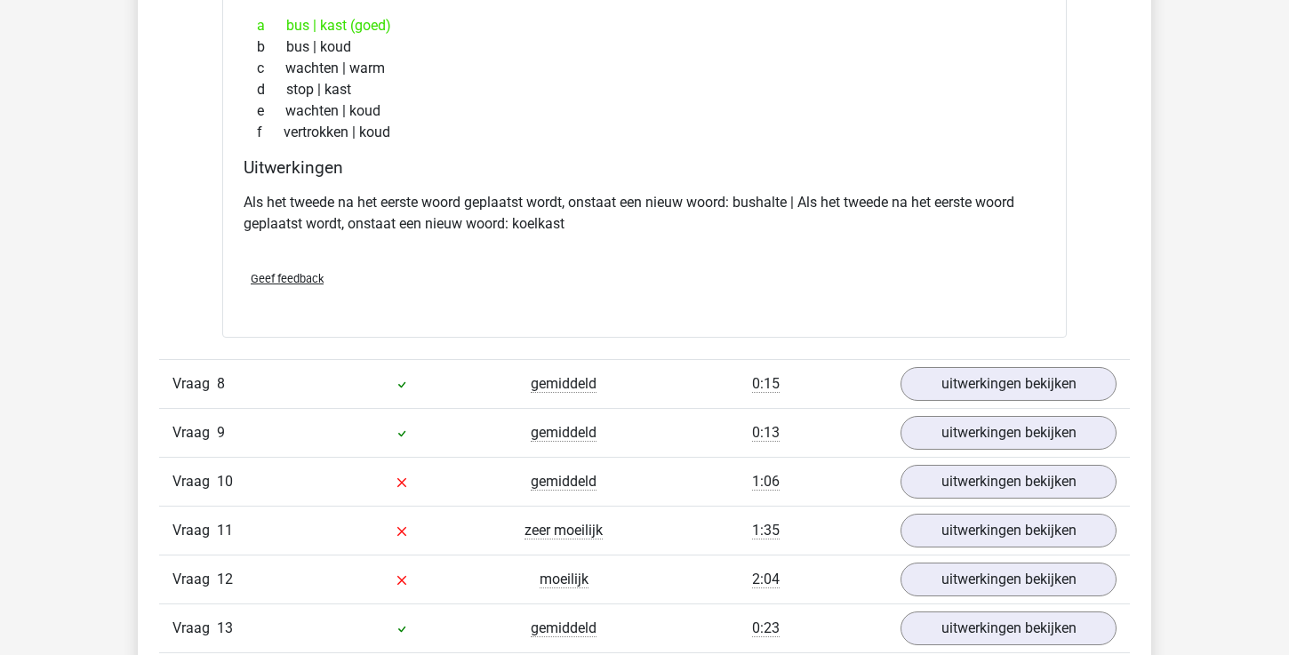
click at [962, 407] on div "Vraag 8 gemiddeld 0:15 uitwerkingen bekijken" at bounding box center [644, 383] width 971 height 49
click at [964, 391] on link "uitwerkingen bekijken" at bounding box center [1009, 384] width 248 height 39
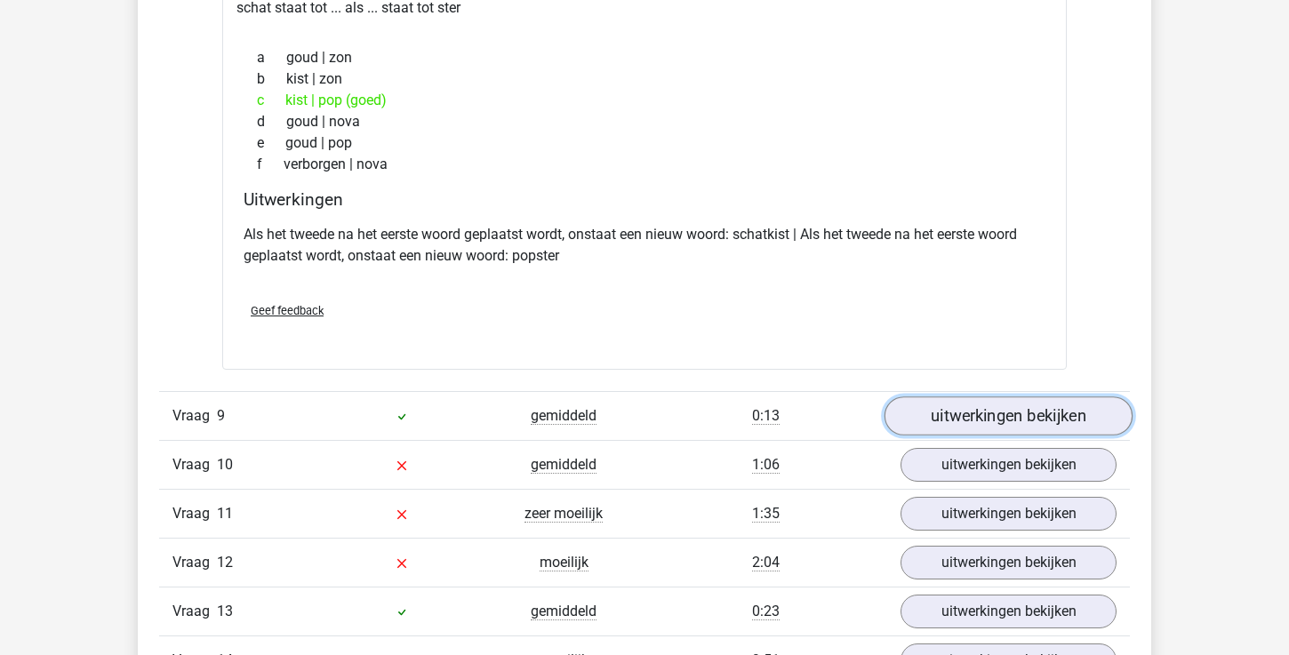
click at [965, 411] on link "uitwerkingen bekijken" at bounding box center [1009, 416] width 248 height 39
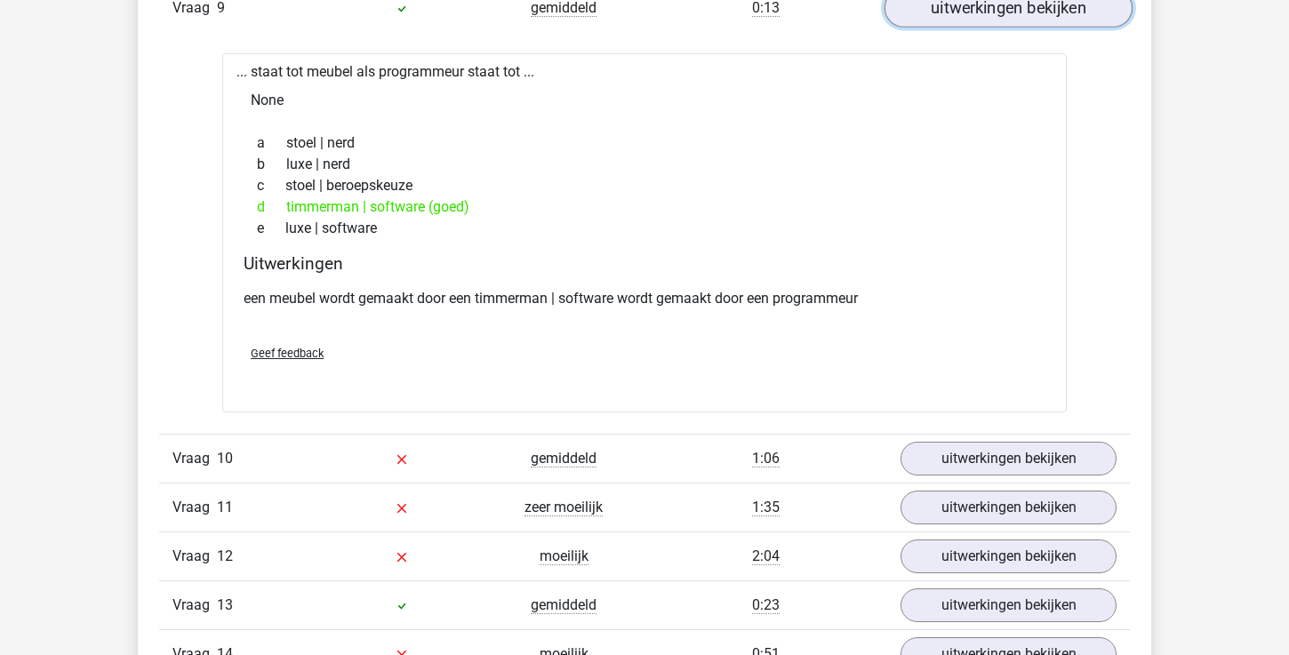
scroll to position [7633, 0]
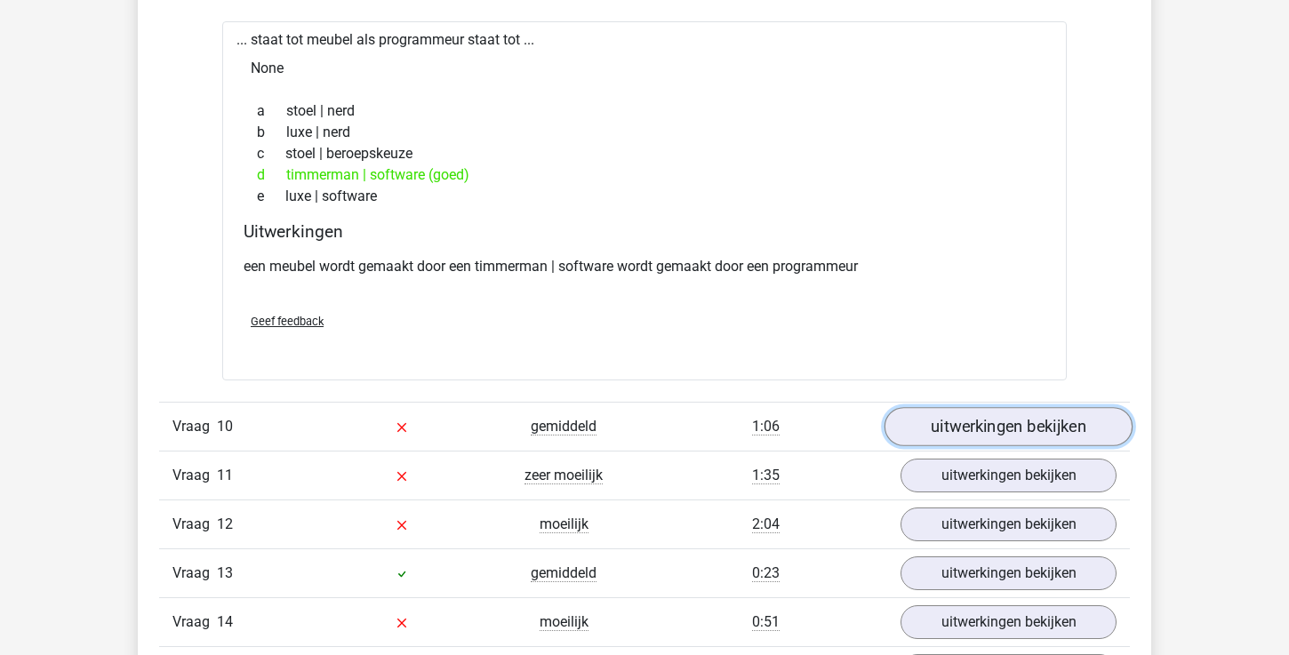
click at [966, 421] on link "uitwerkingen bekijken" at bounding box center [1009, 427] width 248 height 39
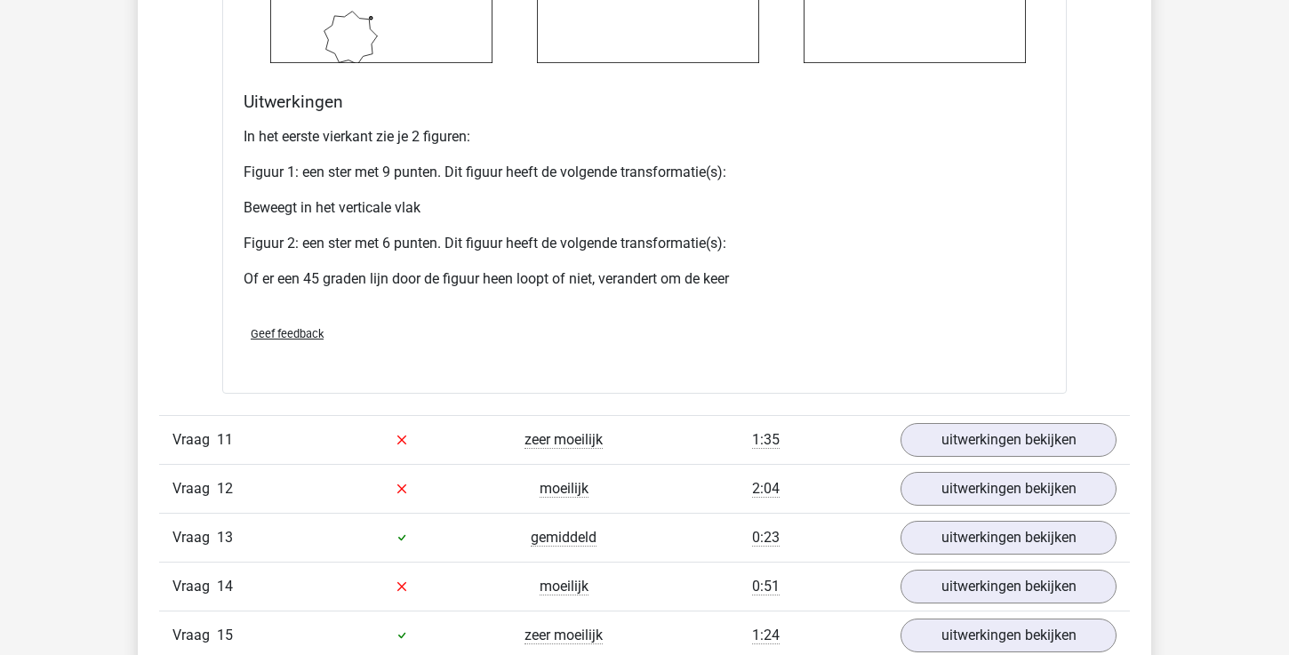
scroll to position [9026, 0]
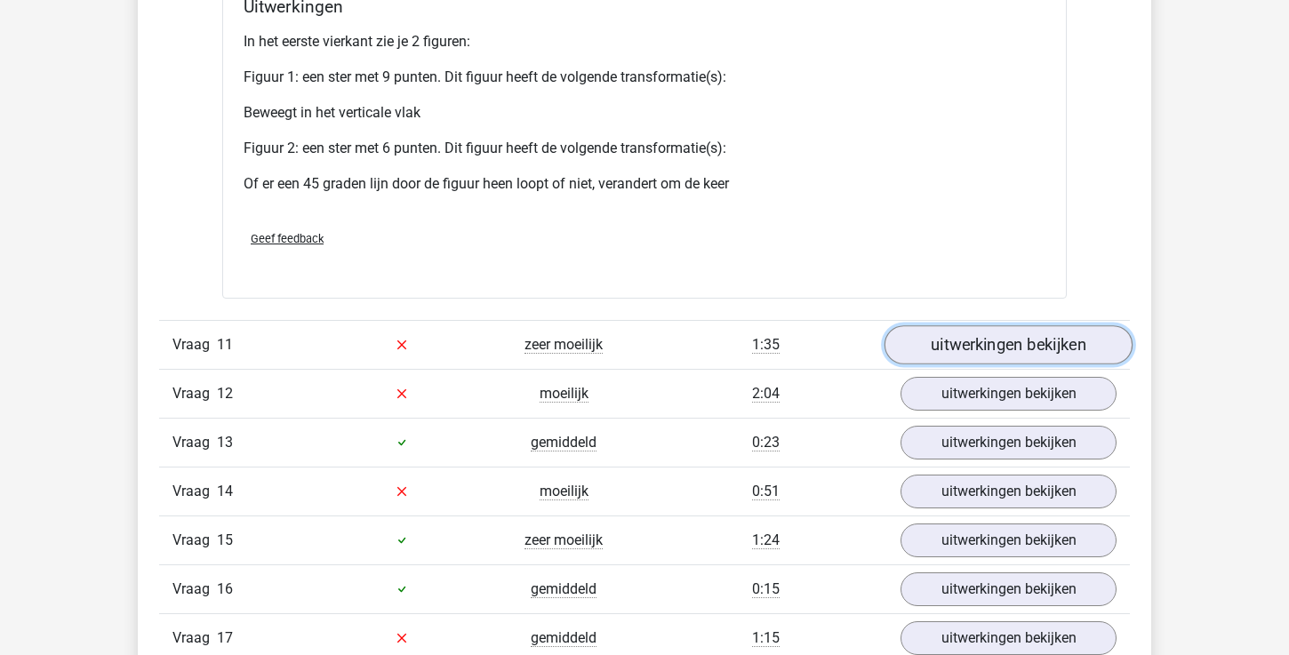
click at [994, 341] on link "uitwerkingen bekijken" at bounding box center [1009, 344] width 248 height 39
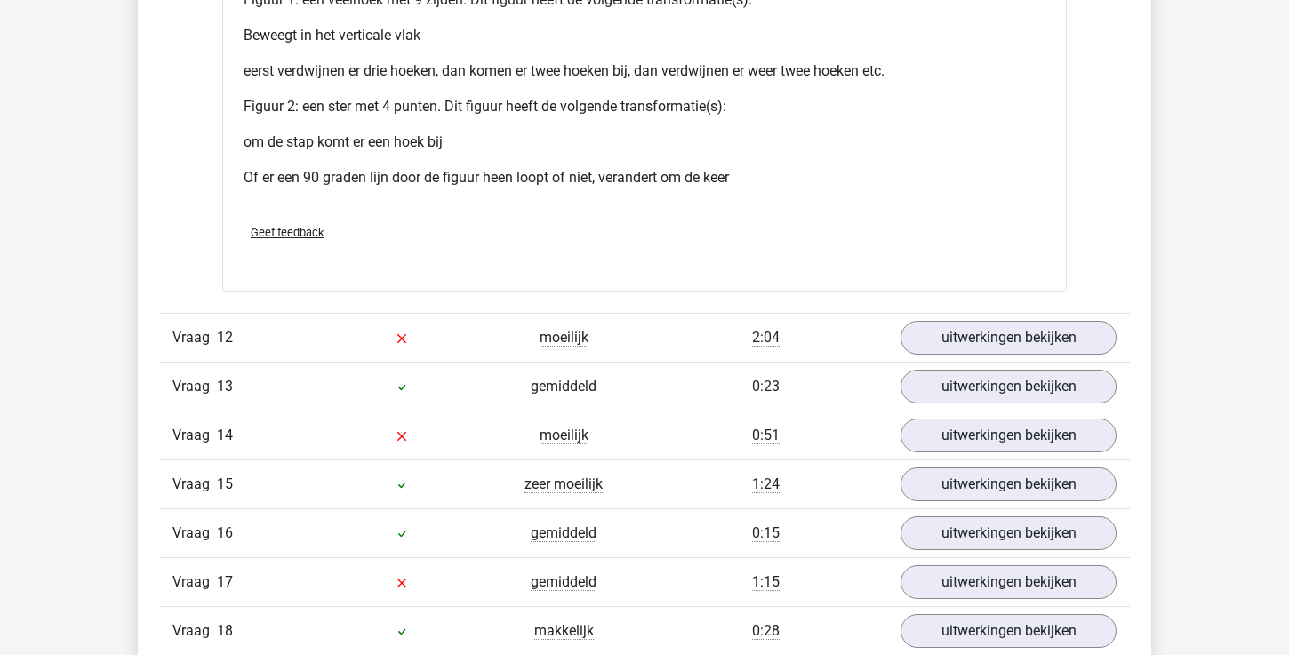
scroll to position [10440, 0]
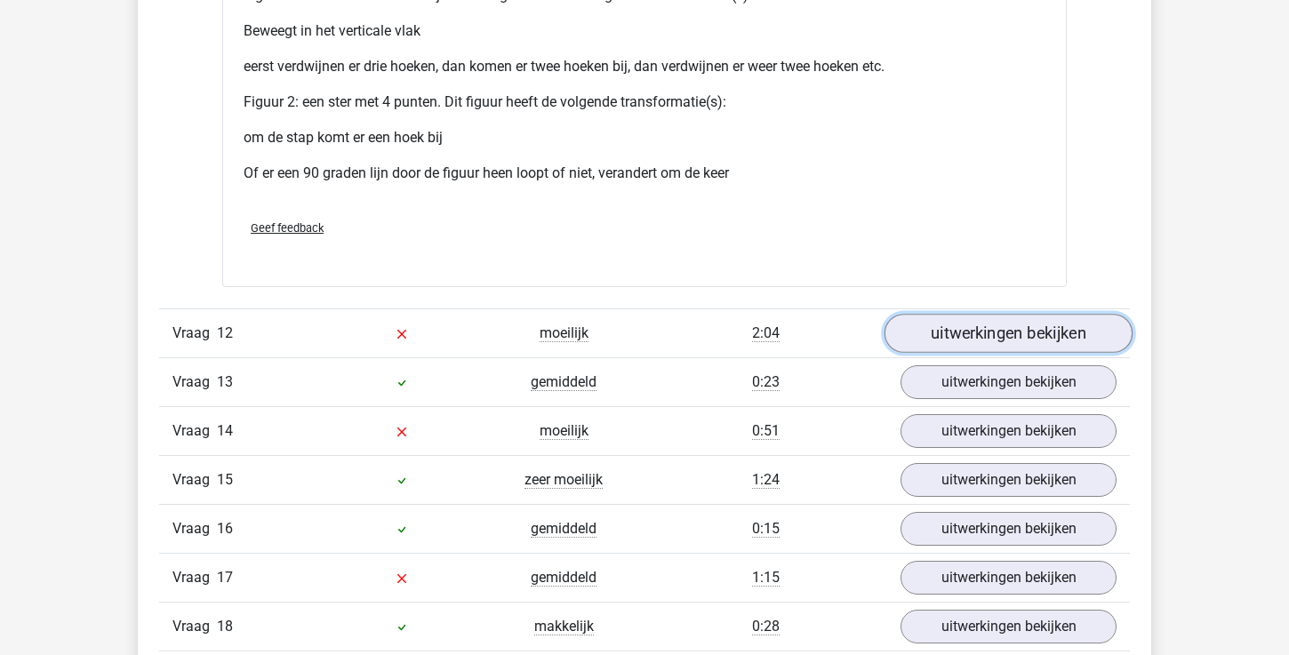
click at [952, 340] on link "uitwerkingen bekijken" at bounding box center [1009, 333] width 248 height 39
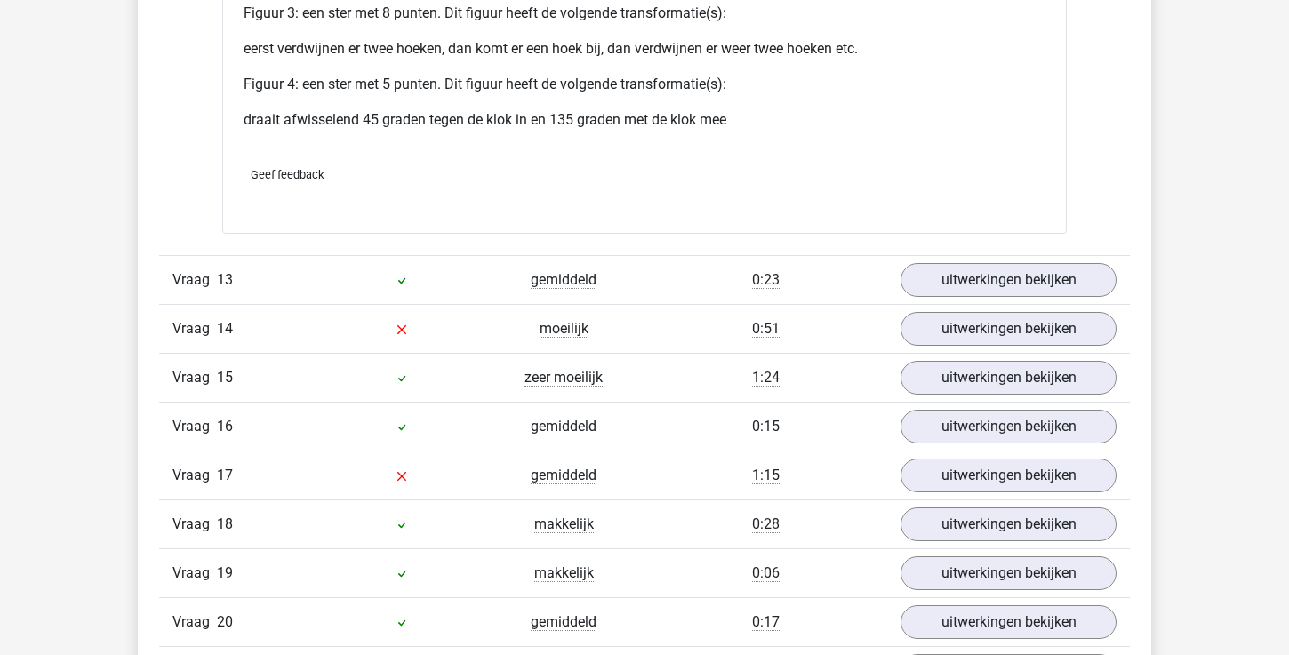
scroll to position [12044, 0]
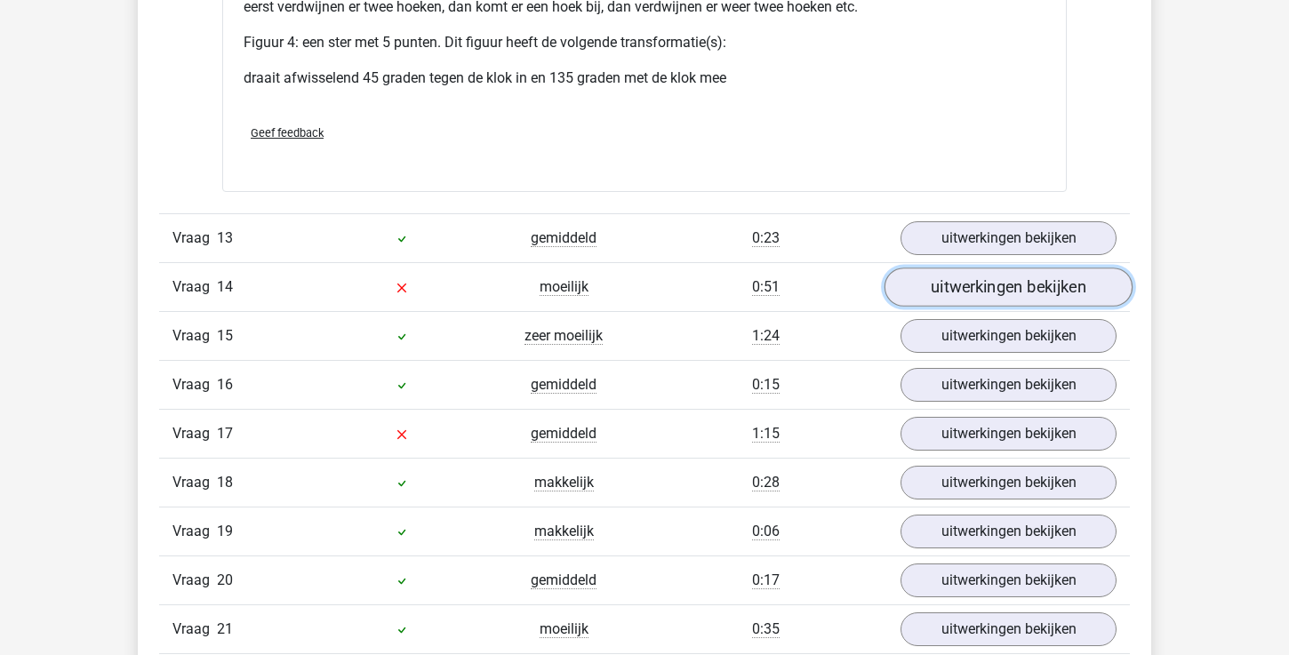
click at [962, 296] on link "uitwerkingen bekijken" at bounding box center [1009, 287] width 248 height 39
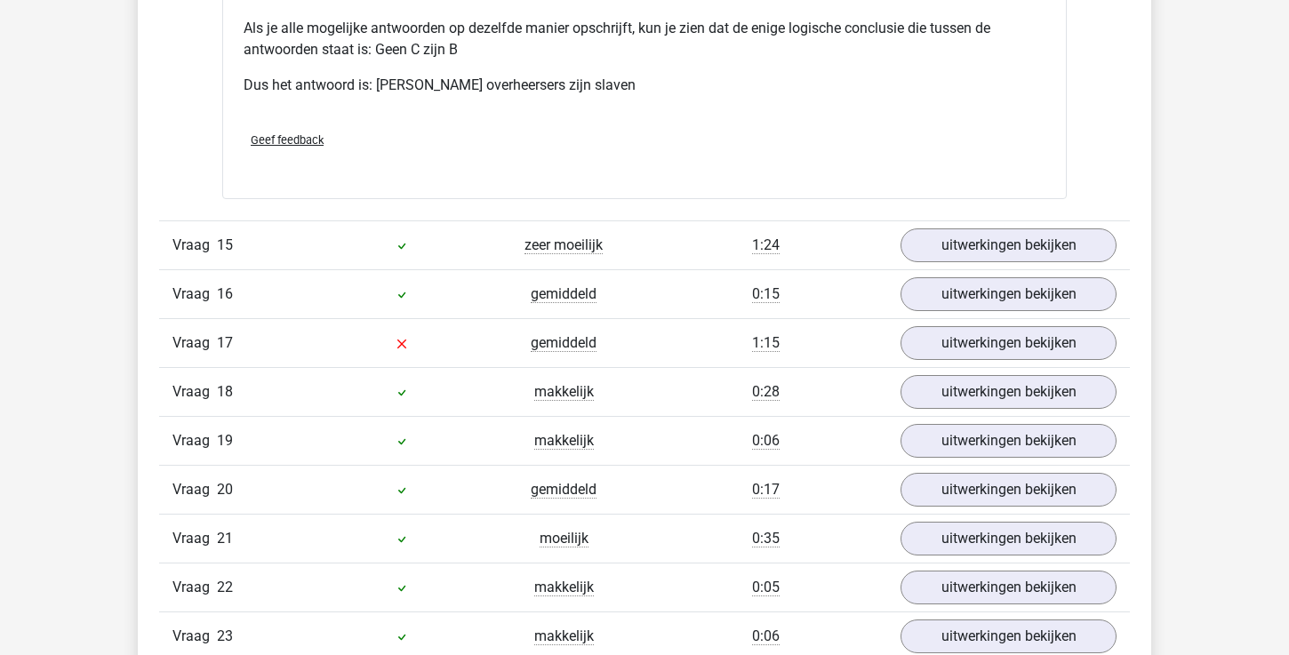
scroll to position [12874, 0]
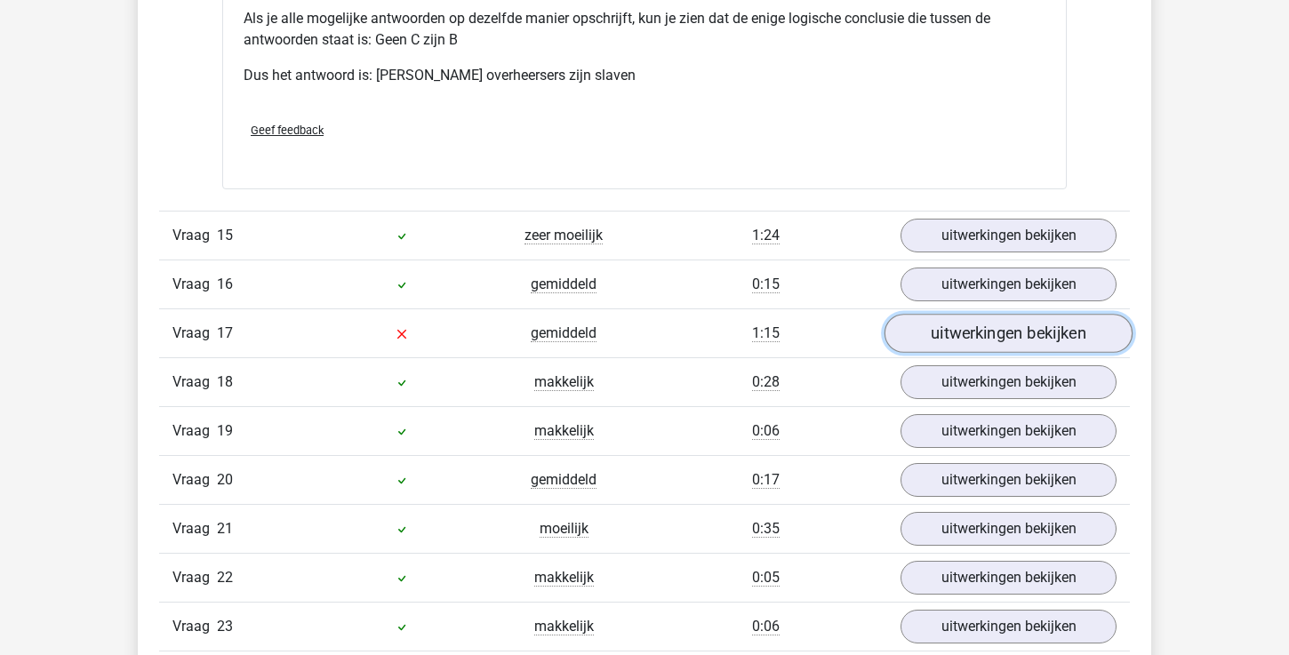
click at [981, 327] on link "uitwerkingen bekijken" at bounding box center [1009, 333] width 248 height 39
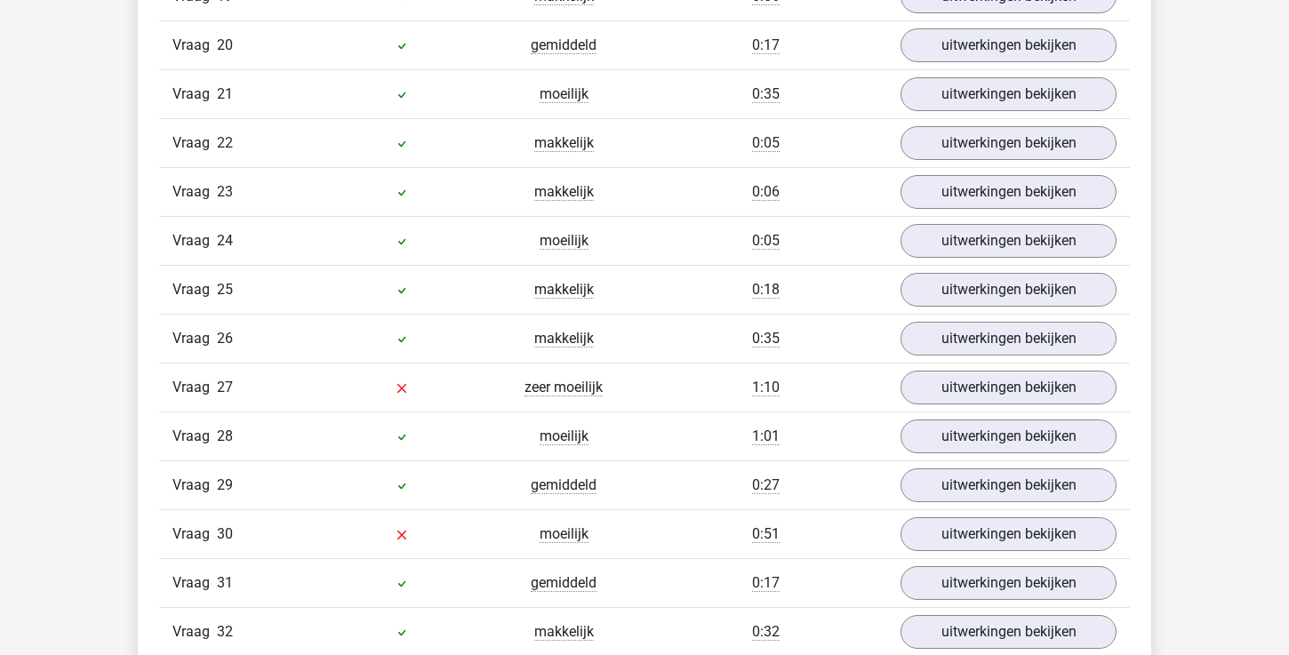
scroll to position [14129, 0]
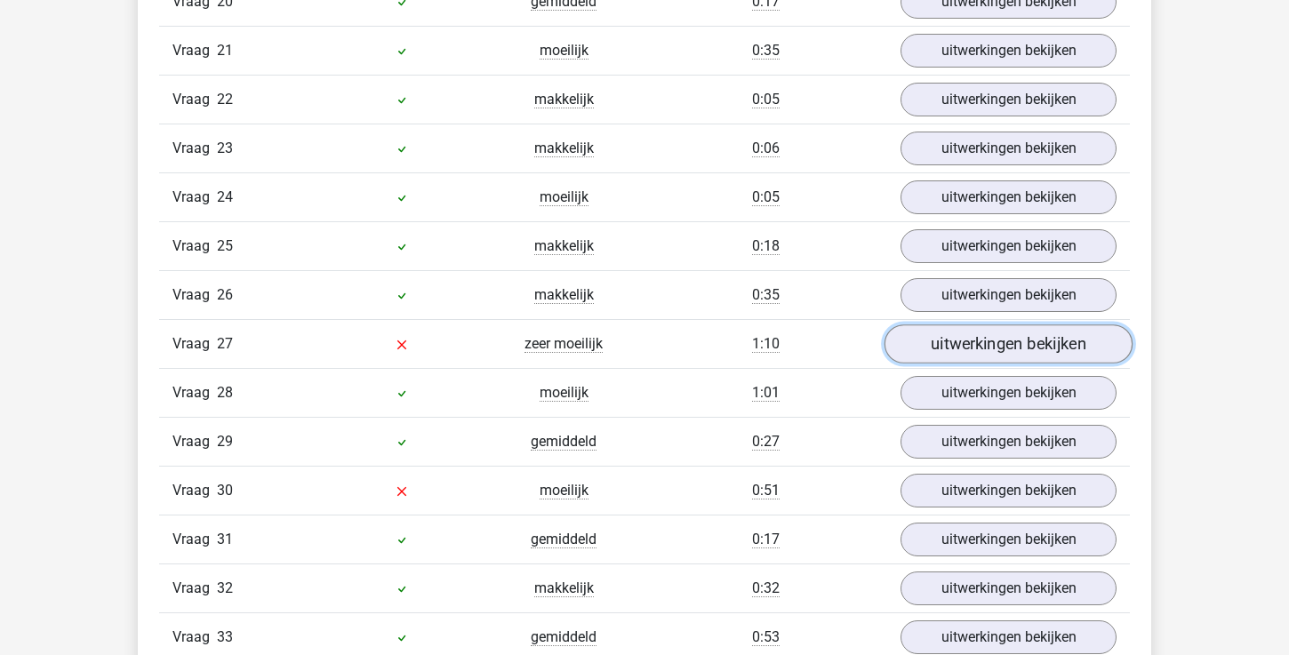
click at [981, 340] on link "uitwerkingen bekijken" at bounding box center [1009, 344] width 248 height 39
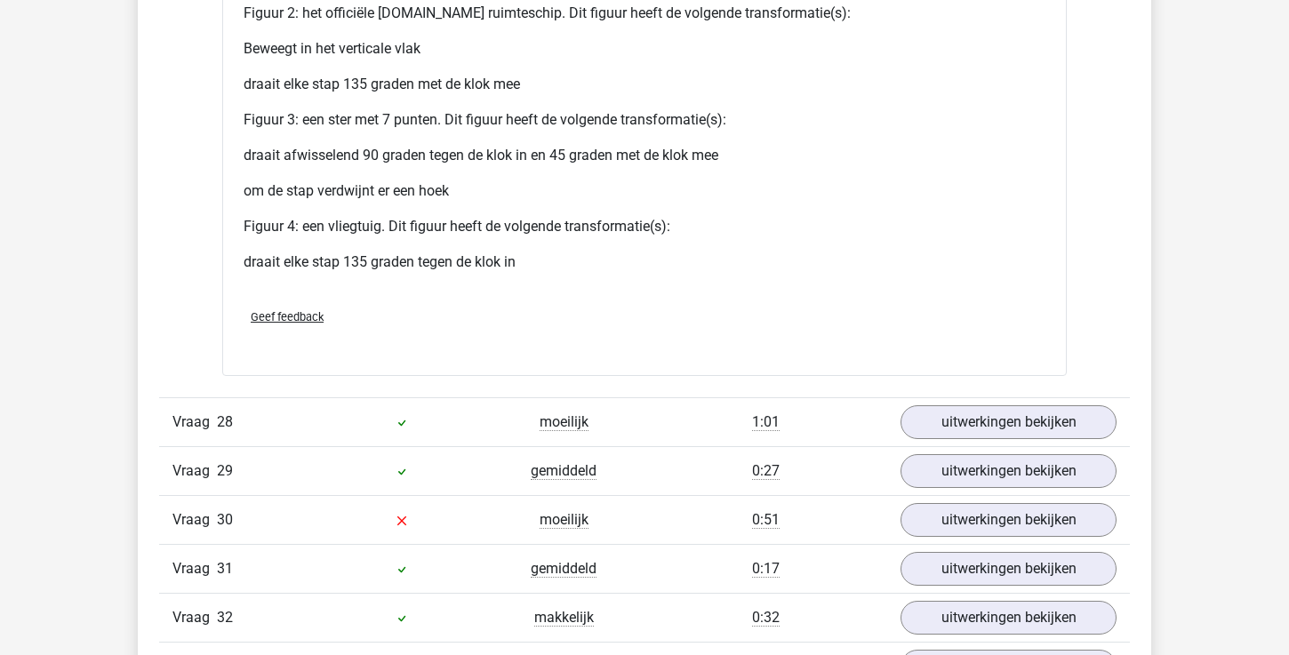
scroll to position [15582, 0]
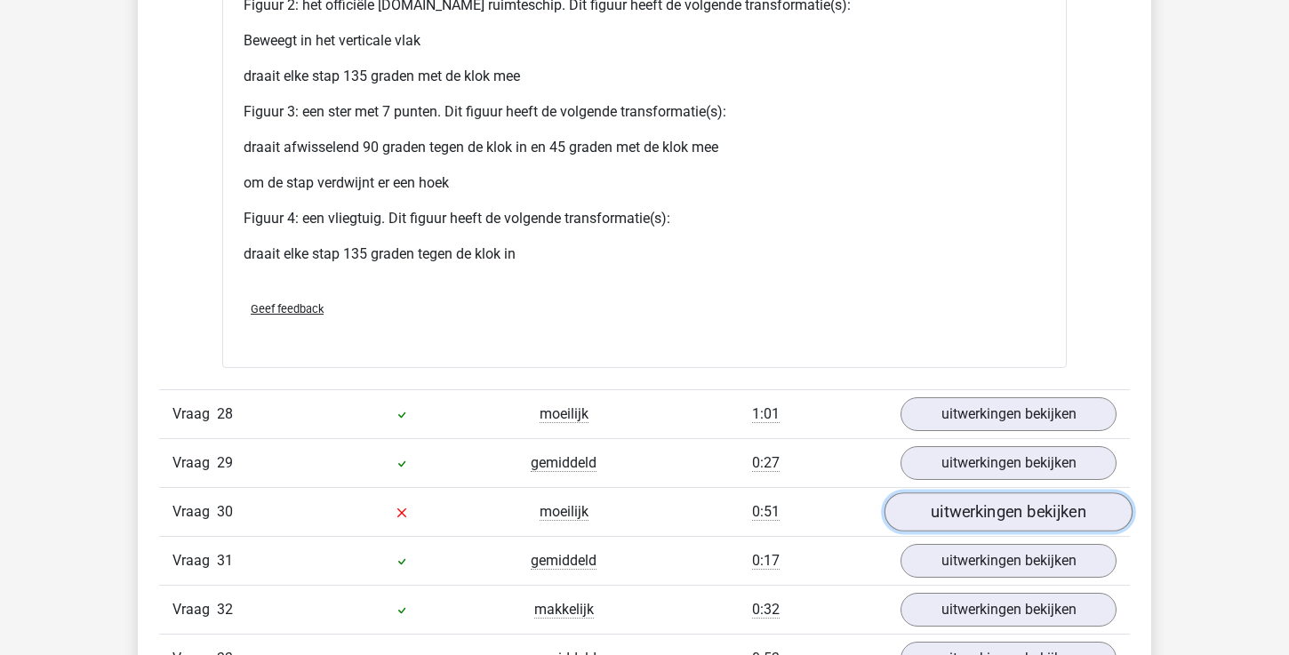
click at [951, 523] on link "uitwerkingen bekijken" at bounding box center [1009, 512] width 248 height 39
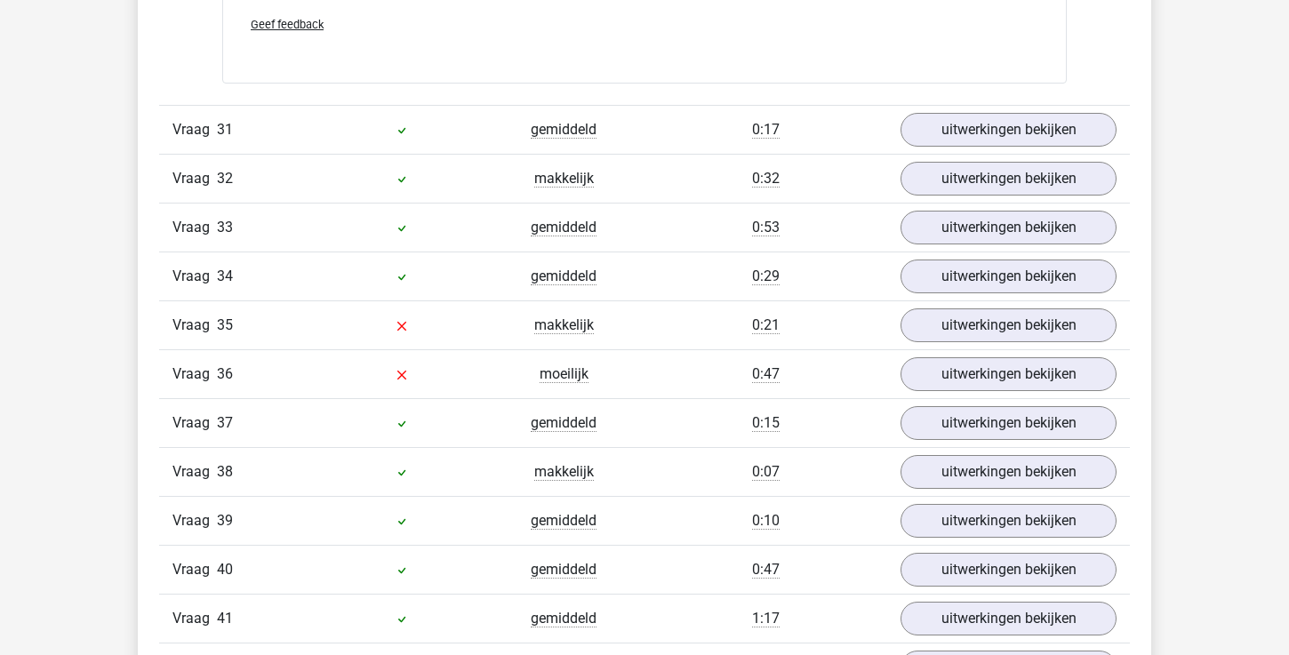
scroll to position [16774, 0]
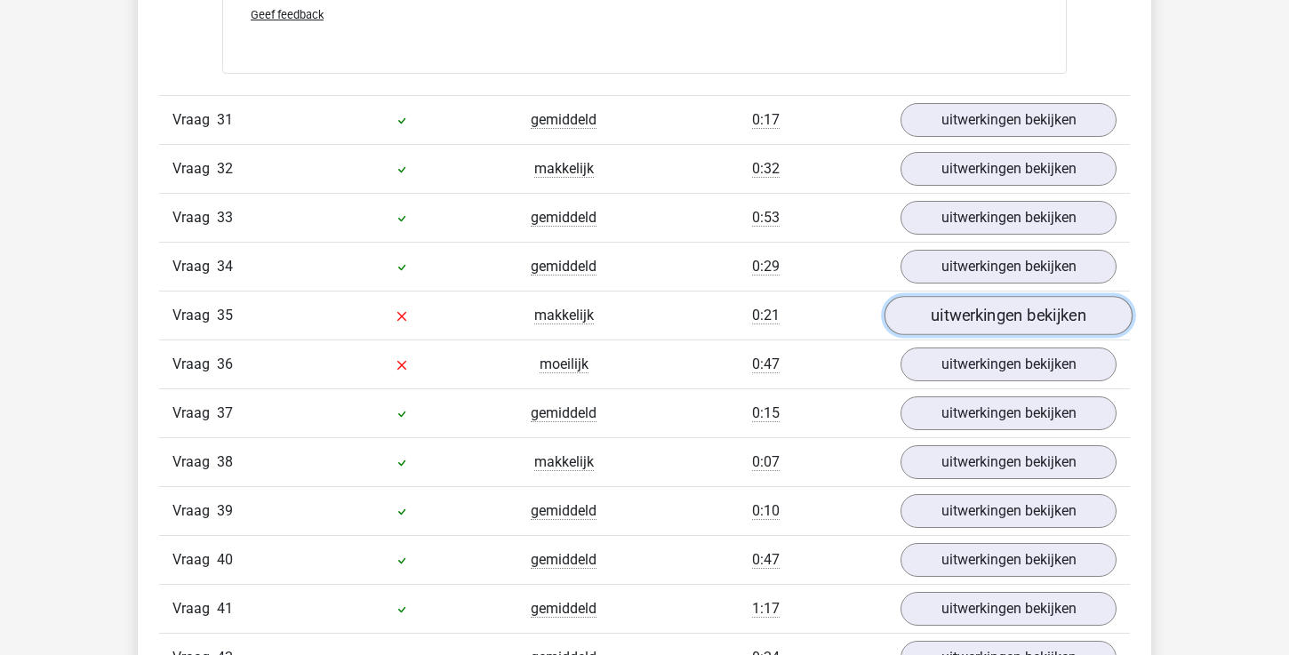
click at [949, 317] on link "uitwerkingen bekijken" at bounding box center [1009, 316] width 248 height 39
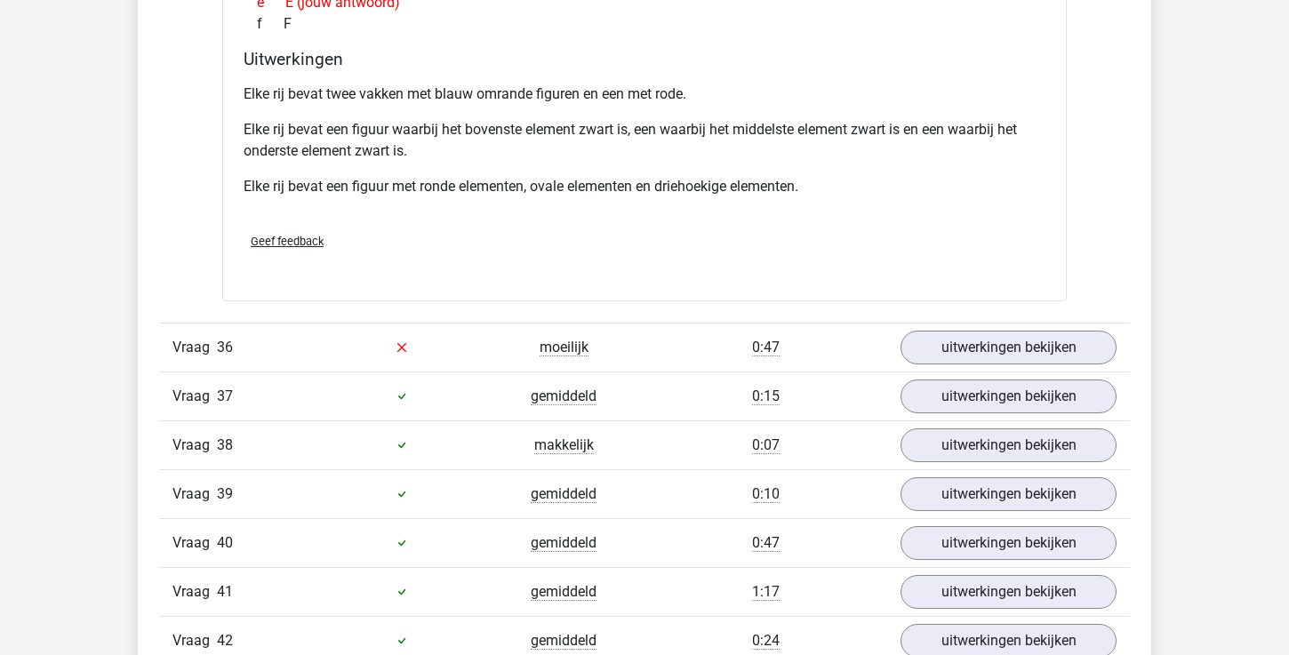
scroll to position [17589, 0]
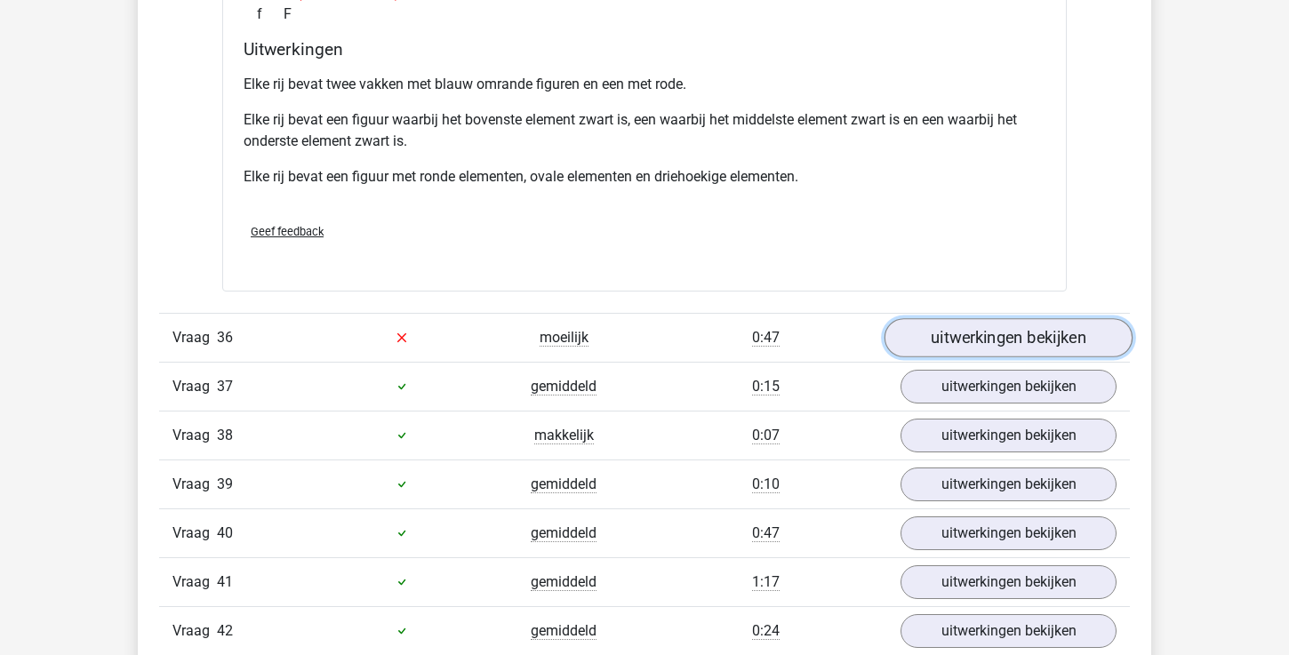
click at [943, 346] on link "uitwerkingen bekijken" at bounding box center [1009, 337] width 248 height 39
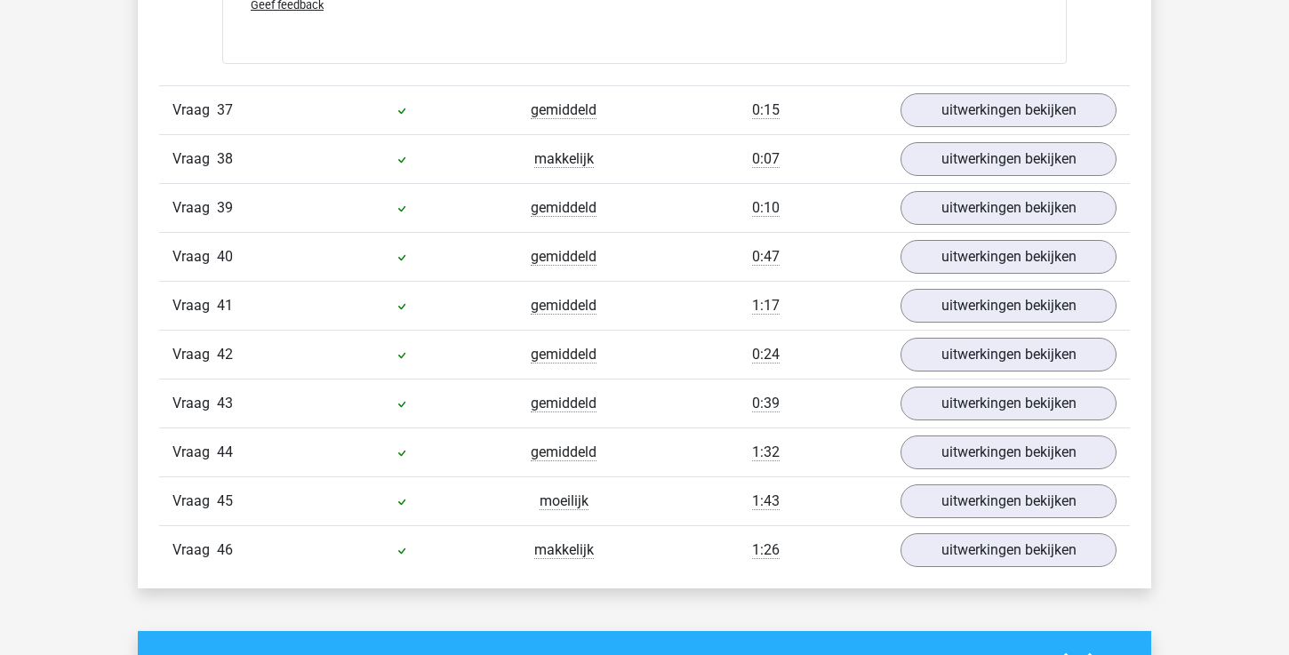
scroll to position [18566, 0]
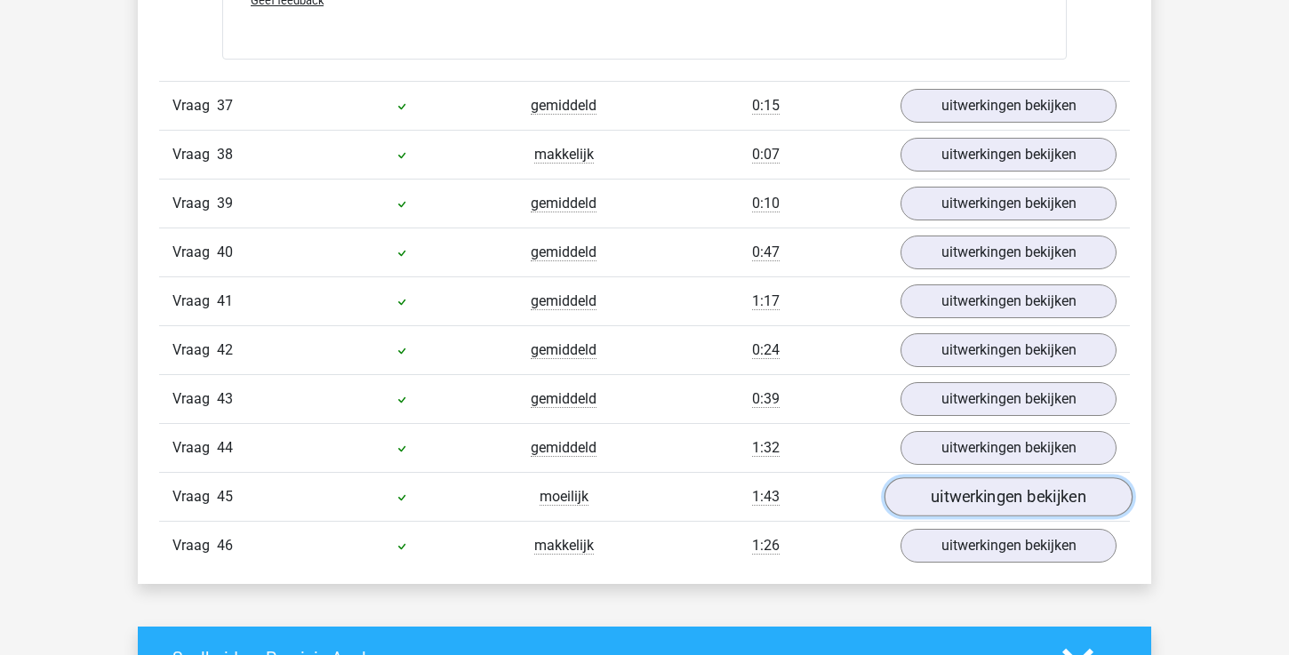
click at [963, 497] on link "uitwerkingen bekijken" at bounding box center [1009, 497] width 248 height 39
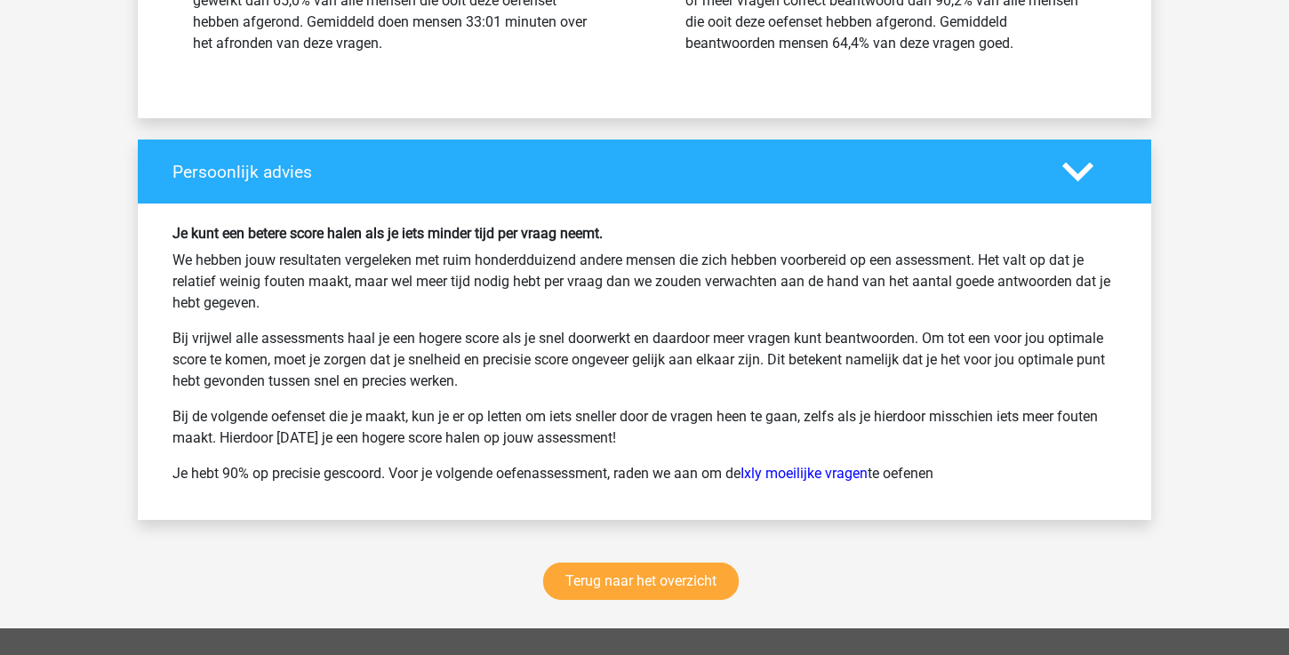
scroll to position [20386, 0]
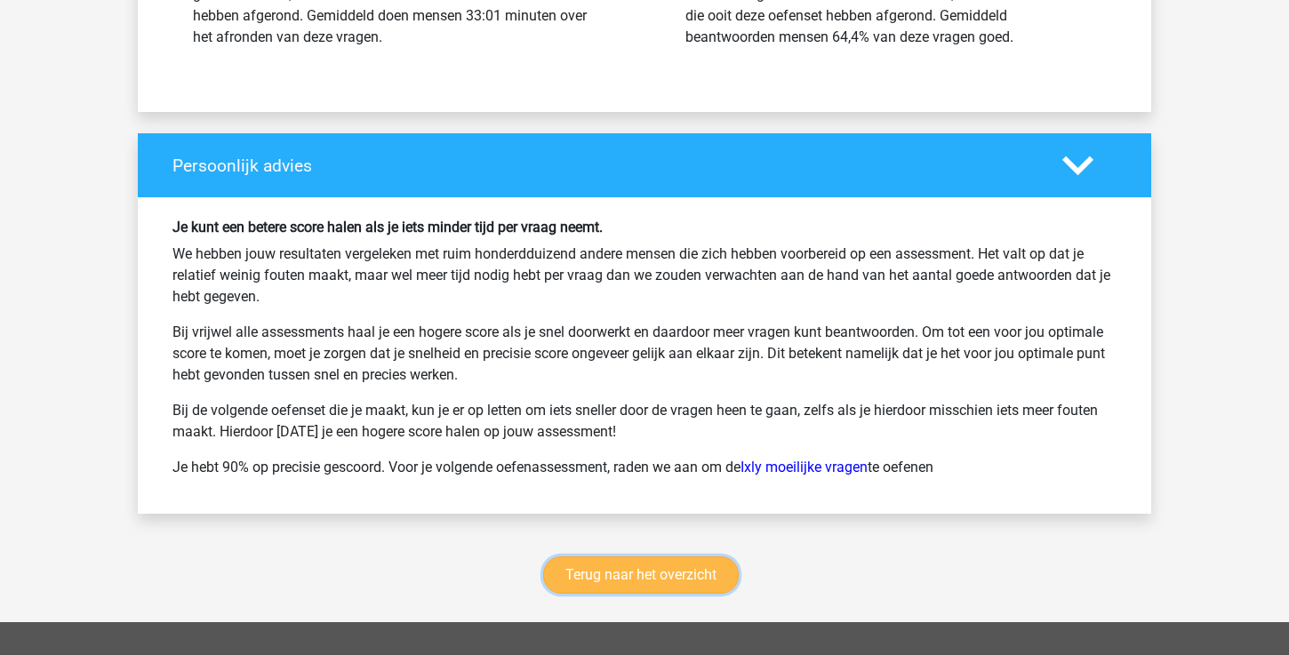
click at [697, 571] on link "Terug naar het overzicht" at bounding box center [641, 575] width 196 height 37
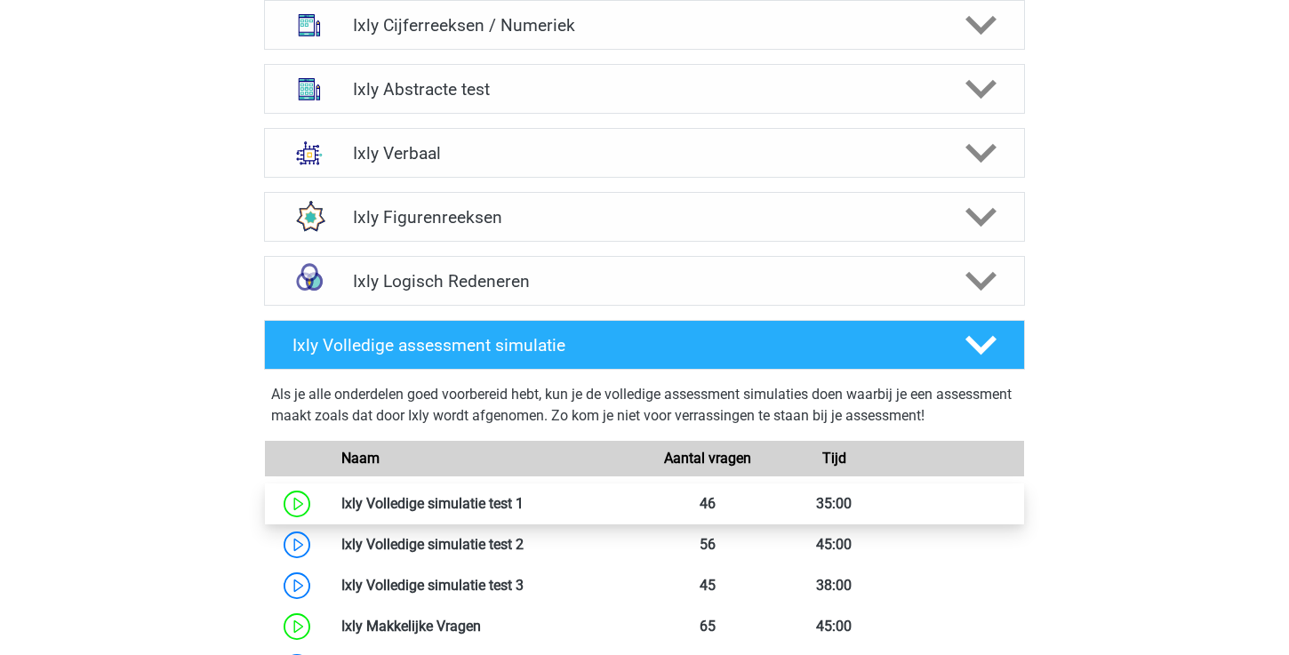
scroll to position [655, 0]
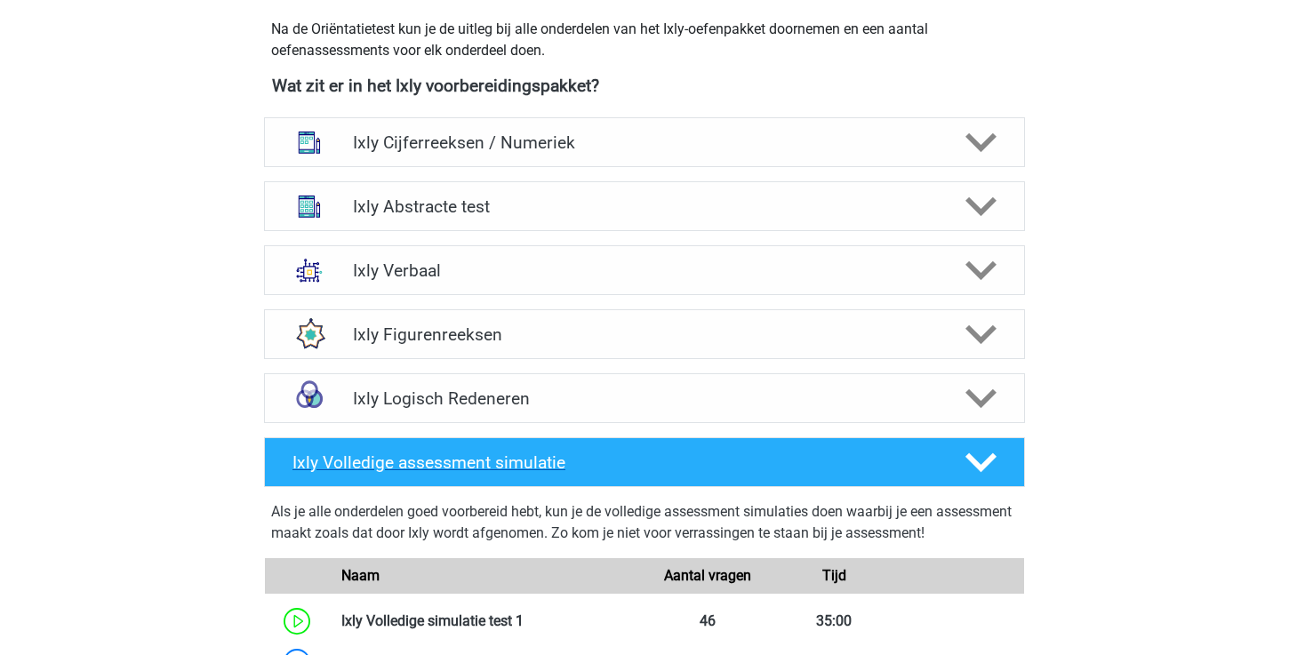
click at [998, 452] on div at bounding box center [980, 462] width 60 height 31
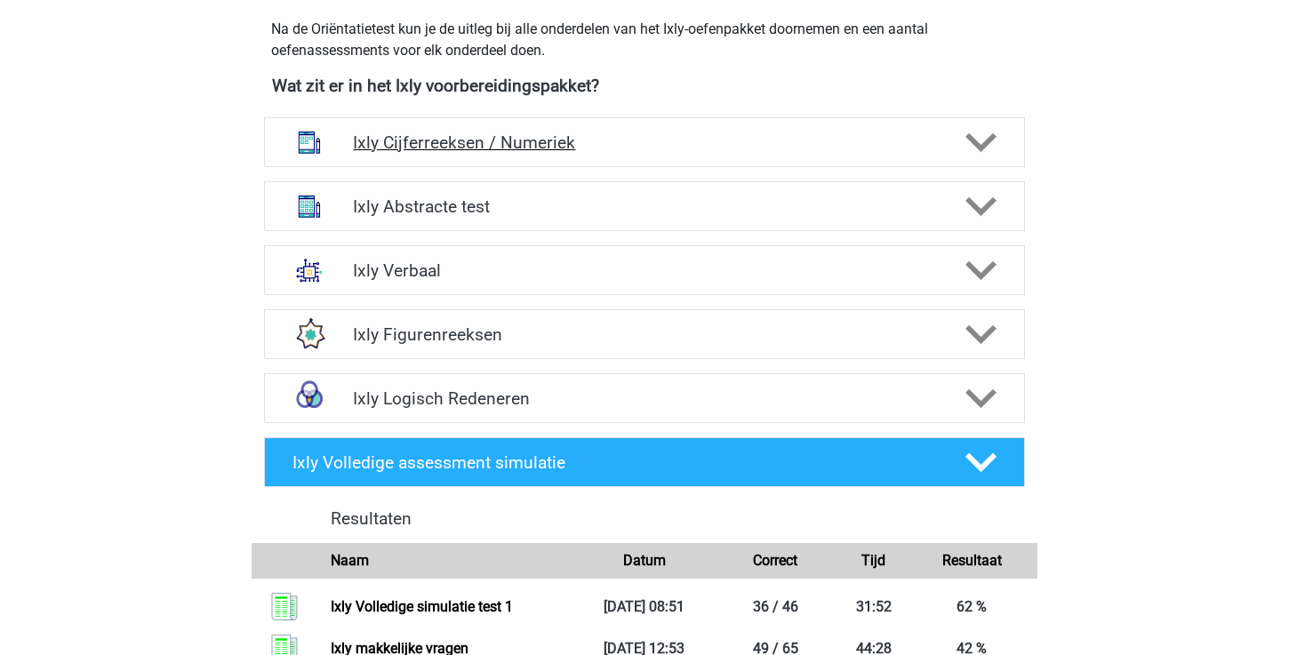
click at [1000, 153] on div at bounding box center [980, 142] width 60 height 31
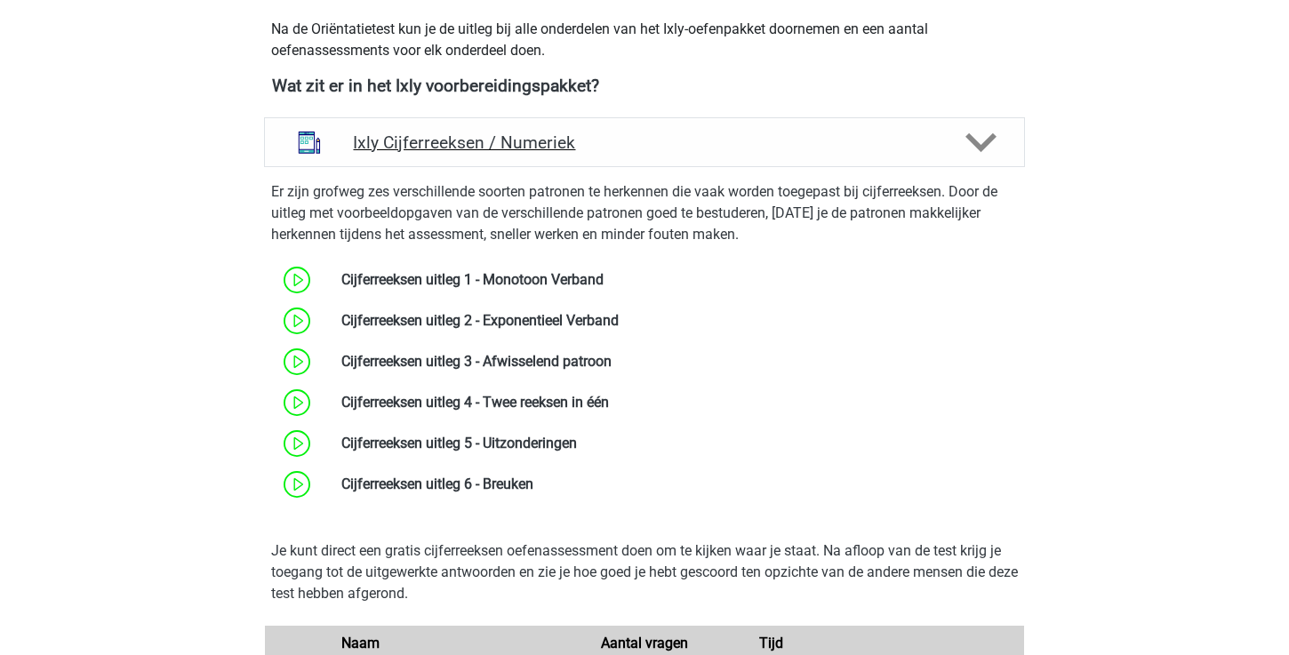
click at [1000, 153] on div at bounding box center [980, 142] width 60 height 31
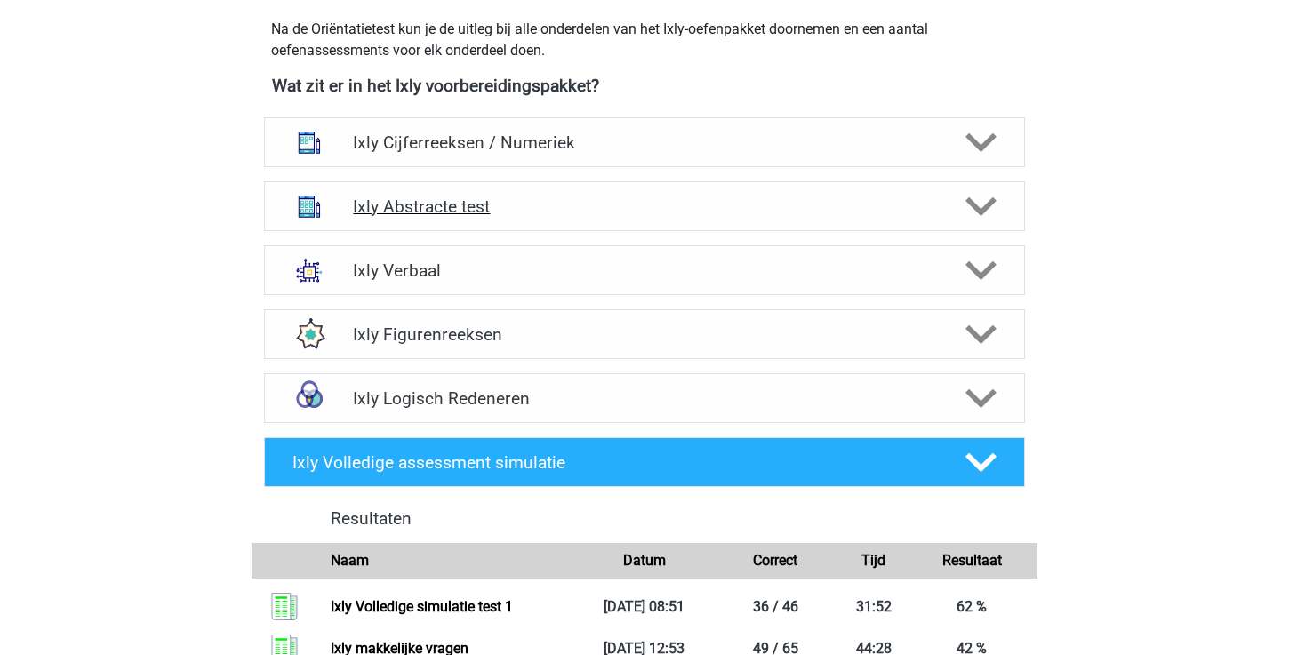
click at [984, 208] on polygon at bounding box center [981, 207] width 31 height 20
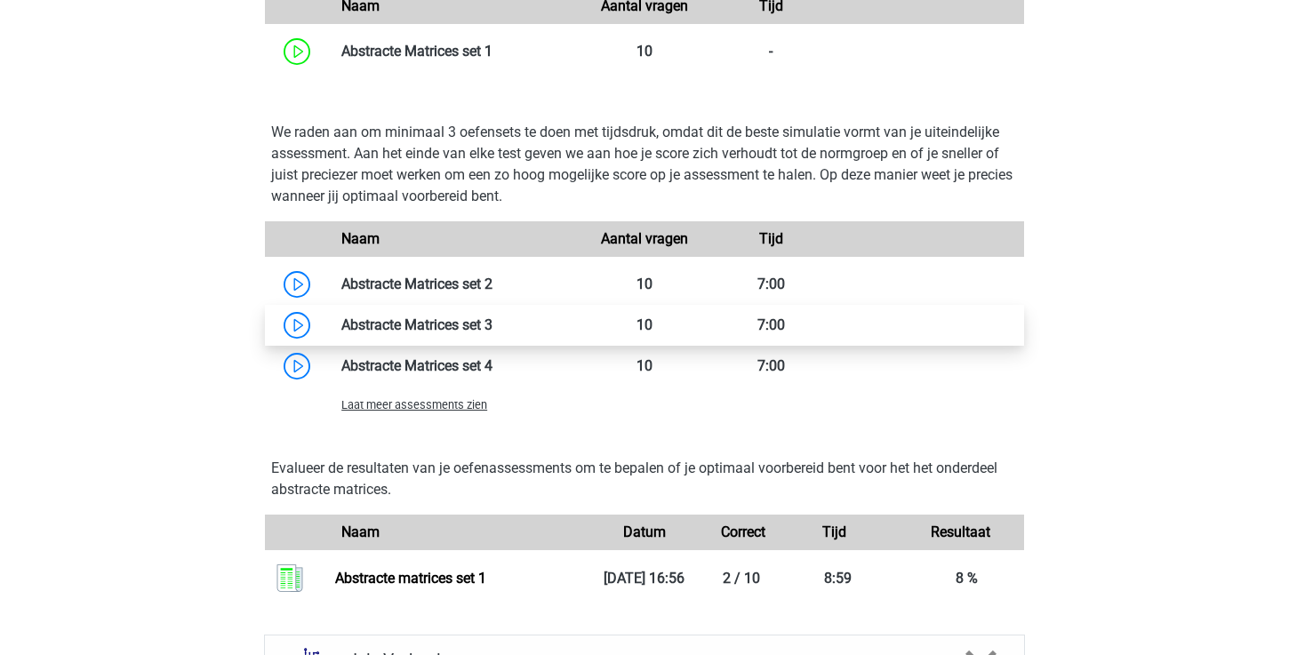
scroll to position [1297, 0]
click at [424, 406] on span "Laat meer assessments zien" at bounding box center [414, 403] width 146 height 13
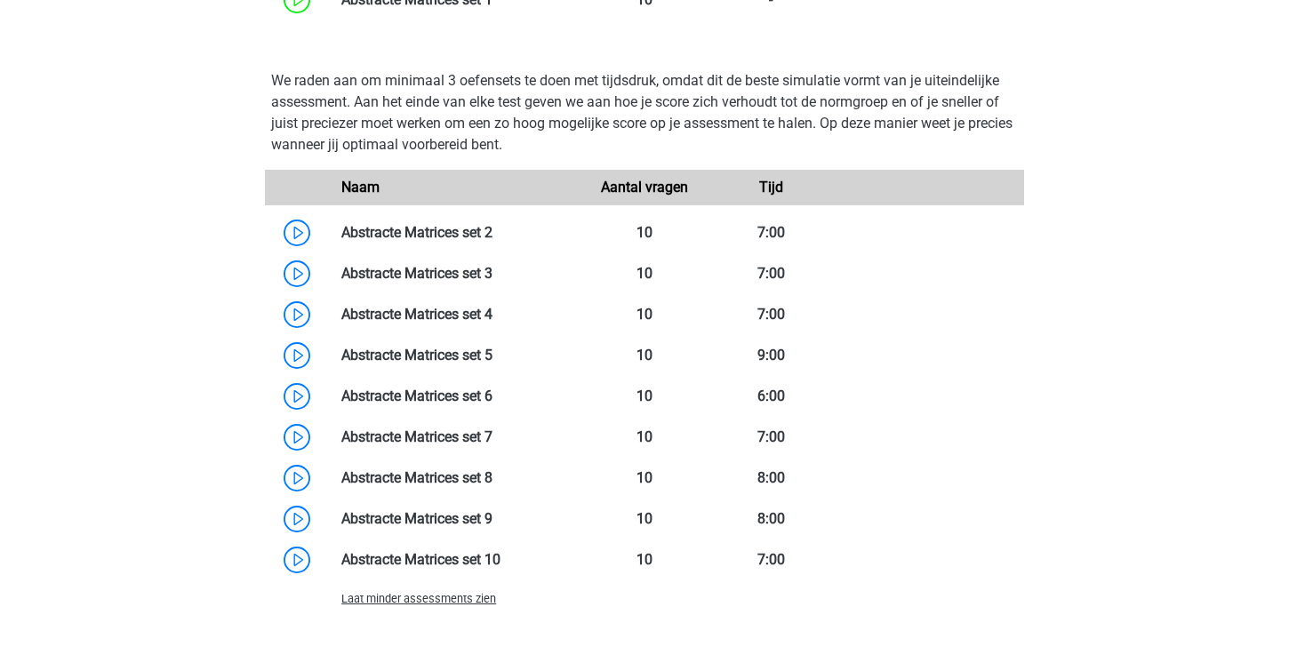
scroll to position [1353, 0]
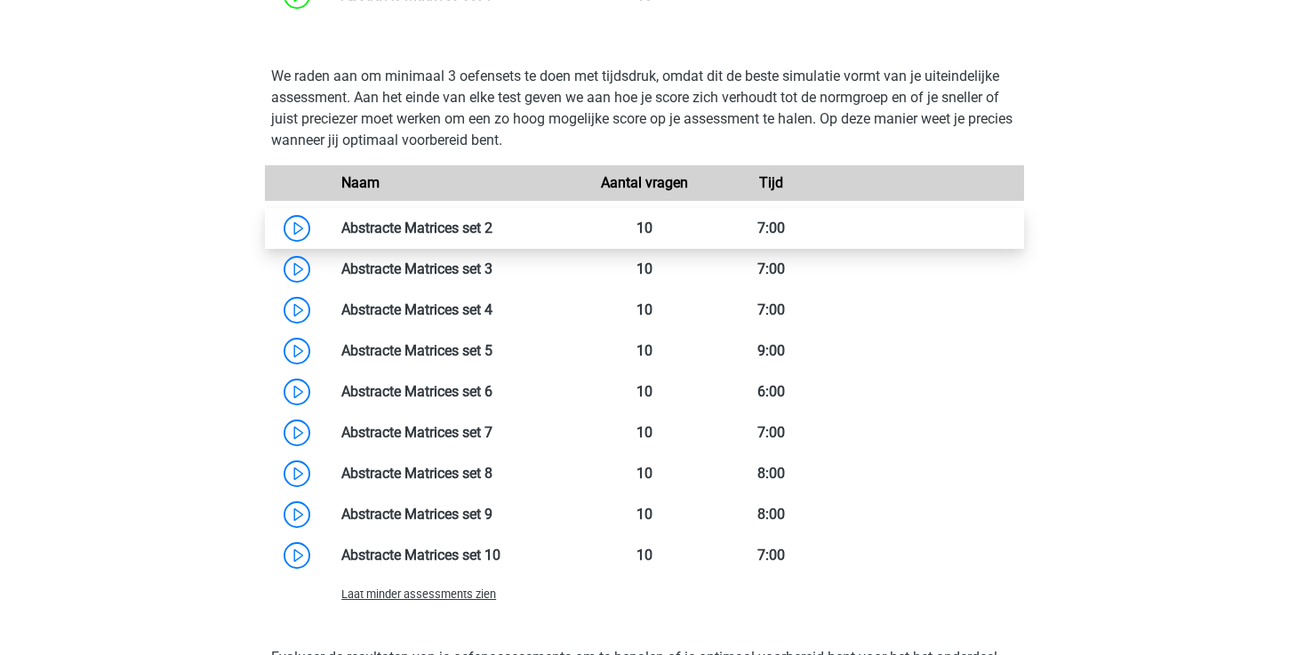
click at [493, 222] on link at bounding box center [493, 228] width 0 height 17
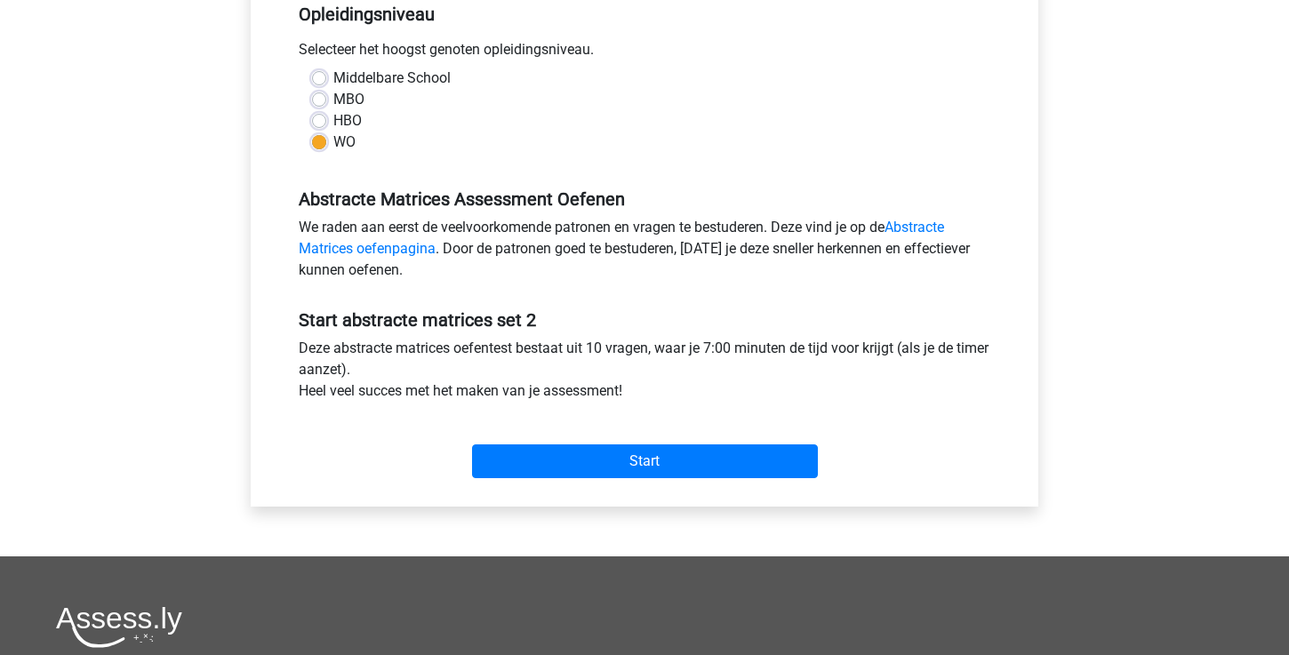
scroll to position [403, 0]
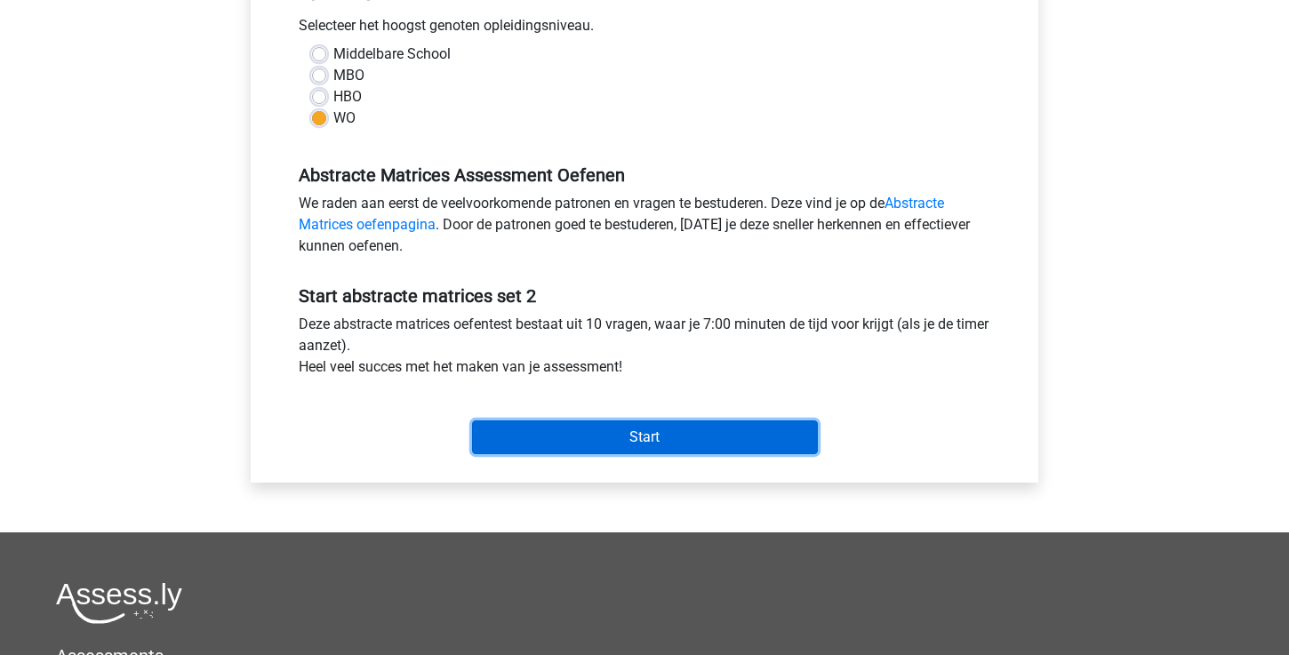
click at [539, 429] on input "Start" at bounding box center [645, 438] width 346 height 34
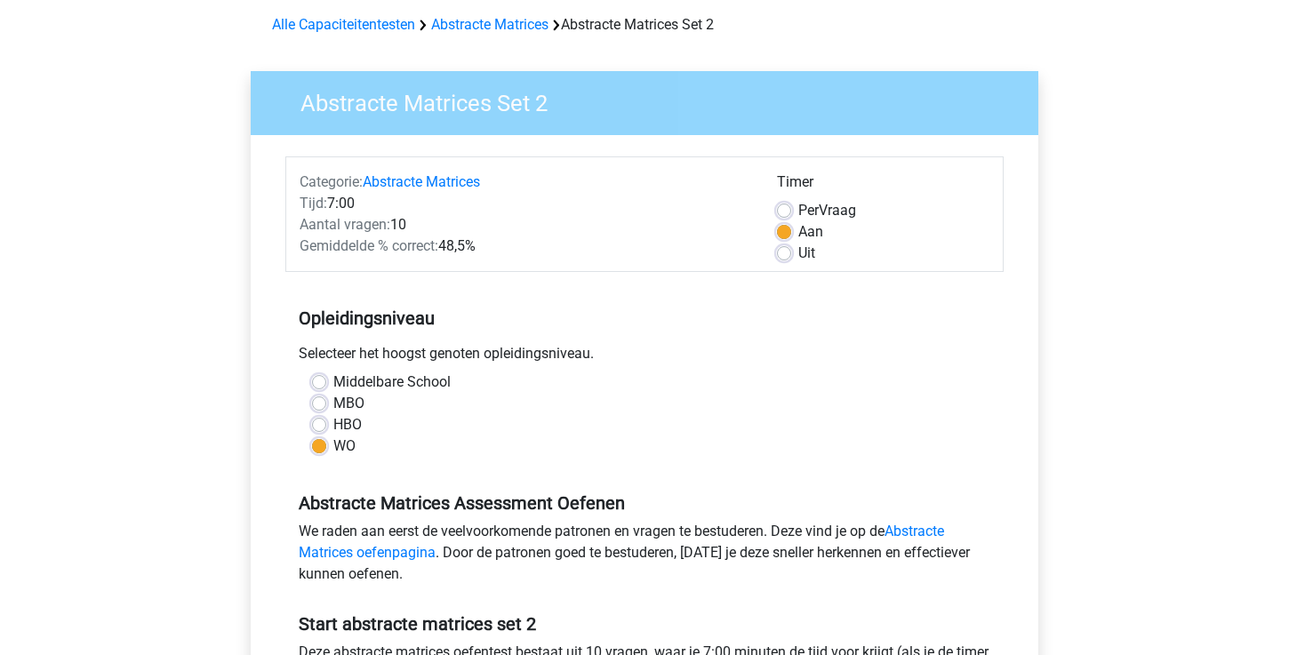
scroll to position [0, 0]
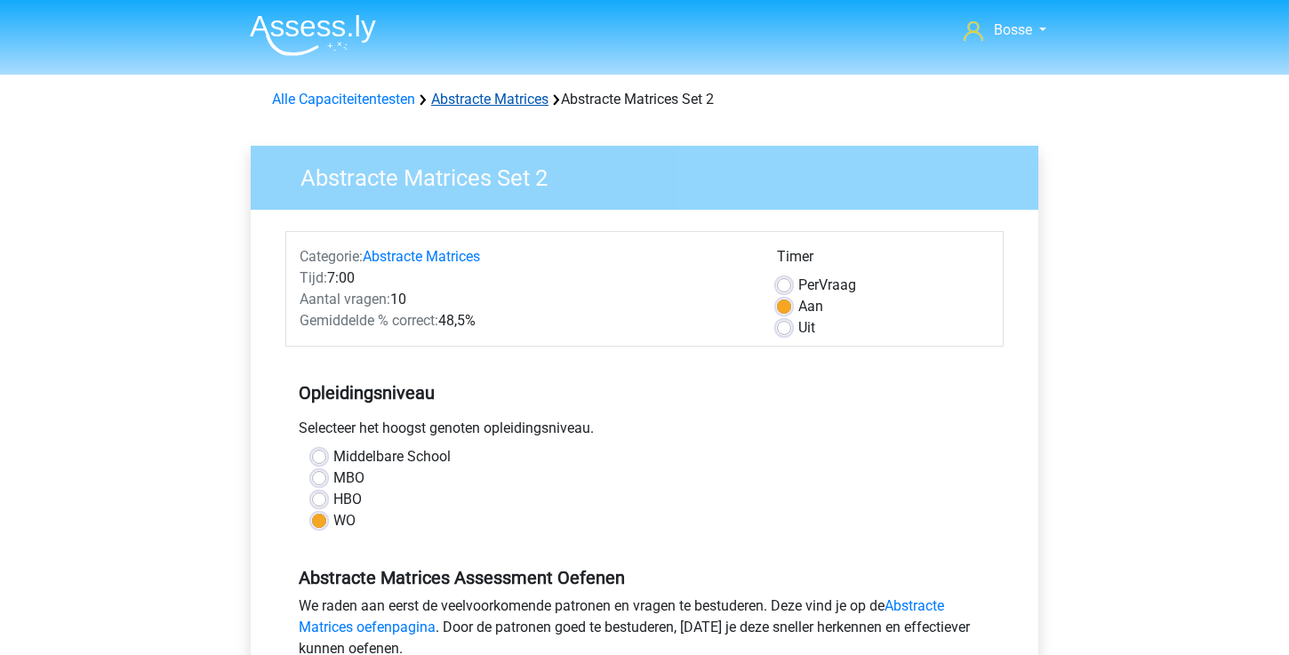
click at [494, 96] on link "Abstracte Matrices" at bounding box center [489, 99] width 117 height 17
click at [317, 112] on div "Alle Capaciteitentesten Abstracte Matrices Abstracte Matrices Set 2" at bounding box center [644, 96] width 845 height 43
click at [316, 108] on div "Alle Capaciteitentesten Abstracte Matrices Abstracte Matrices Set 2" at bounding box center [644, 99] width 759 height 21
click at [313, 99] on link "Alle Capaciteitentesten" at bounding box center [343, 99] width 143 height 17
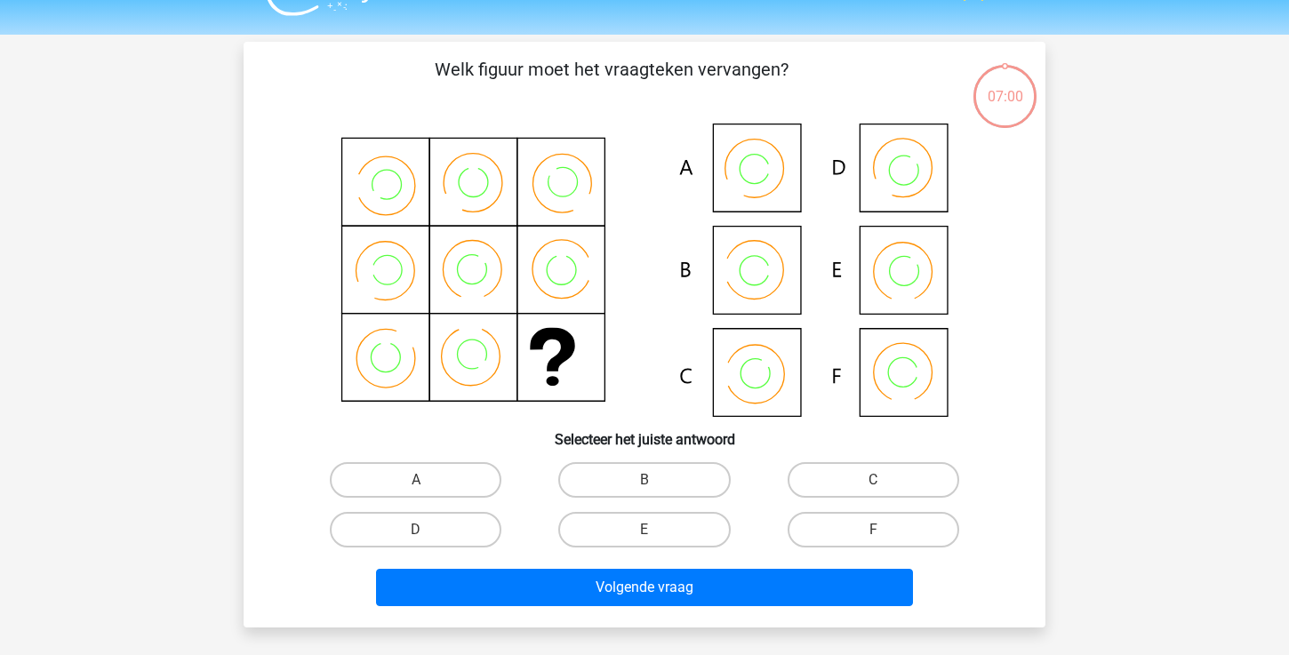
scroll to position [41, 0]
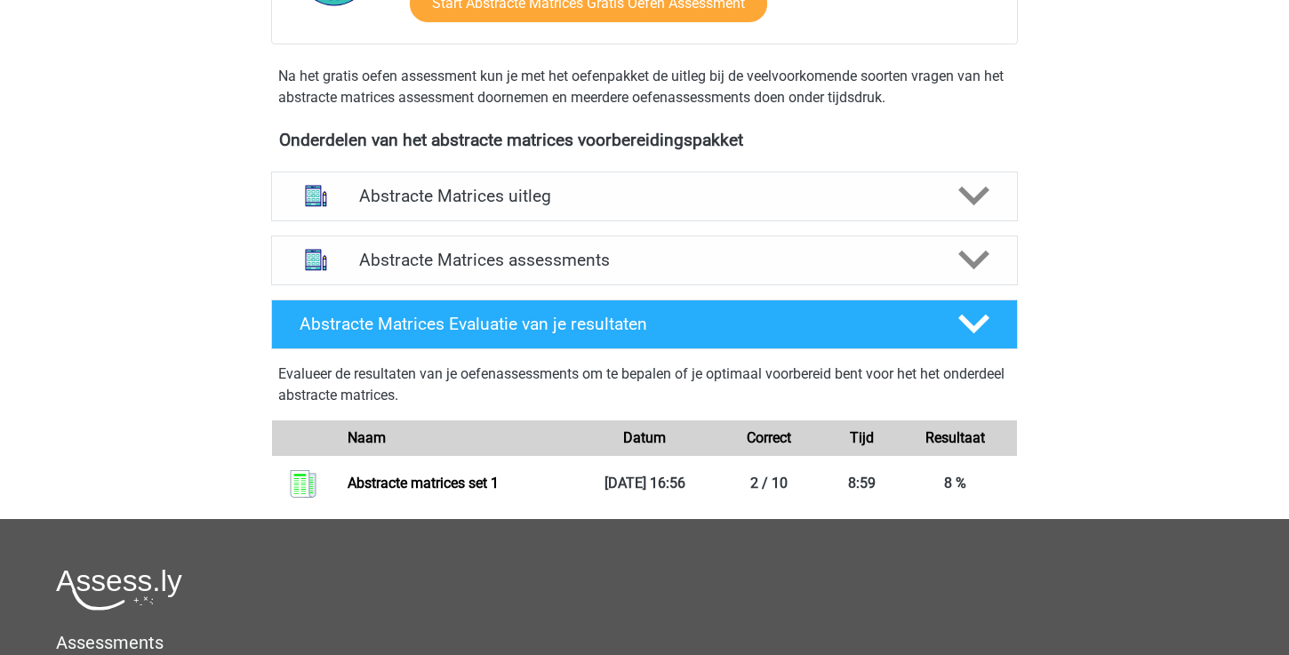
scroll to position [564, 0]
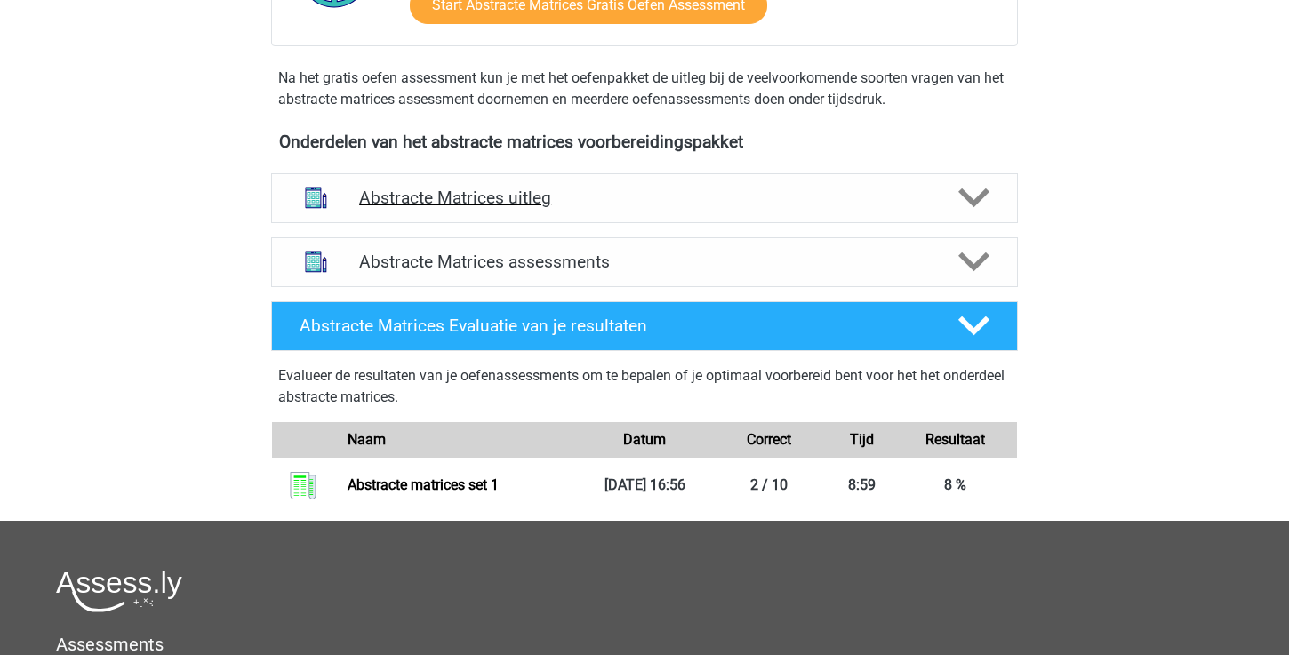
click at [504, 204] on h4 "Abstracte Matrices uitleg" at bounding box center [644, 198] width 571 height 20
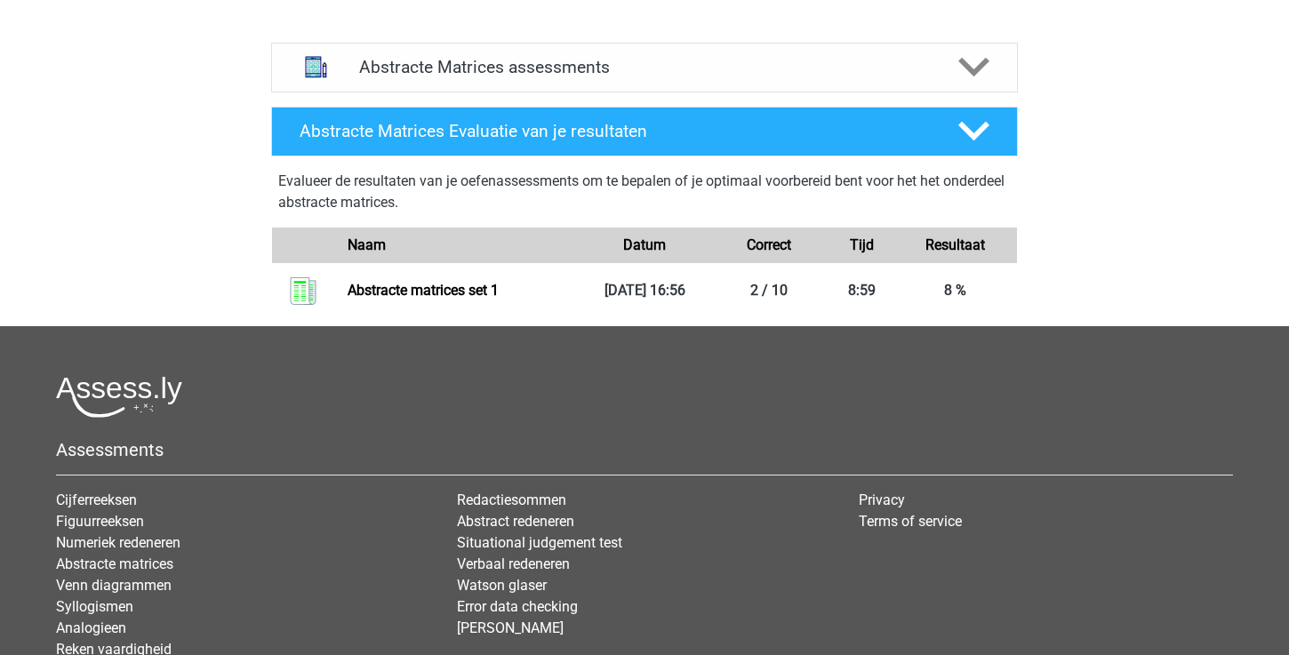
scroll to position [1176, 0]
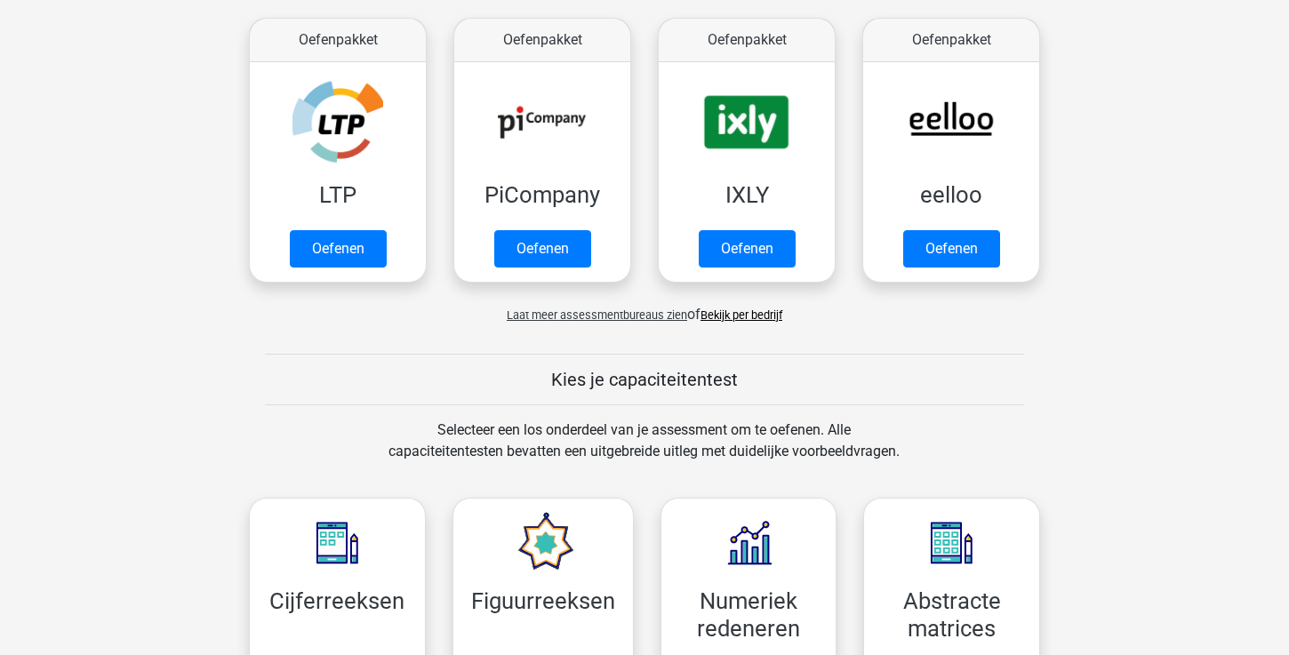
scroll to position [252, 0]
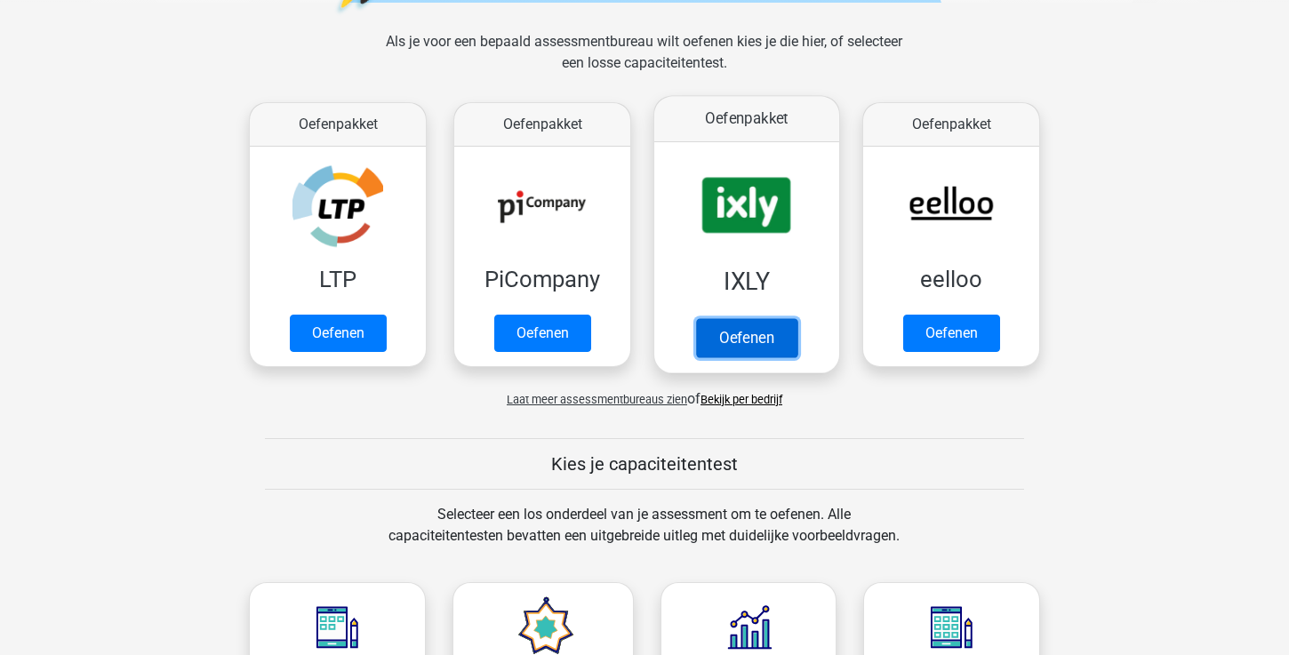
click at [757, 318] on link "Oefenen" at bounding box center [746, 337] width 101 height 39
click at [727, 373] on div "Oefenpakket IXLY Oefenen" at bounding box center [747, 235] width 187 height 278
click at [729, 347] on link "Oefenen" at bounding box center [746, 337] width 101 height 39
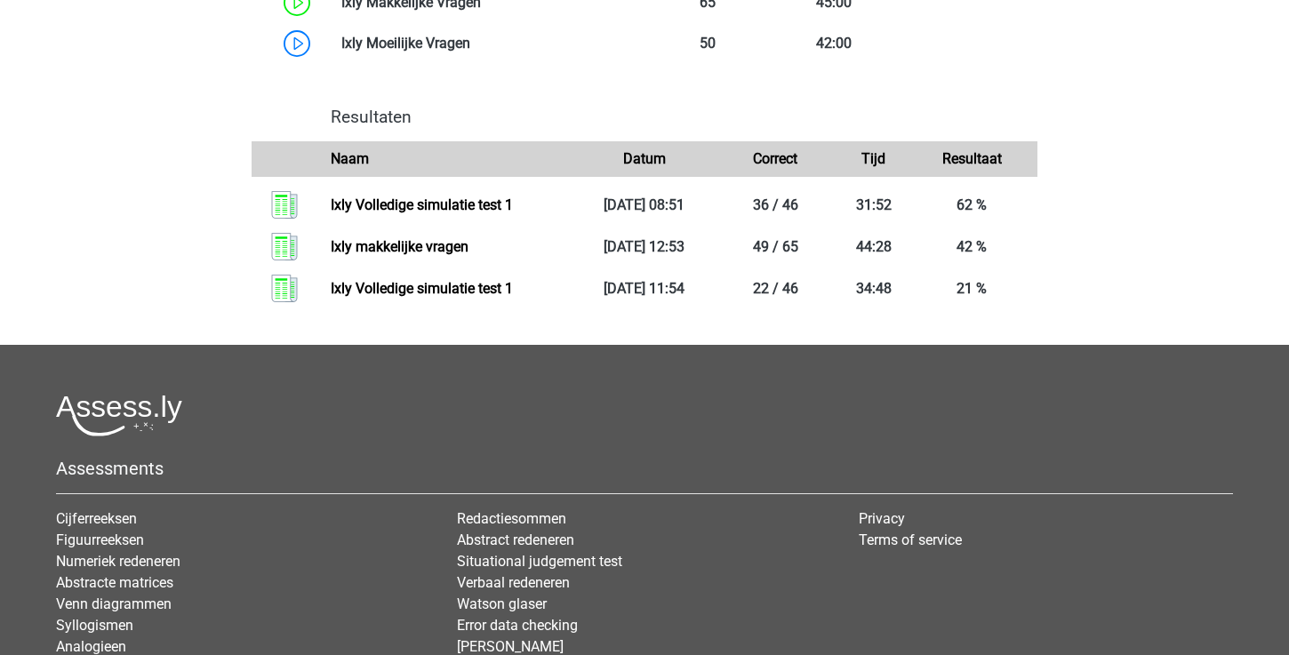
scroll to position [1556, 0]
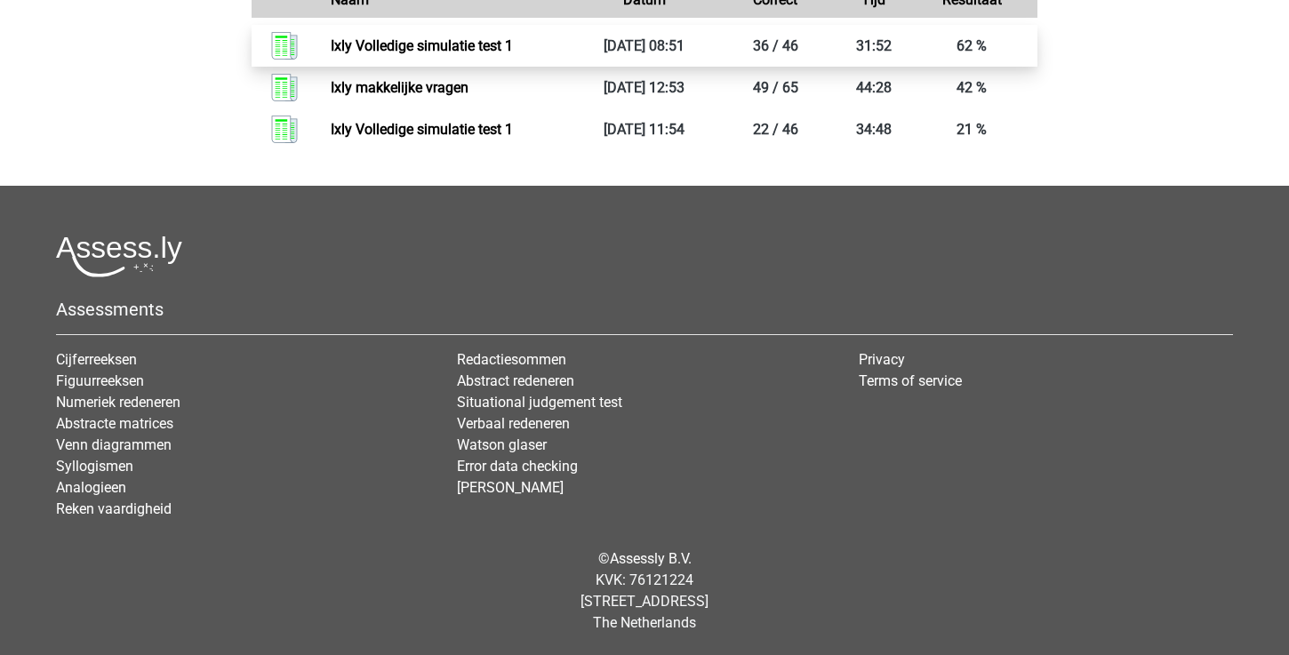
click at [513, 47] on link "Ixly Volledige simulatie test 1" at bounding box center [422, 45] width 182 height 17
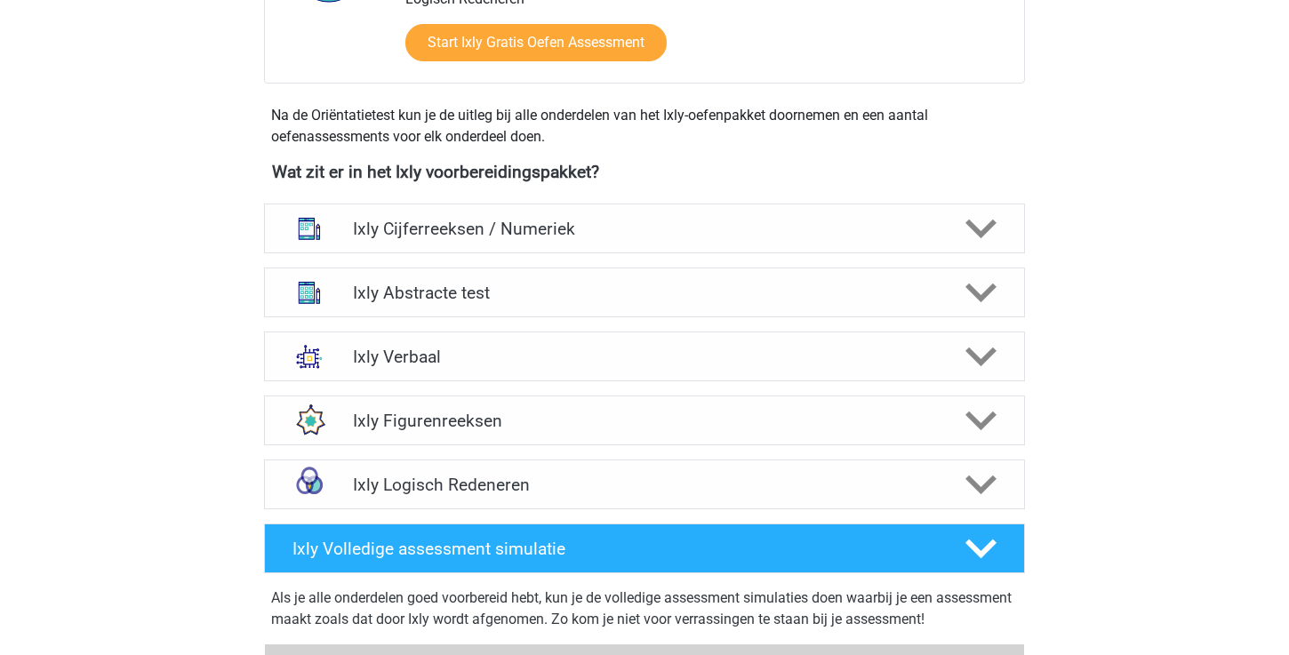
scroll to position [0, 0]
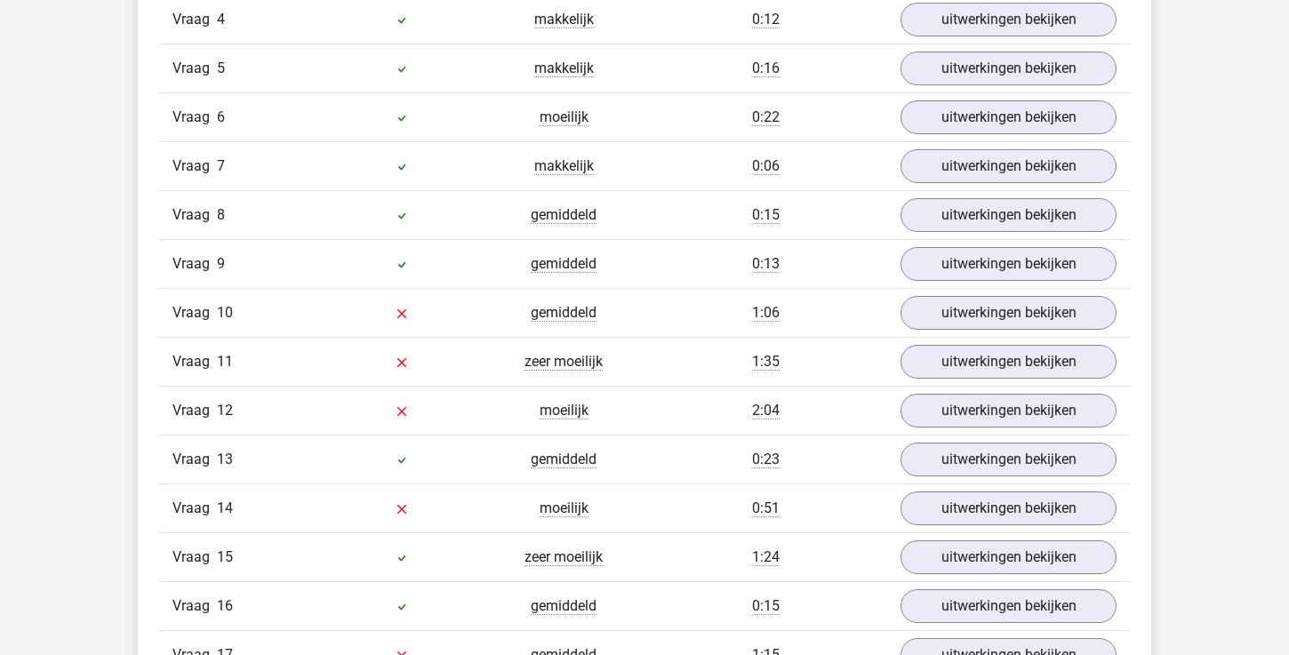
scroll to position [1877, 0]
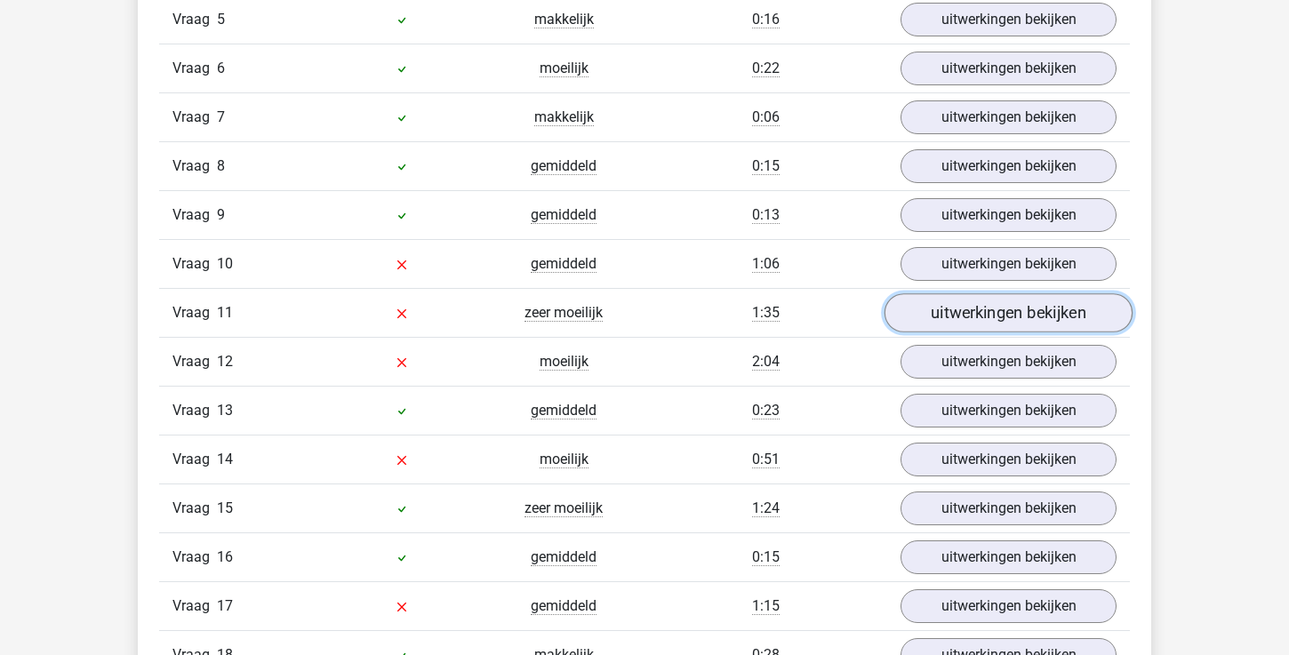
click at [935, 319] on link "uitwerkingen bekijken" at bounding box center [1009, 312] width 248 height 39
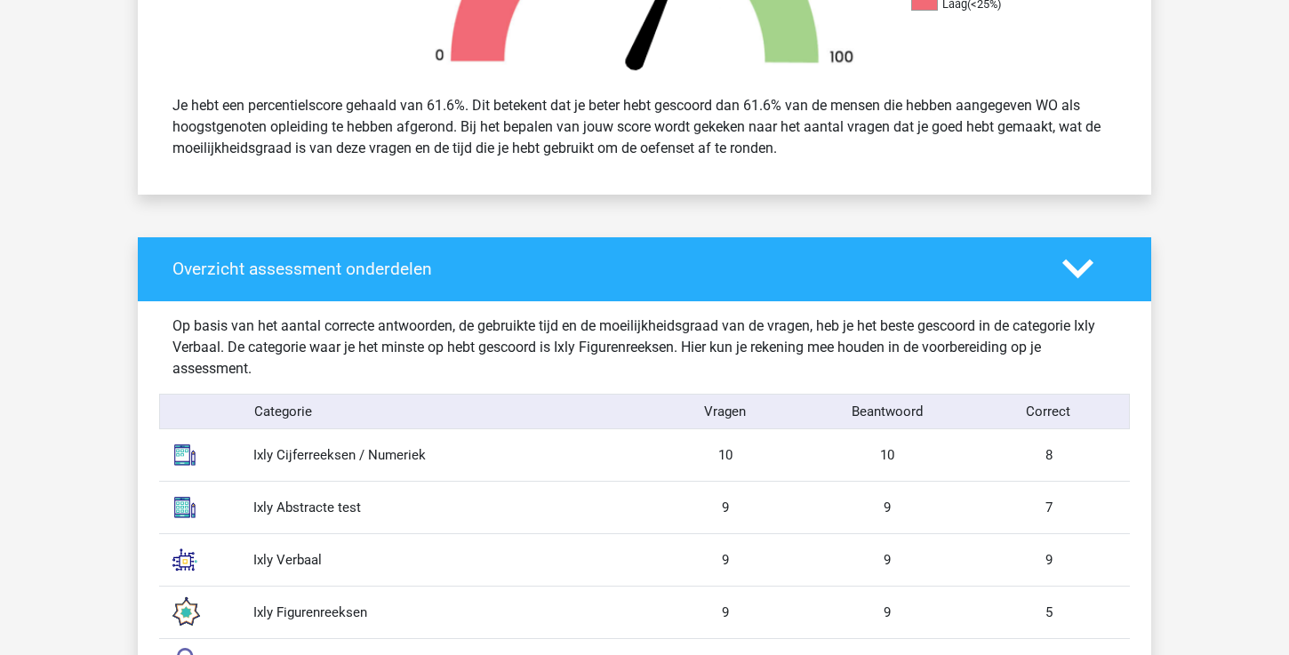
scroll to position [0, 0]
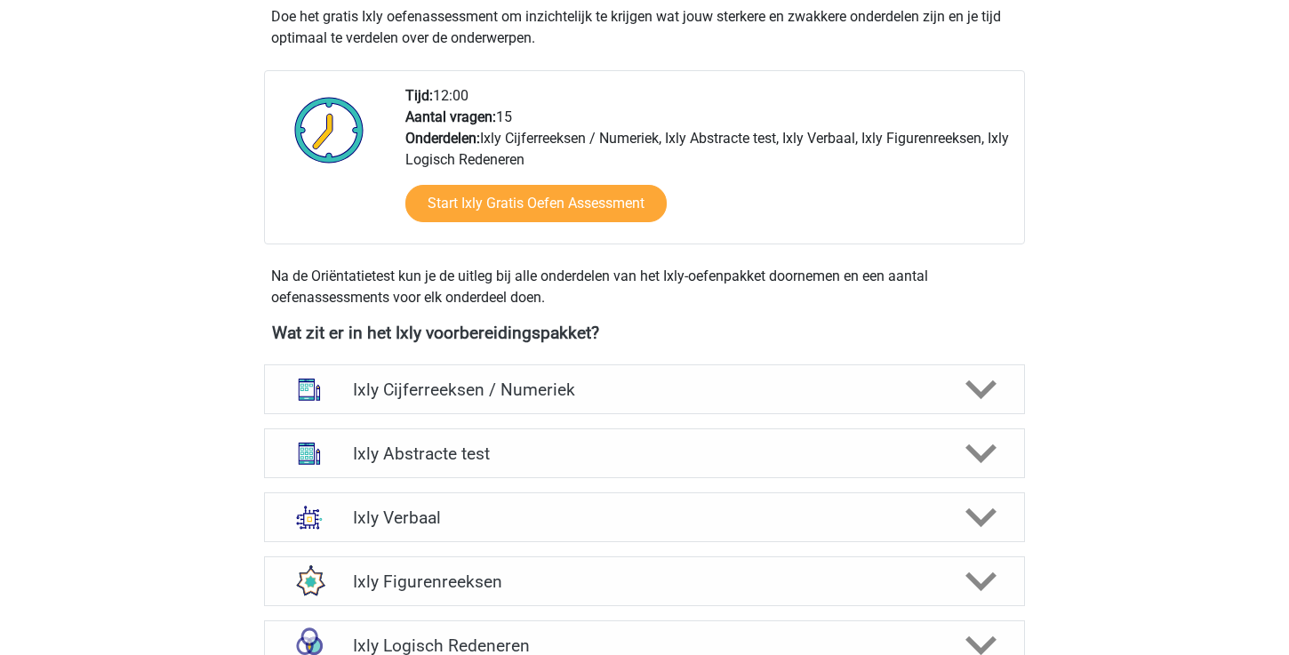
scroll to position [446, 0]
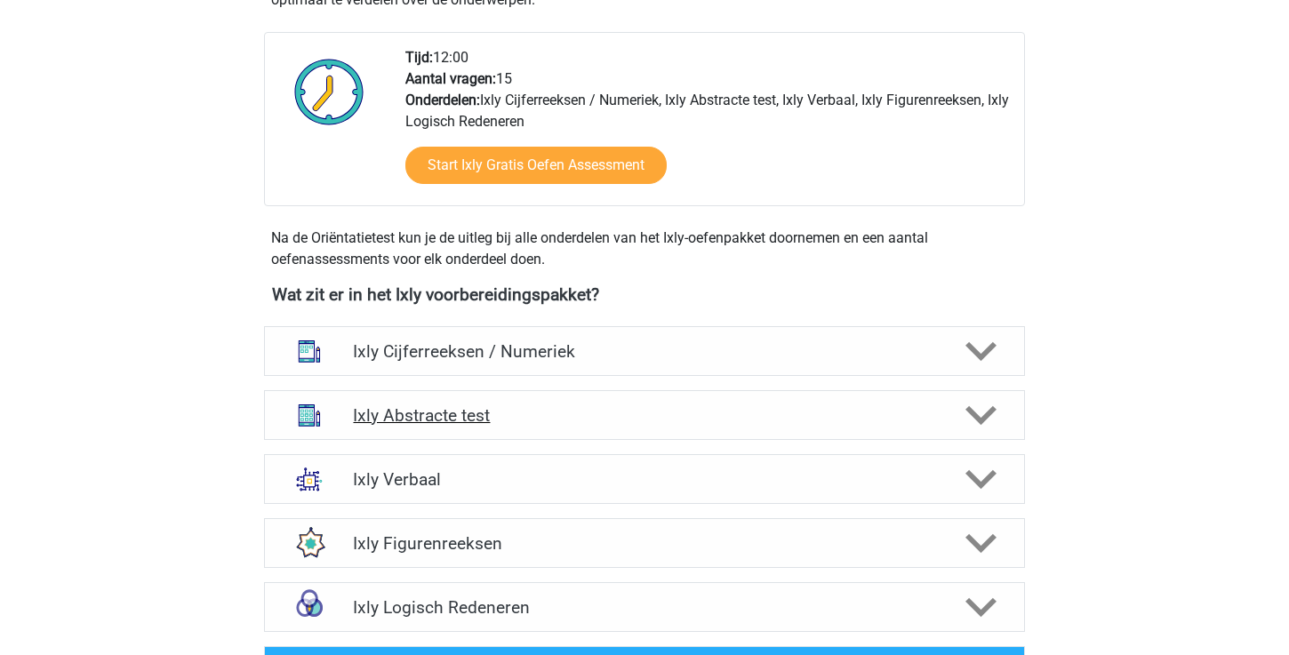
click at [562, 413] on h4 "Ixly Abstracte test" at bounding box center [644, 415] width 582 height 20
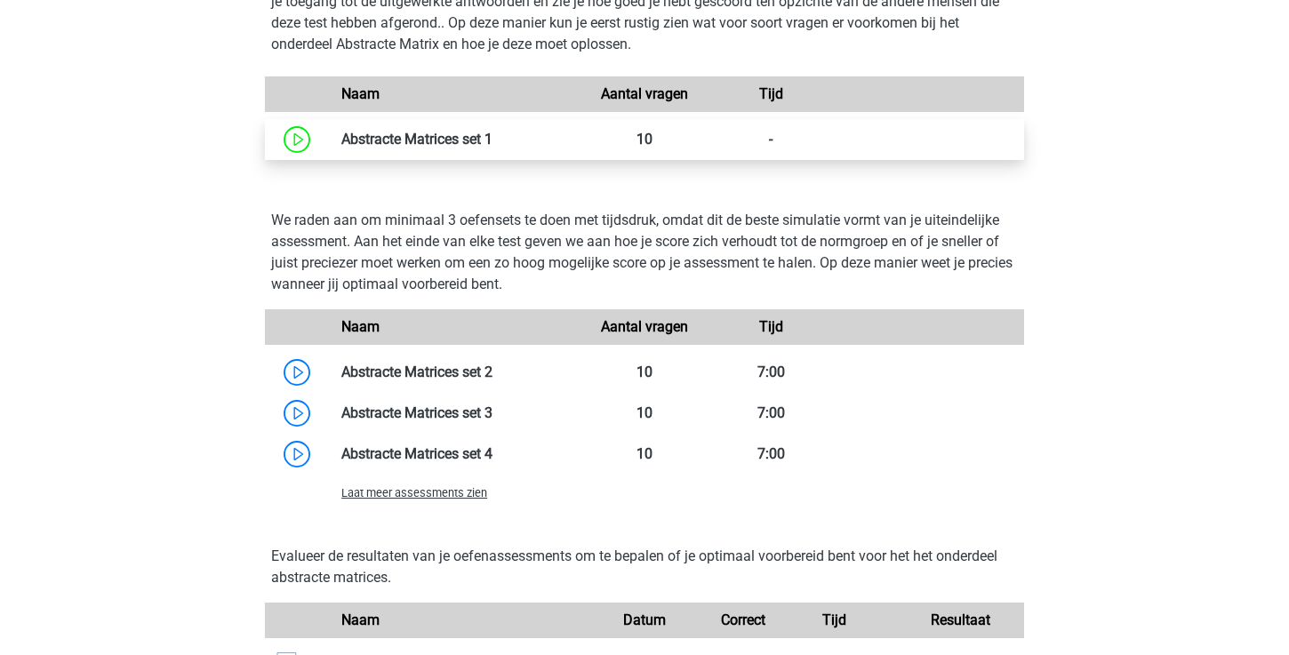
scroll to position [1240, 0]
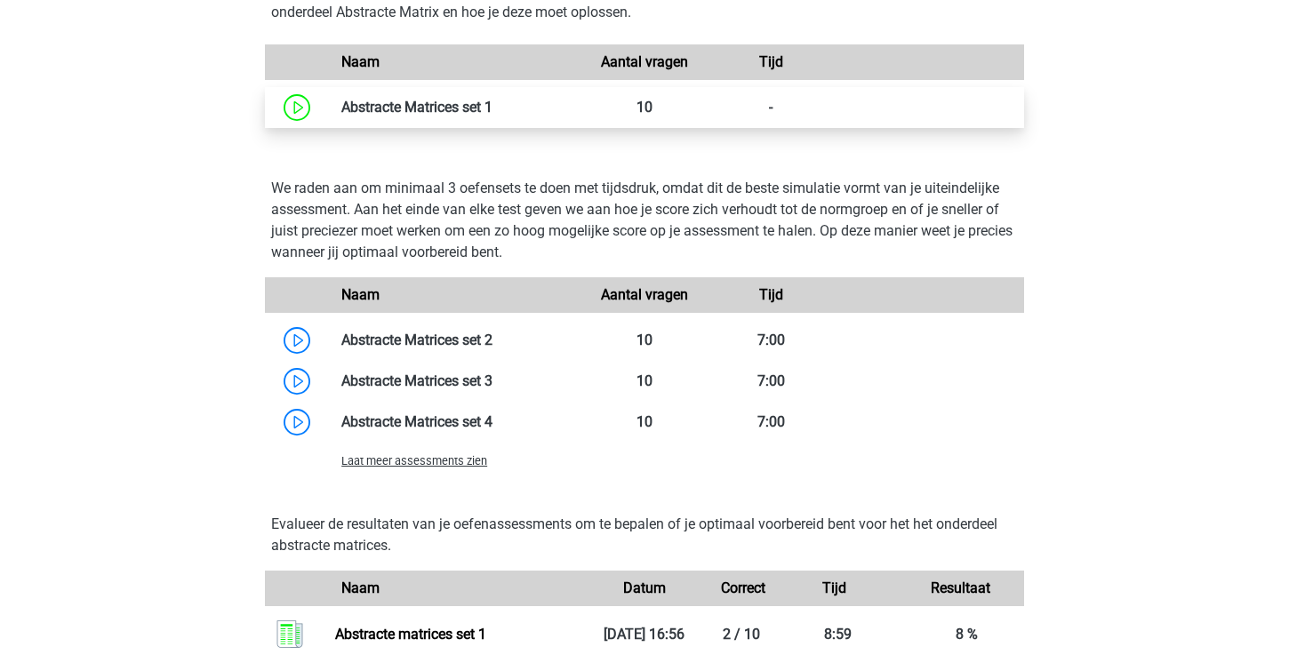
click at [493, 108] on link at bounding box center [493, 107] width 0 height 17
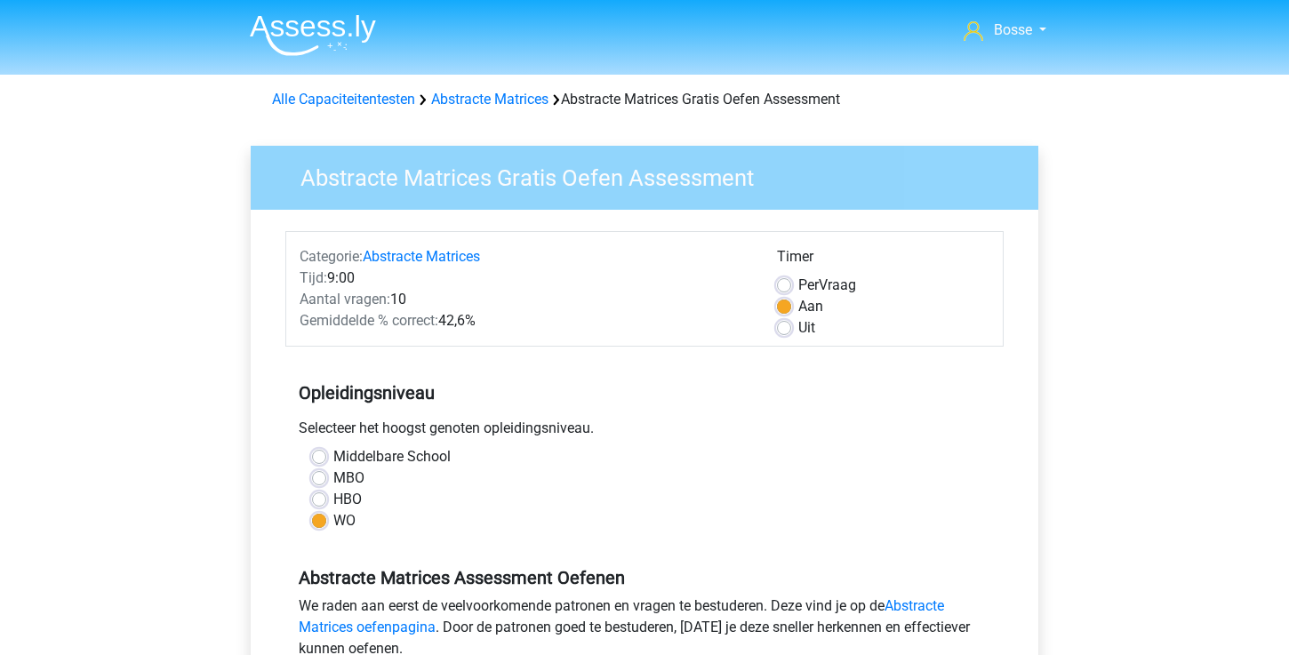
click at [799, 326] on label "Uit" at bounding box center [807, 327] width 17 height 21
click at [781, 326] on input "Uit" at bounding box center [784, 326] width 14 height 18
radio input "true"
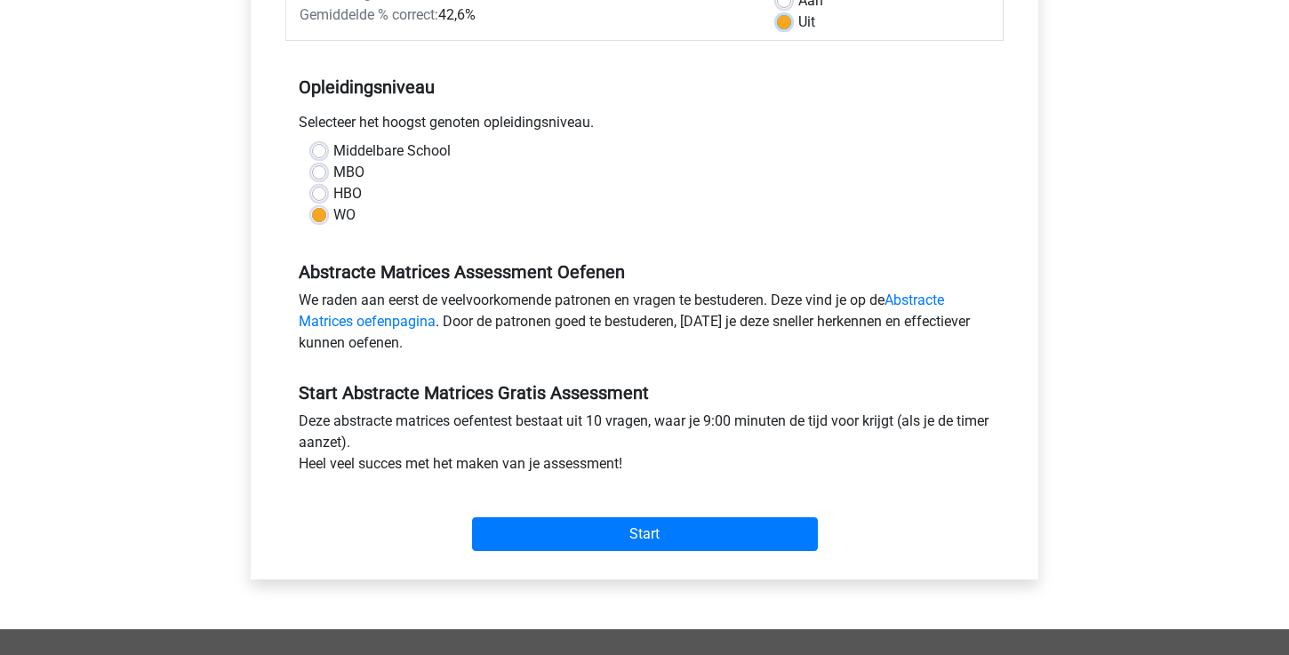
scroll to position [342, 0]
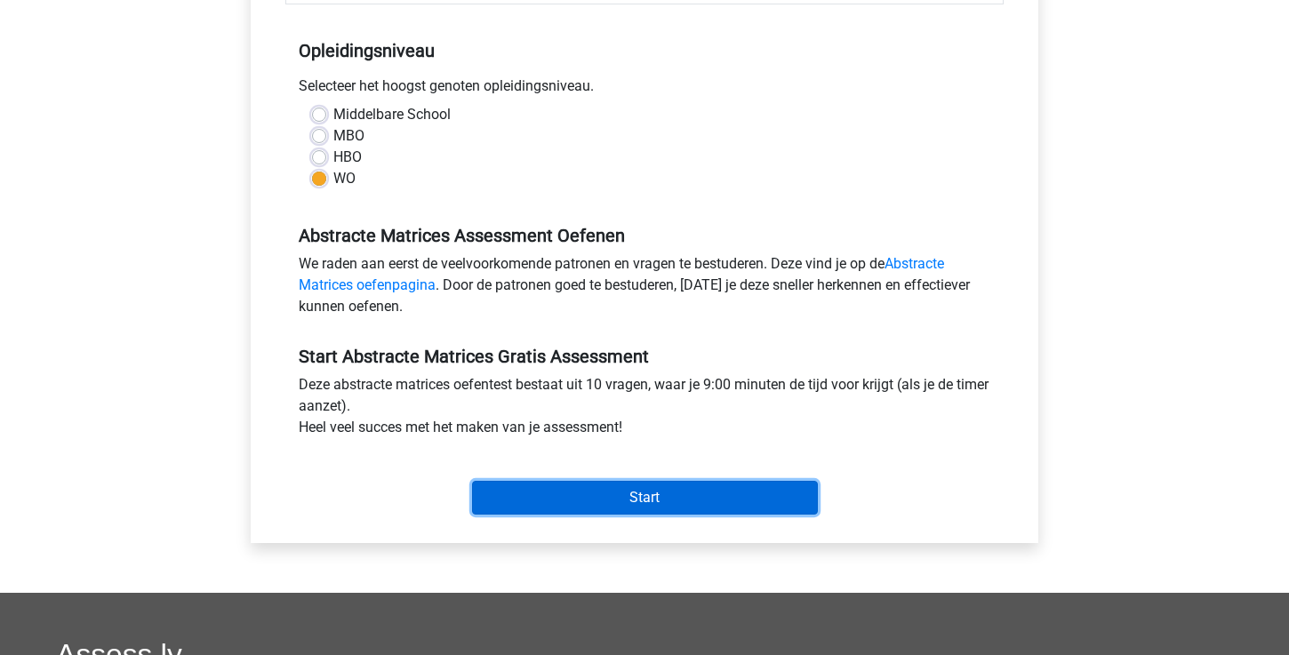
click at [645, 494] on input "Start" at bounding box center [645, 498] width 346 height 34
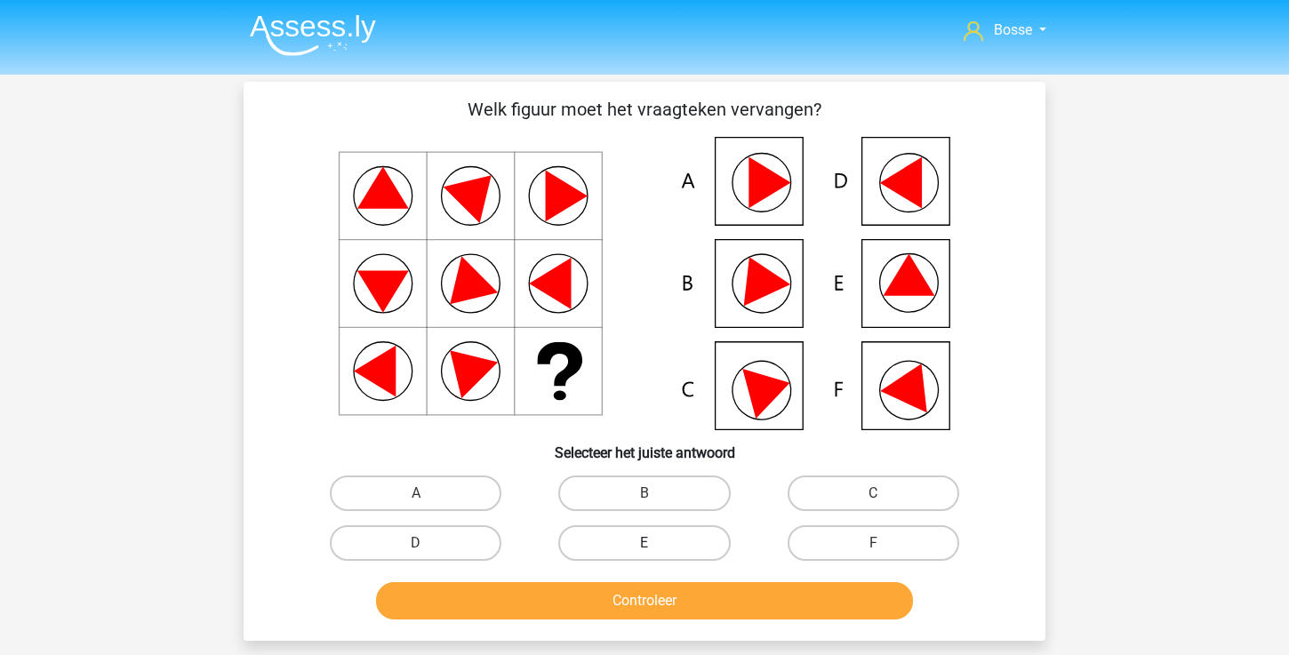
click at [671, 540] on label "E" at bounding box center [644, 544] width 172 height 36
click at [656, 543] on input "E" at bounding box center [651, 549] width 12 height 12
radio input "true"
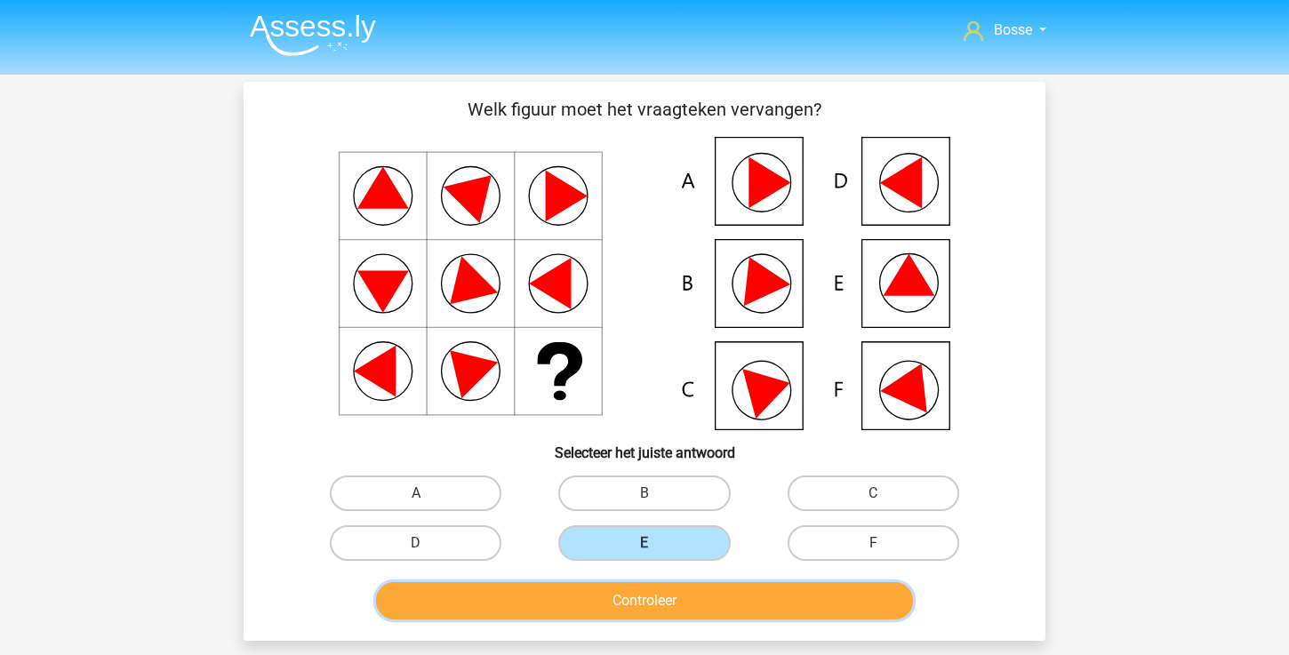
click at [652, 606] on button "Controleer" at bounding box center [645, 600] width 538 height 37
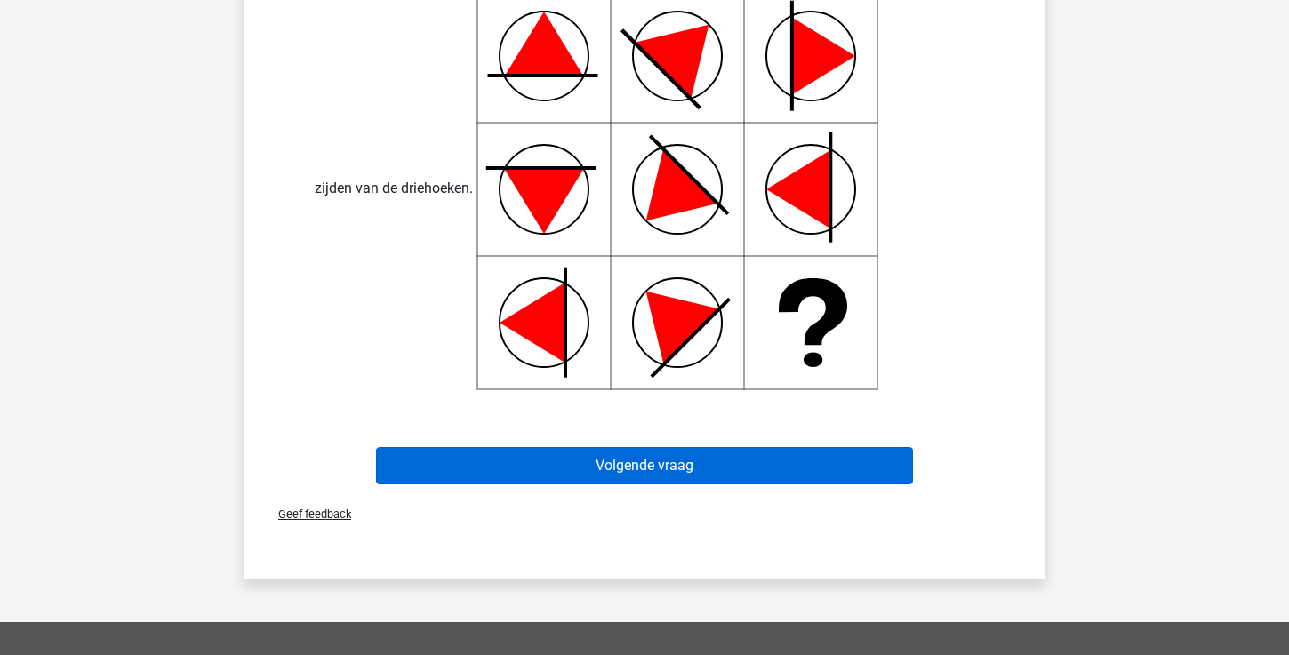
scroll to position [145, 0]
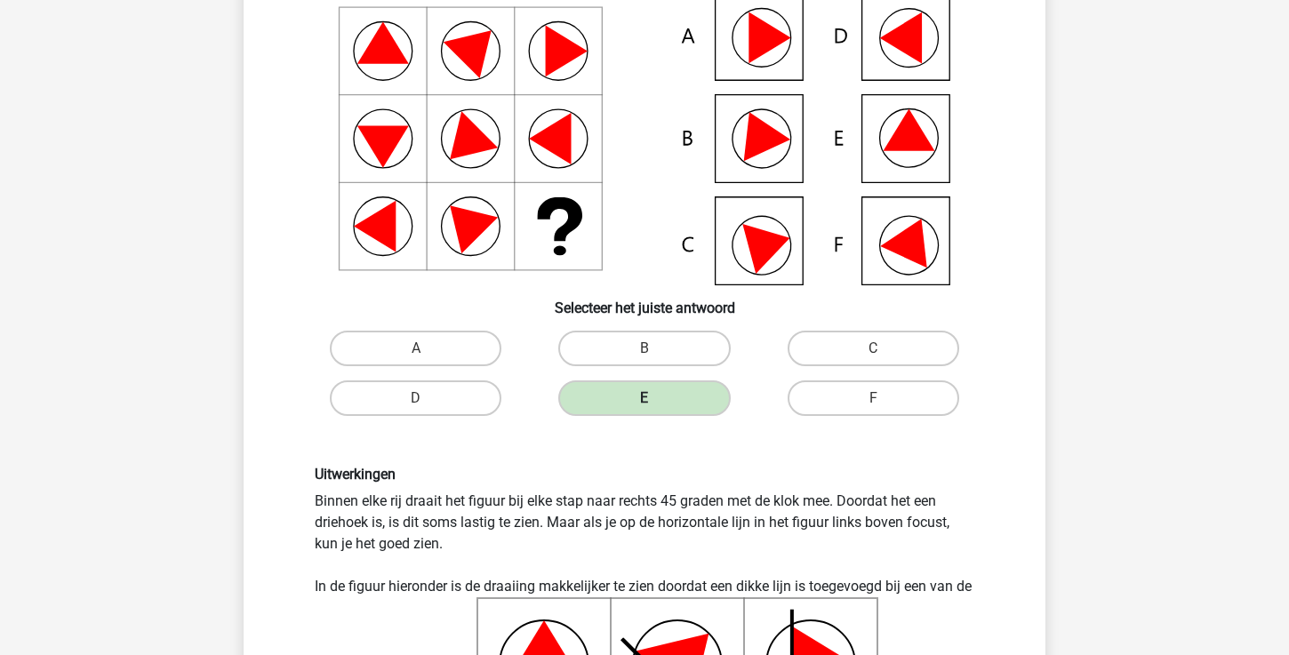
click at [662, 397] on label "E" at bounding box center [644, 399] width 172 height 36
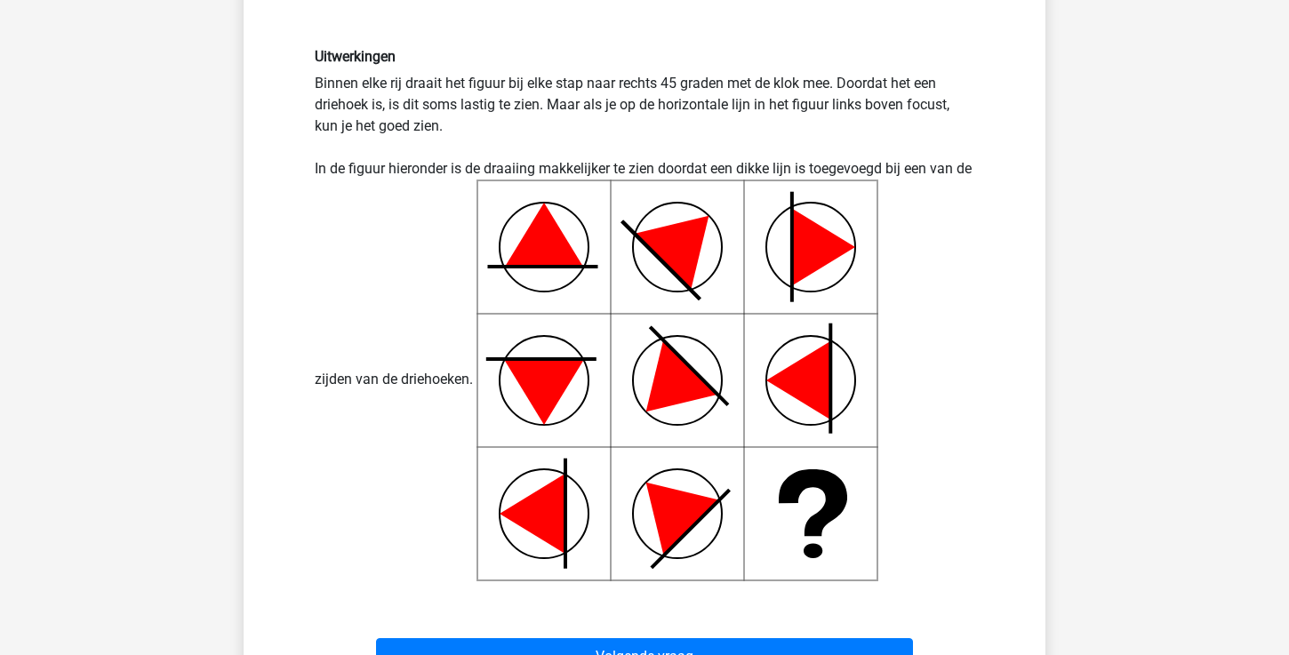
scroll to position [632, 0]
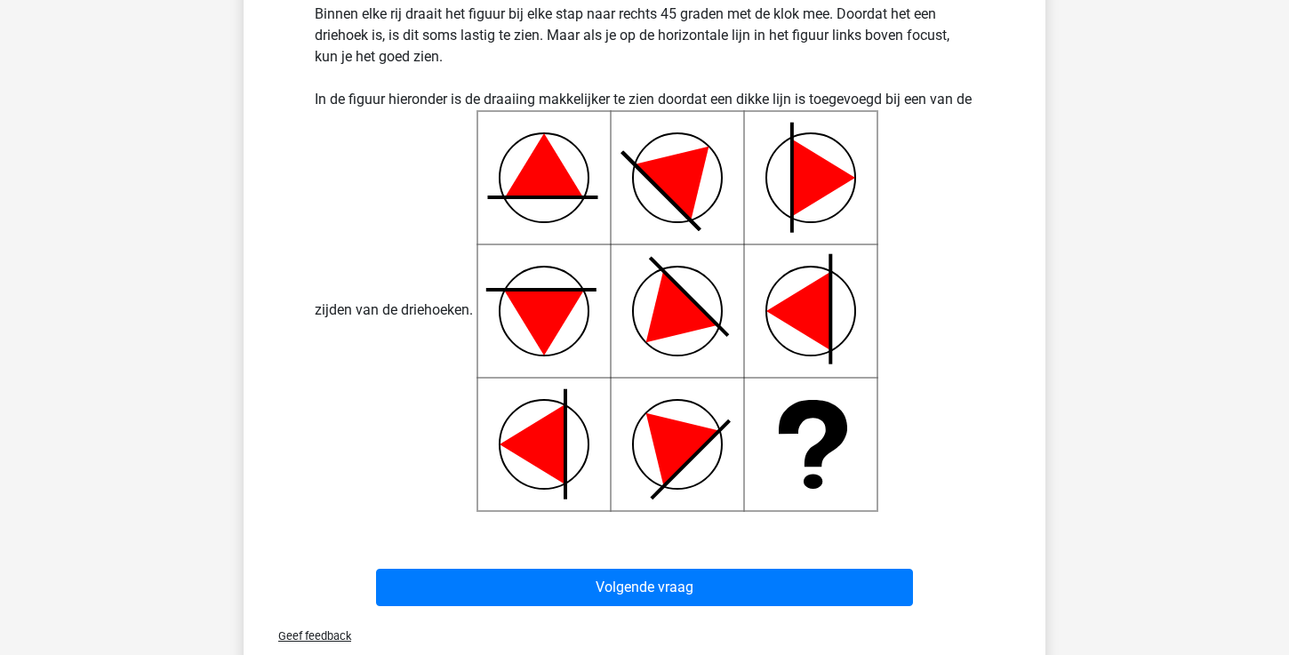
click at [622, 567] on div "Volgende vraag" at bounding box center [644, 584] width 745 height 59
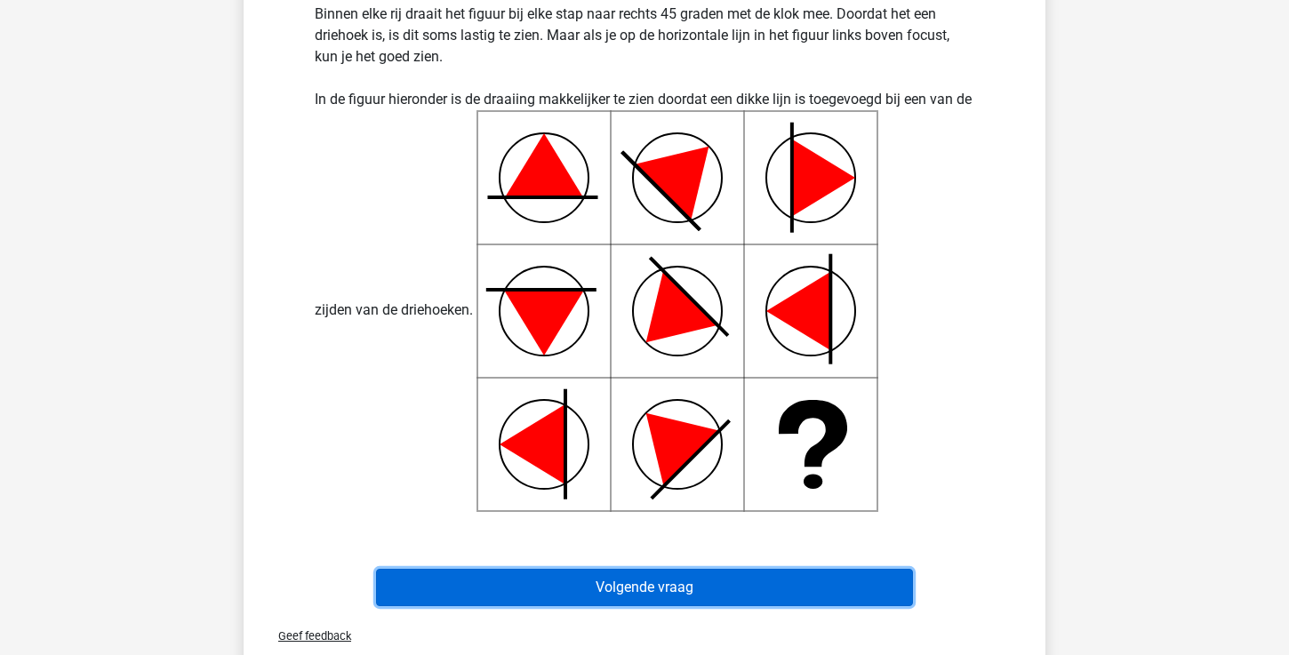
click at [630, 588] on button "Volgende vraag" at bounding box center [645, 587] width 538 height 37
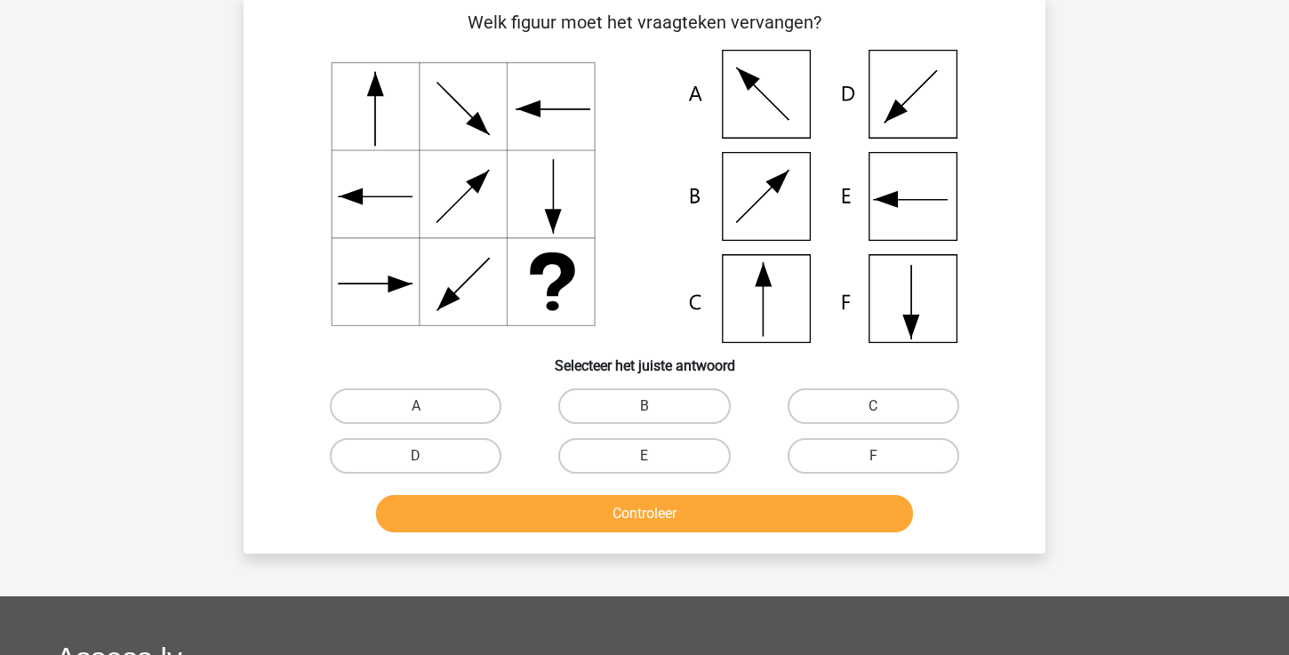
scroll to position [82, 0]
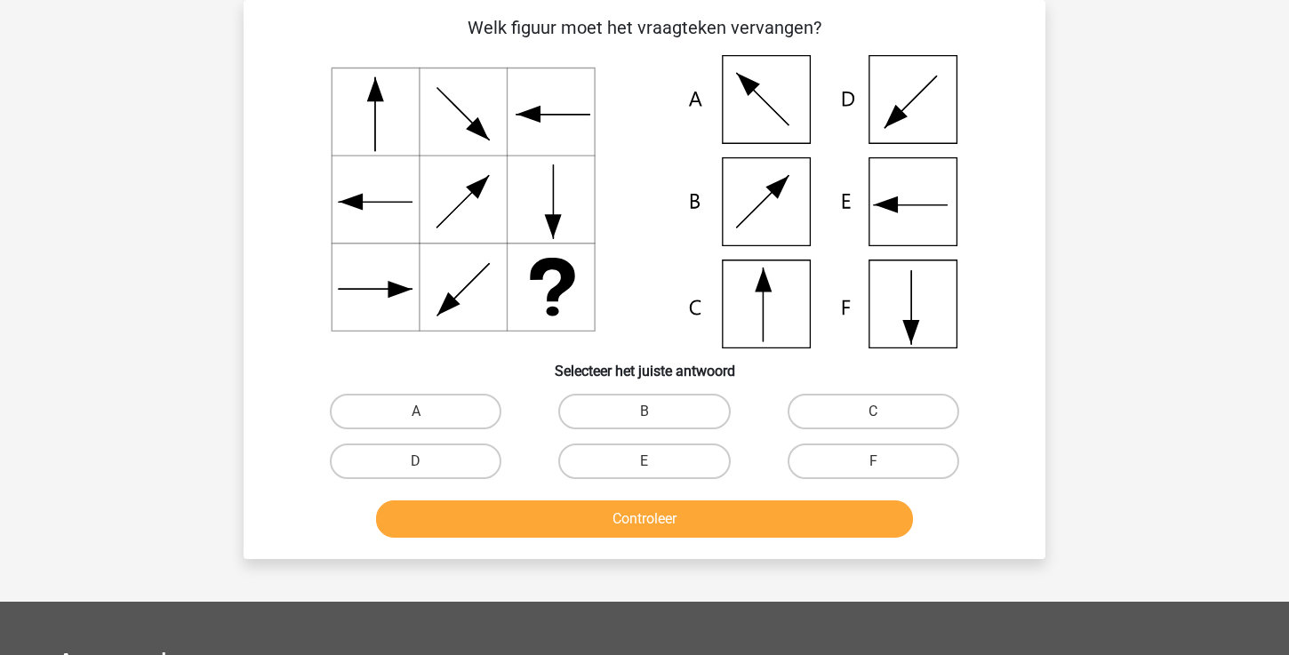
click at [760, 213] on icon at bounding box center [644, 201] width 717 height 293
click at [656, 409] on label "B" at bounding box center [644, 412] width 172 height 36
click at [656, 412] on input "B" at bounding box center [651, 418] width 12 height 12
radio input "true"
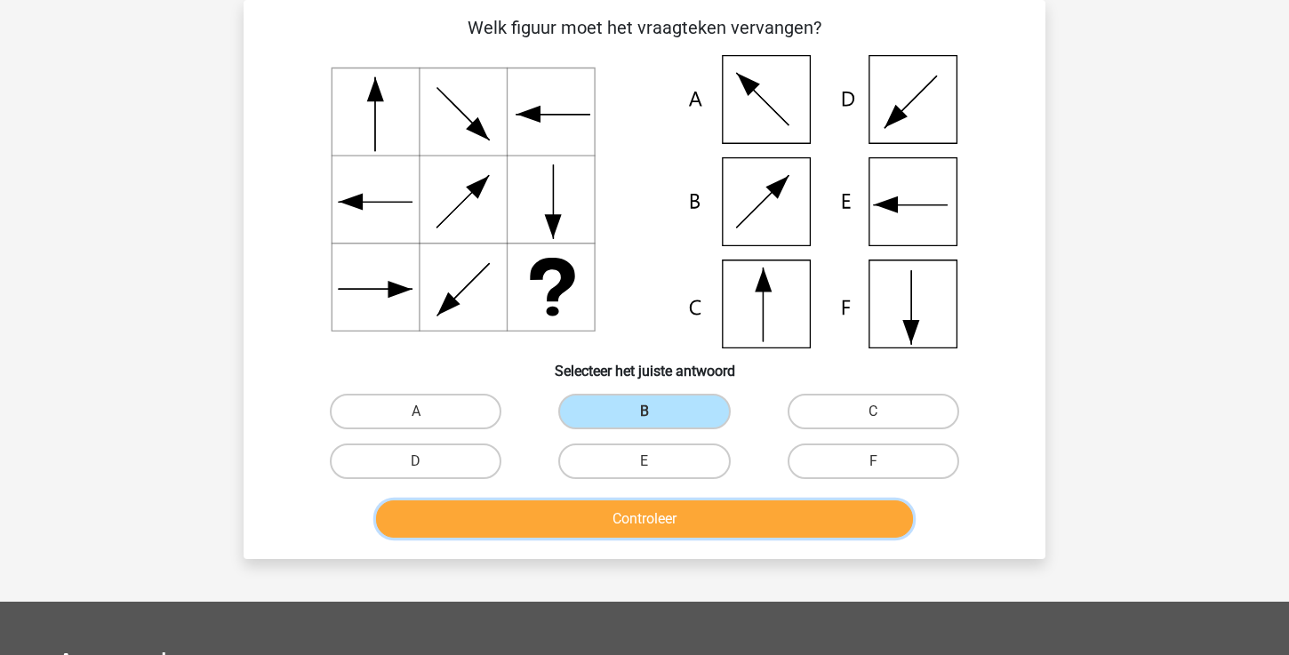
click at [628, 518] on button "Controleer" at bounding box center [645, 519] width 538 height 37
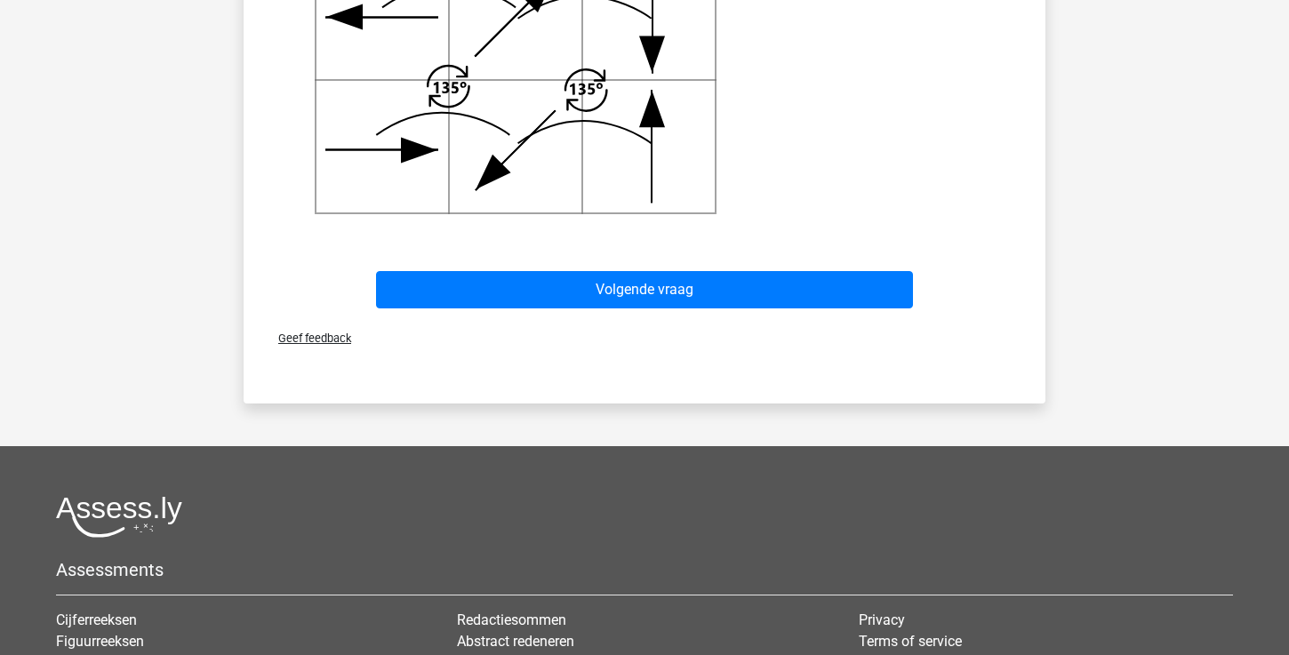
scroll to position [925, 0]
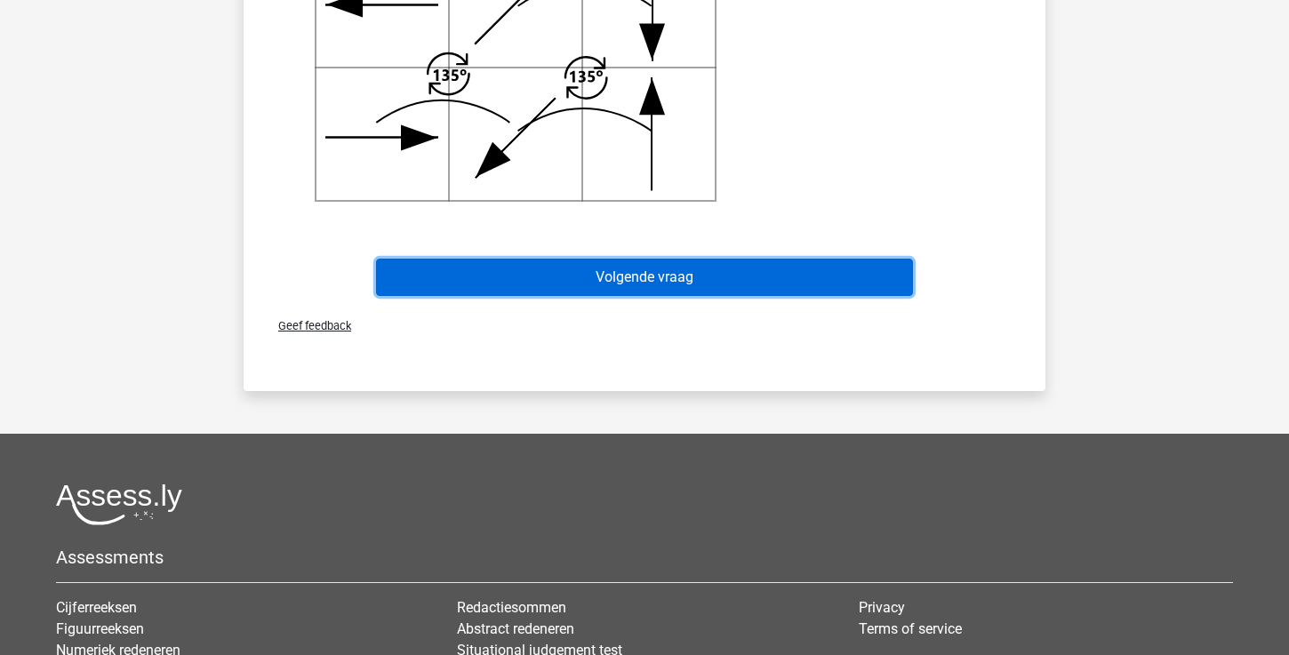
click at [706, 269] on button "Volgende vraag" at bounding box center [645, 277] width 538 height 37
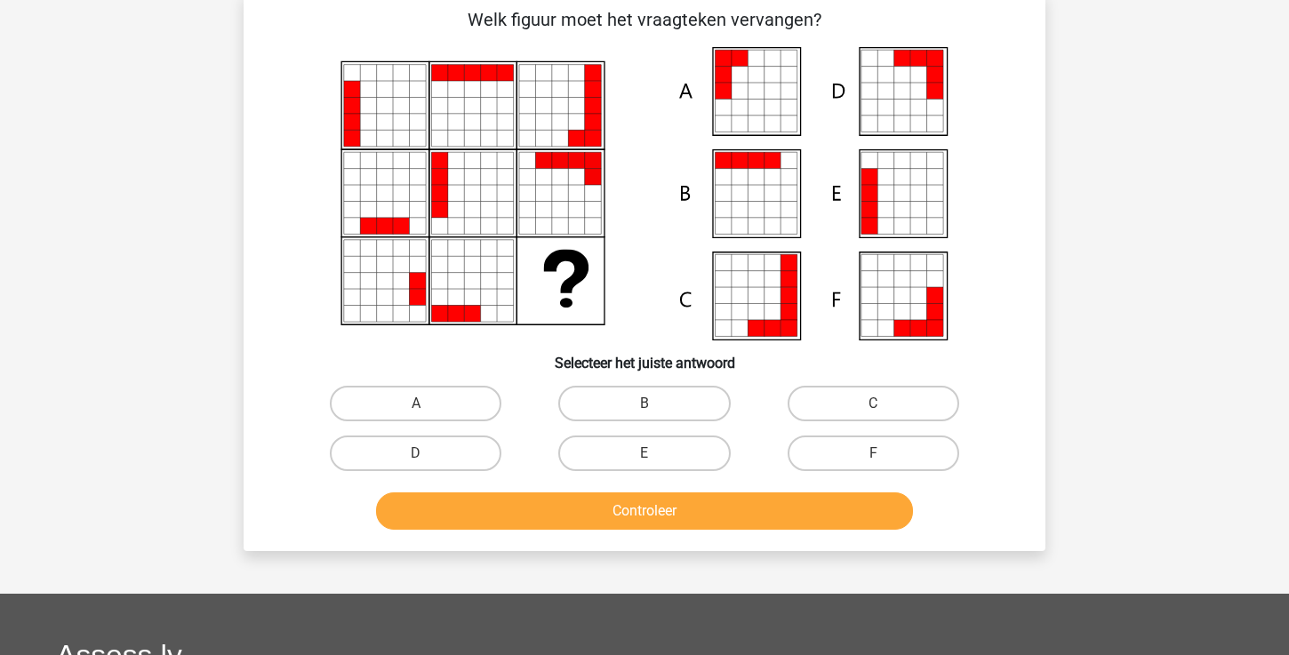
scroll to position [82, 0]
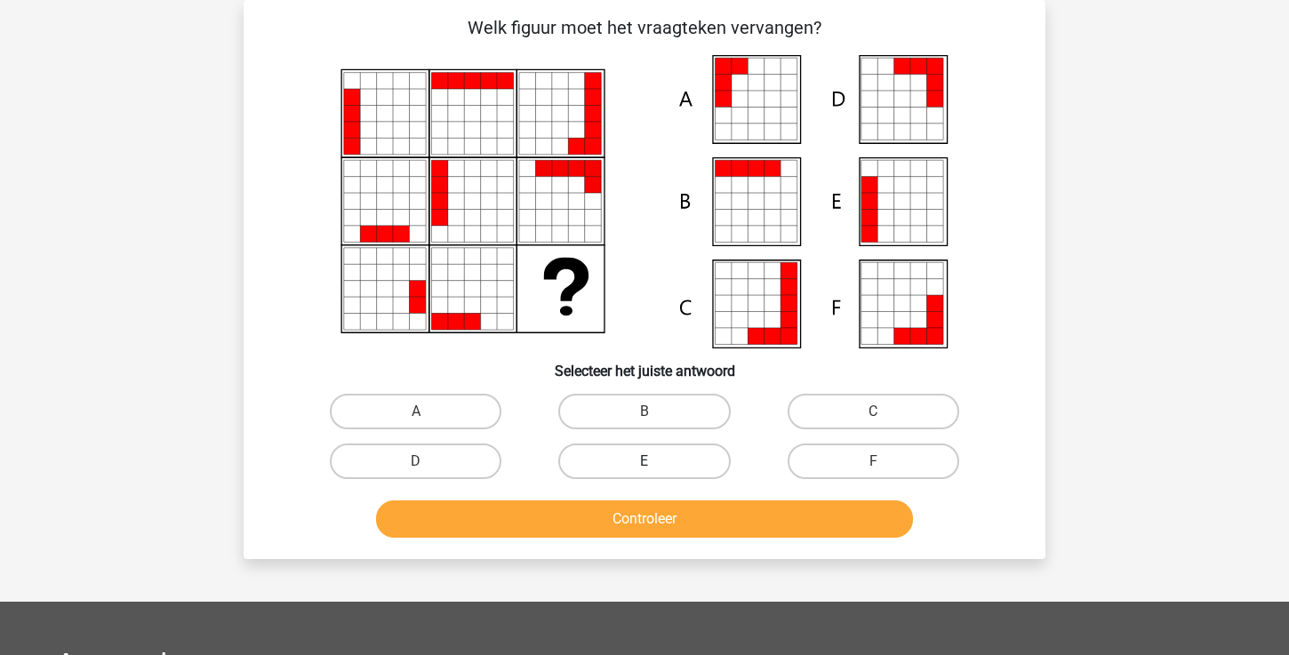
click at [665, 462] on label "E" at bounding box center [644, 462] width 172 height 36
click at [656, 462] on input "E" at bounding box center [651, 468] width 12 height 12
radio input "true"
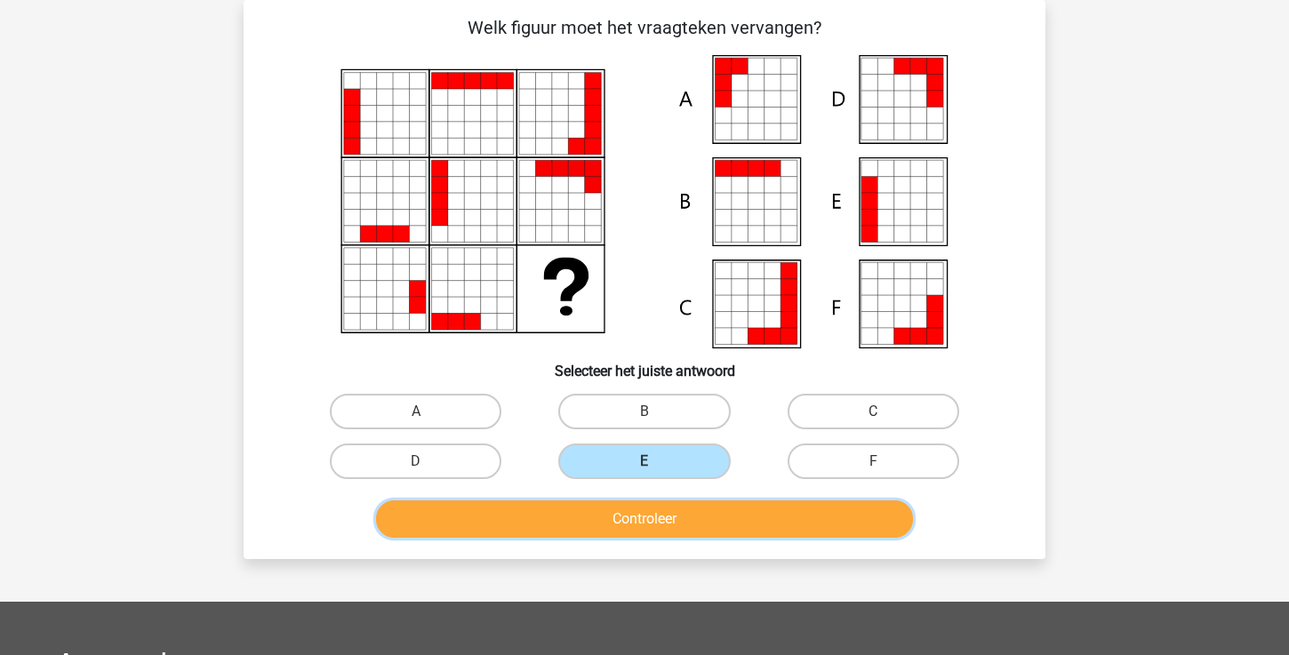
click at [658, 518] on button "Controleer" at bounding box center [645, 519] width 538 height 37
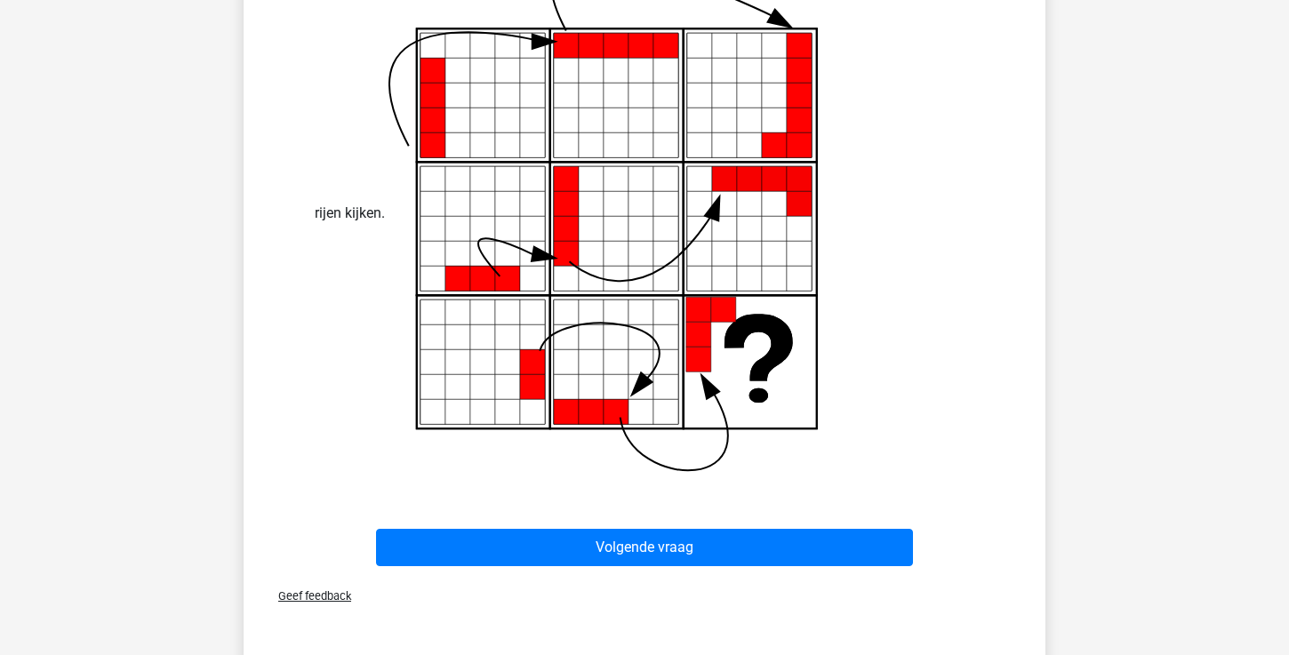
scroll to position [798, 0]
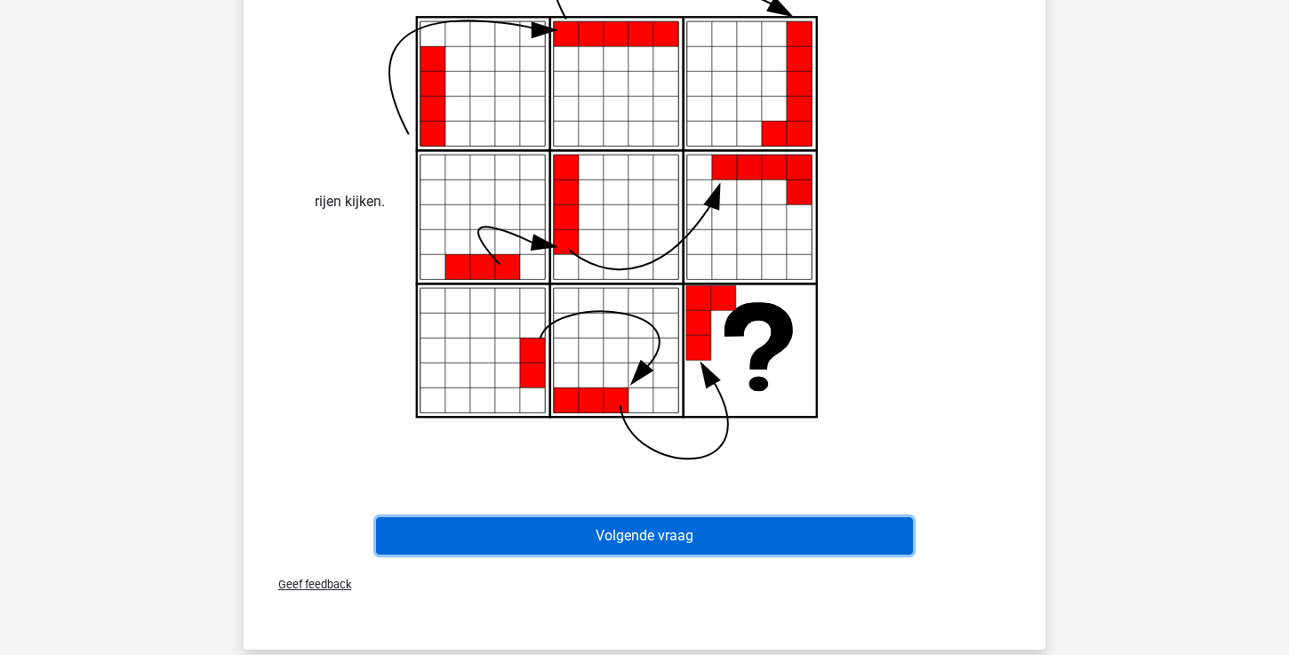
click at [661, 537] on button "Volgende vraag" at bounding box center [645, 536] width 538 height 37
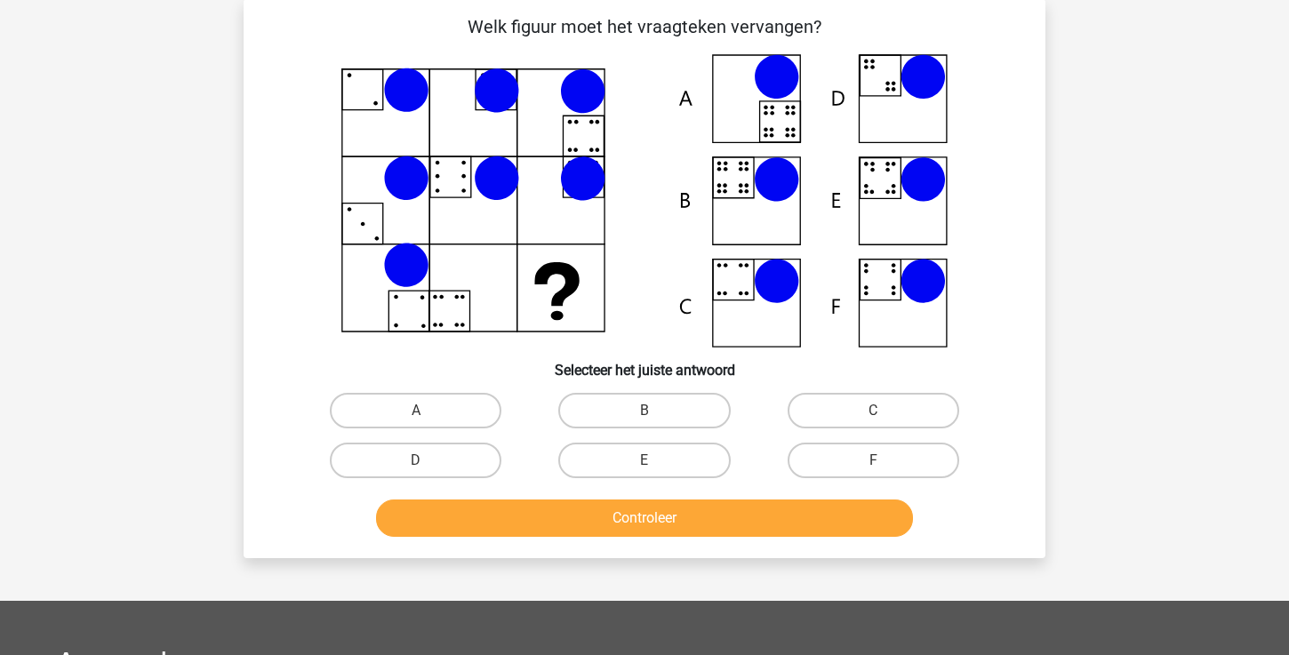
scroll to position [82, 0]
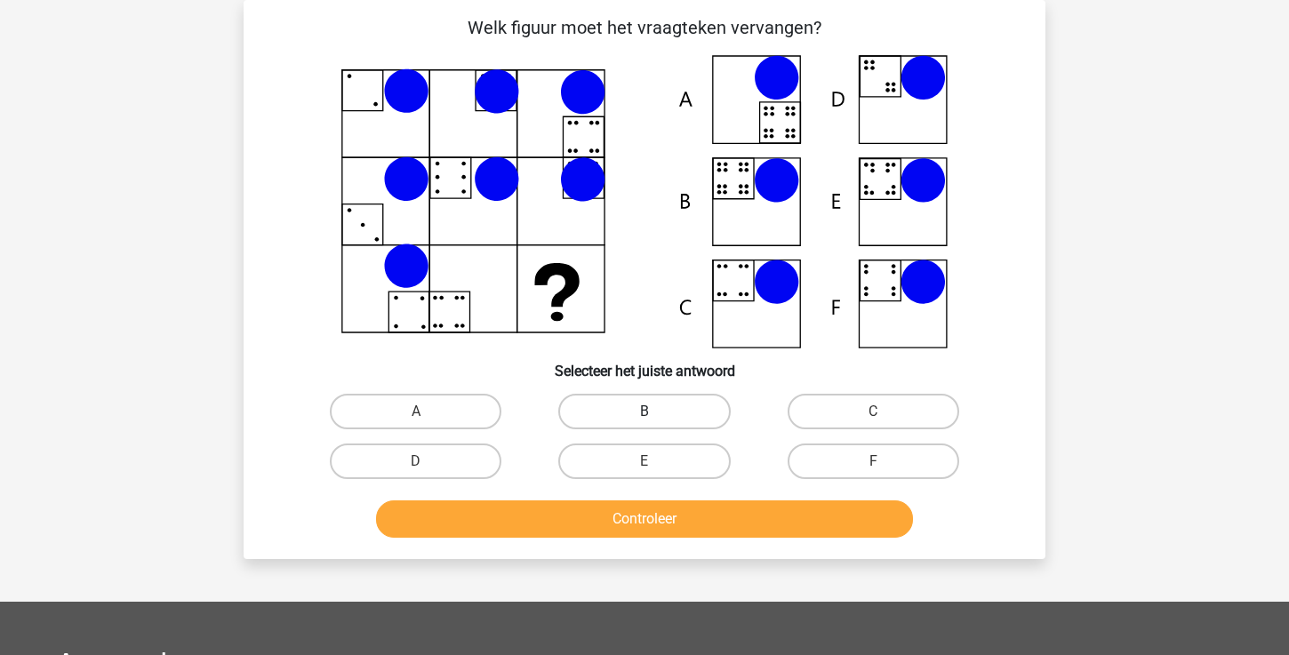
click at [639, 413] on label "B" at bounding box center [644, 412] width 172 height 36
click at [645, 413] on input "B" at bounding box center [651, 418] width 12 height 12
radio input "true"
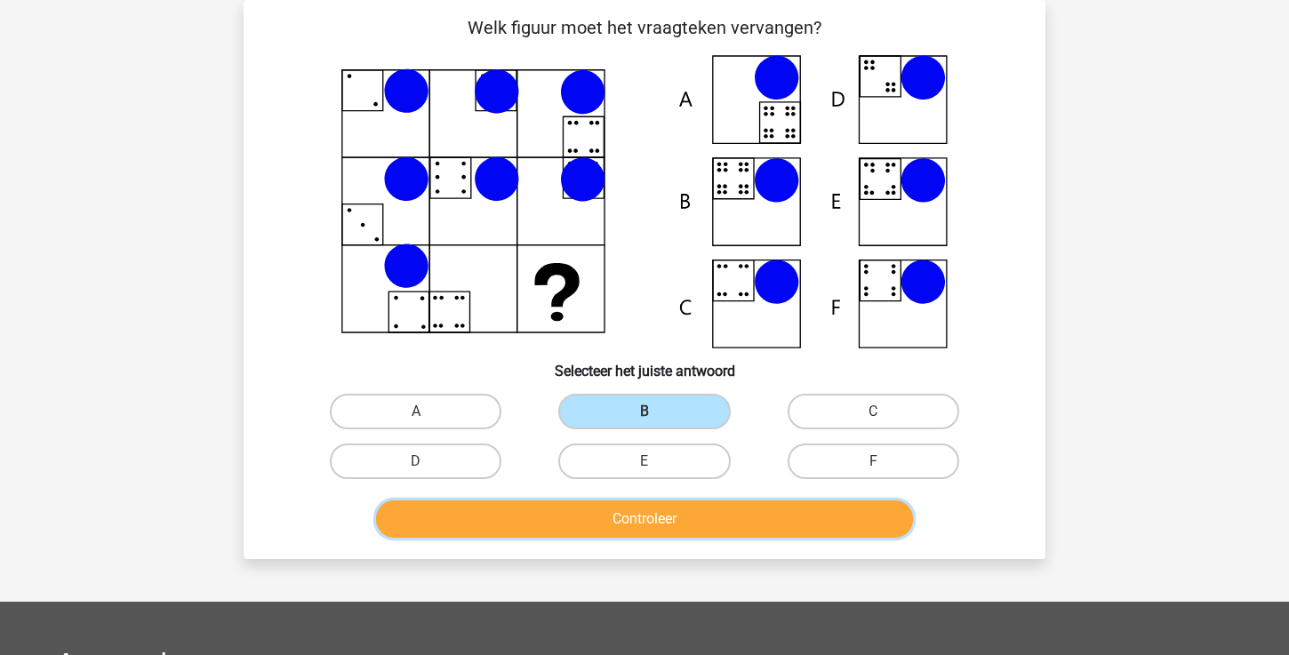
click at [644, 515] on button "Controleer" at bounding box center [645, 519] width 538 height 37
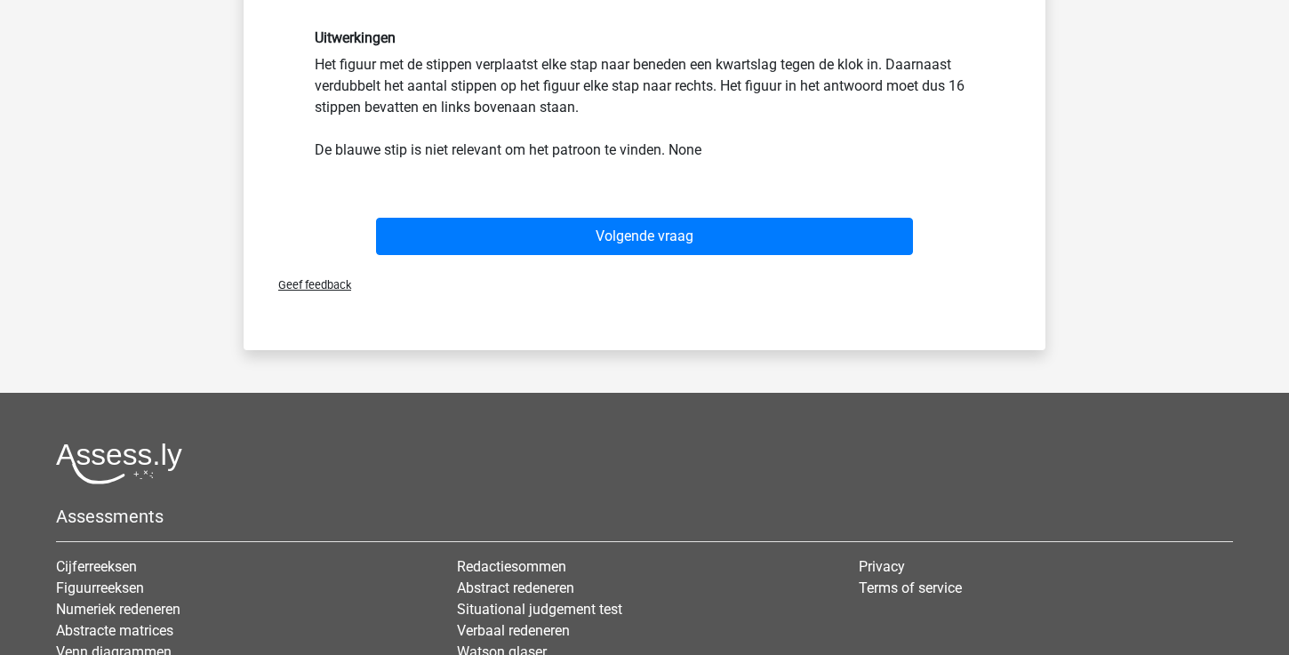
scroll to position [0, 0]
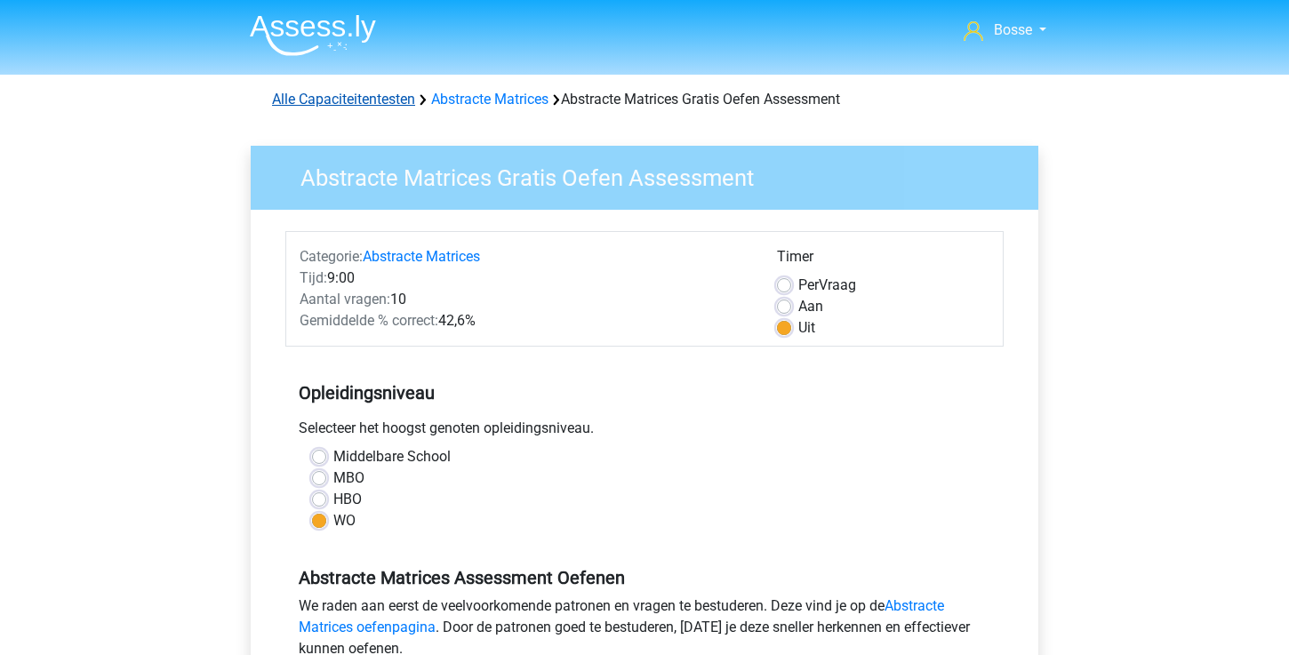
click at [349, 95] on link "Alle Capaciteitentesten" at bounding box center [343, 99] width 143 height 17
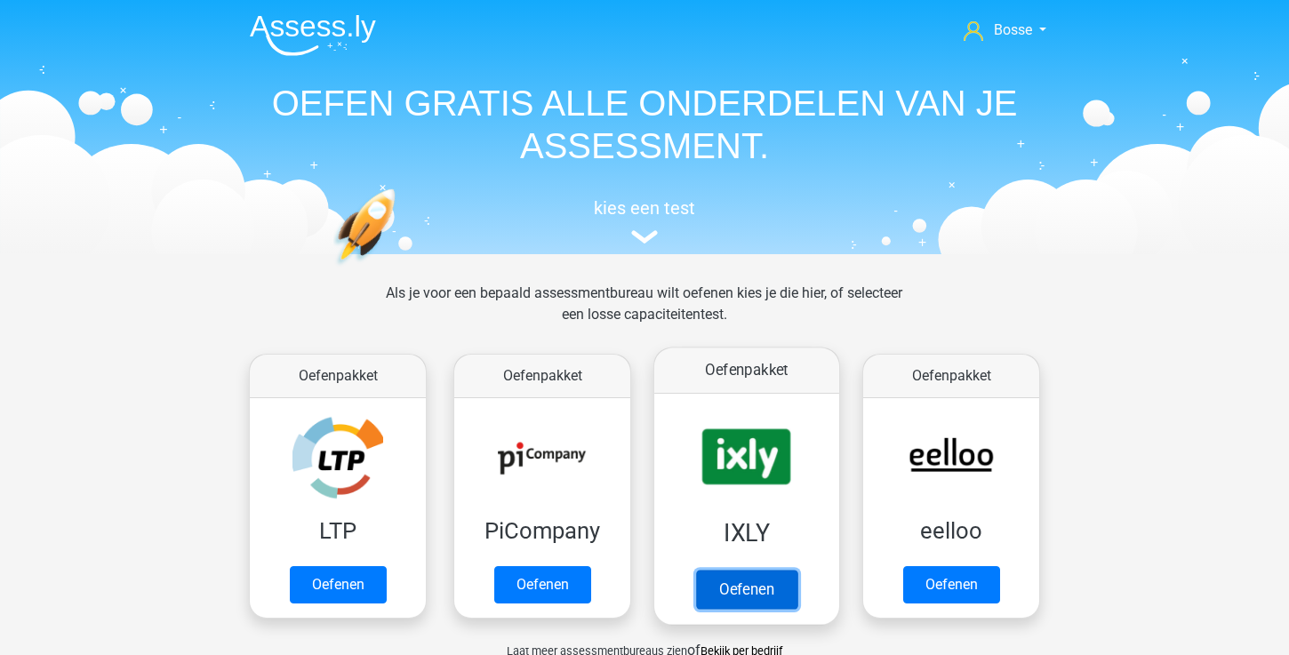
click at [721, 583] on link "Oefenen" at bounding box center [746, 589] width 101 height 39
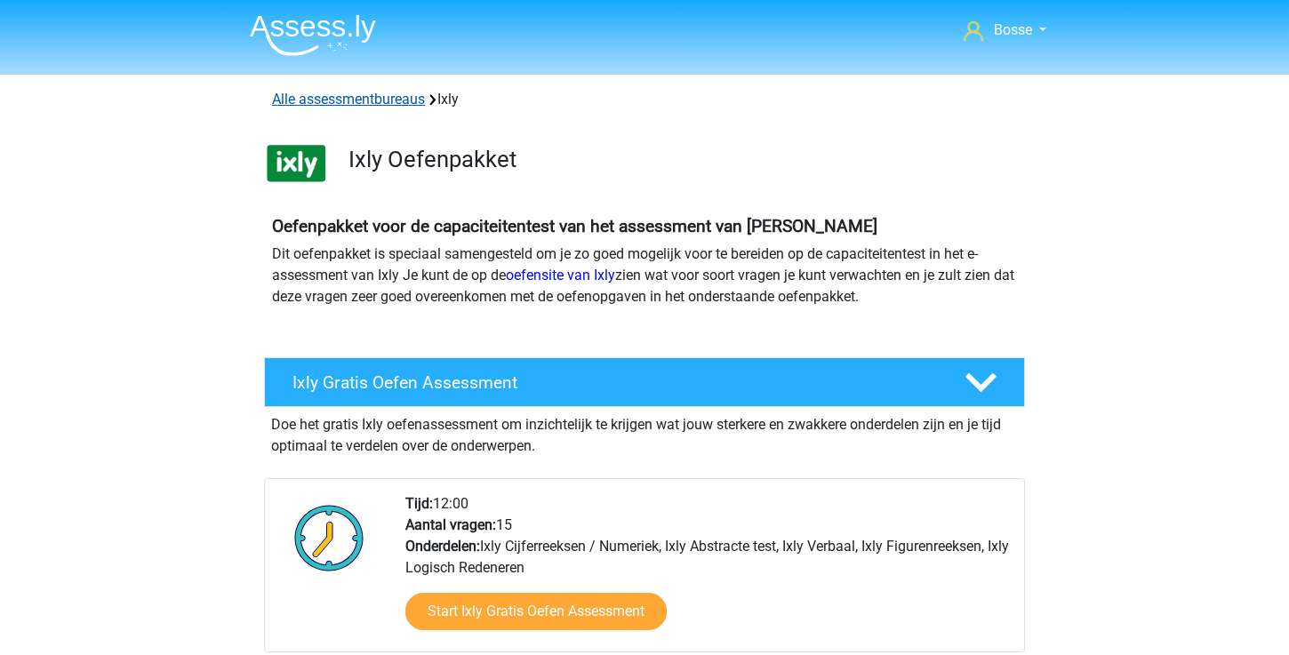
click at [349, 99] on link "Alle assessmentbureaus" at bounding box center [348, 99] width 153 height 17
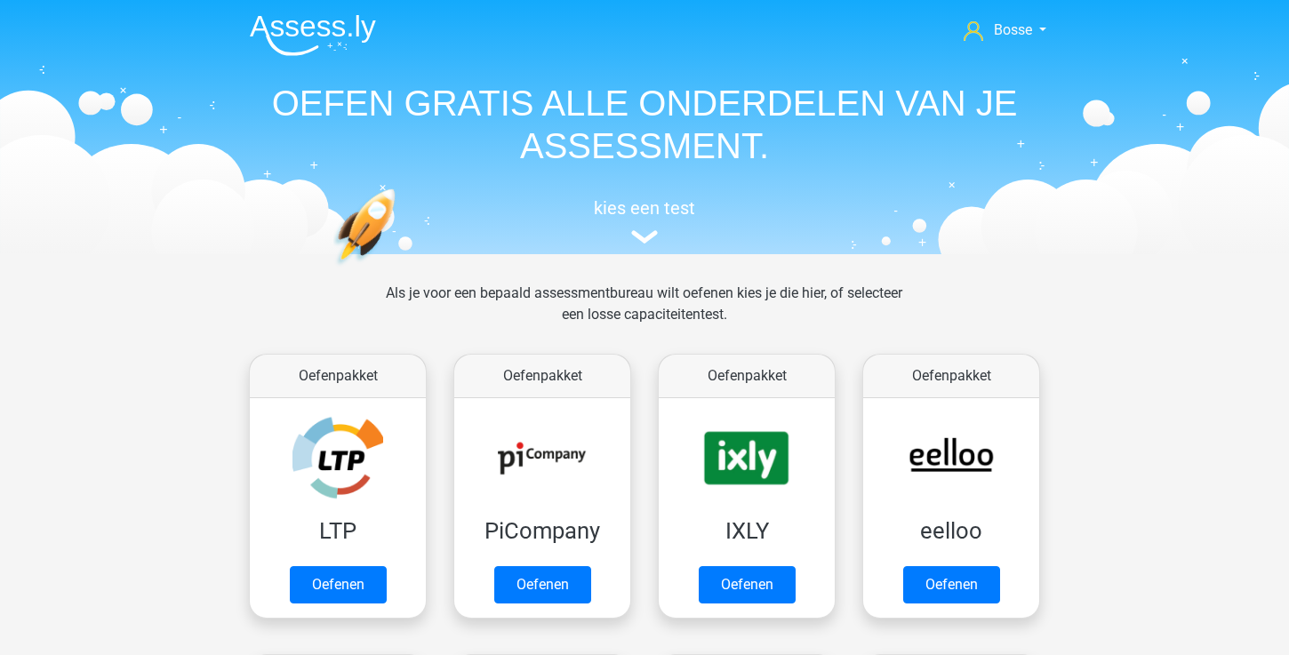
scroll to position [283, 0]
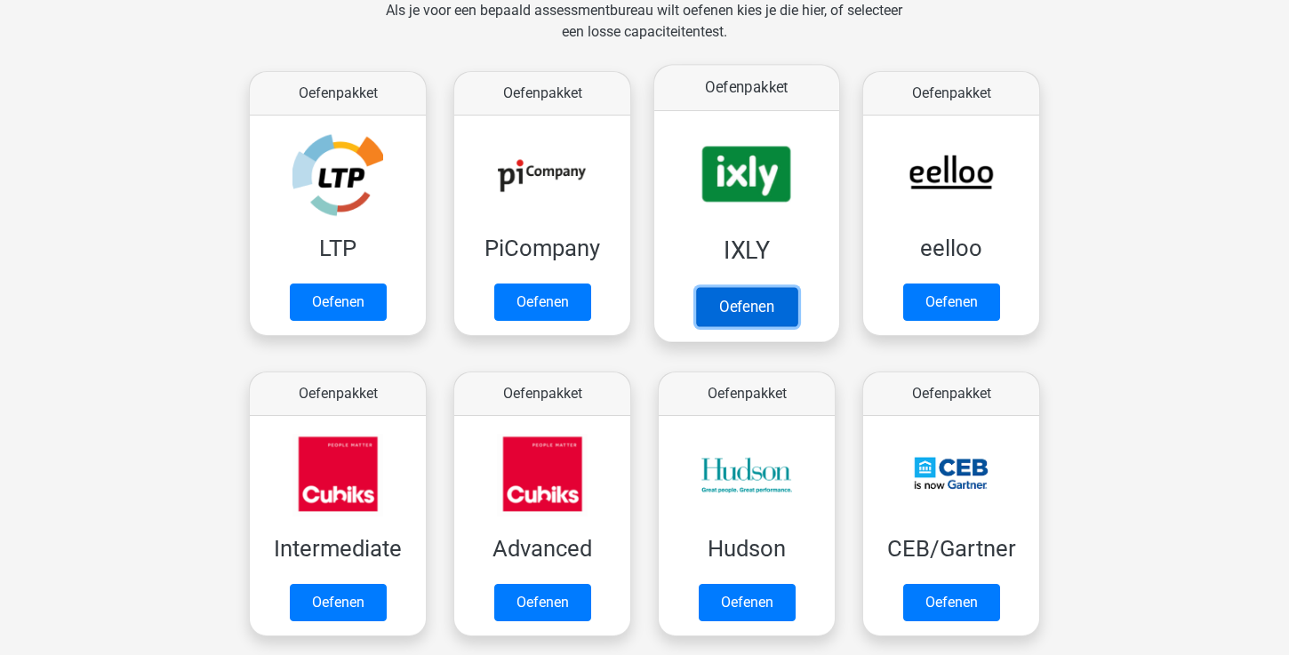
click at [755, 312] on link "Oefenen" at bounding box center [746, 306] width 101 height 39
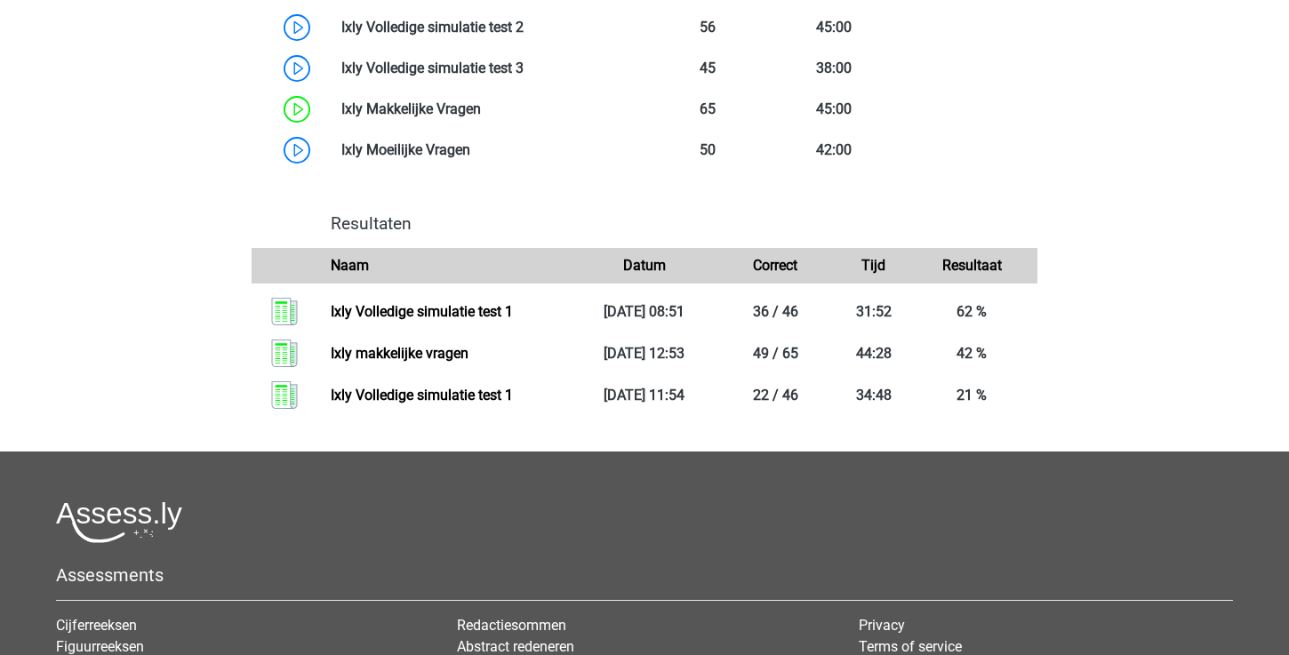
scroll to position [1316, 0]
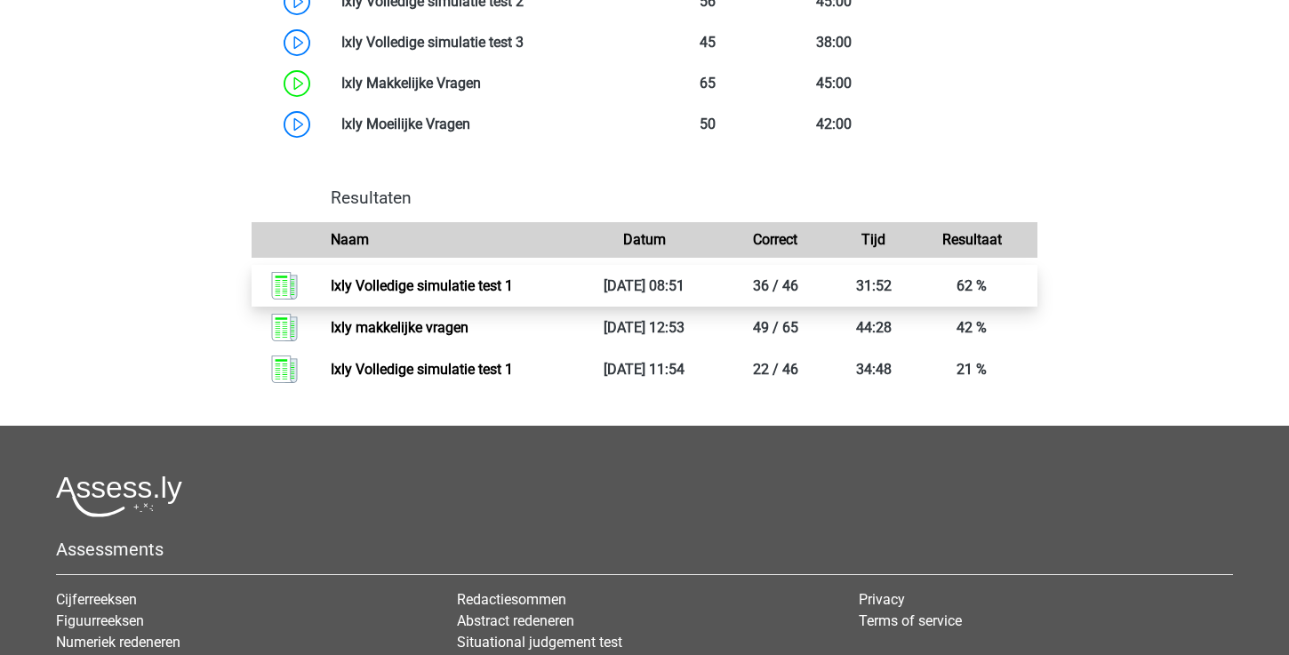
click at [472, 293] on link "Ixly Volledige simulatie test 1" at bounding box center [422, 285] width 182 height 17
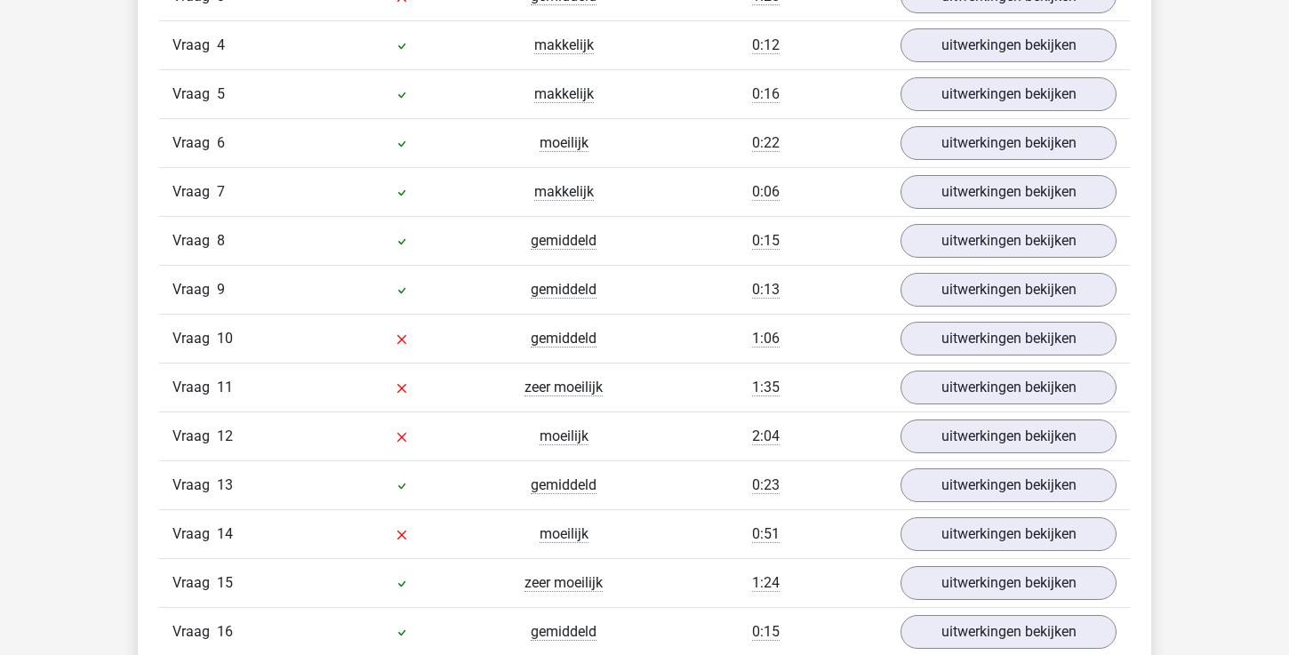
scroll to position [1807, 0]
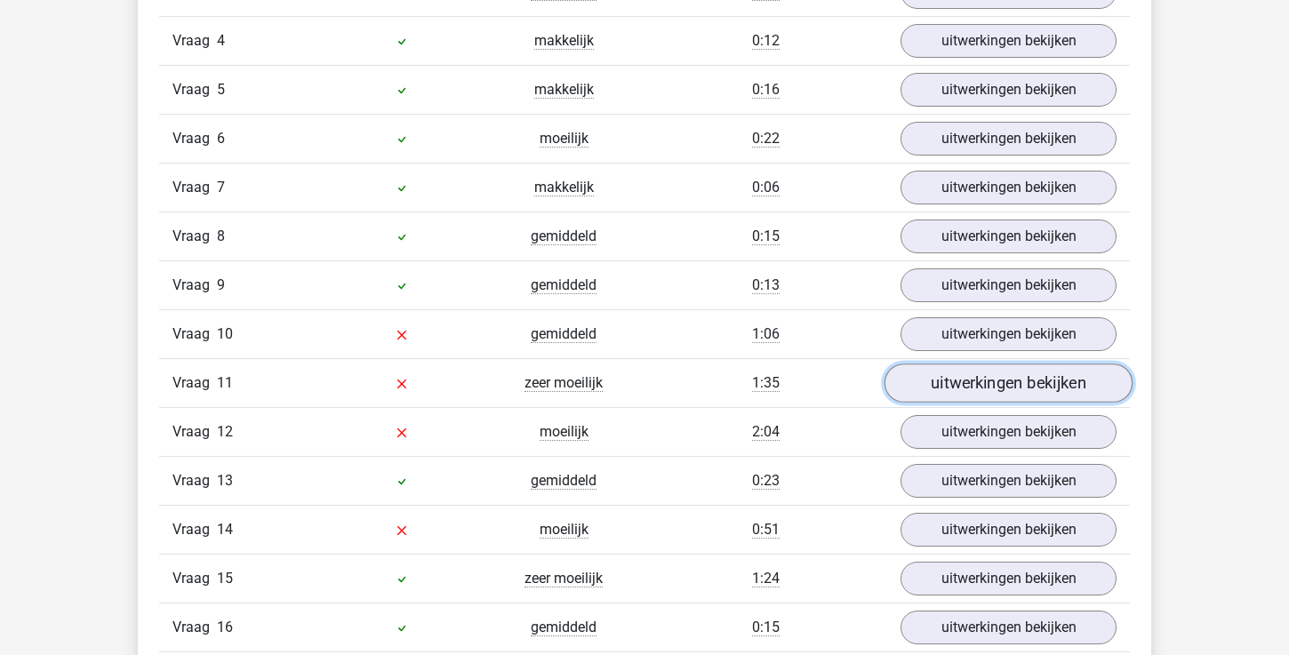
click at [941, 395] on link "uitwerkingen bekijken" at bounding box center [1009, 383] width 248 height 39
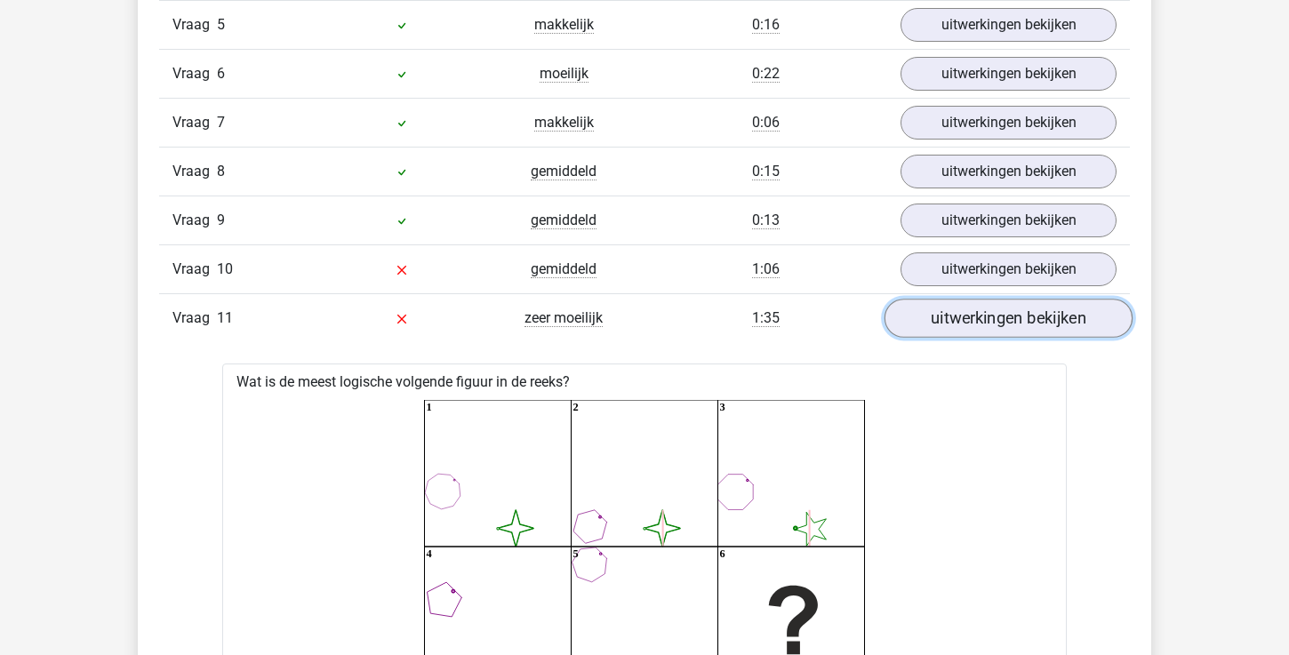
scroll to position [1860, 0]
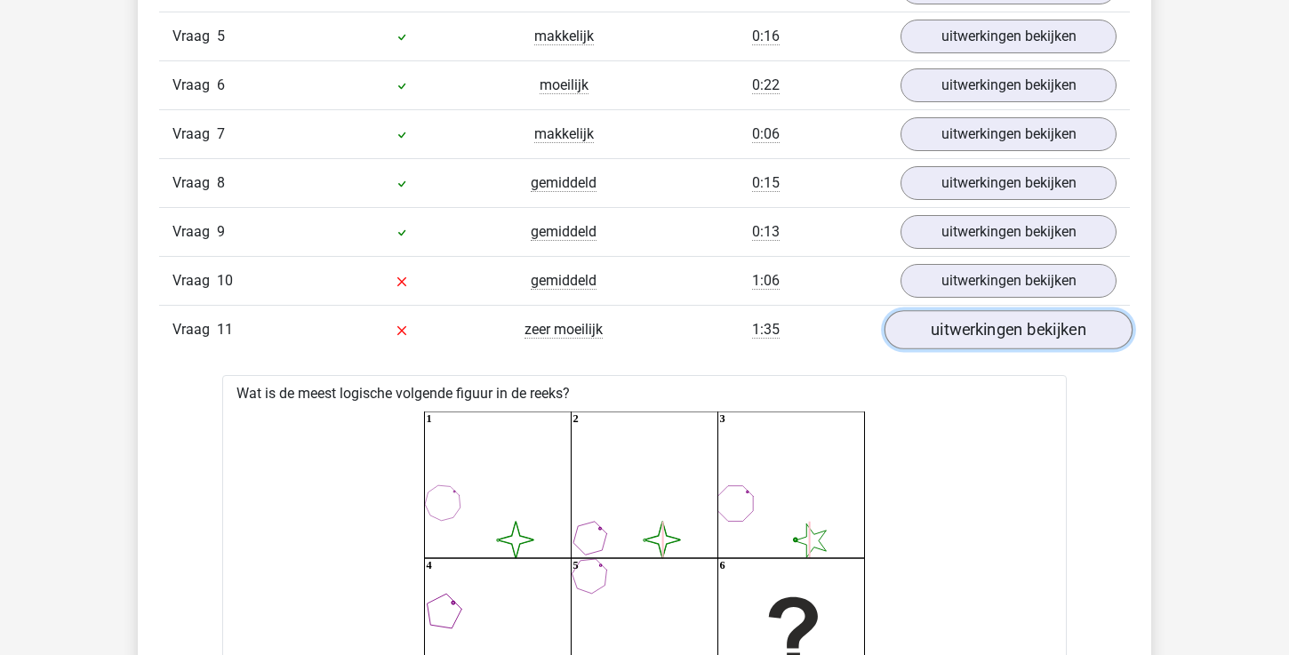
click at [999, 343] on link "uitwerkingen bekijken" at bounding box center [1009, 329] width 248 height 39
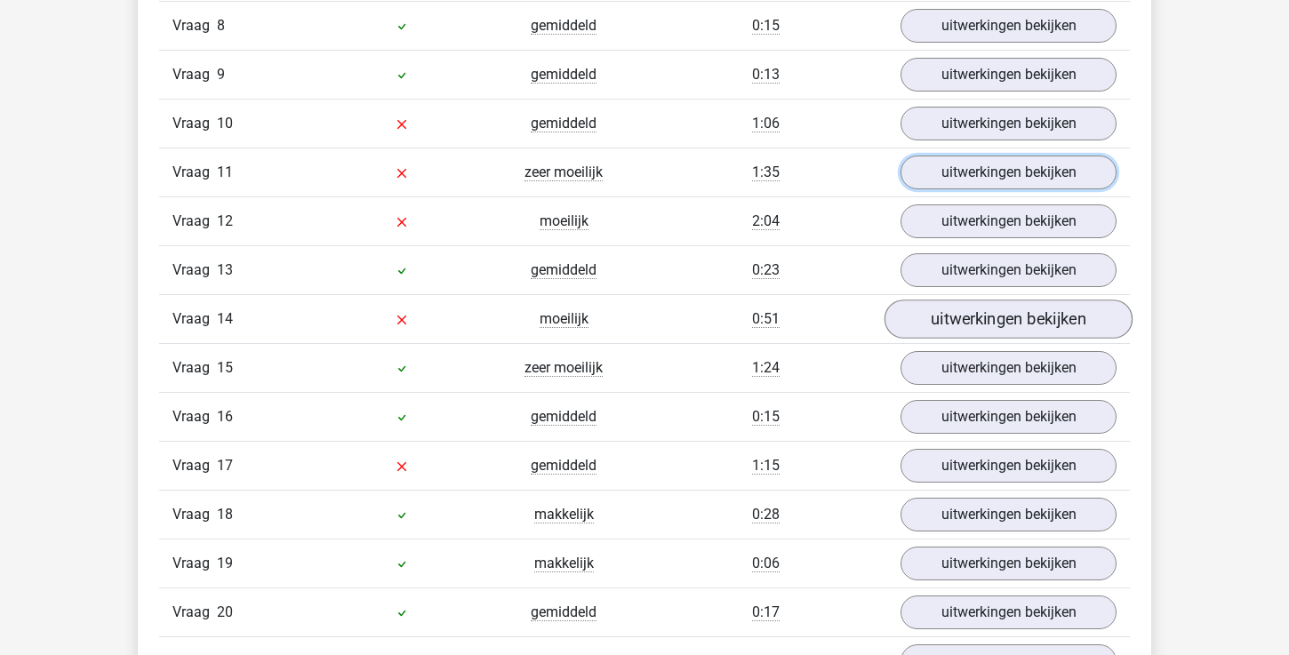
scroll to position [2036, 0]
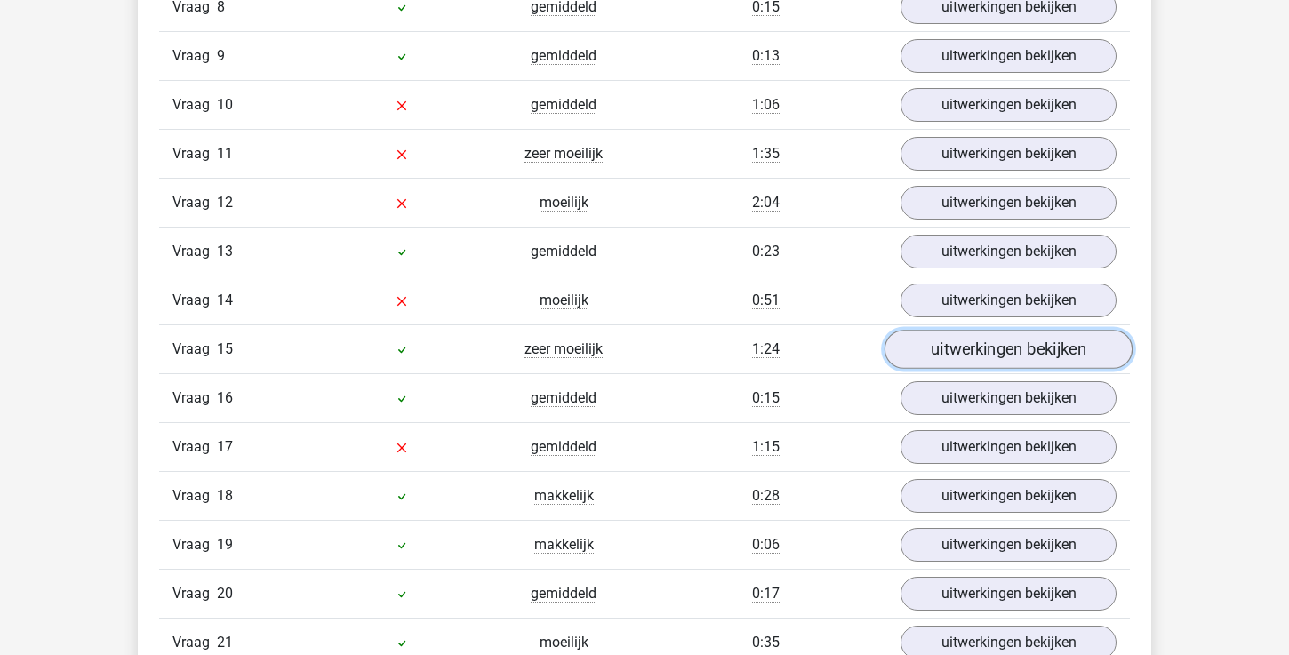
click at [950, 355] on link "uitwerkingen bekijken" at bounding box center [1009, 349] width 248 height 39
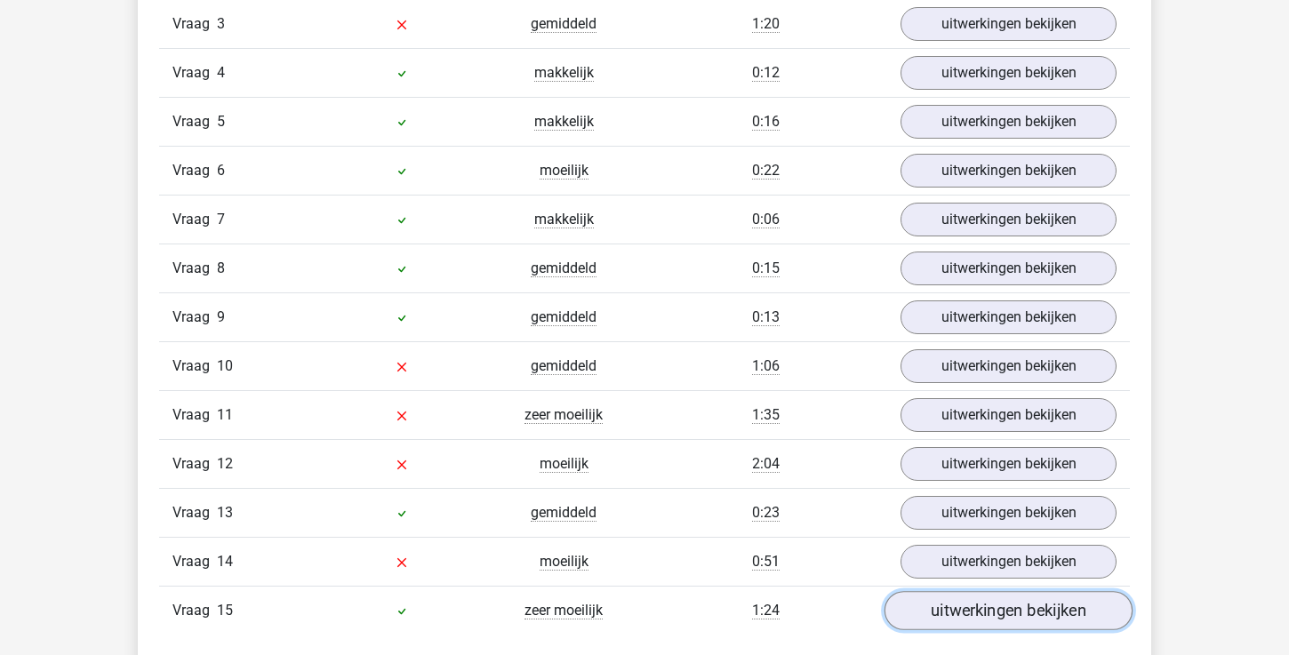
scroll to position [1768, 0]
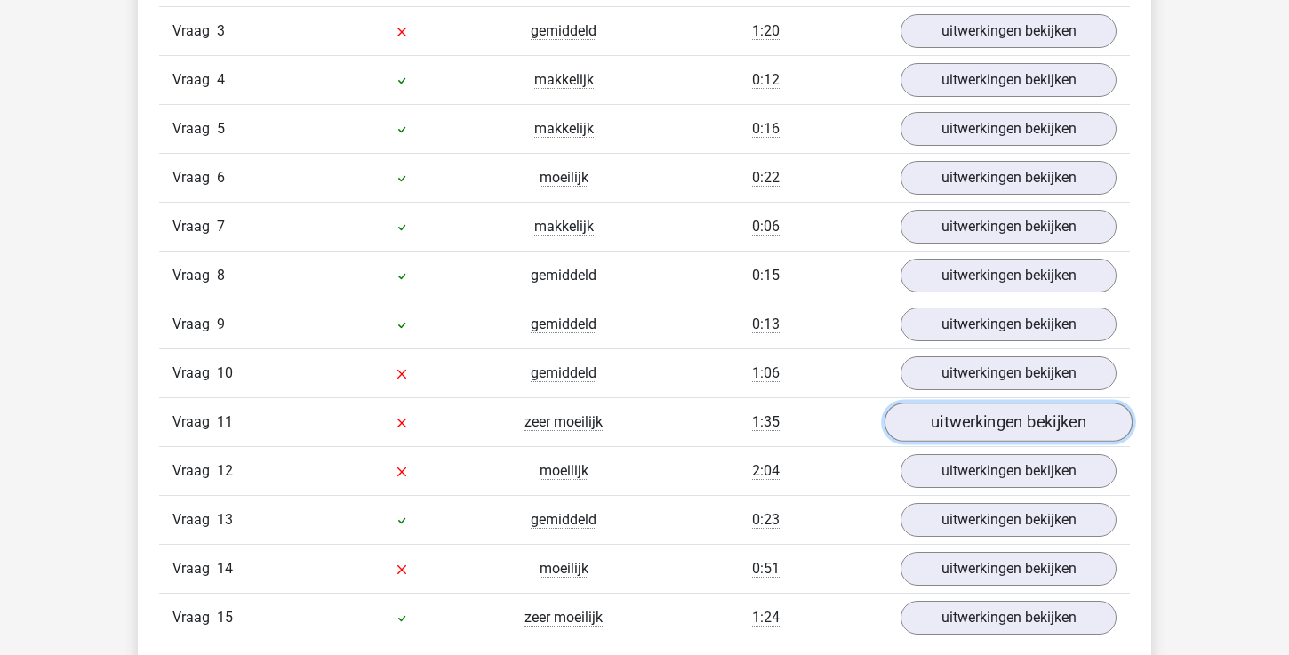
click at [973, 433] on link "uitwerkingen bekijken" at bounding box center [1009, 422] width 248 height 39
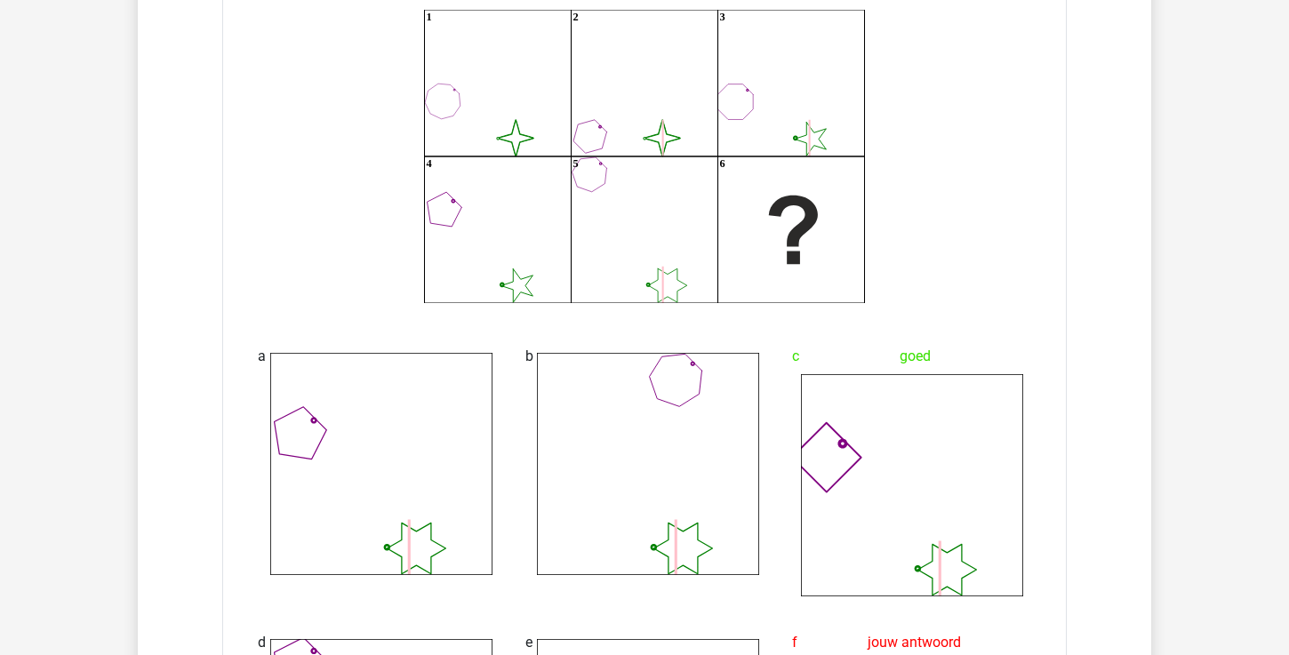
scroll to position [2259, 0]
